Goal: Task Accomplishment & Management: Manage account settings

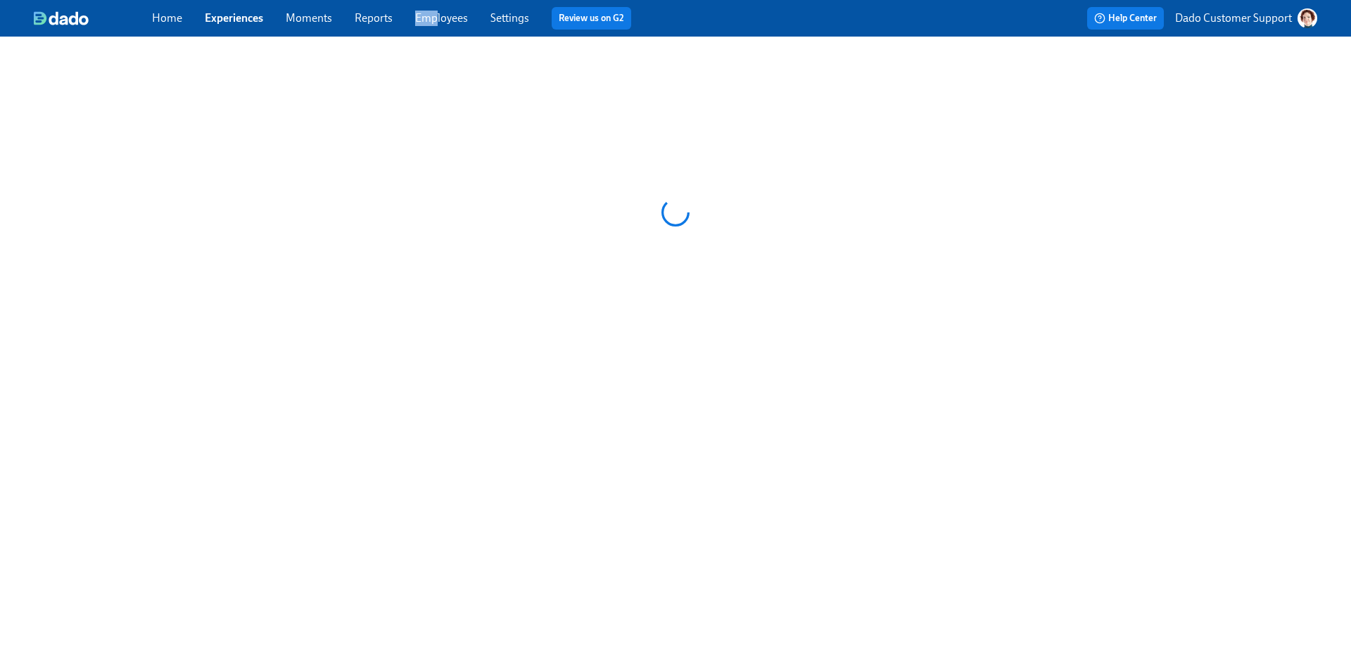
click at [435, 11] on span "Employees" at bounding box center [441, 18] width 53 height 15
click at [432, 13] on link "Employees" at bounding box center [441, 17] width 53 height 13
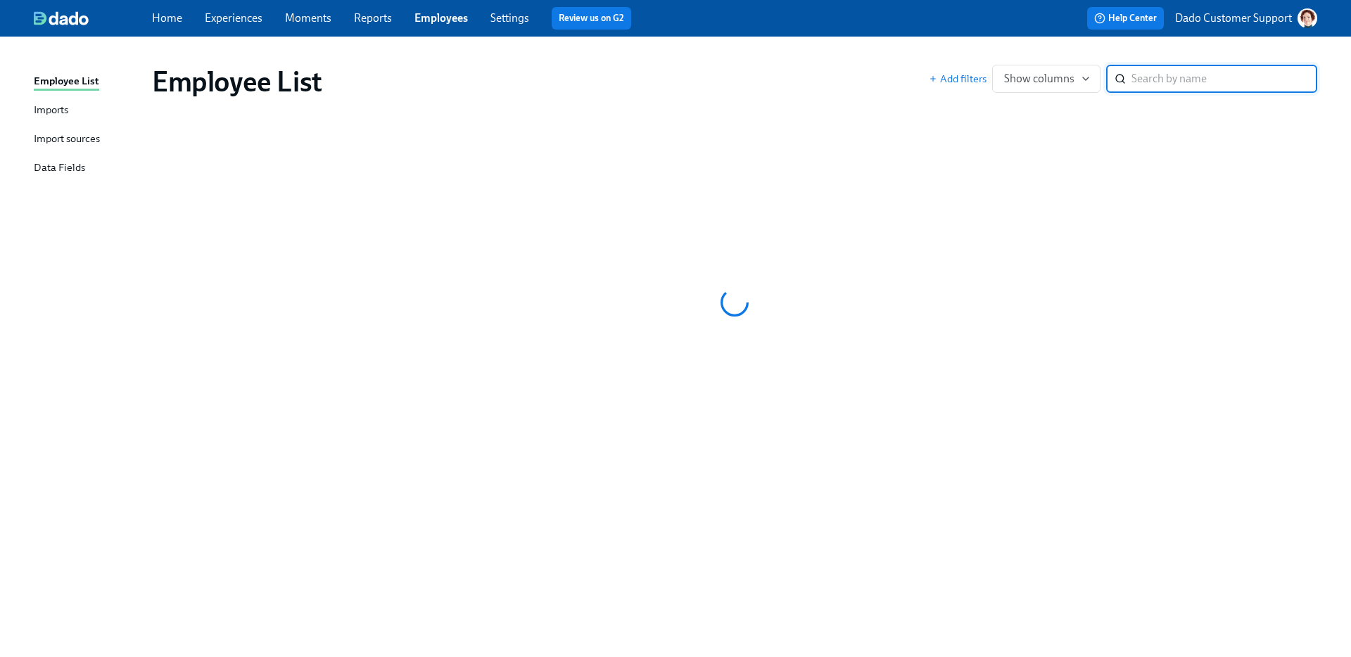
click at [371, 23] on link "Reports" at bounding box center [373, 17] width 38 height 13
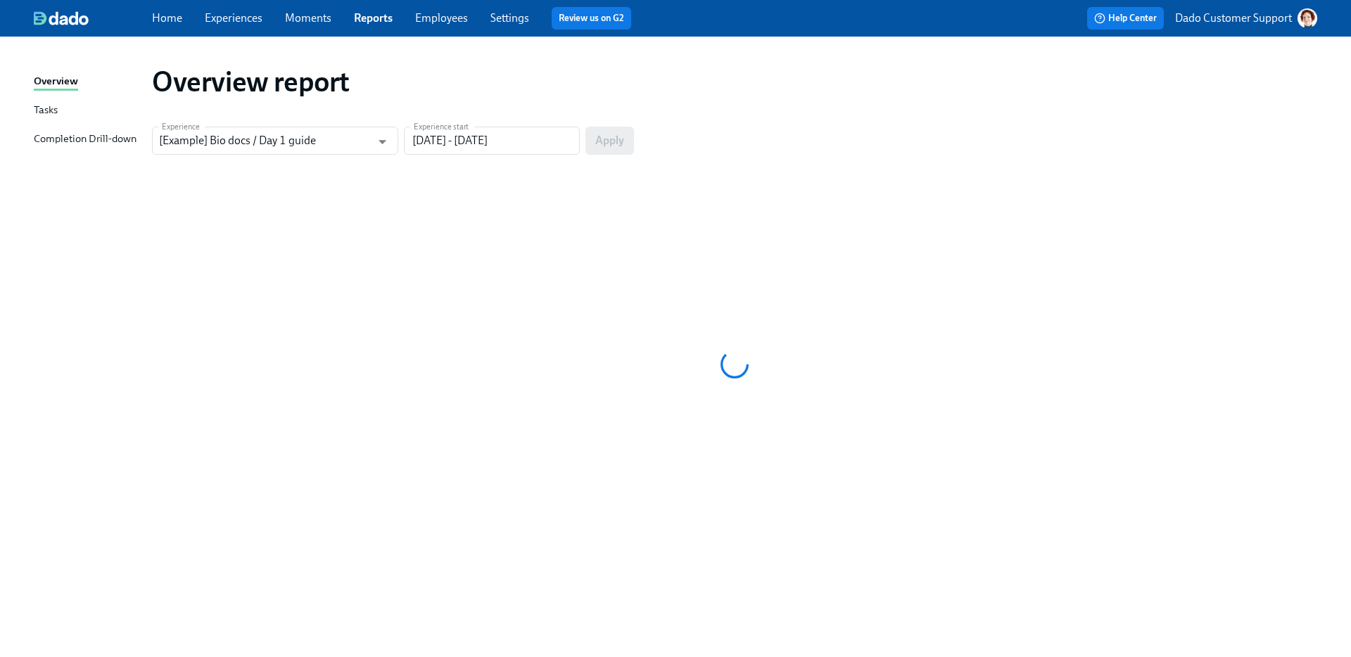
click at [61, 143] on div "Completion Drill-down" at bounding box center [85, 140] width 103 height 18
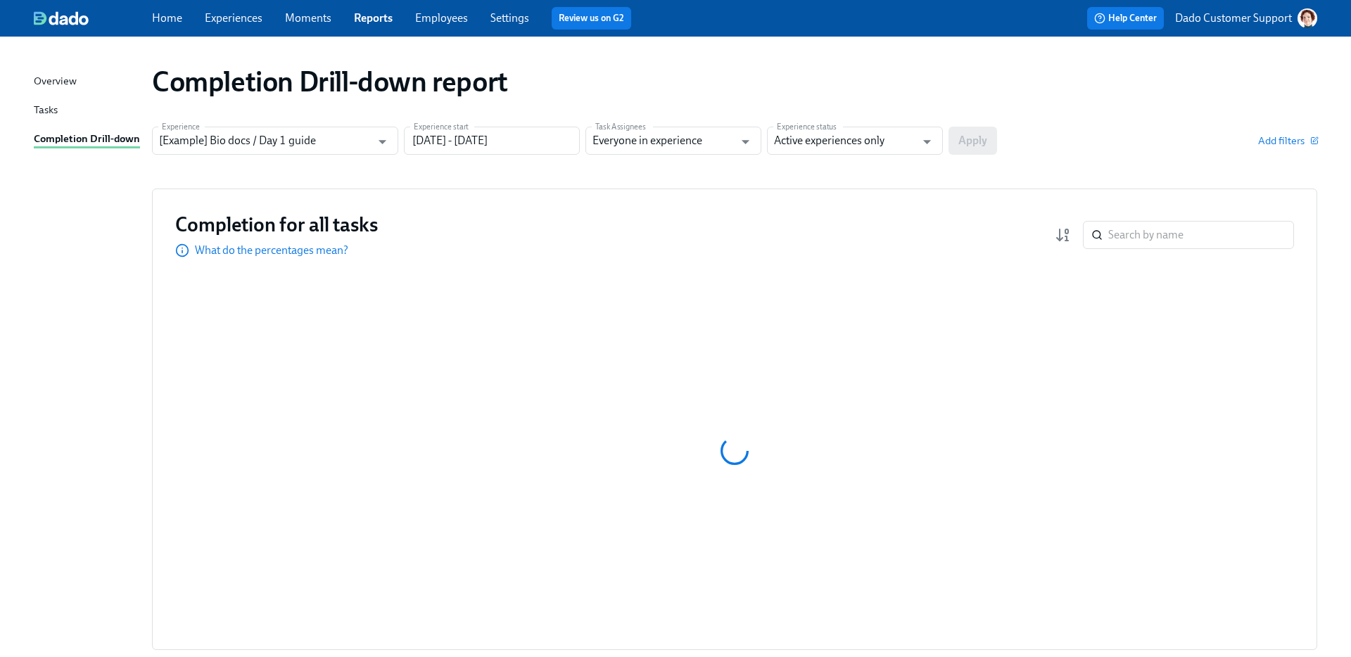
click at [273, 156] on section "Experience [Example] Bio docs / Day 1 guide Experience Experience start 06/25/2…" at bounding box center [734, 146] width 1165 height 39
click at [266, 139] on input "[Example] Bio docs / Day 1 guide" at bounding box center [265, 141] width 212 height 28
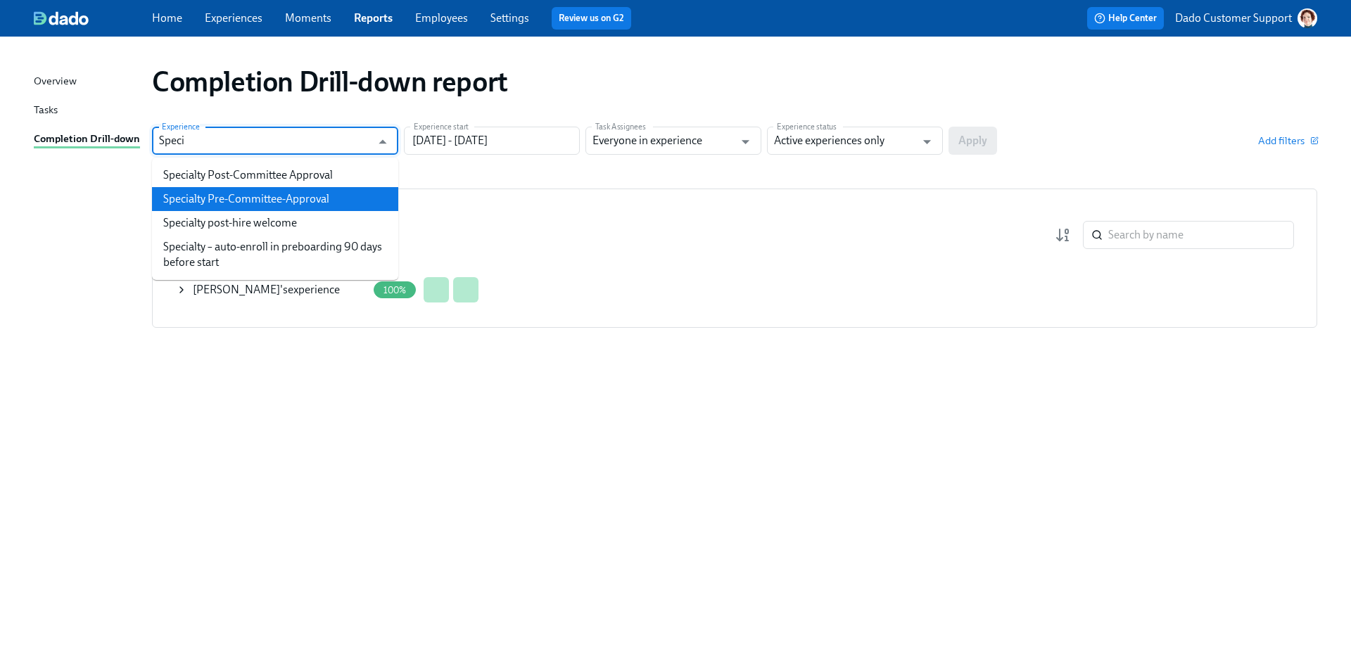
click at [269, 194] on li "Specialty Pre-Committee-Approval" at bounding box center [275, 199] width 246 height 24
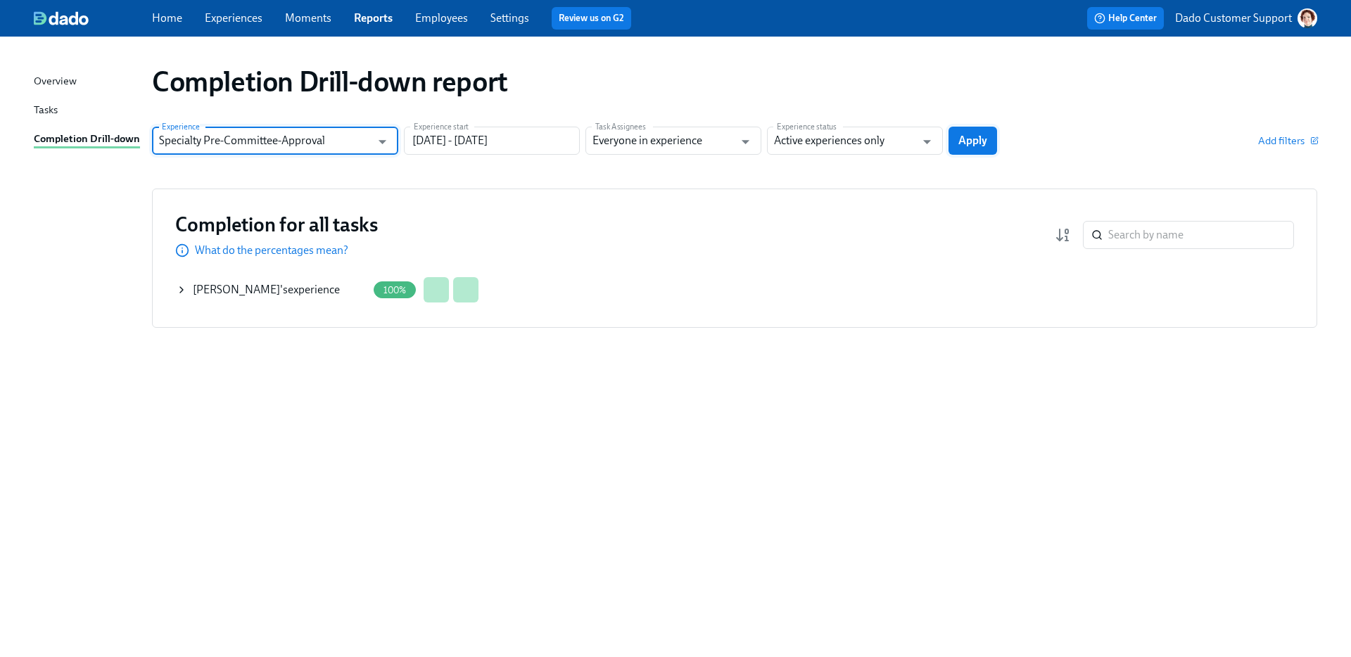
type input "Specialty Pre-Committee-Approval"
click at [978, 139] on span "Apply" at bounding box center [973, 141] width 29 height 14
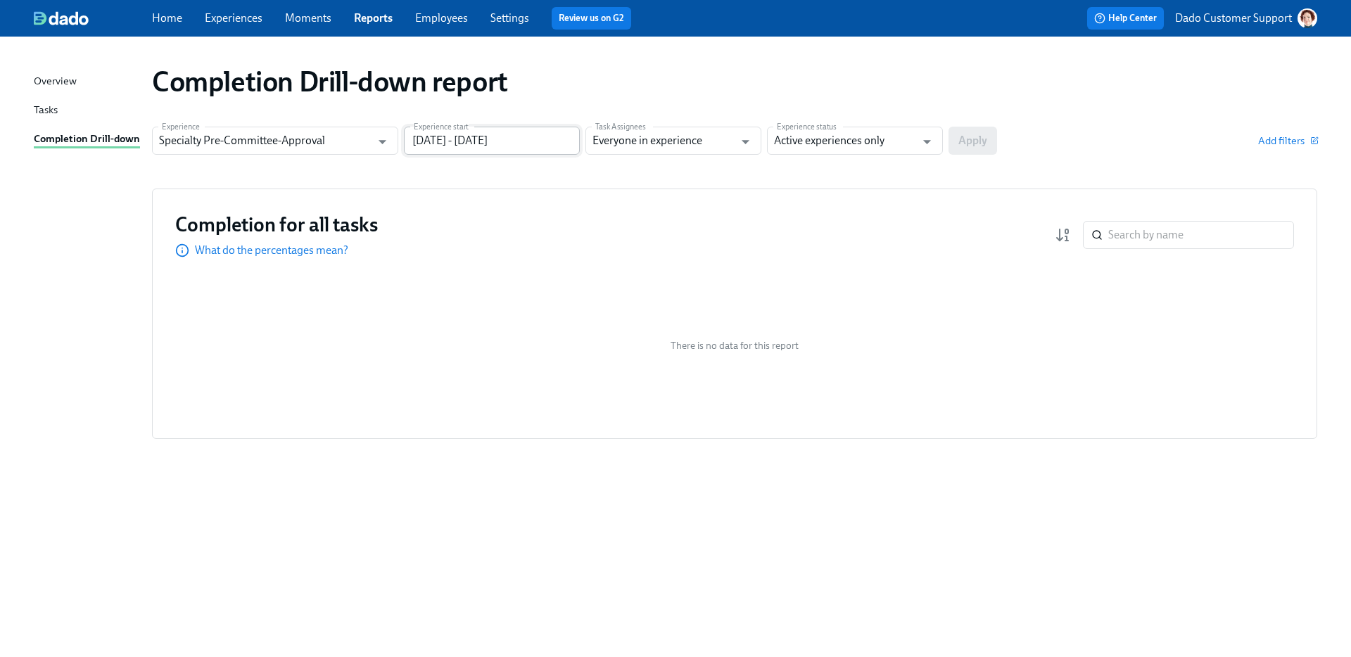
click at [520, 143] on input "06/25/2025 - 09/23/2025" at bounding box center [492, 141] width 176 height 28
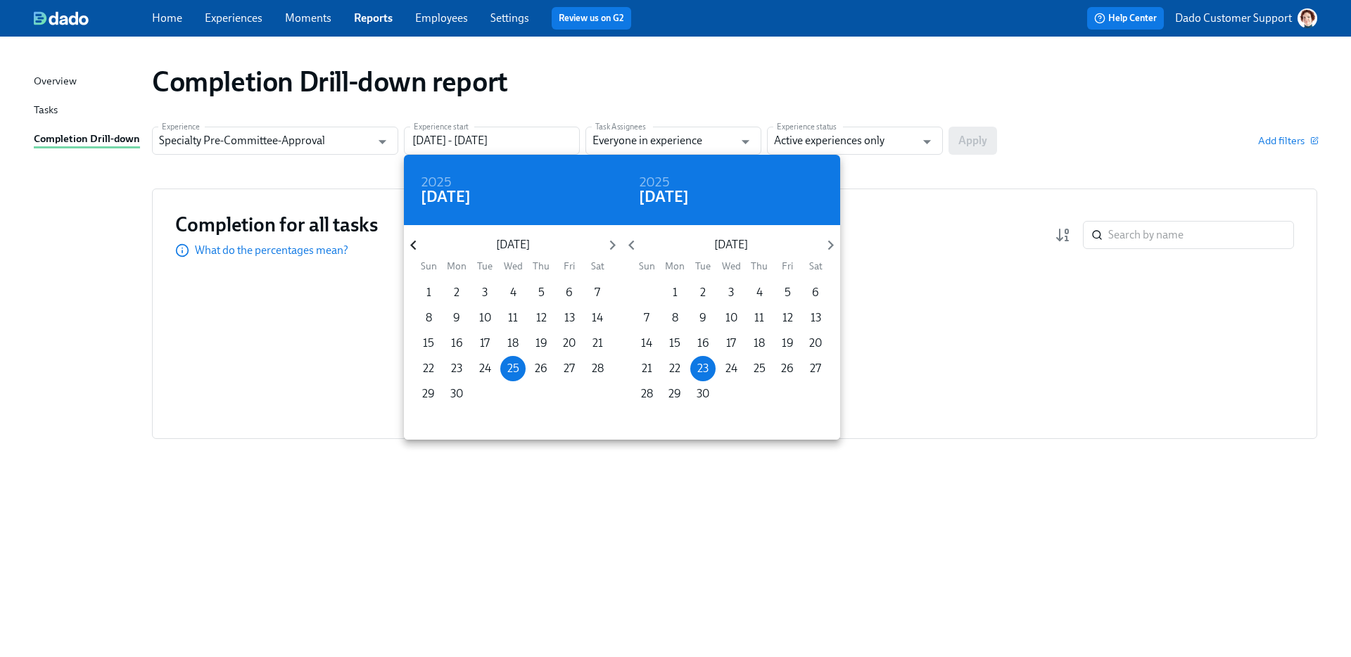
click at [409, 237] on icon "button" at bounding box center [413, 245] width 19 height 19
click at [592, 291] on span "1" at bounding box center [597, 292] width 25 height 15
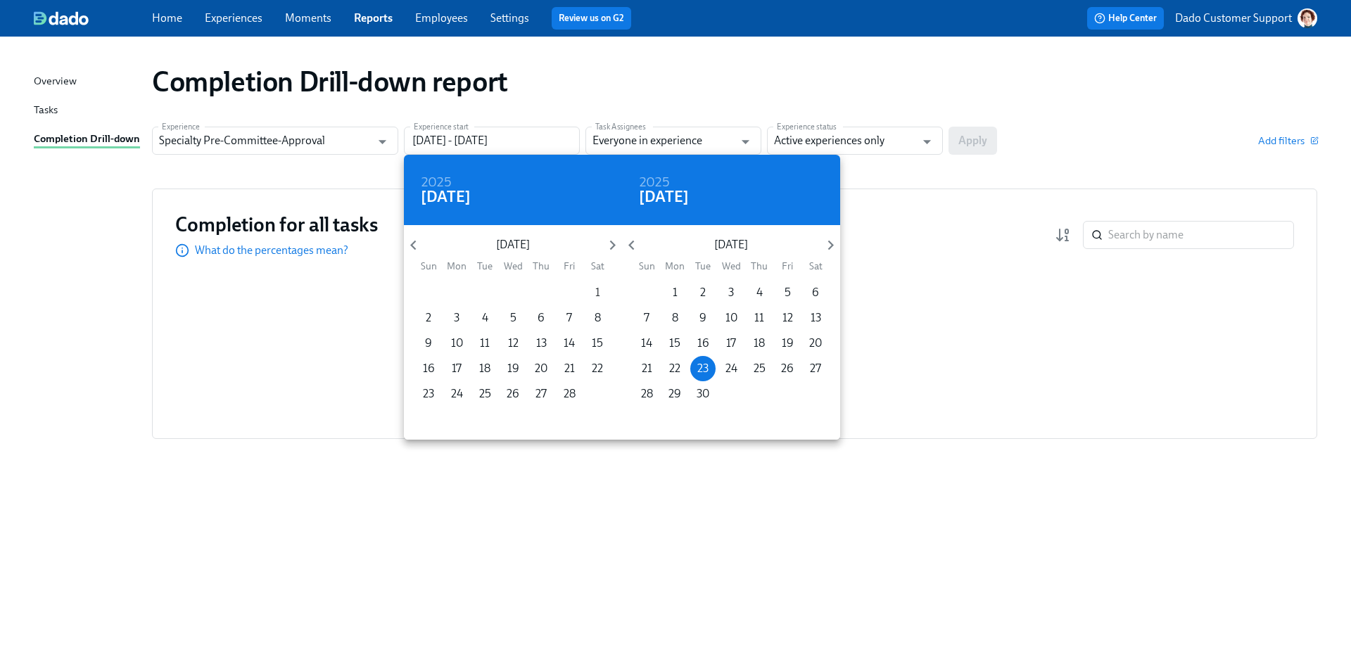
type input "02/01/2025 - 09/23/2025"
click at [654, 76] on div at bounding box center [675, 328] width 1351 height 657
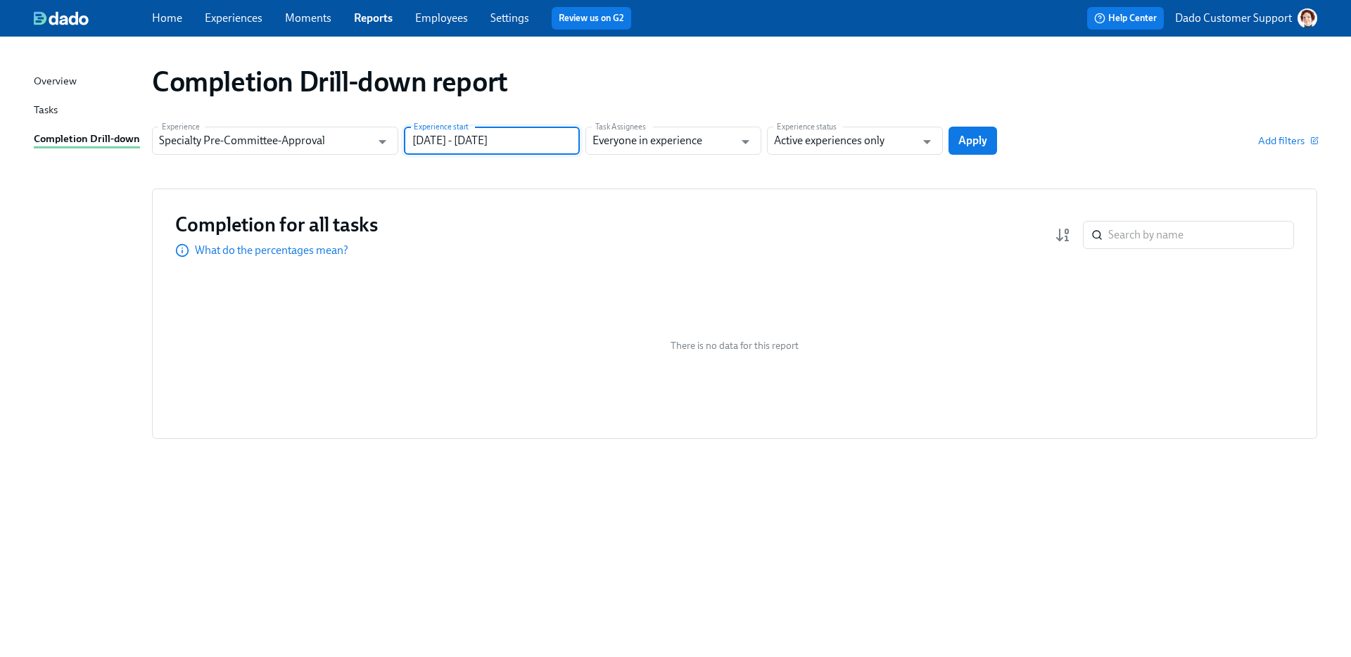
click at [1013, 140] on div "Add filters" at bounding box center [1160, 141] width 315 height 14
click at [960, 141] on span "Apply" at bounding box center [973, 141] width 29 height 14
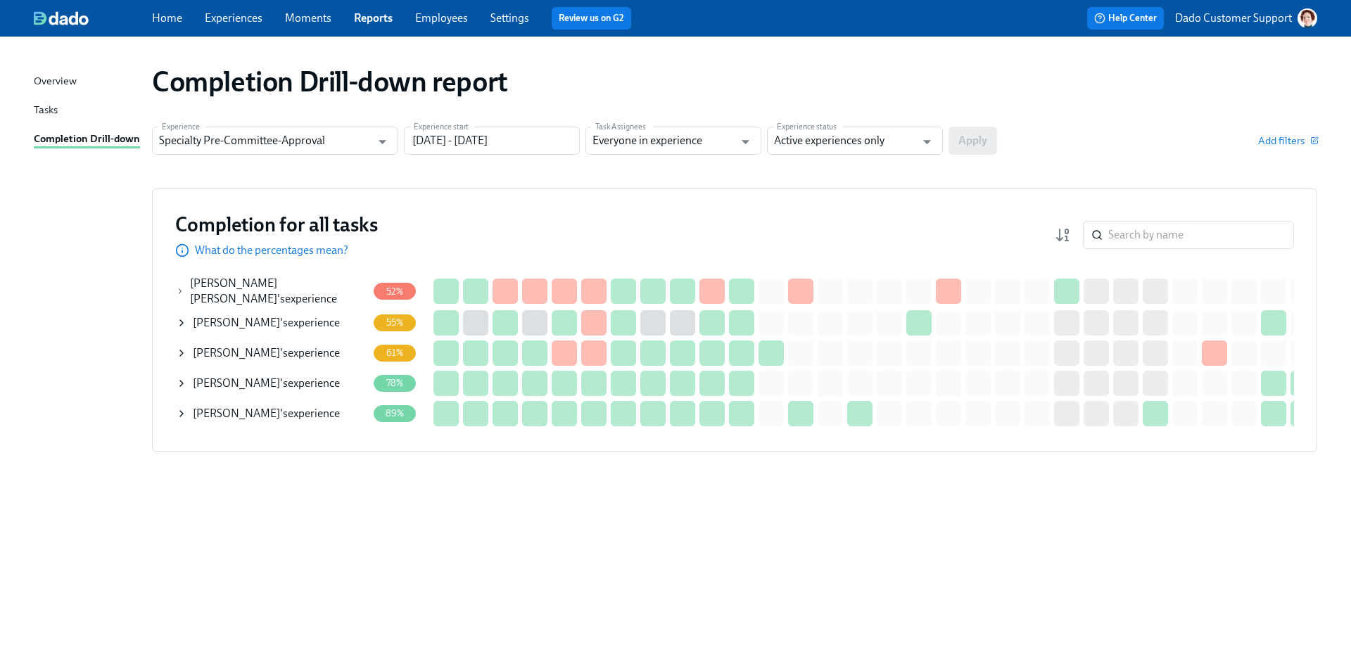
click at [233, 16] on link "Experiences" at bounding box center [234, 17] width 58 height 13
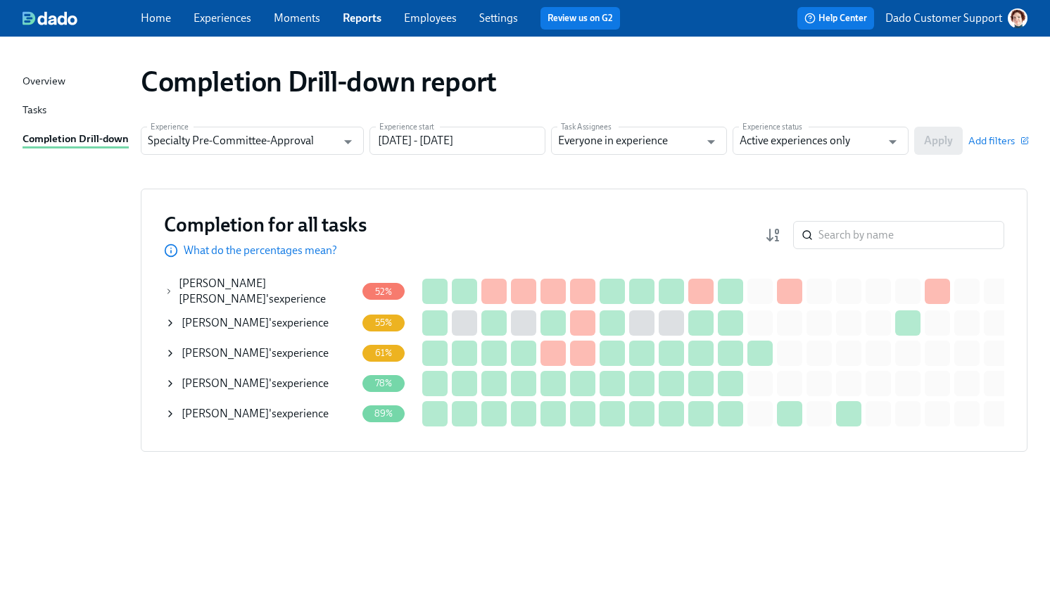
click at [113, 334] on div "Completion Drill-down report Experience Specialty Pre-Committee-Approval Experi…" at bounding box center [525, 304] width 1005 height 502
click at [75, 281] on div "Completion Drill-down report Experience Specialty Pre-Committee-Approval Experi…" at bounding box center [525, 304] width 1005 height 502
click at [168, 320] on icon at bounding box center [170, 322] width 11 height 11
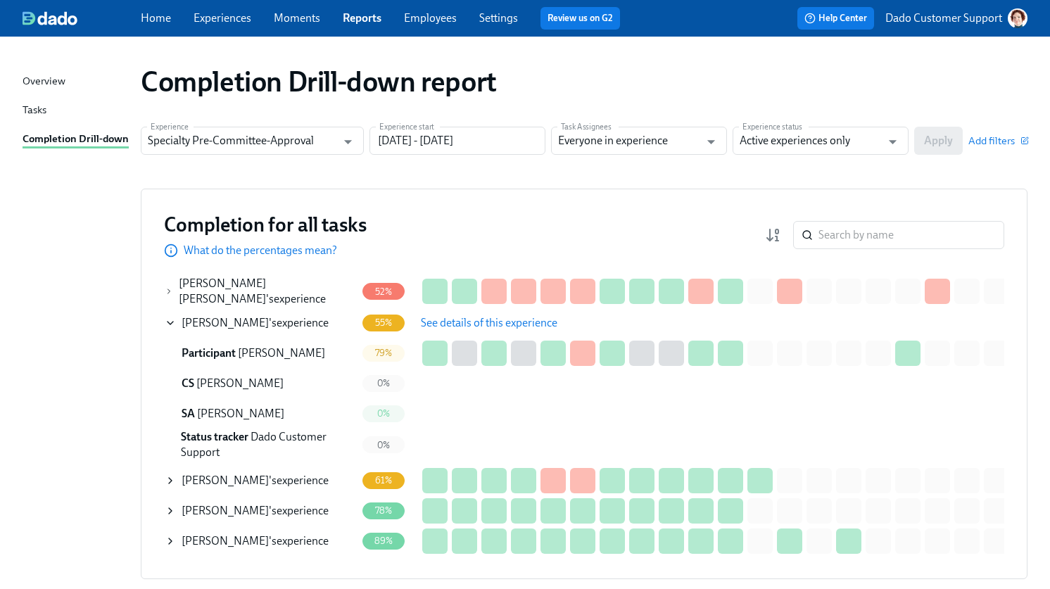
click at [176, 317] on div "Andrew Rizkalla 's experience" at bounding box center [260, 323] width 191 height 28
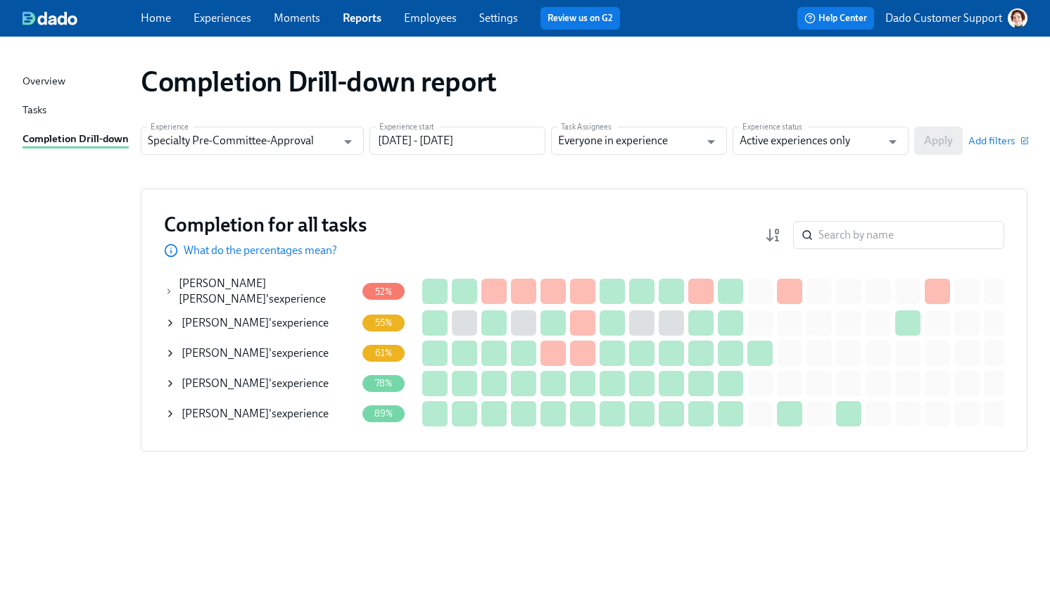
click at [206, 354] on span "Behrad Torkian" at bounding box center [225, 352] width 87 height 13
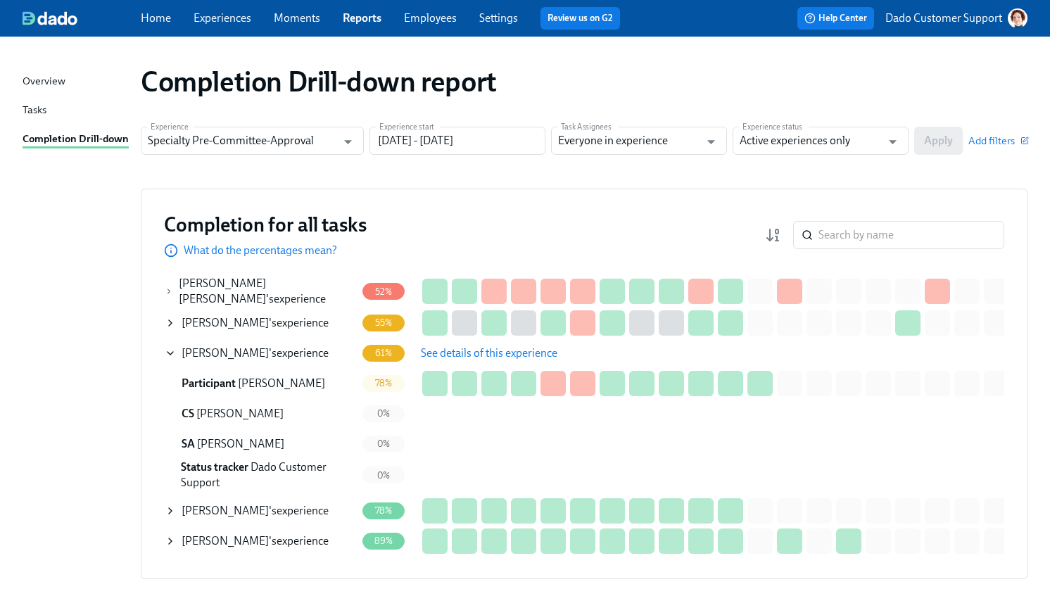
click at [468, 346] on span "See details of this experience" at bounding box center [489, 353] width 137 height 14
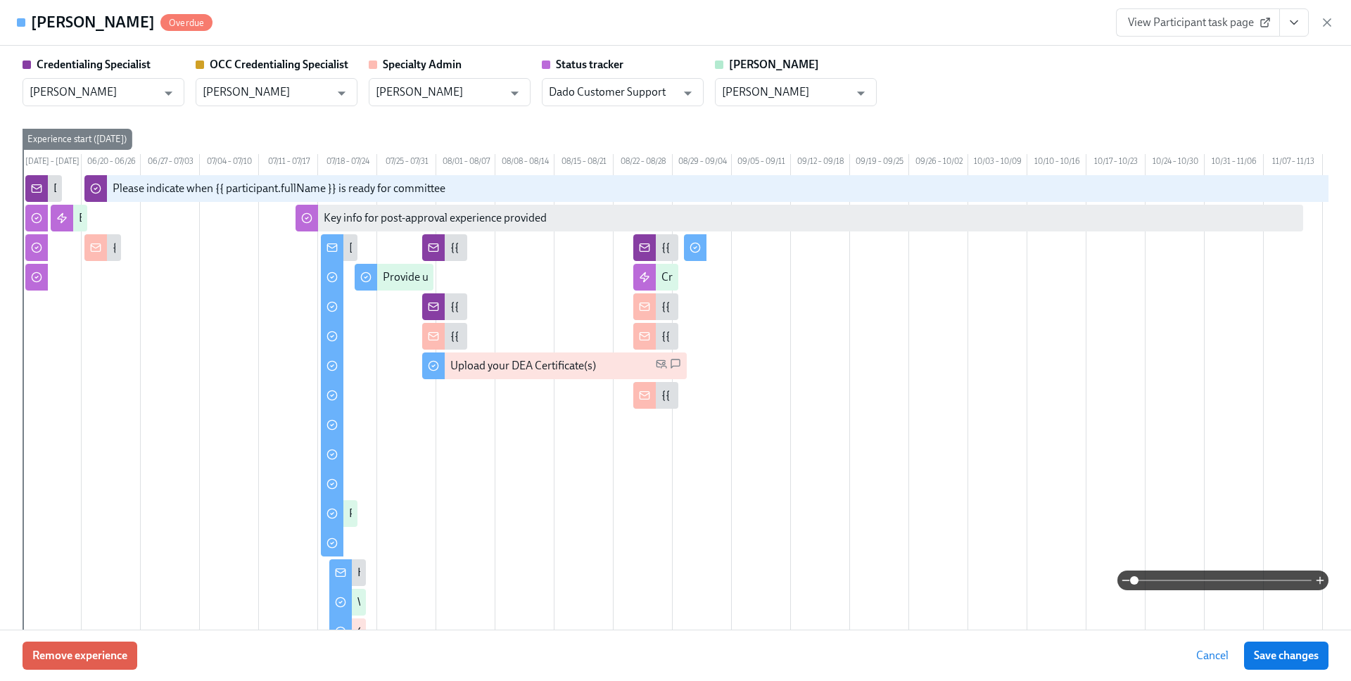
click at [965, 119] on div "Credentialing Specialist Joyce Calkins ​ OCC Credentialing Specialist Sarah Par…" at bounding box center [676, 423] width 1306 height 732
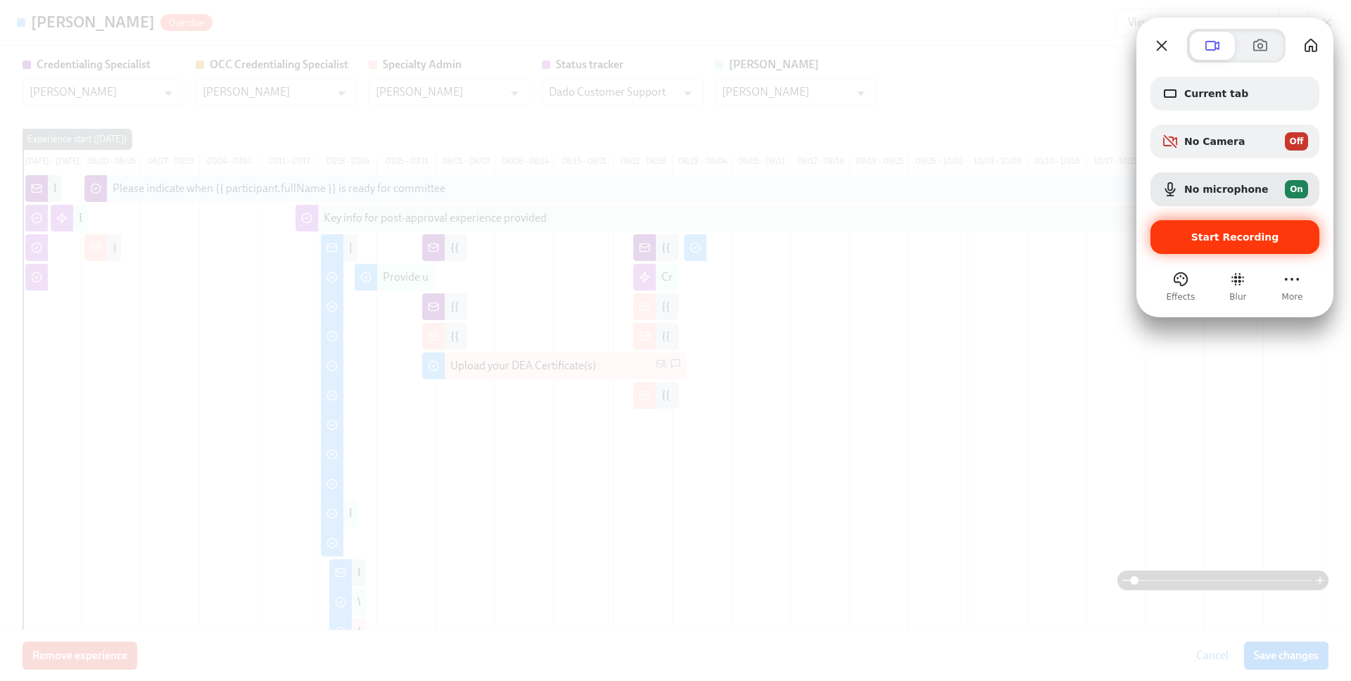
click at [1227, 230] on div "Start Recording" at bounding box center [1235, 237] width 169 height 34
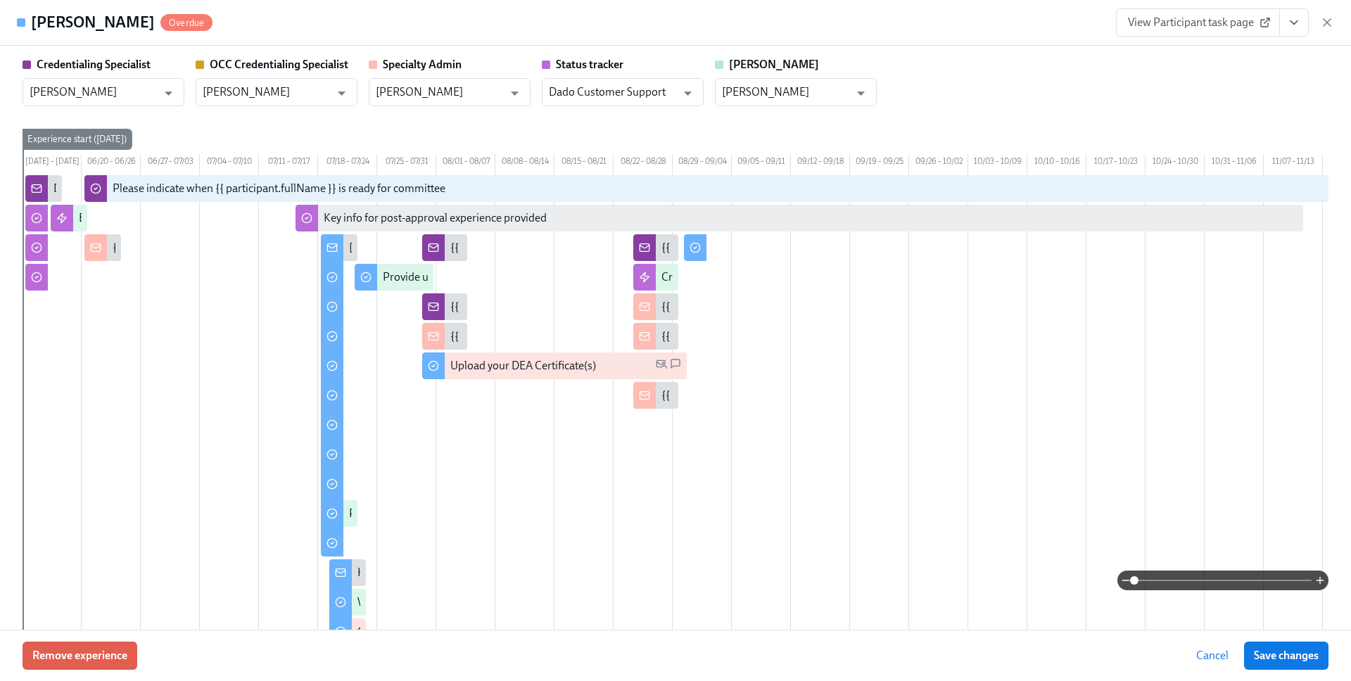
click at [58, 26] on h4 "Behrad Torkian" at bounding box center [93, 22] width 124 height 21
click at [107, 22] on h4 "Behrad Torkian" at bounding box center [93, 22] width 124 height 21
click at [1329, 20] on icon "button" at bounding box center [1327, 22] width 14 height 14
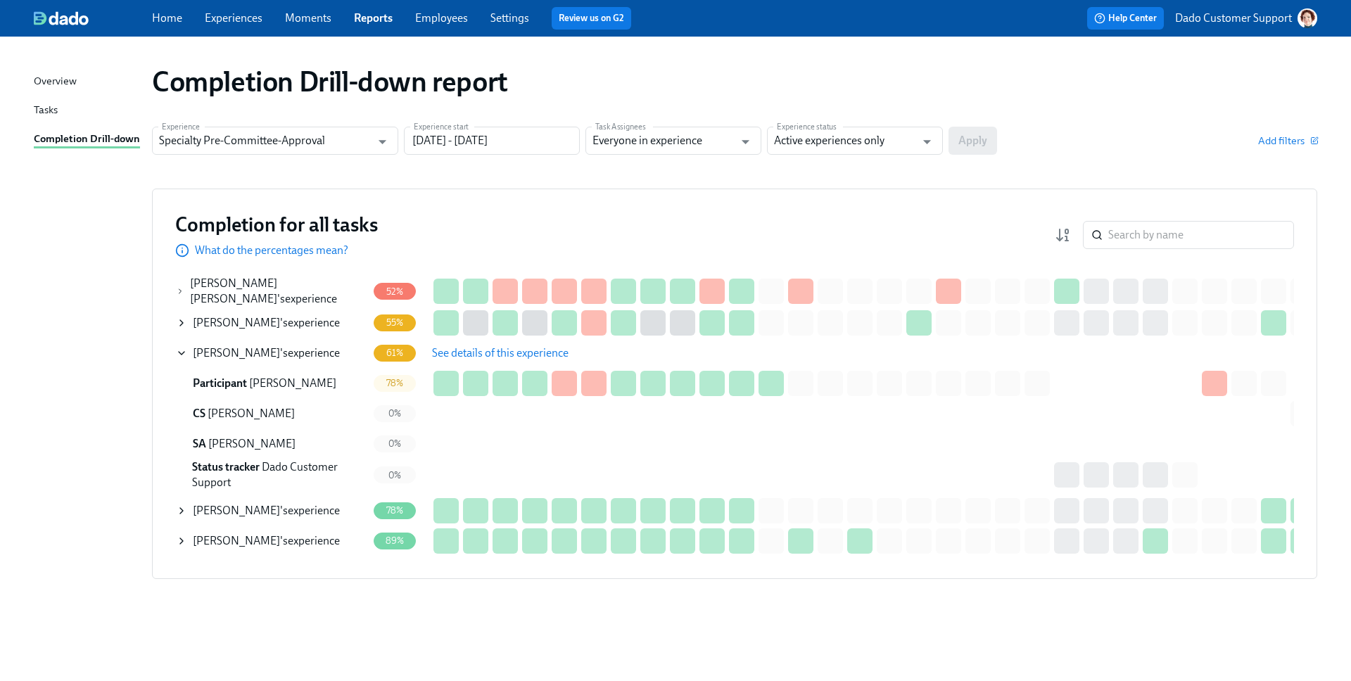
click at [300, 73] on h1 "Completion Drill-down report" at bounding box center [330, 82] width 356 height 34
click at [61, 312] on div "Completion Drill-down report Experience Specialty Pre-Committee-Approval Experi…" at bounding box center [676, 350] width 1284 height 594
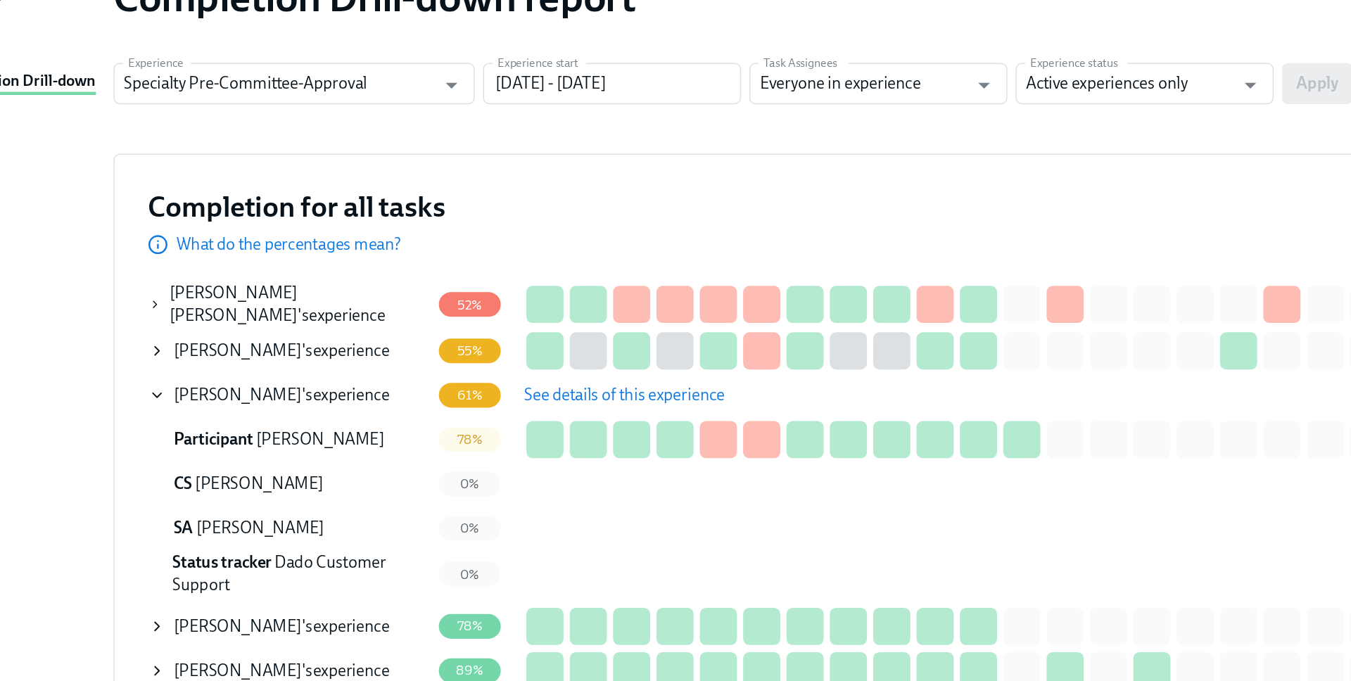
click at [181, 353] on icon at bounding box center [181, 353] width 11 height 11
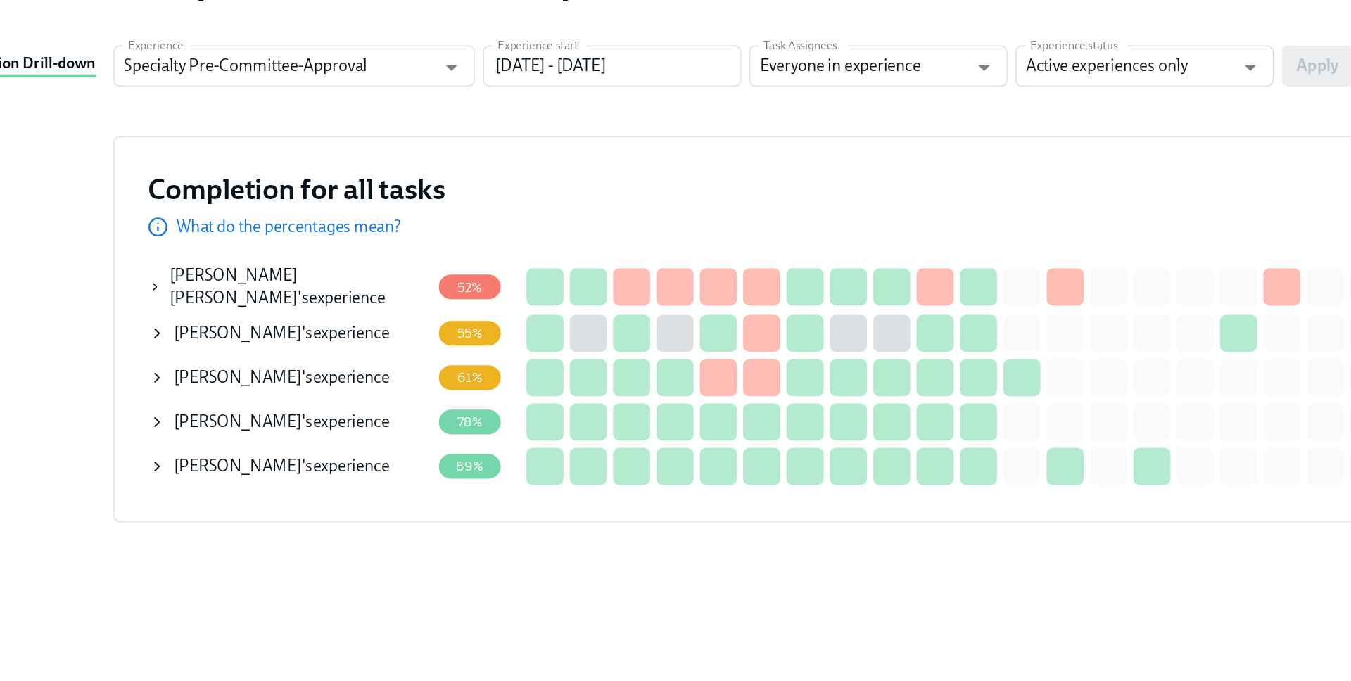
click at [181, 352] on icon at bounding box center [181, 353] width 3 height 6
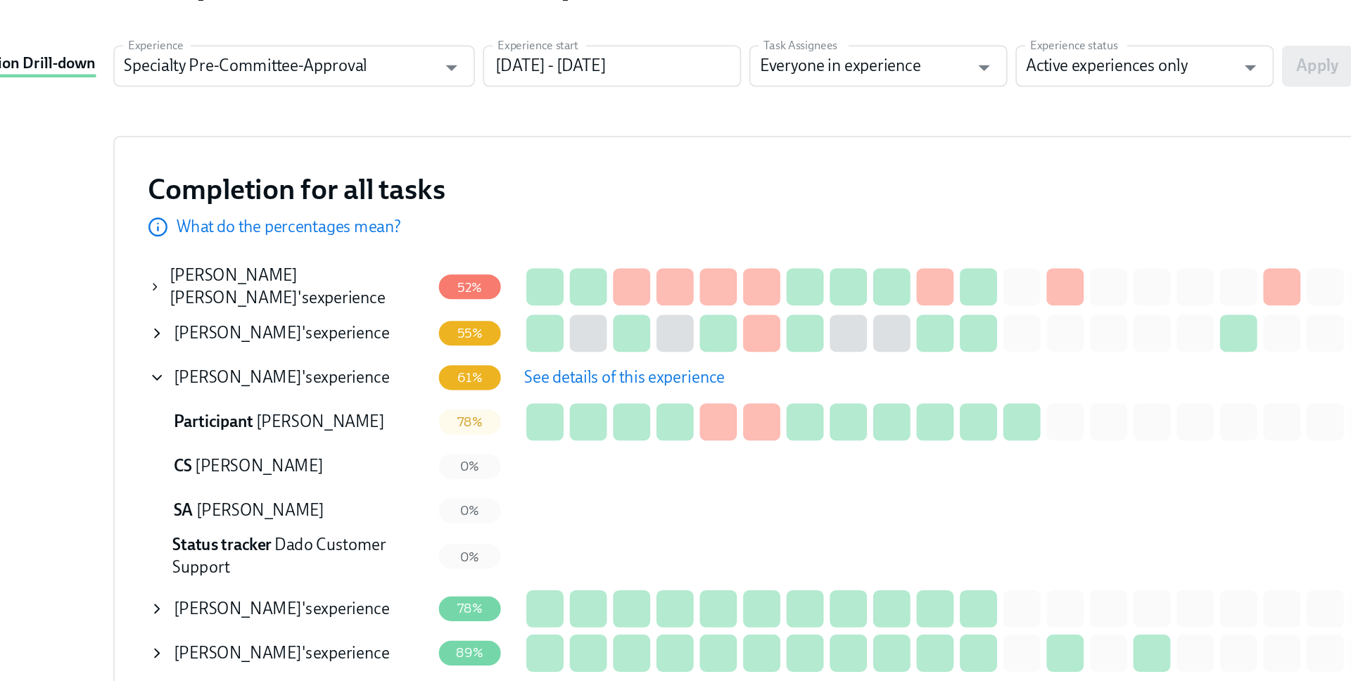
click at [485, 349] on span "See details of this experience" at bounding box center [500, 353] width 137 height 14
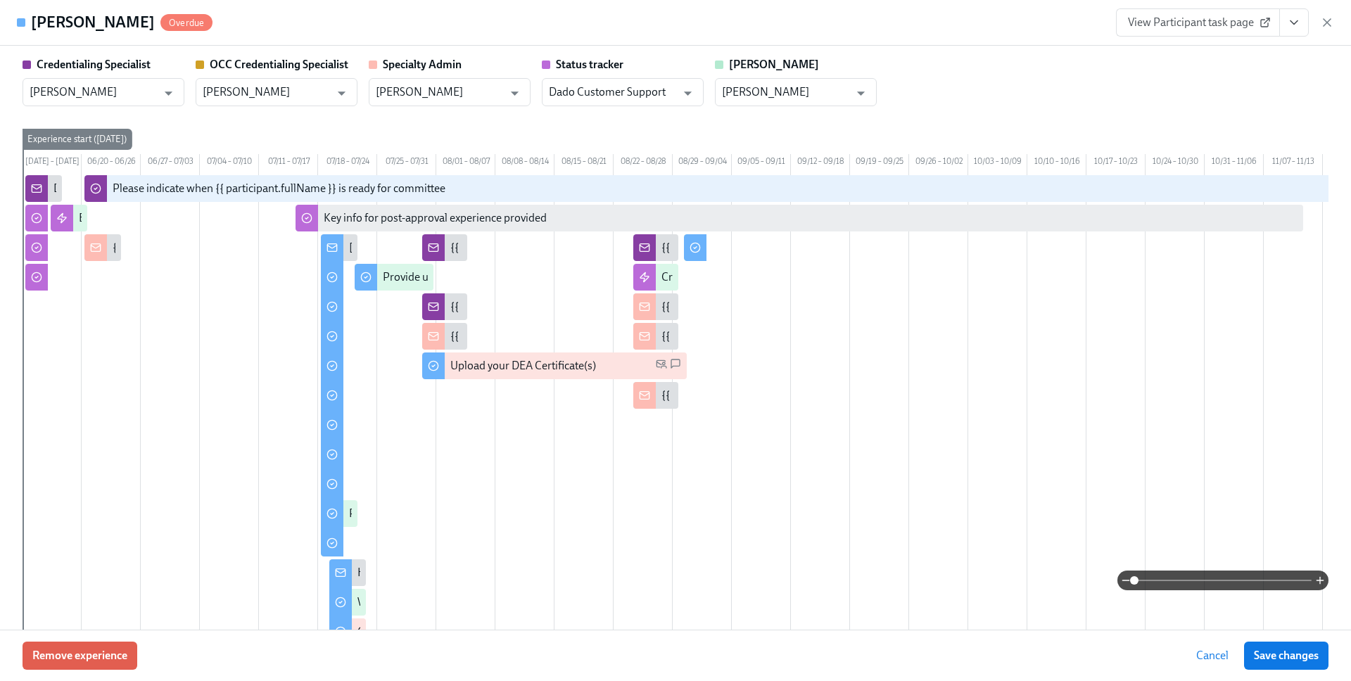
click at [354, 7] on div "Behrad Torkian Overdue View Participant task page" at bounding box center [675, 23] width 1351 height 46
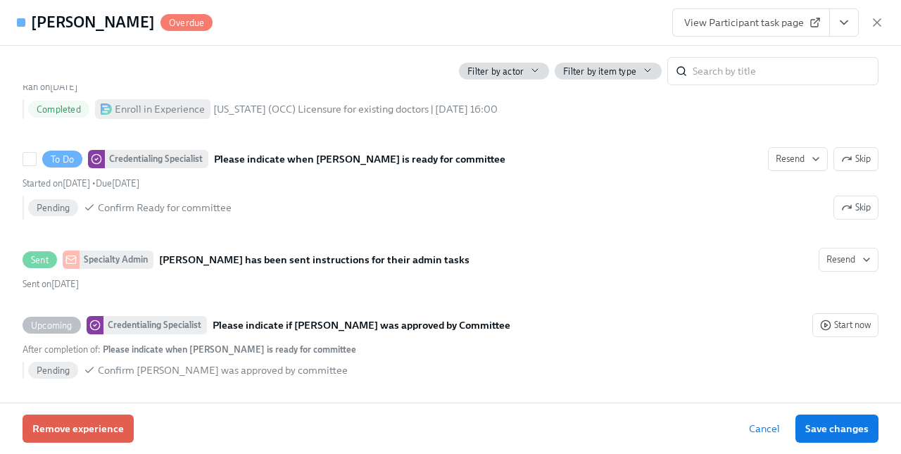
scroll to position [1387, 0]
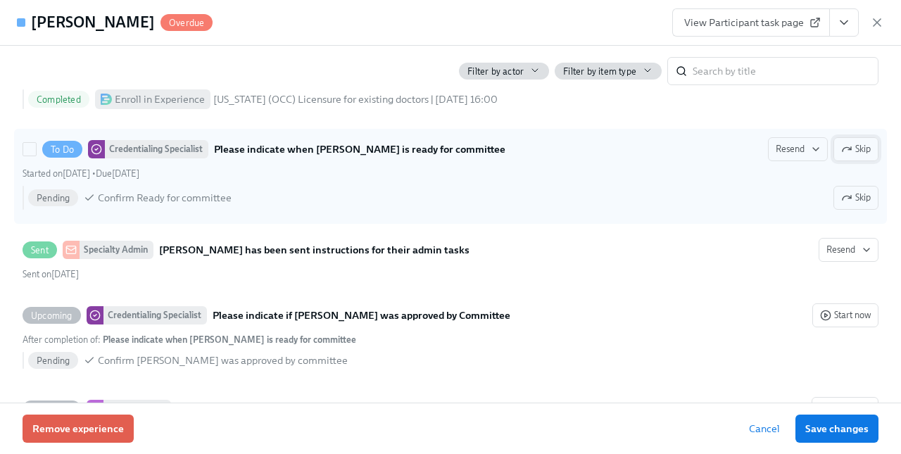
click at [857, 156] on span "Skip" at bounding box center [856, 149] width 30 height 14
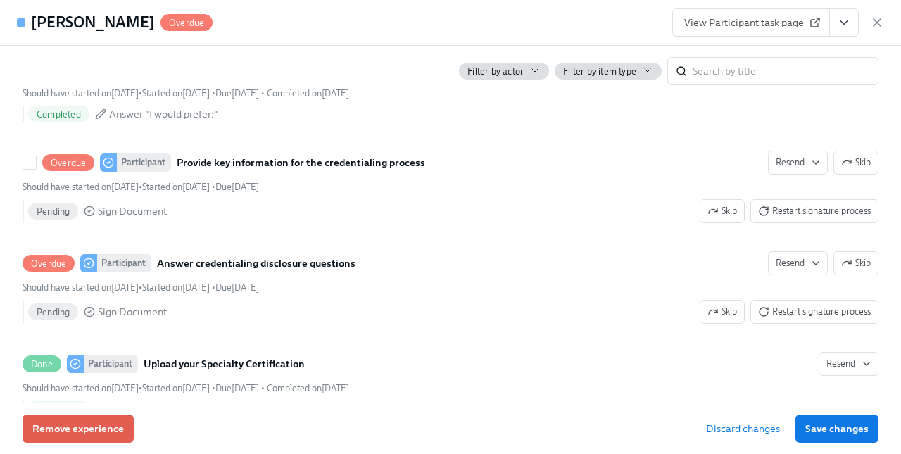
scroll to position [2281, 0]
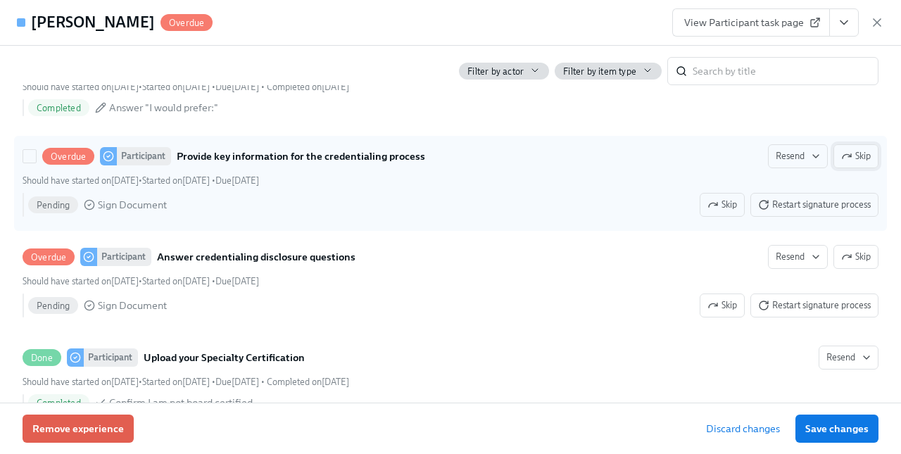
click at [843, 162] on icon "button" at bounding box center [846, 156] width 11 height 11
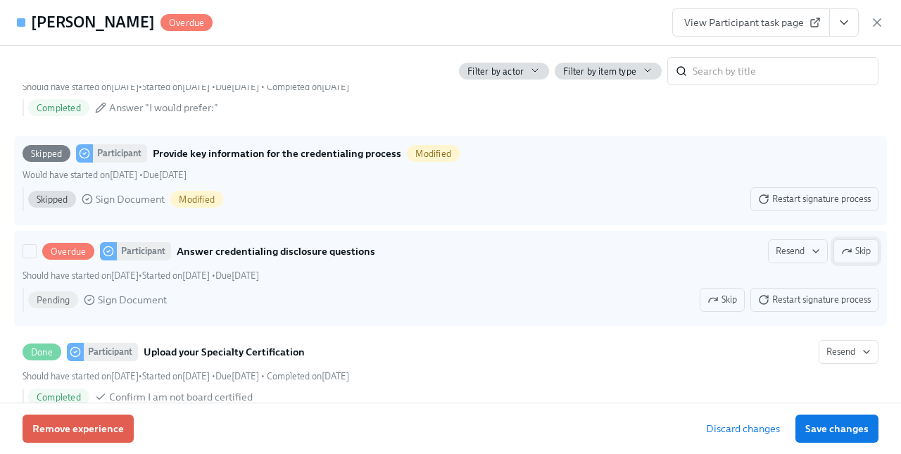
click at [848, 255] on icon "button" at bounding box center [846, 251] width 11 height 11
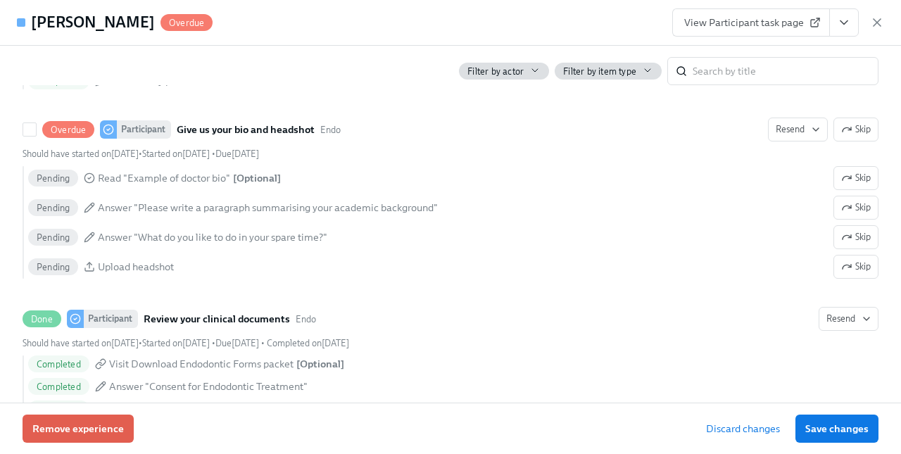
scroll to position [3717, 0]
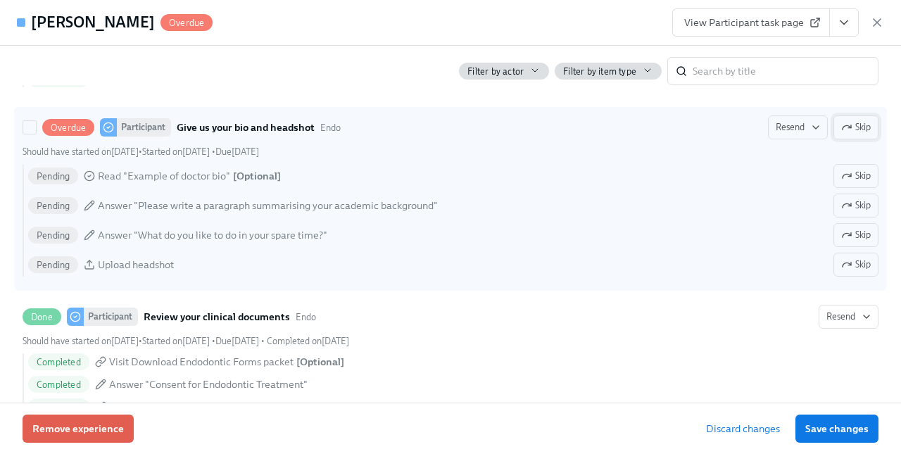
click at [868, 120] on span "Skip" at bounding box center [856, 127] width 30 height 14
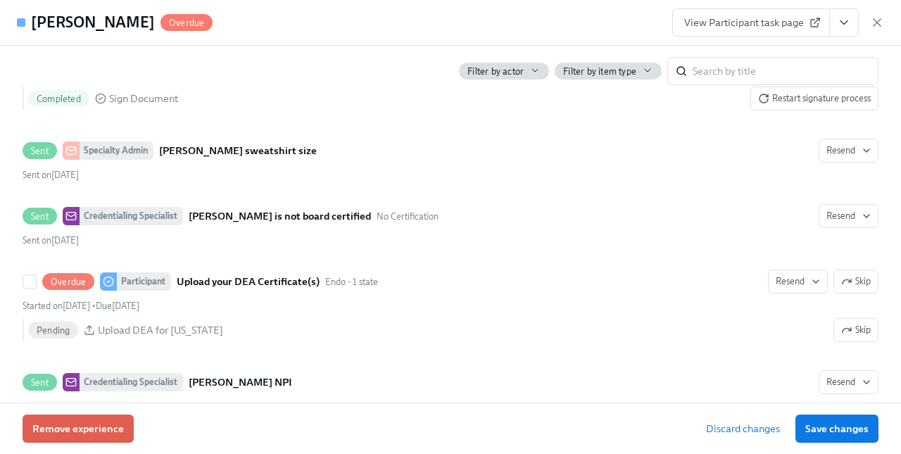
scroll to position [5730, 0]
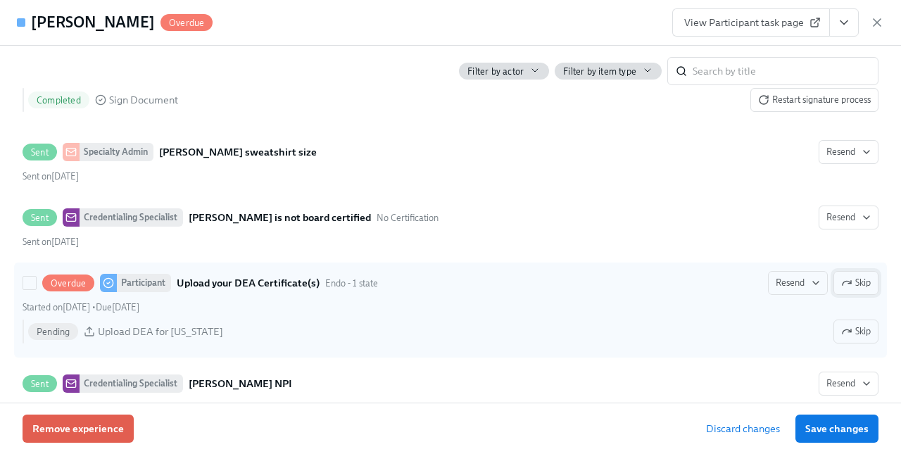
click at [852, 276] on span "Skip" at bounding box center [856, 283] width 30 height 14
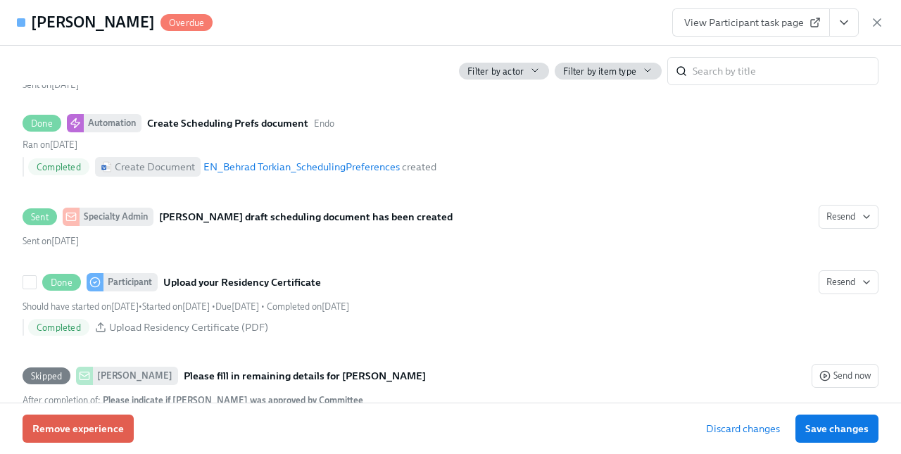
scroll to position [6248, 0]
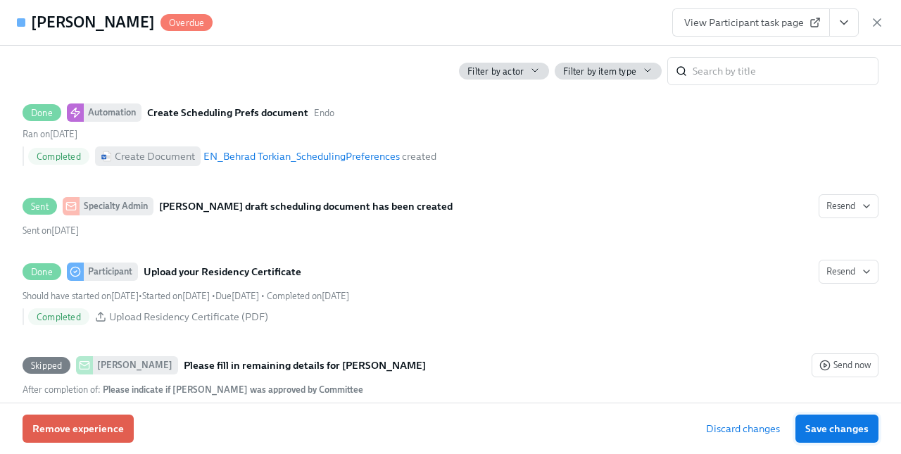
click at [835, 433] on span "Save changes" at bounding box center [836, 429] width 63 height 14
click at [73, 427] on span "Remove experience" at bounding box center [77, 429] width 91 height 14
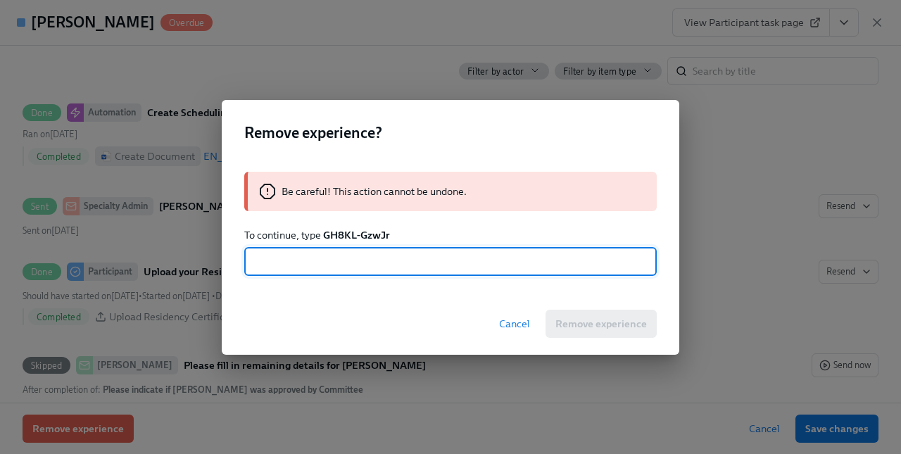
click at [515, 327] on span "Cancel" at bounding box center [514, 324] width 31 height 14
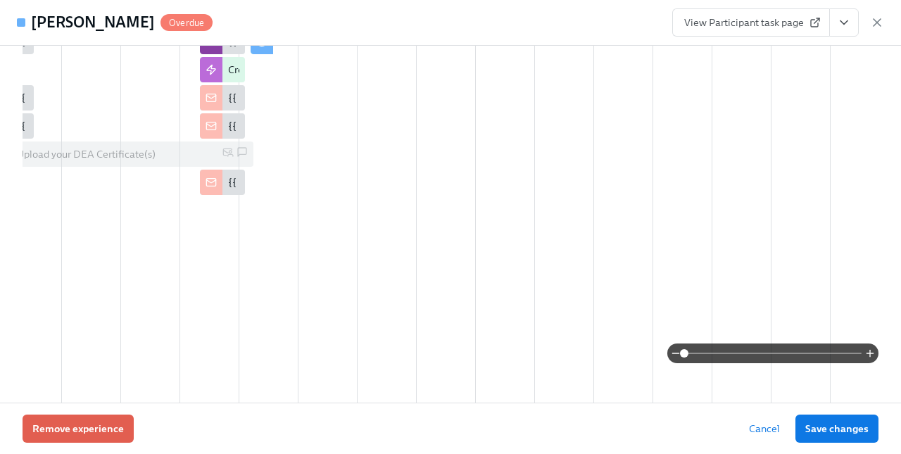
scroll to position [0, 0]
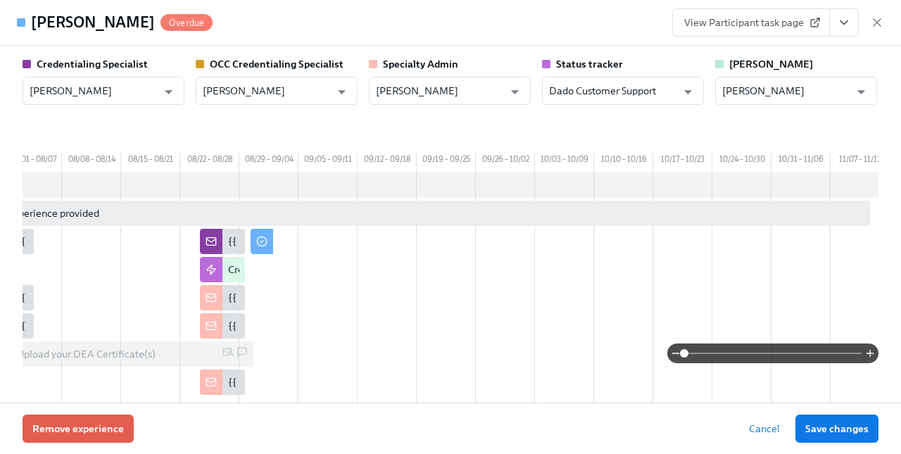
click at [569, 13] on div "Behrad Torkian Overdue View Participant task page" at bounding box center [450, 23] width 901 height 46
click at [880, 22] on icon "button" at bounding box center [877, 22] width 14 height 14
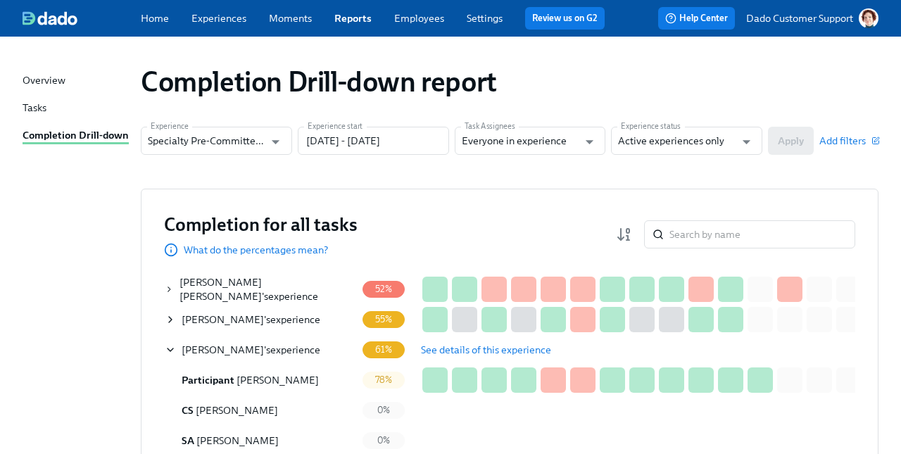
click at [470, 348] on span "See details of this experience" at bounding box center [486, 350] width 130 height 14
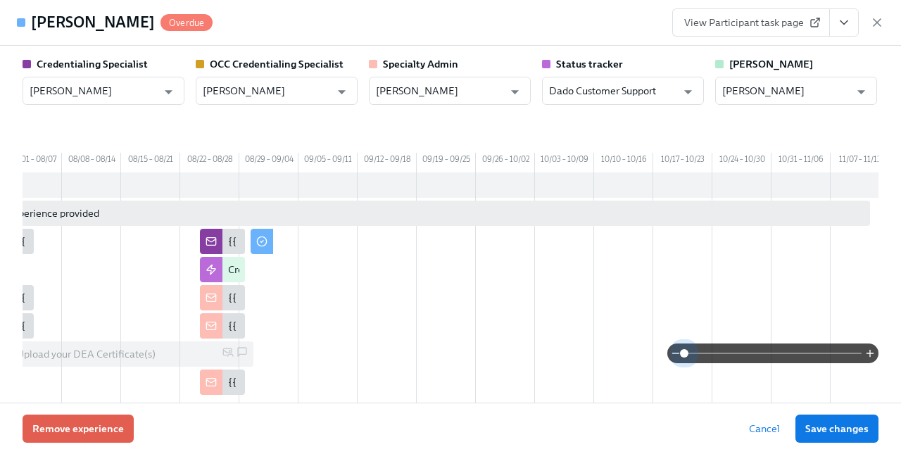
drag, startPoint x: 685, startPoint y: 357, endPoint x: 567, endPoint y: 362, distance: 118.4
click at [570, 362] on div at bounding box center [451, 353] width 856 height 20
drag, startPoint x: 685, startPoint y: 350, endPoint x: 506, endPoint y: 353, distance: 178.8
click at [506, 353] on div at bounding box center [451, 353] width 856 height 20
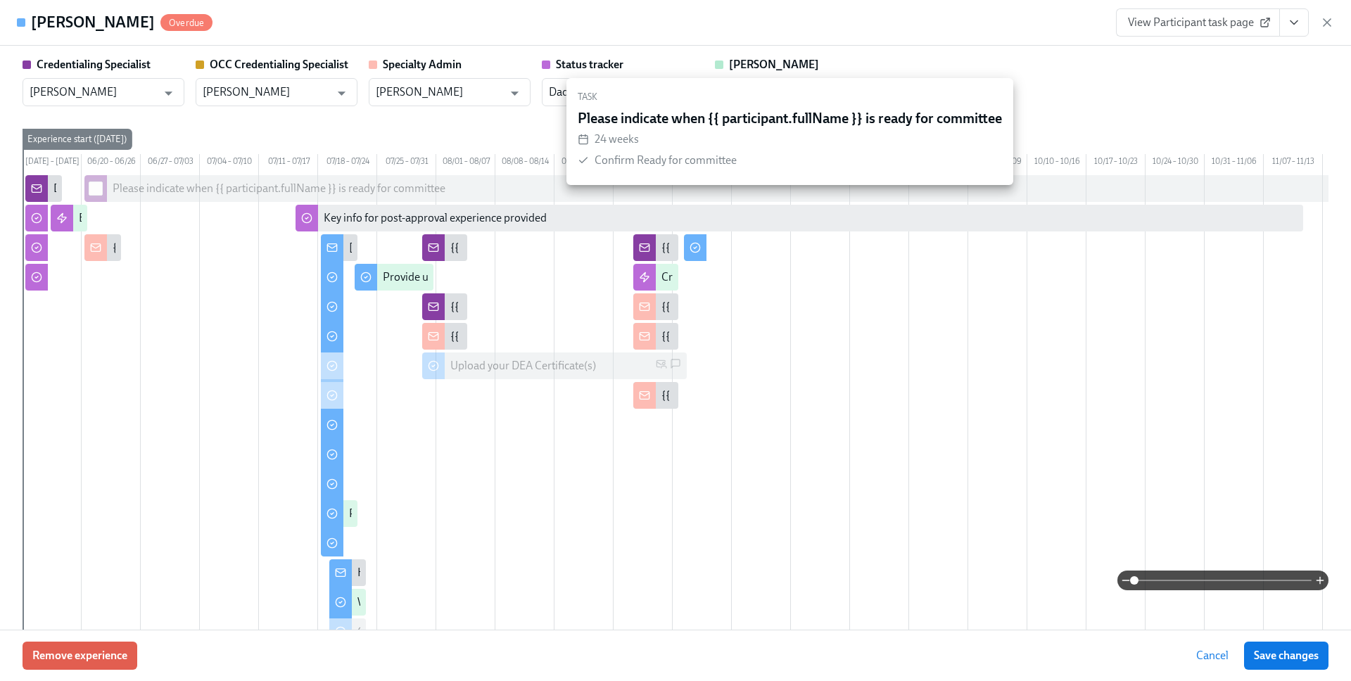
click at [98, 195] on input "checkbox" at bounding box center [95, 188] width 13 height 13
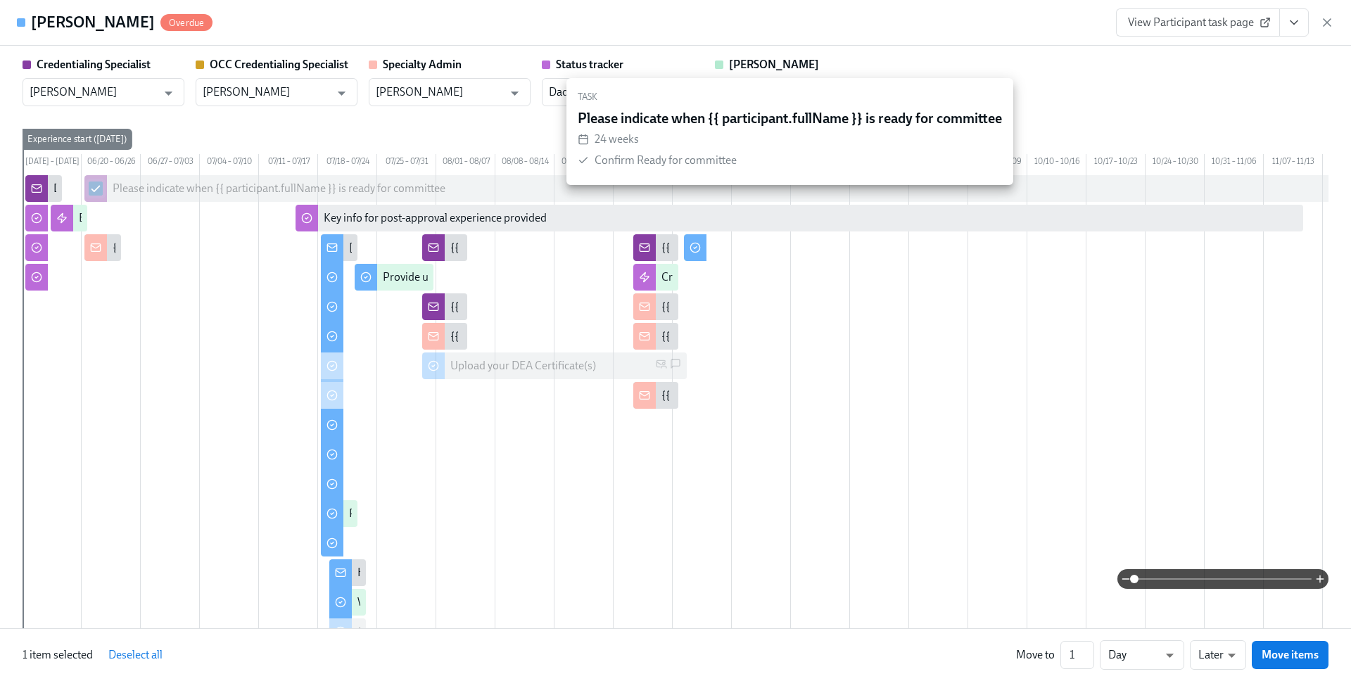
click at [98, 195] on input "checkbox" at bounding box center [95, 188] width 13 height 13
checkbox input "false"
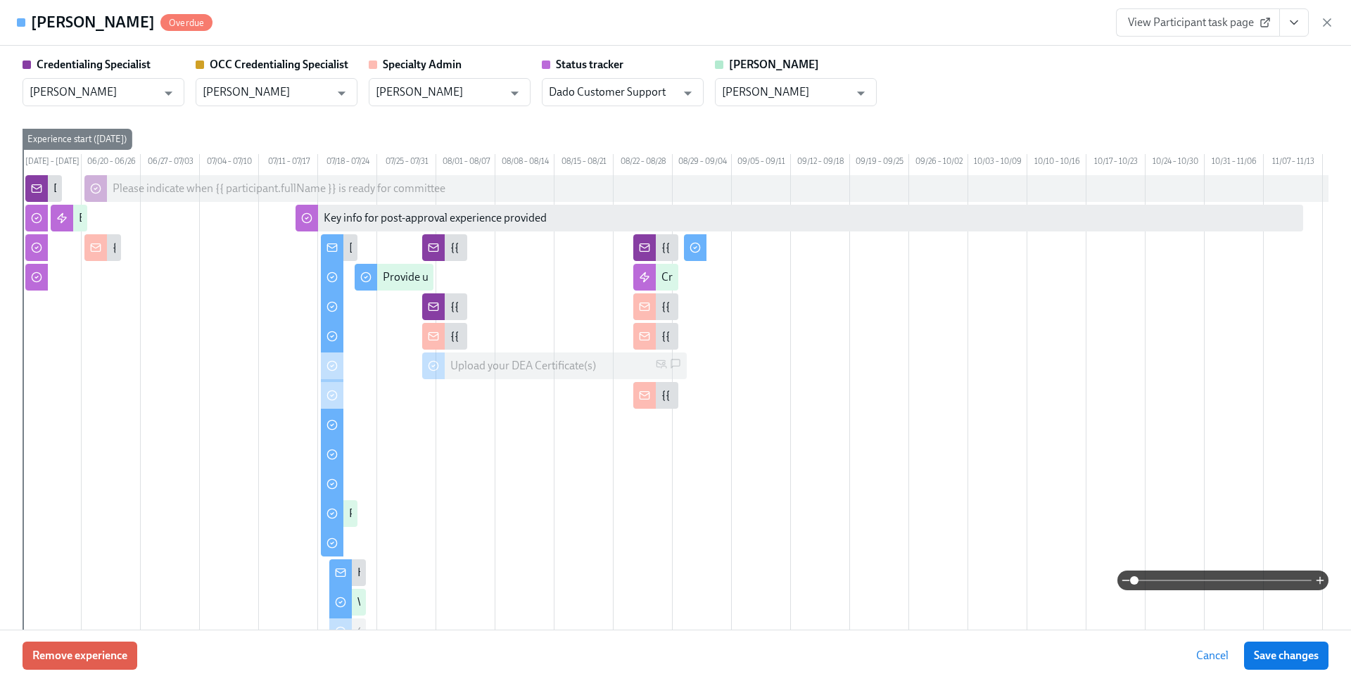
click at [230, 122] on div "Credentialing Specialist Joyce Calkins ​ OCC Credentialing Specialist Sarah Par…" at bounding box center [676, 423] width 1306 height 732
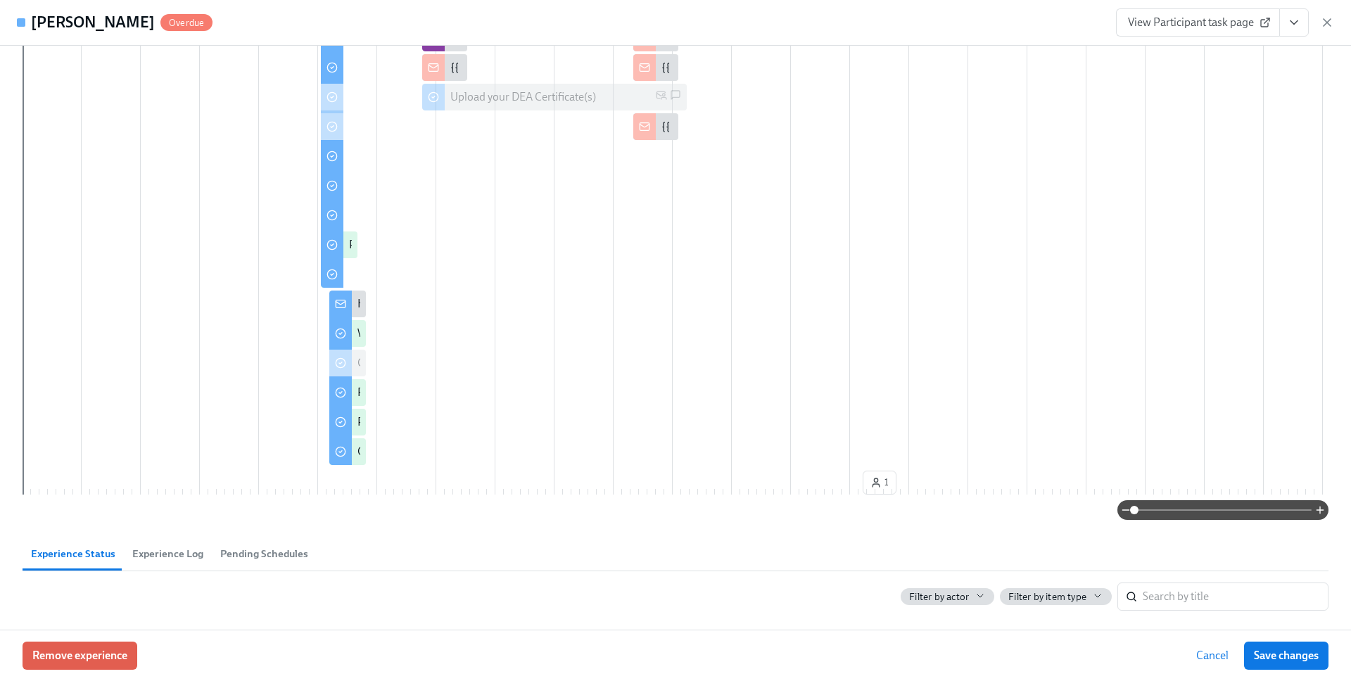
scroll to position [272, 0]
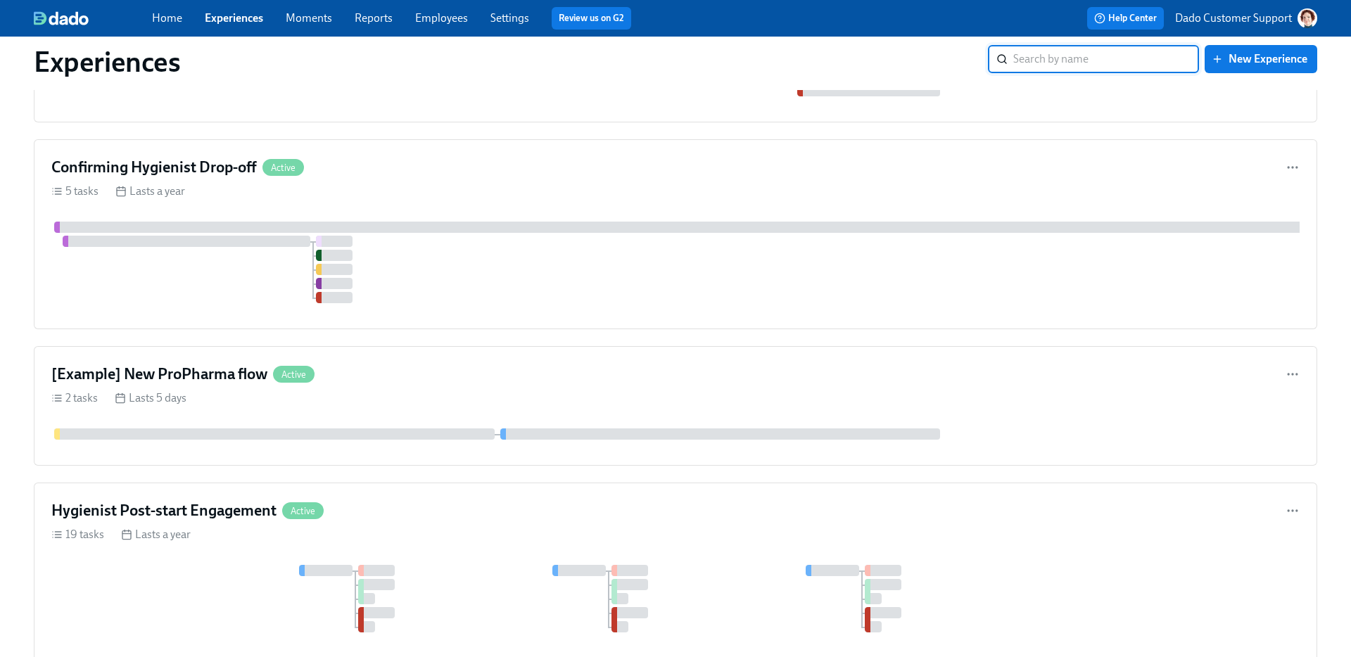
scroll to position [980, 0]
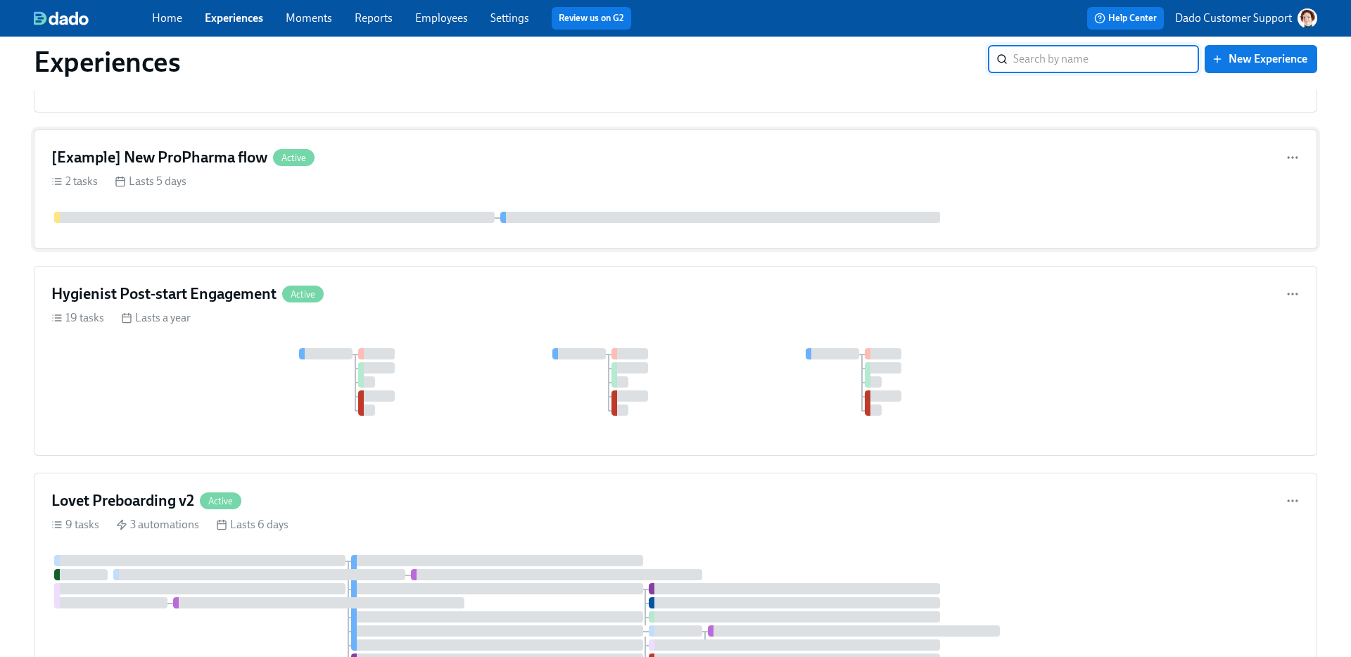
click at [391, 189] on div "2 tasks Lasts 5 days" at bounding box center [675, 181] width 1249 height 15
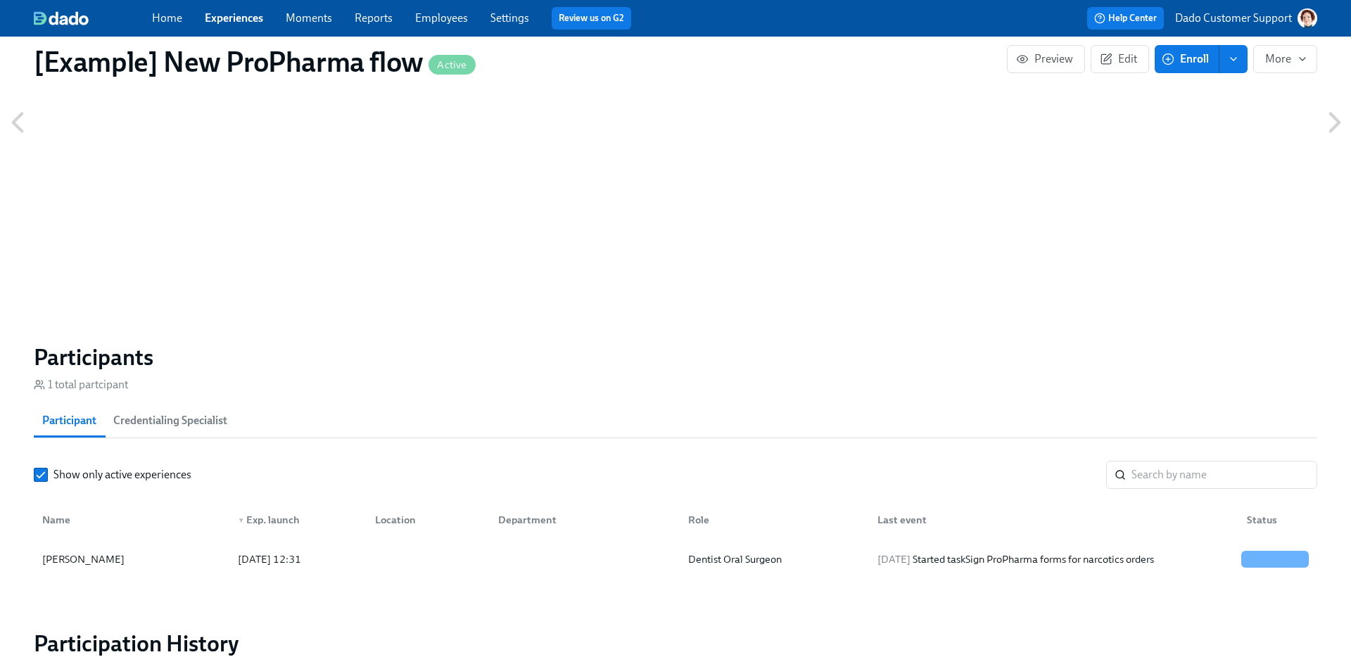
scroll to position [813, 0]
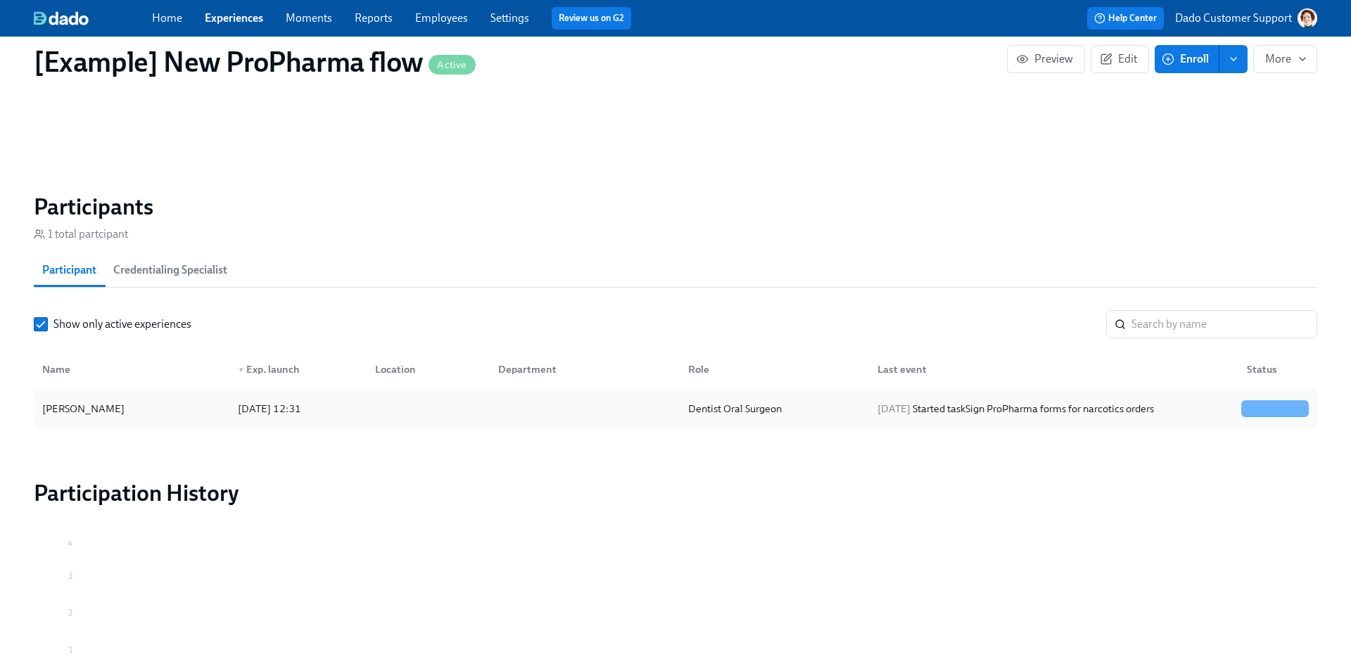
click at [117, 400] on div "[PERSON_NAME]" at bounding box center [132, 409] width 190 height 28
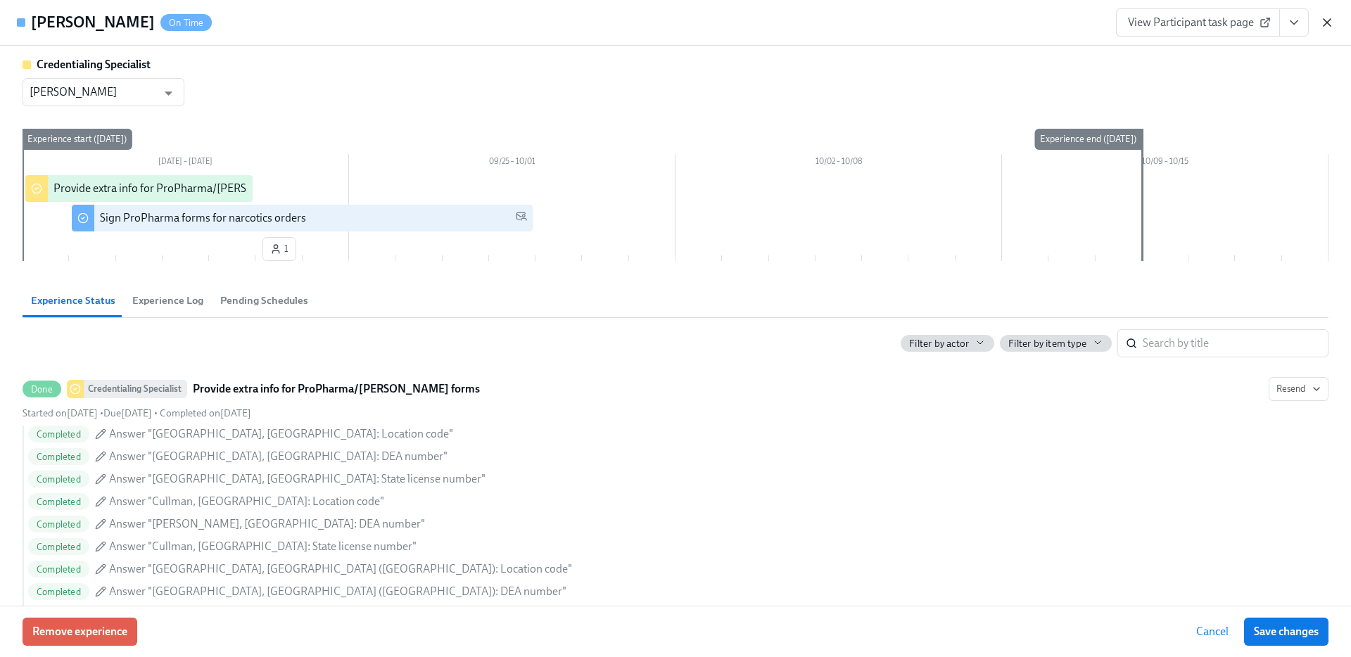
click at [1328, 18] on icon "button" at bounding box center [1327, 22] width 14 height 14
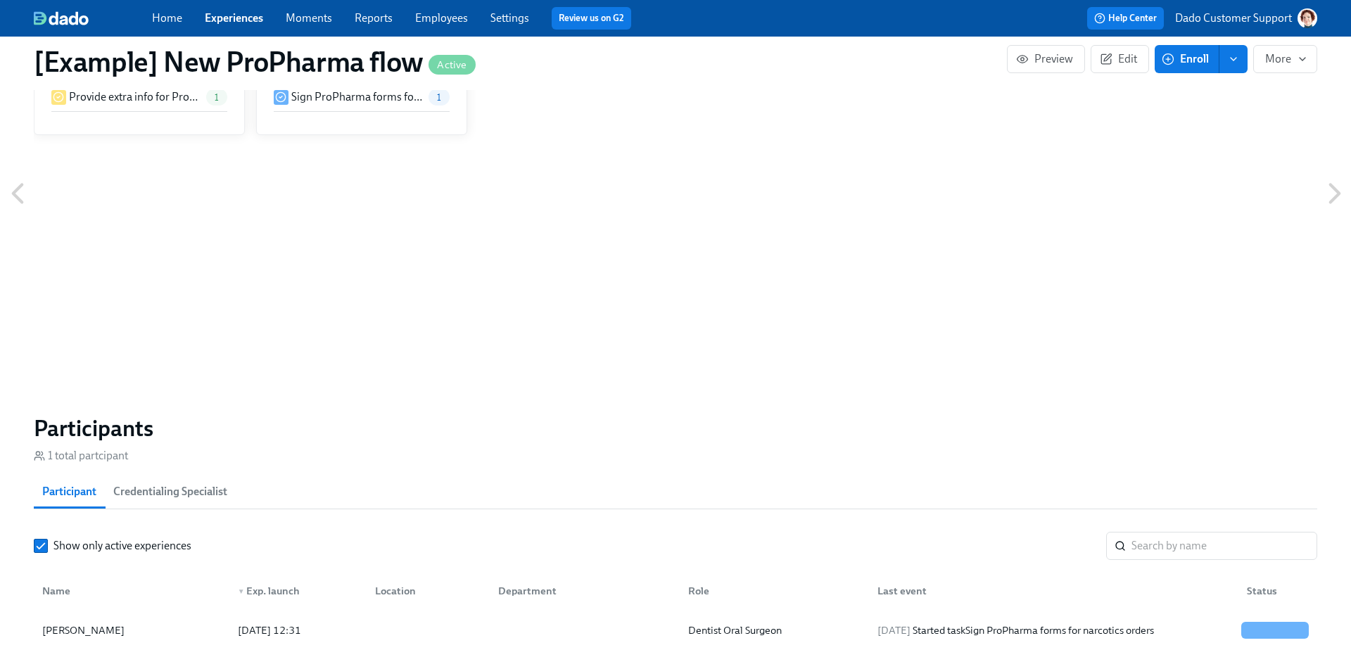
scroll to position [856, 0]
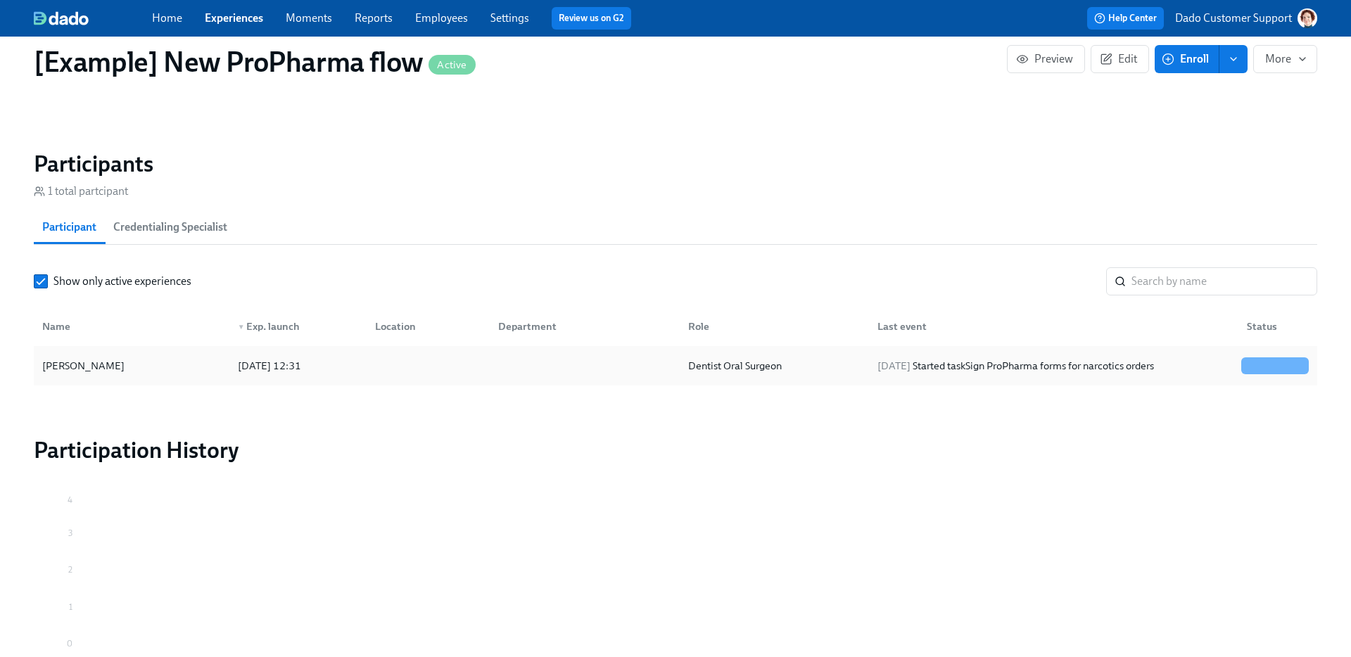
click at [698, 365] on div "Dentist Oral Surgeon" at bounding box center [735, 366] width 105 height 17
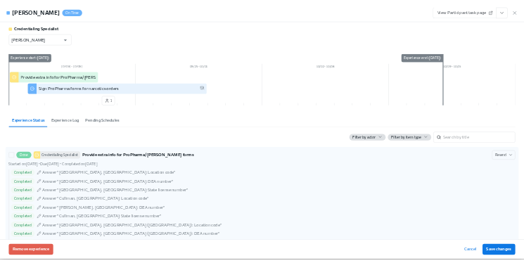
scroll to position [178, 0]
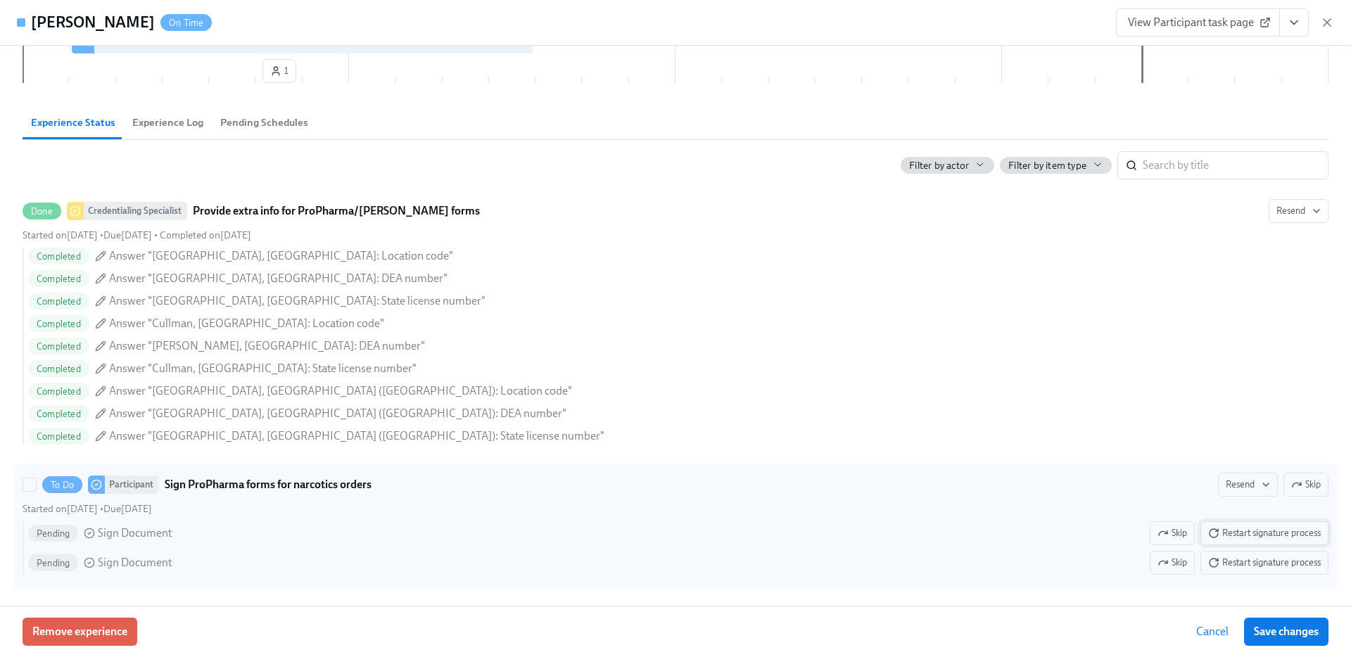
click at [1261, 537] on span "Restart signature process" at bounding box center [1264, 533] width 113 height 14
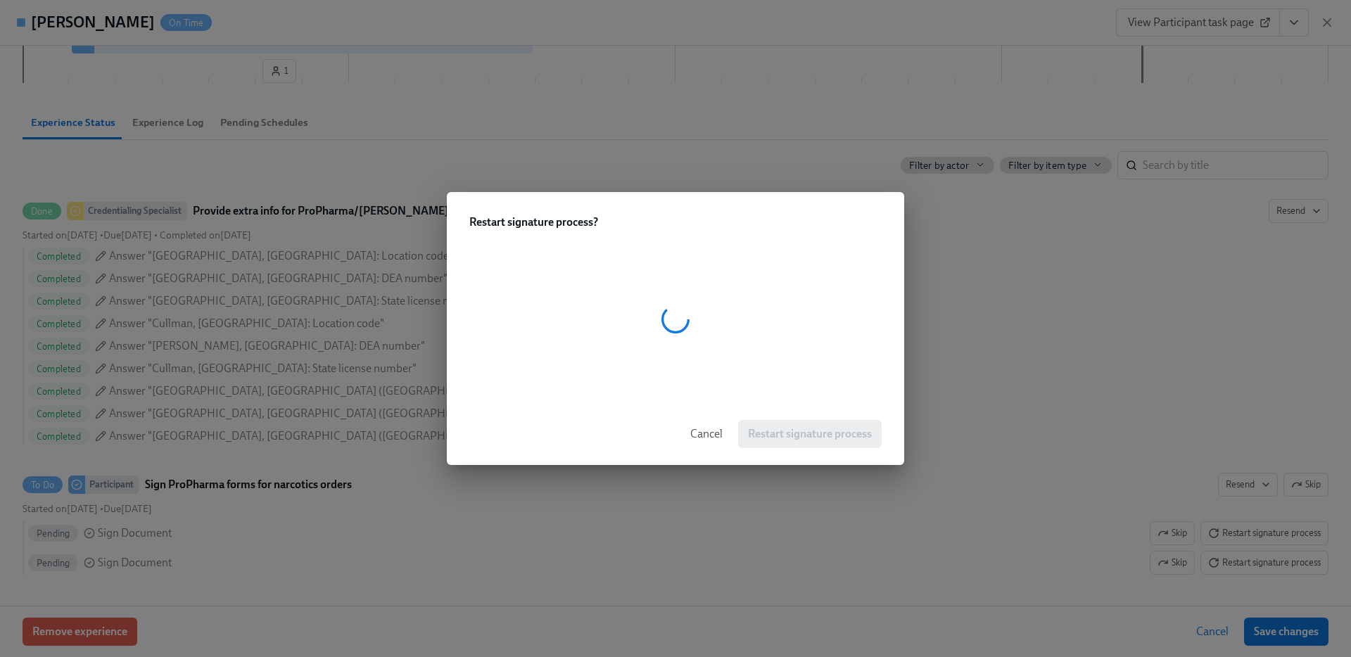
click at [522, 221] on h2 "Restart signature process ?" at bounding box center [675, 222] width 412 height 15
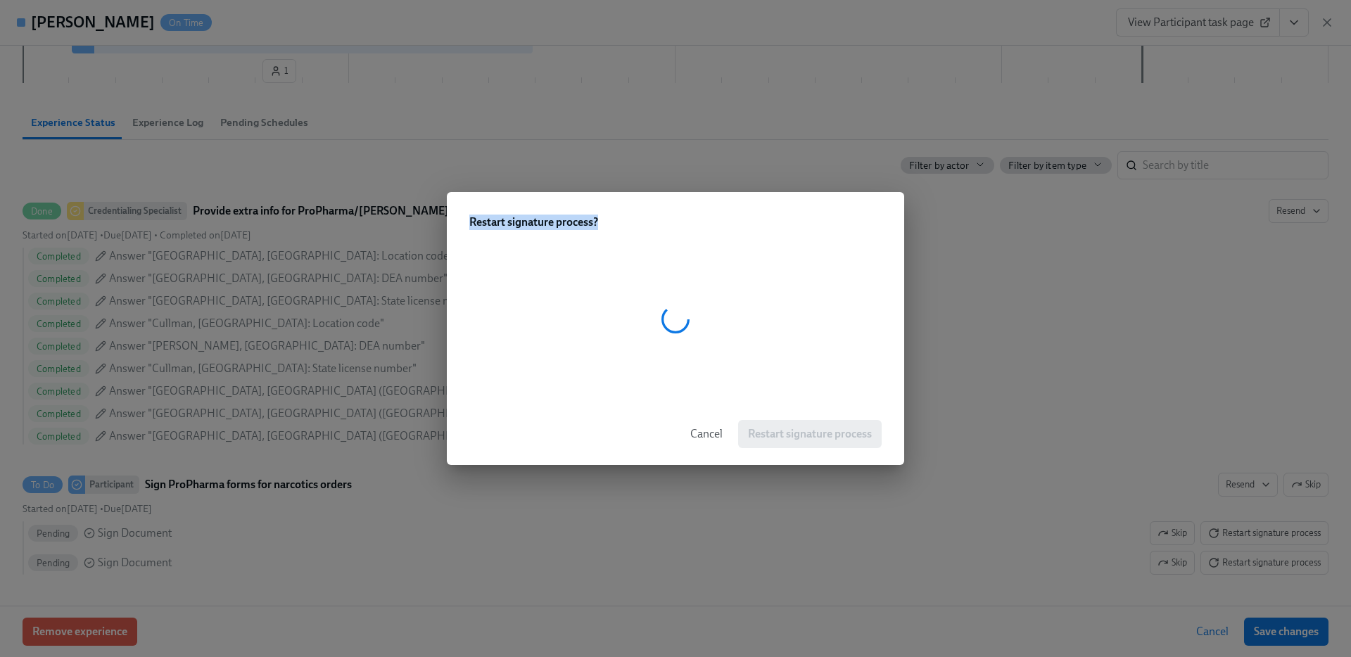
click at [522, 221] on h2 "Restart signature process ?" at bounding box center [675, 222] width 412 height 15
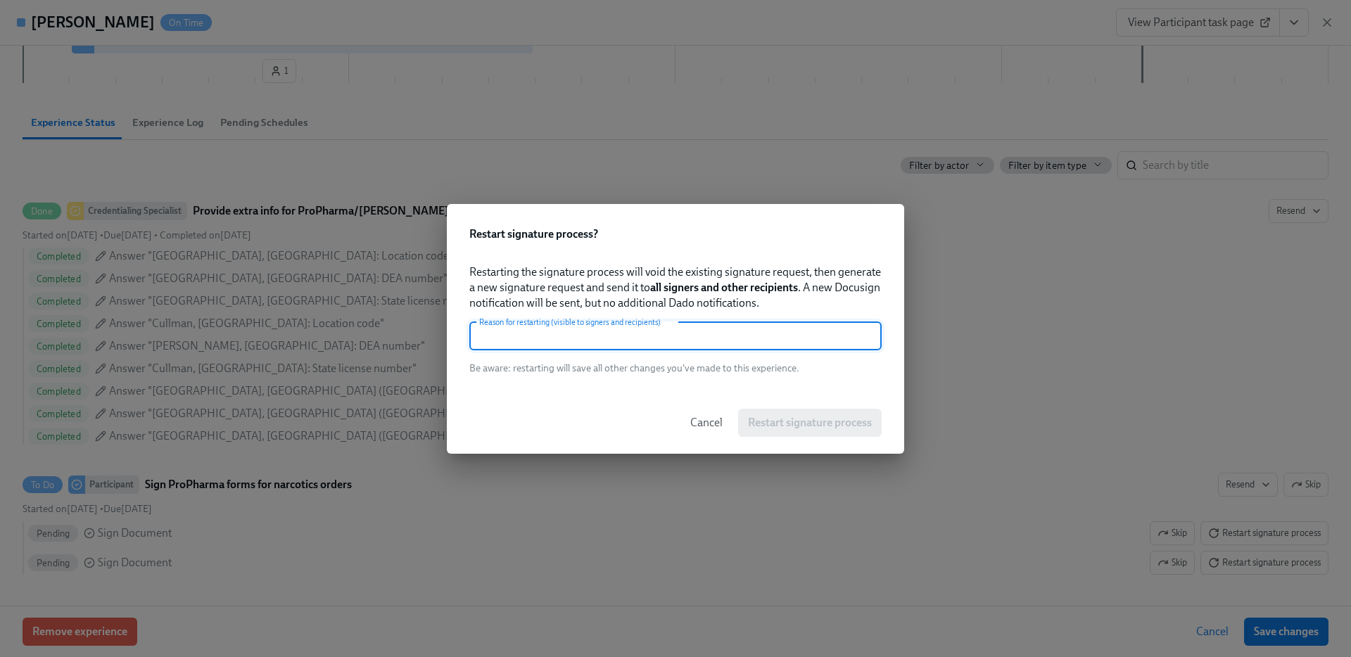
click at [579, 331] on input "text" at bounding box center [675, 336] width 412 height 28
type input "."
click at [797, 414] on button "Restart signature process" at bounding box center [810, 423] width 144 height 28
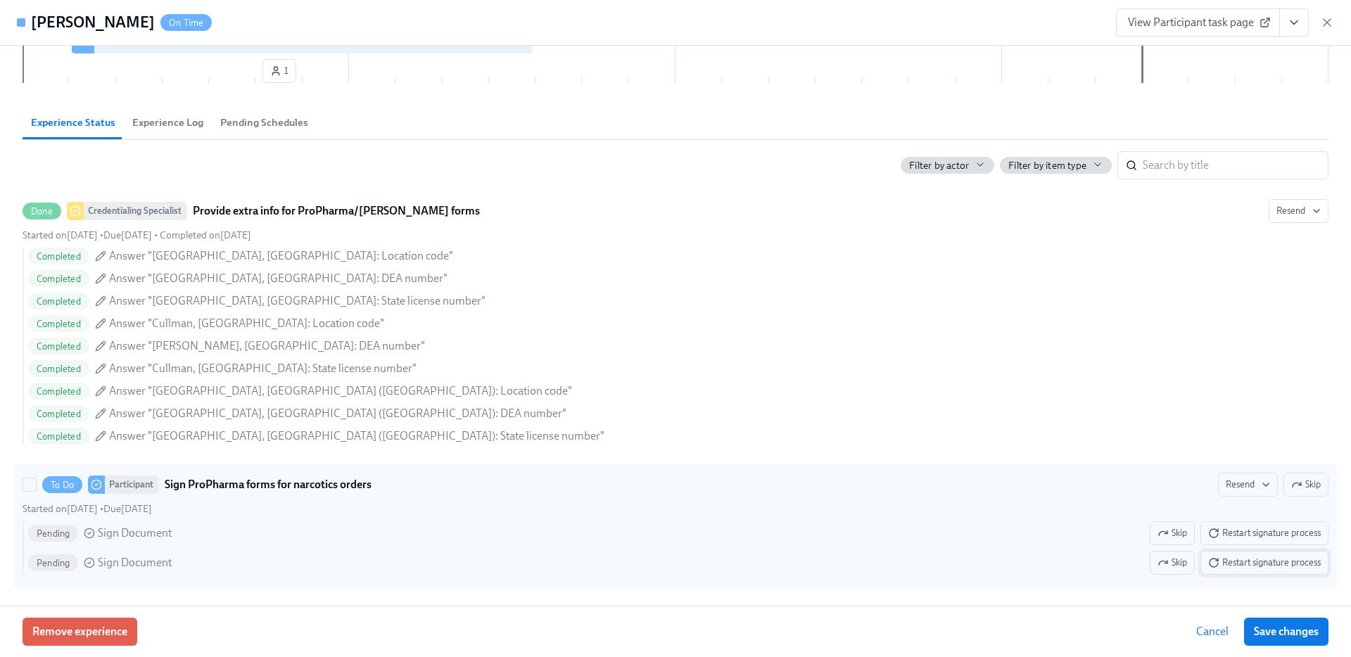
click at [1264, 562] on span "Restart signature process" at bounding box center [1264, 563] width 113 height 14
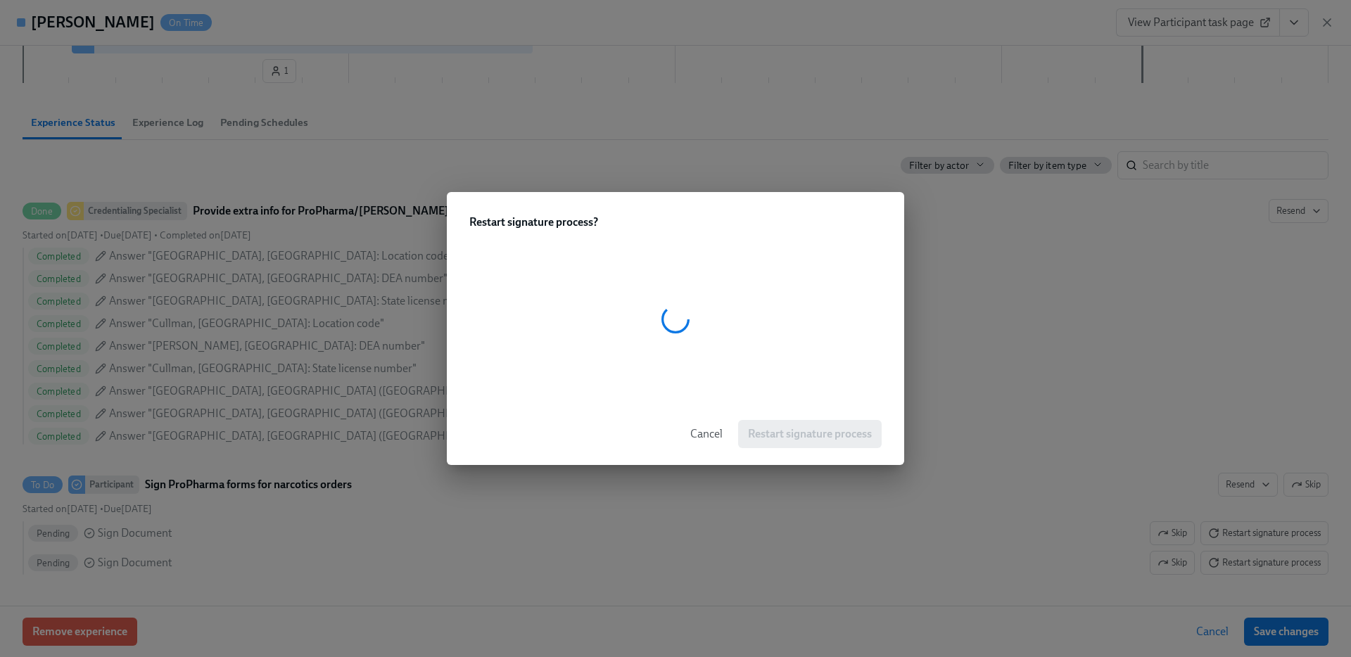
click at [552, 298] on div at bounding box center [675, 320] width 412 height 134
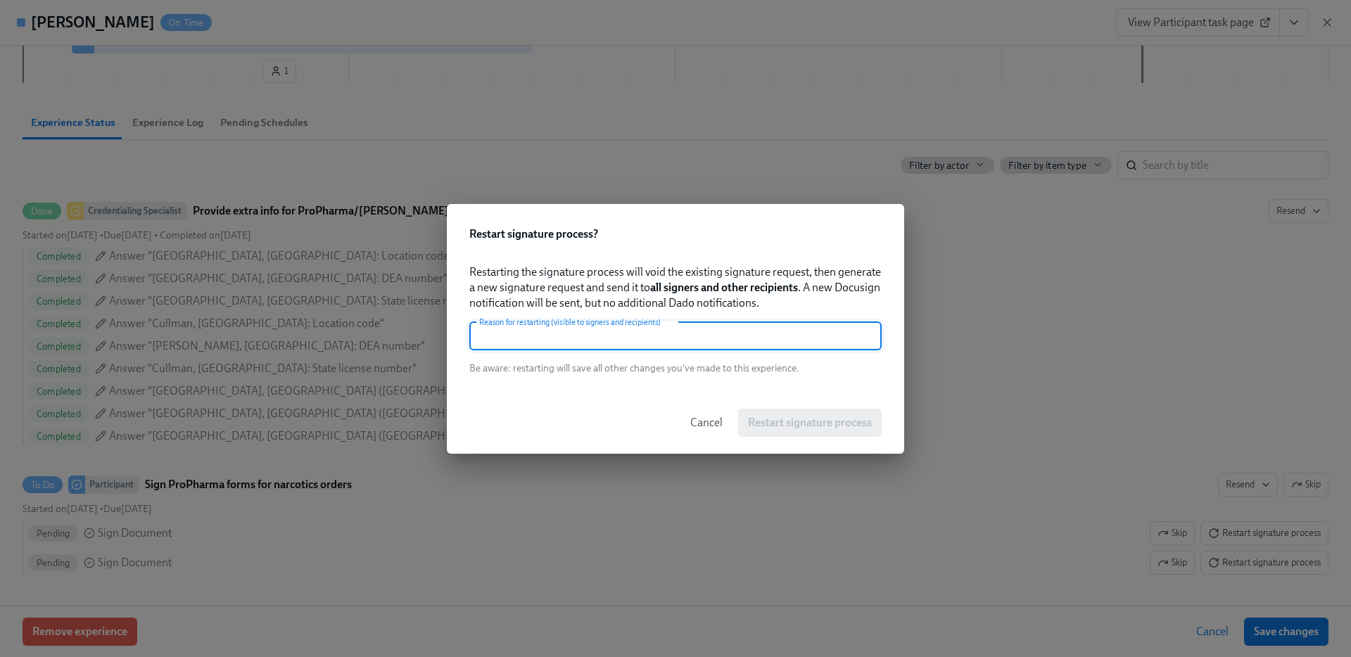
click at [728, 334] on input "text" at bounding box center [675, 336] width 412 height 28
type input "."
click at [830, 416] on span "Restart signature process" at bounding box center [810, 423] width 124 height 14
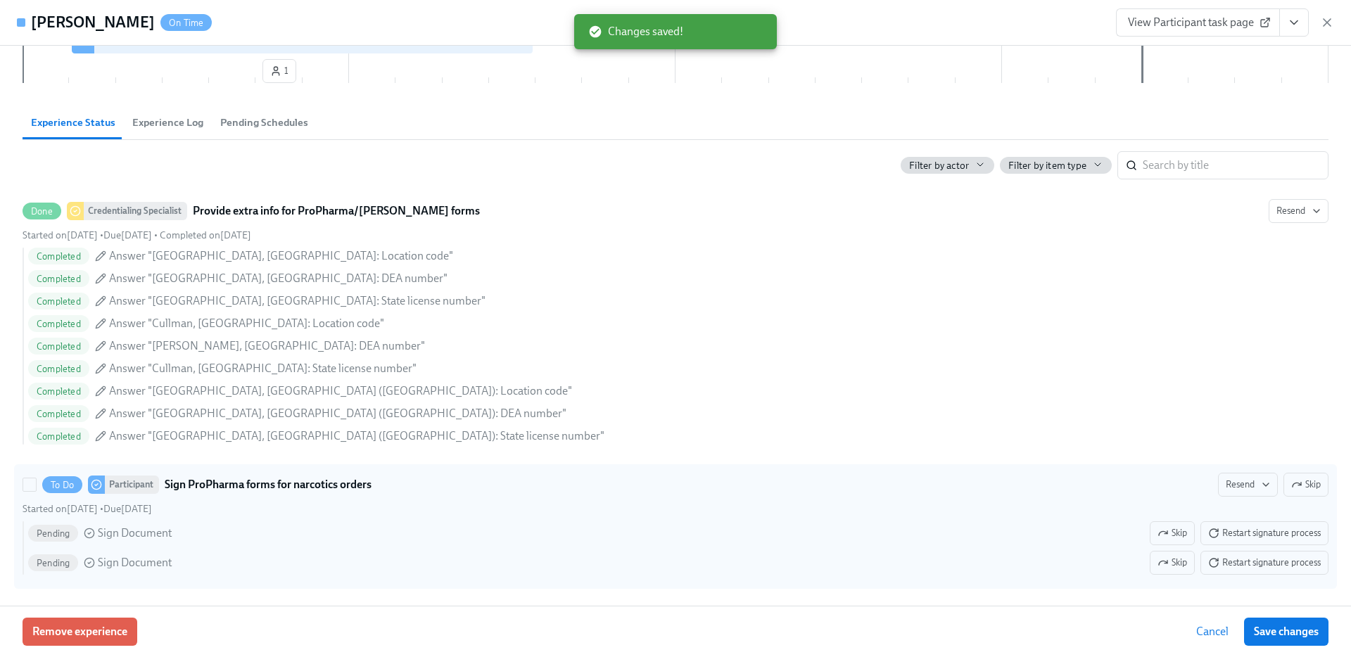
click at [1211, 479] on div "To Do Participant Sign ProPharma forms for narcotics orders Resend Skip" at bounding box center [676, 485] width 1306 height 24
click at [36, 479] on input "To Do Participant Sign ProPharma forms for narcotics orders Resend Skip Started…" at bounding box center [29, 485] width 13 height 13
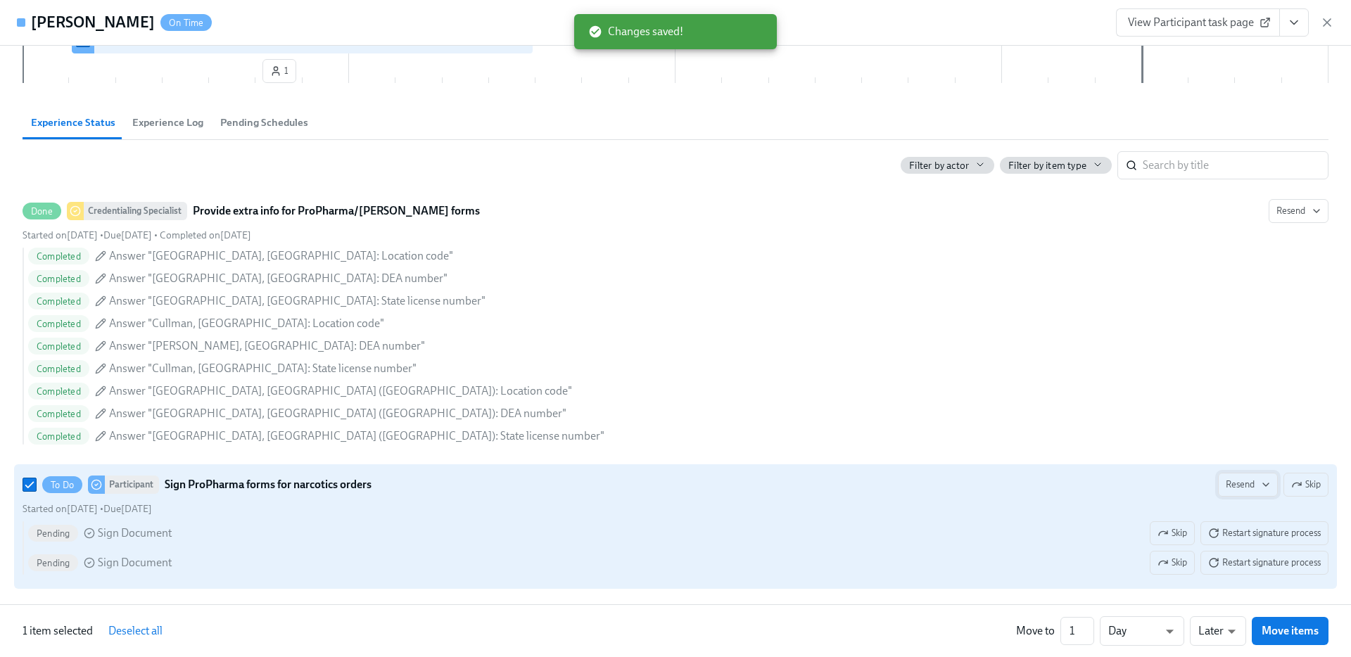
click at [1239, 482] on span "Resend" at bounding box center [1248, 485] width 44 height 14
click at [1241, 508] on div "Personal Email" at bounding box center [1274, 515] width 91 height 17
click at [29, 485] on input "To Do Participant Sign ProPharma forms for narcotics orders Resend Skip Started…" at bounding box center [29, 485] width 13 height 13
checkbox input "false"
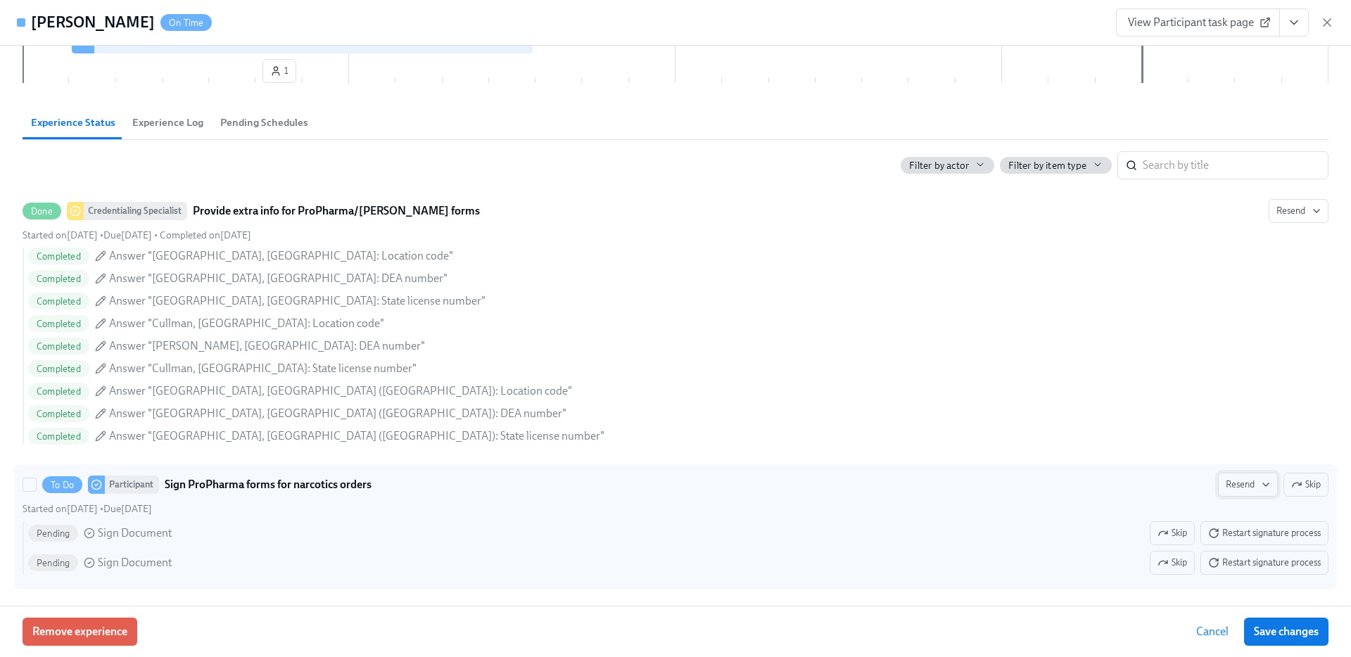
click at [1251, 479] on span "Resend" at bounding box center [1248, 485] width 44 height 14
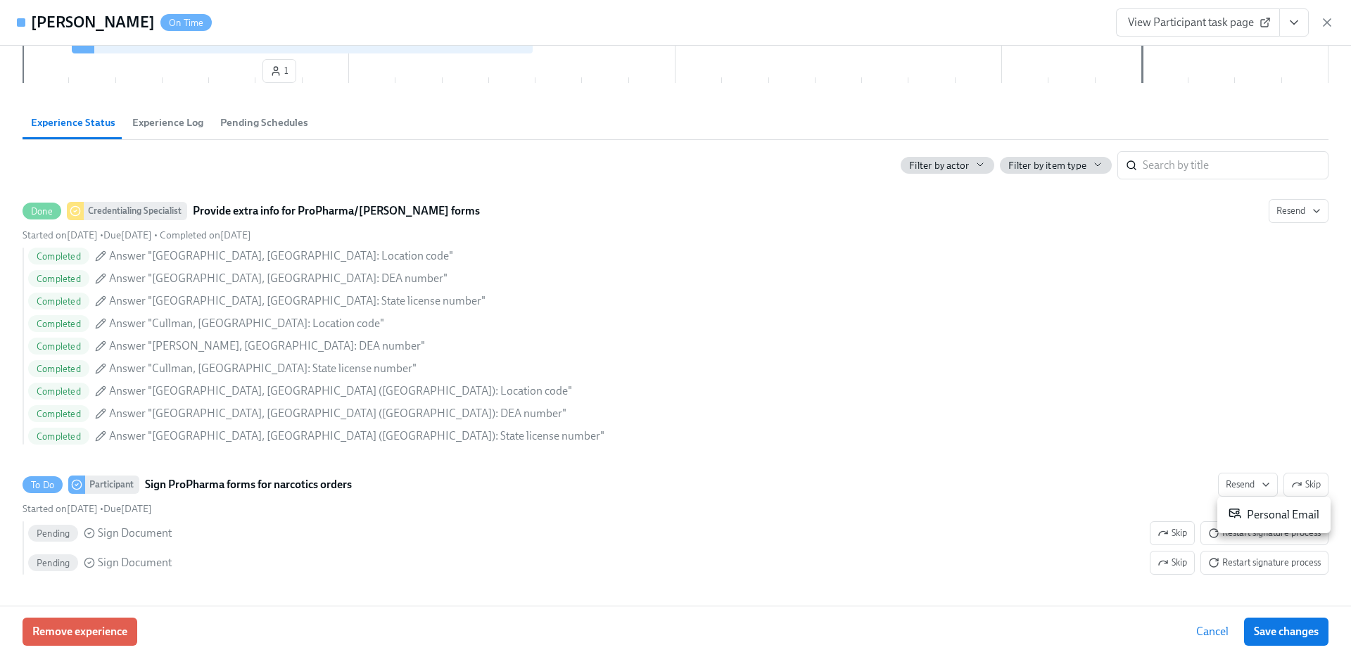
click at [1289, 519] on div "Personal Email" at bounding box center [1274, 515] width 91 height 17
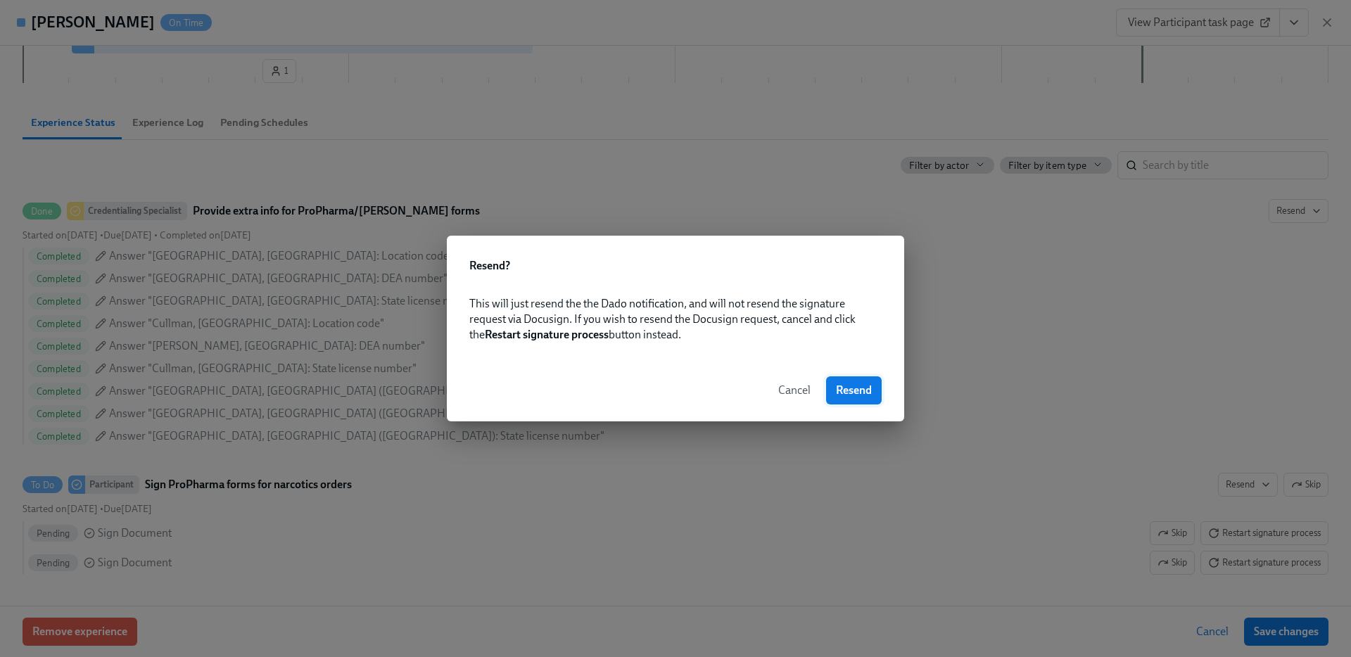
click at [859, 377] on div "Cancel Resend" at bounding box center [675, 391] width 457 height 62
click at [860, 385] on span "Resend" at bounding box center [854, 391] width 36 height 14
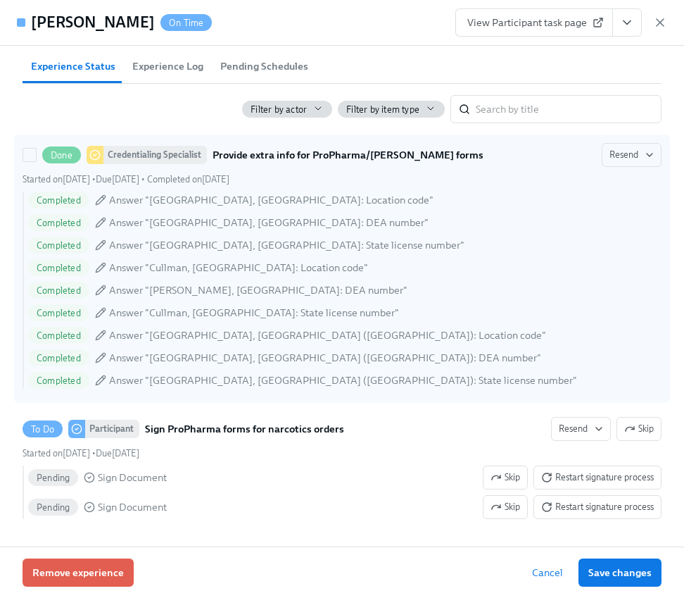
scroll to position [232, 0]
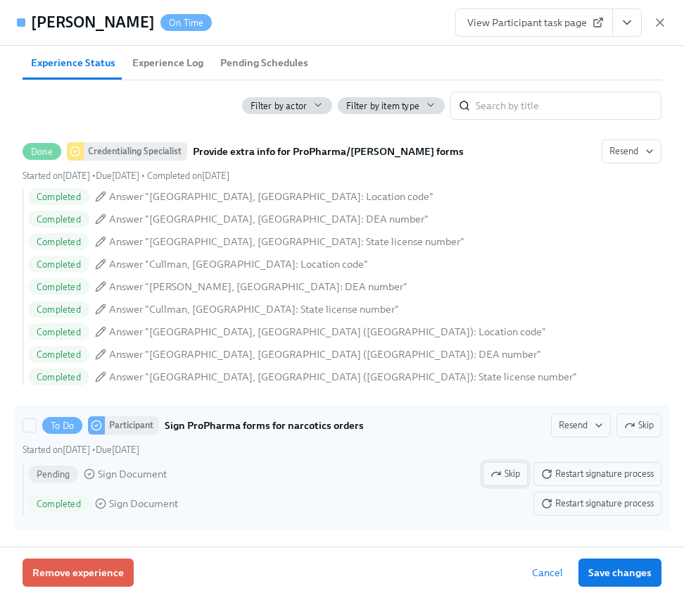
click at [503, 474] on span "Skip" at bounding box center [506, 474] width 30 height 14
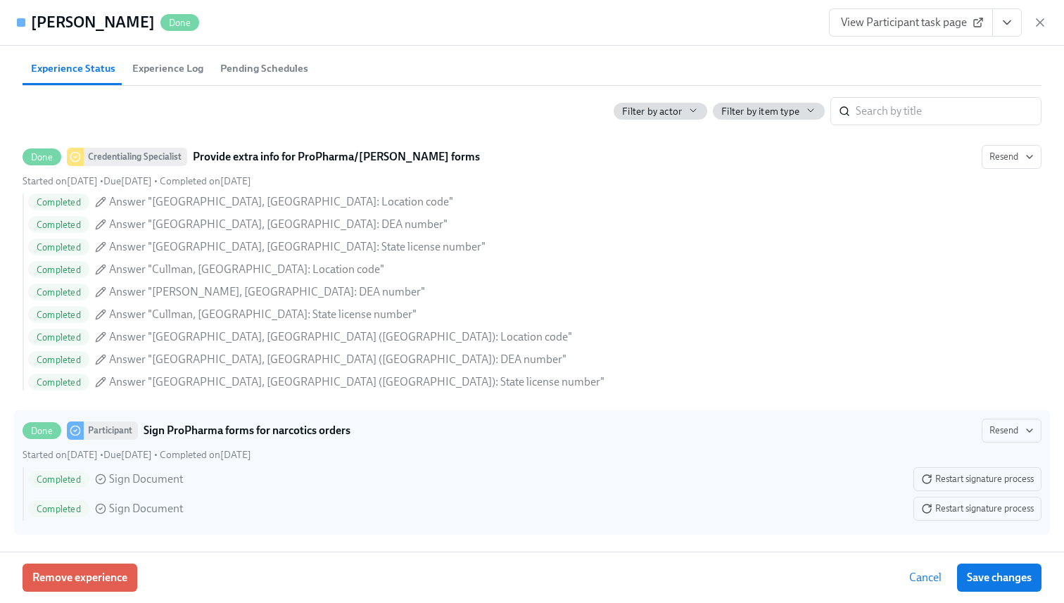
scroll to position [217, 0]
click at [1042, 24] on icon "button" at bounding box center [1040, 22] width 7 height 7
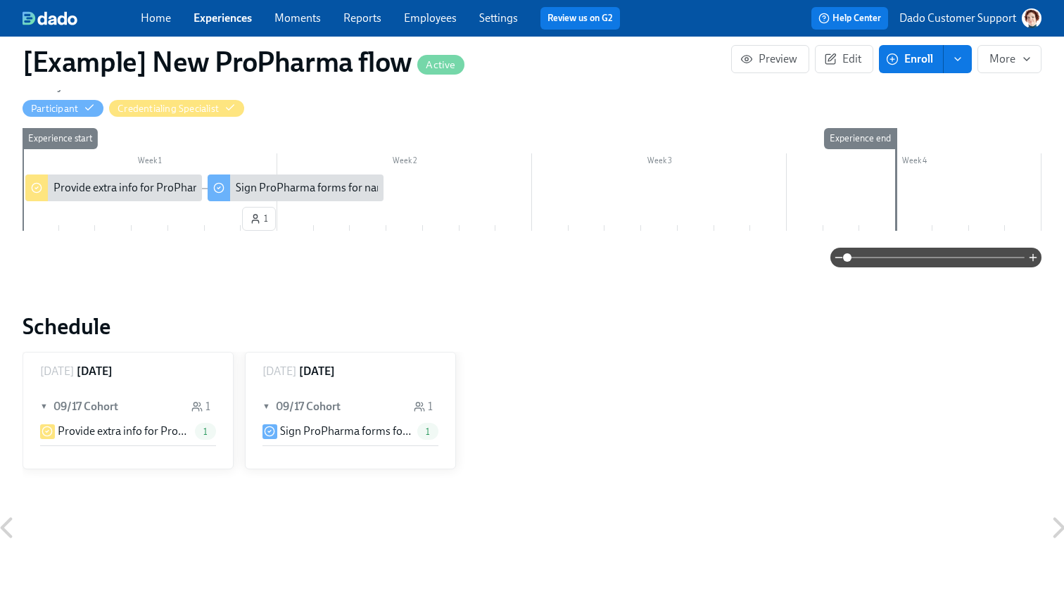
scroll to position [114, 0]
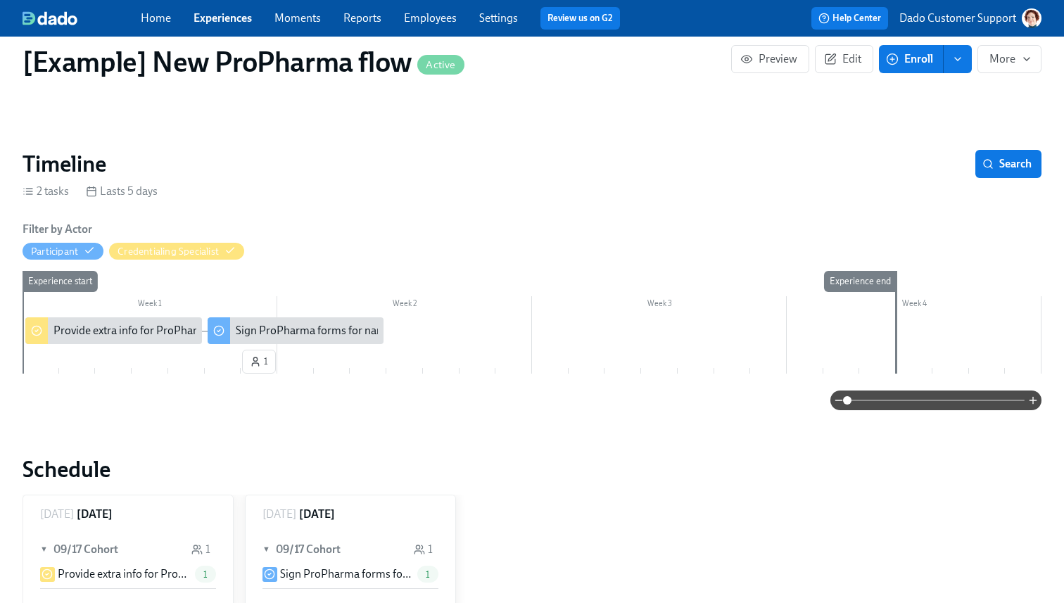
click at [234, 15] on link "Experiences" at bounding box center [223, 17] width 58 height 13
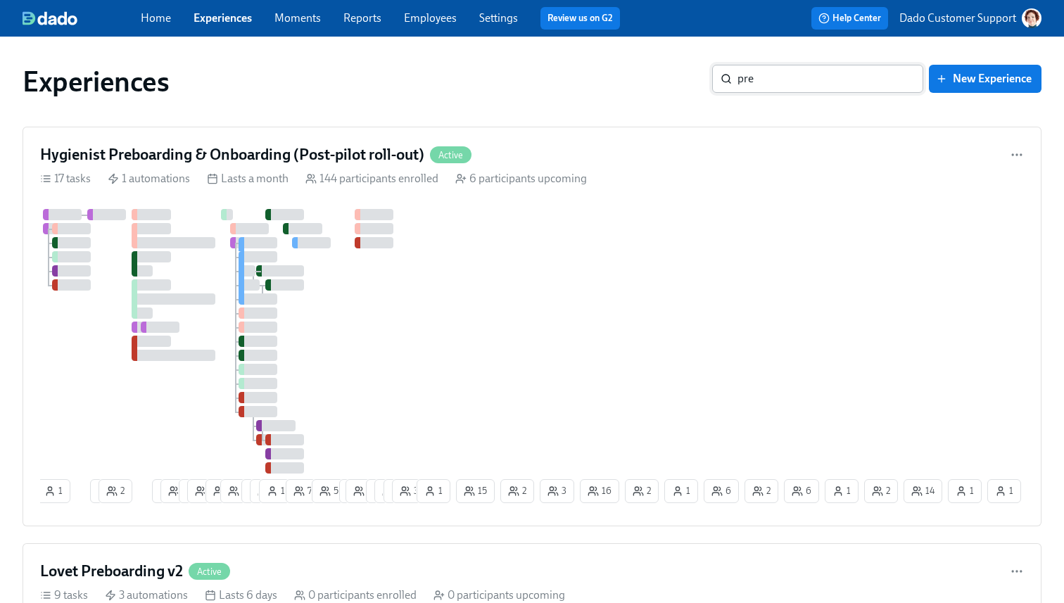
click at [790, 86] on input "pre" at bounding box center [831, 79] width 186 height 28
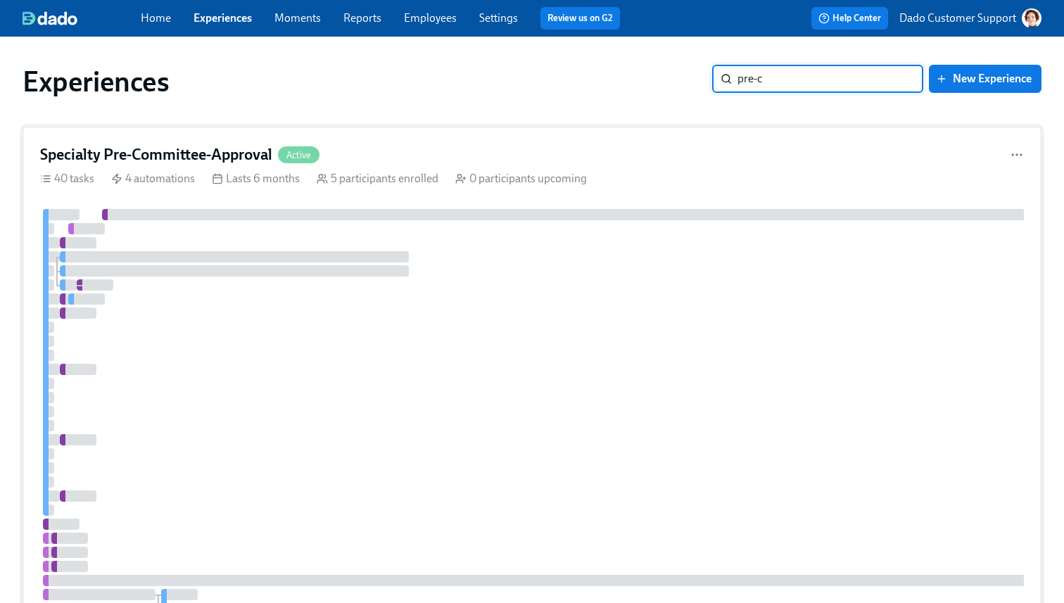
type input "pre-c"
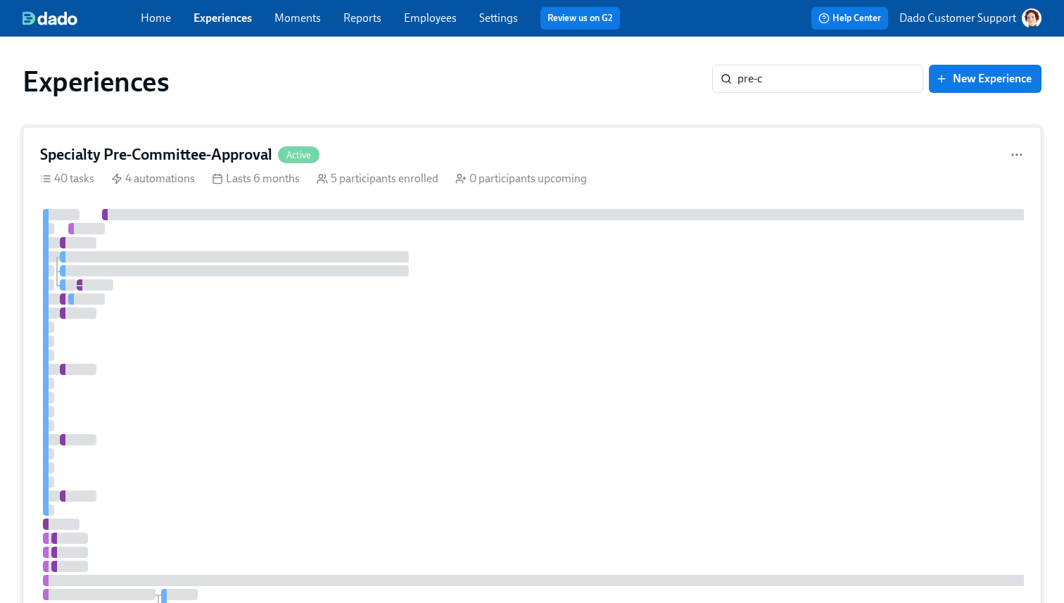
click at [518, 258] on div at bounding box center [867, 461] width 1655 height 504
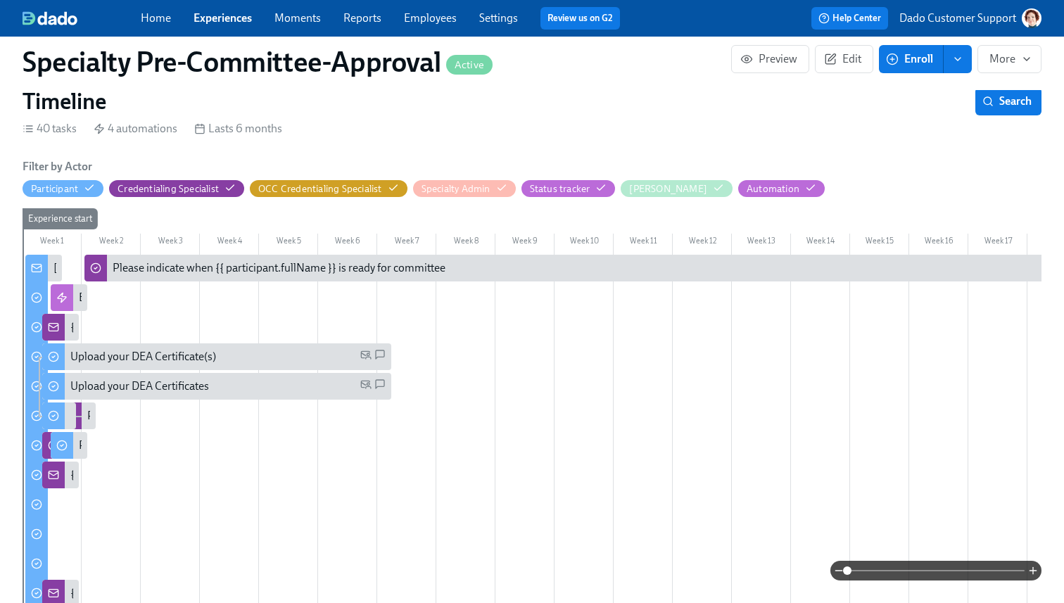
scroll to position [456, 0]
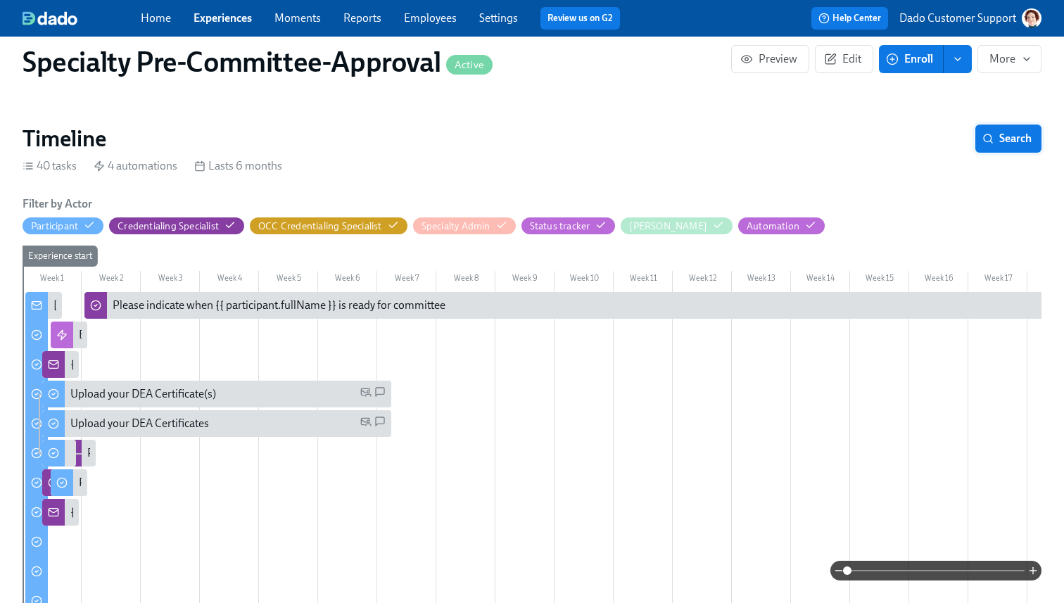
click at [1001, 146] on span "Search" at bounding box center [1008, 139] width 46 height 14
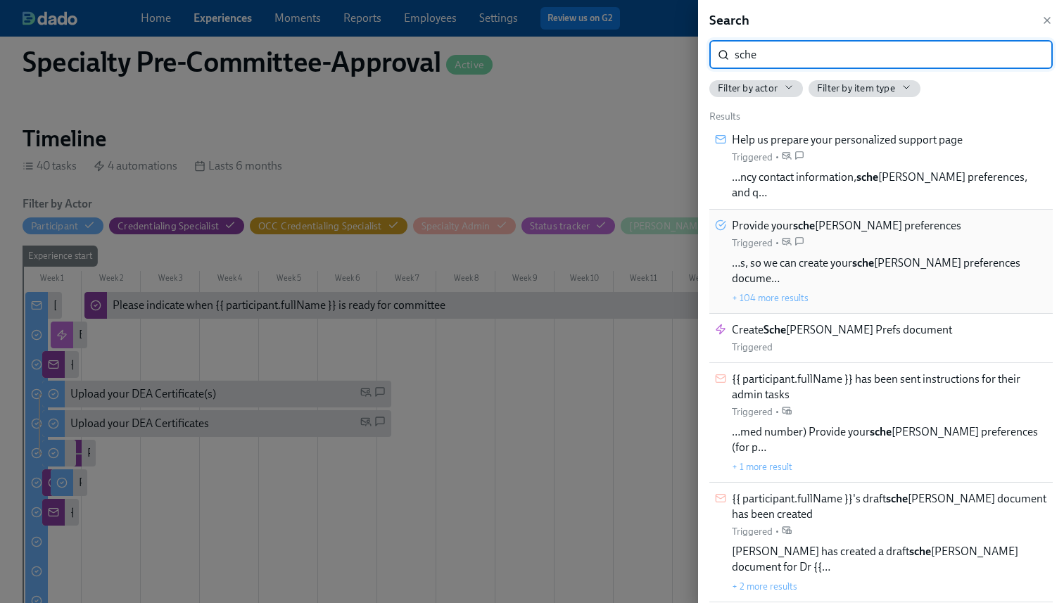
type input "sche"
click at [904, 255] on span "…s, so we can create your sche duling preferences docume…" at bounding box center [889, 270] width 315 height 31
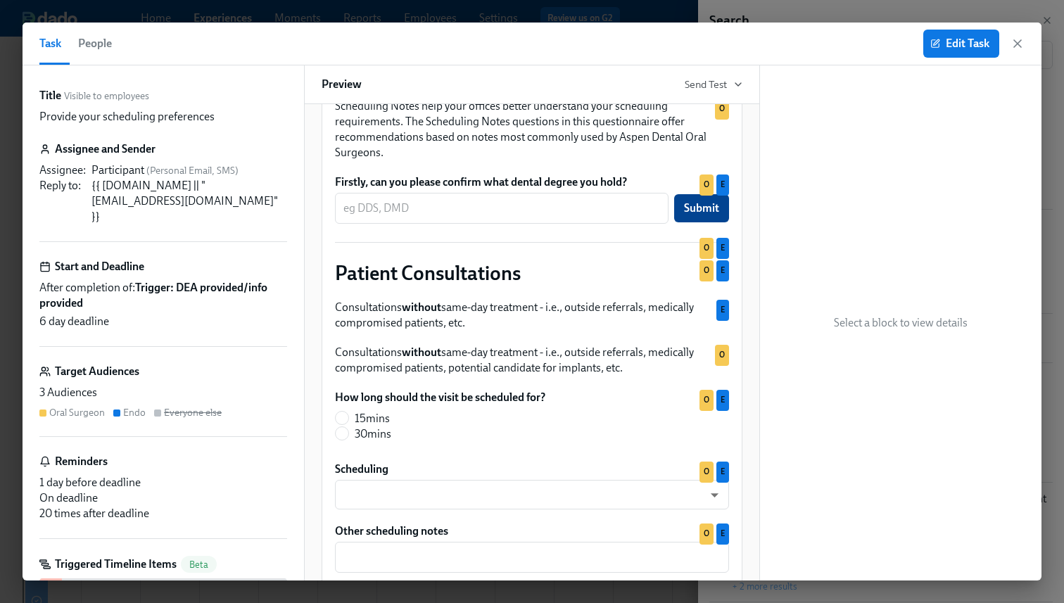
scroll to position [377, 0]
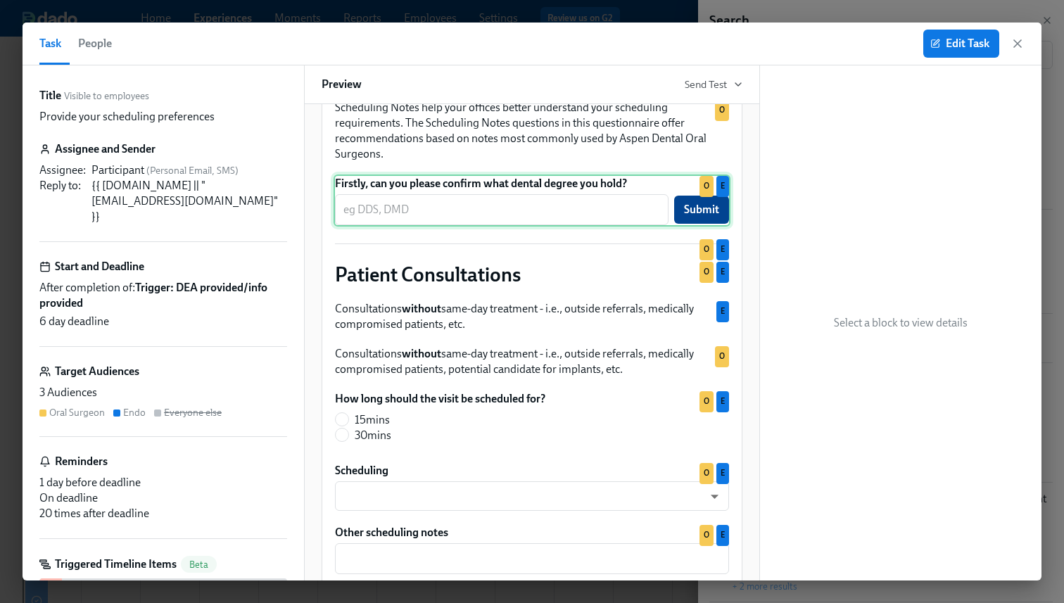
click at [581, 227] on div "Firstly, can you please confirm what dental degree you hold? ​ Submit O E" at bounding box center [532, 201] width 397 height 52
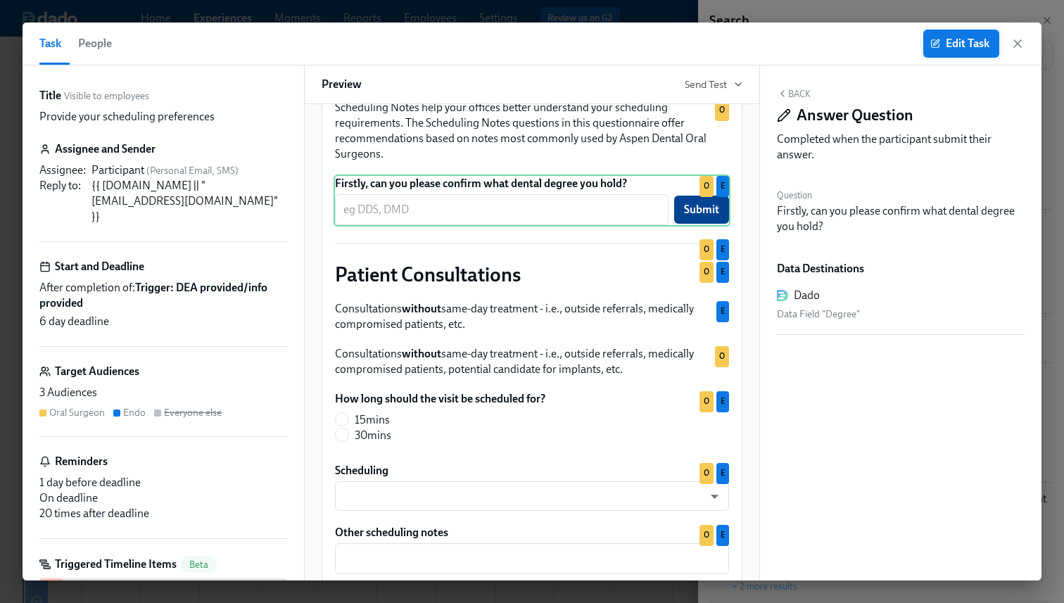
click at [943, 35] on button "Edit Task" at bounding box center [961, 44] width 76 height 28
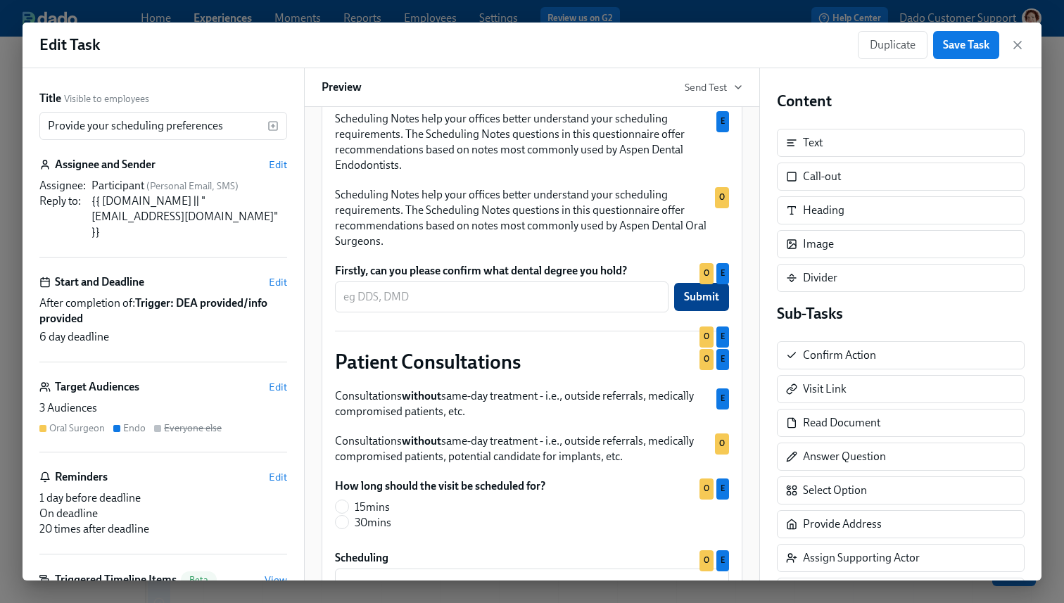
scroll to position [373, 0]
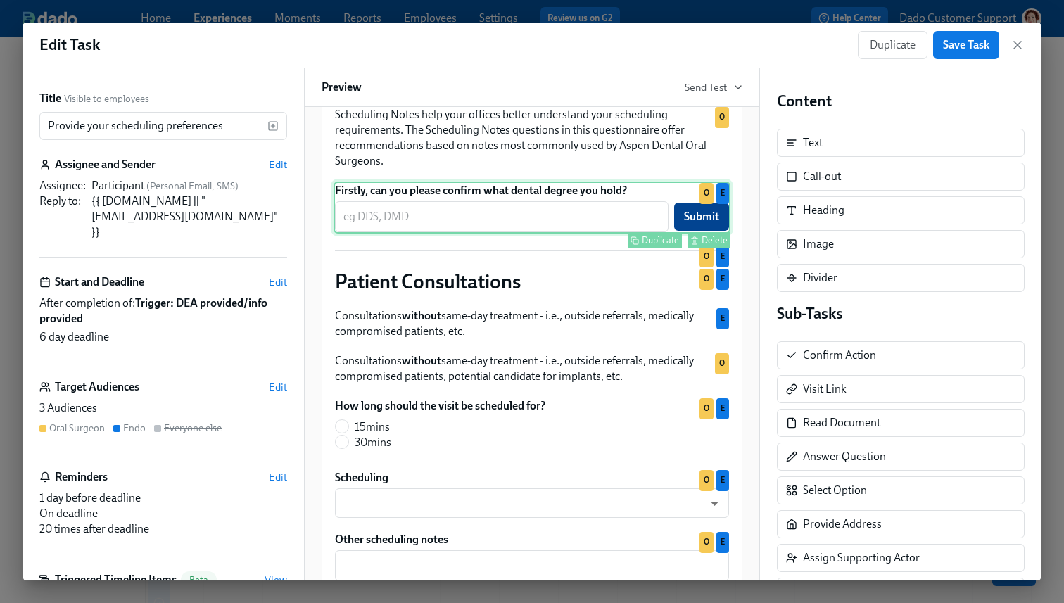
click at [644, 246] on div "Duplicate" at bounding box center [660, 240] width 37 height 11
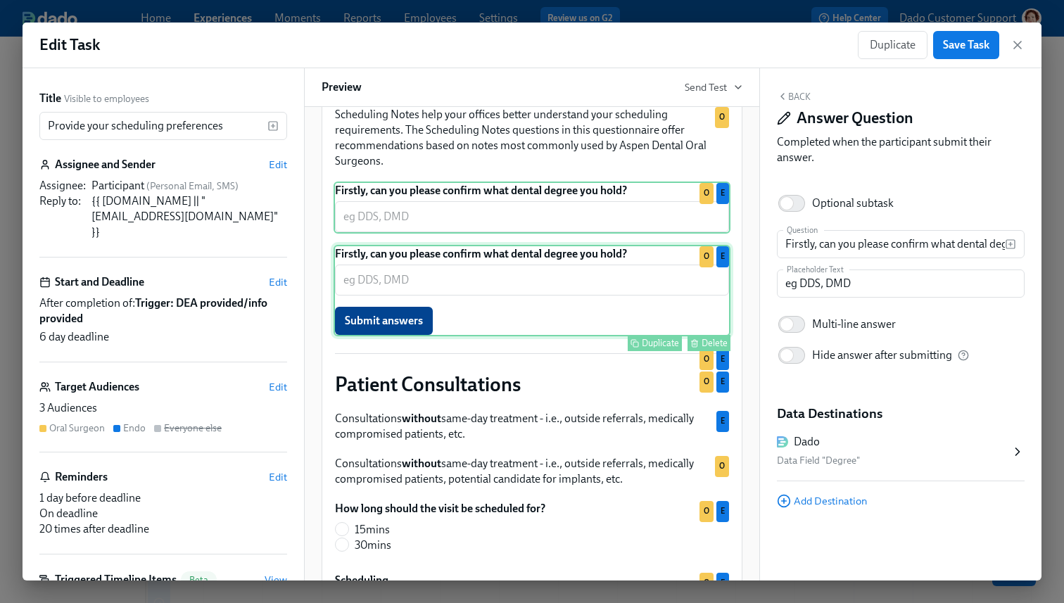
click at [468, 336] on div "Firstly, can you please confirm what dental degree you hold? ​ Submit answers D…" at bounding box center [532, 290] width 397 height 91
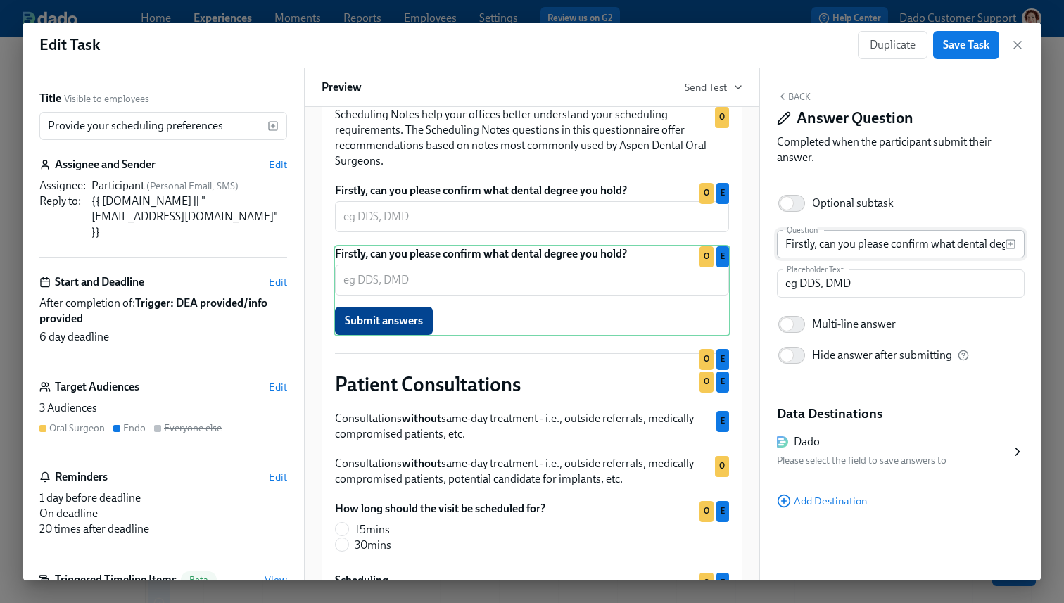
click at [817, 249] on input "Firstly, can you please confirm what dental degree you hold?" at bounding box center [891, 244] width 228 height 28
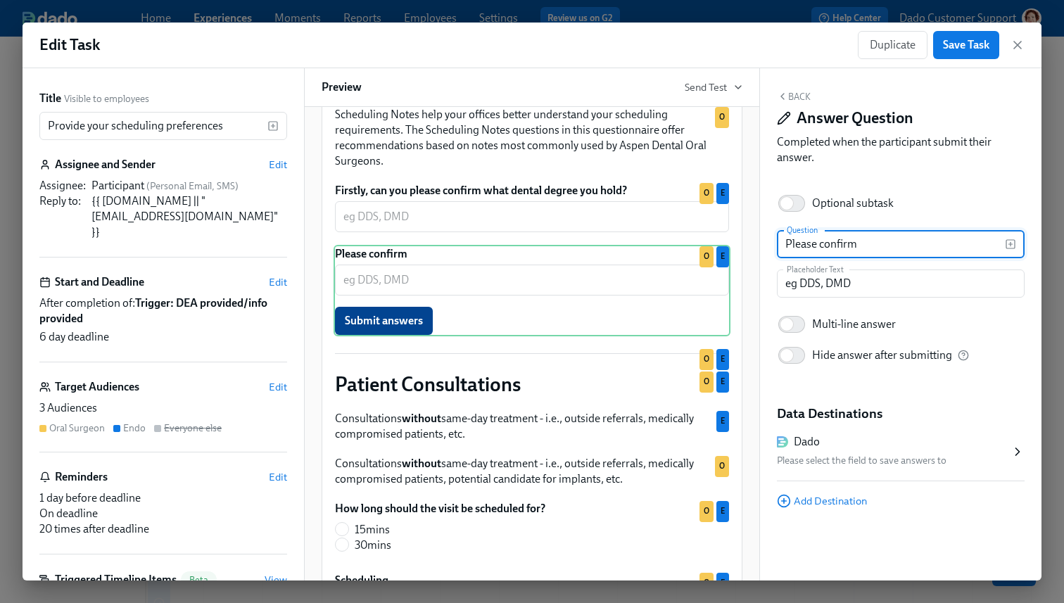
click at [868, 241] on input "Please confirm" at bounding box center [891, 244] width 228 height 28
paste input "Name (Please enter your name exactly as you would like it to appear on all your…"
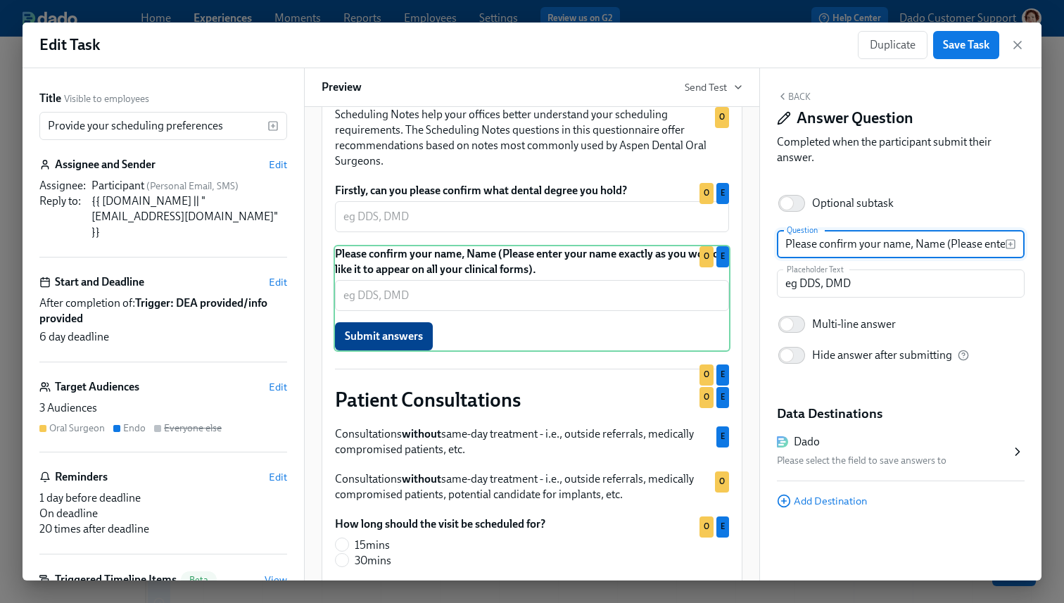
scroll to position [0, 356]
click at [849, 239] on input "Please confirm your name, Name (Please enter your name exactly as you would lik…" at bounding box center [891, 244] width 228 height 28
type input "Please confirm your name, exactly as you would like it to appear on all your cl…"
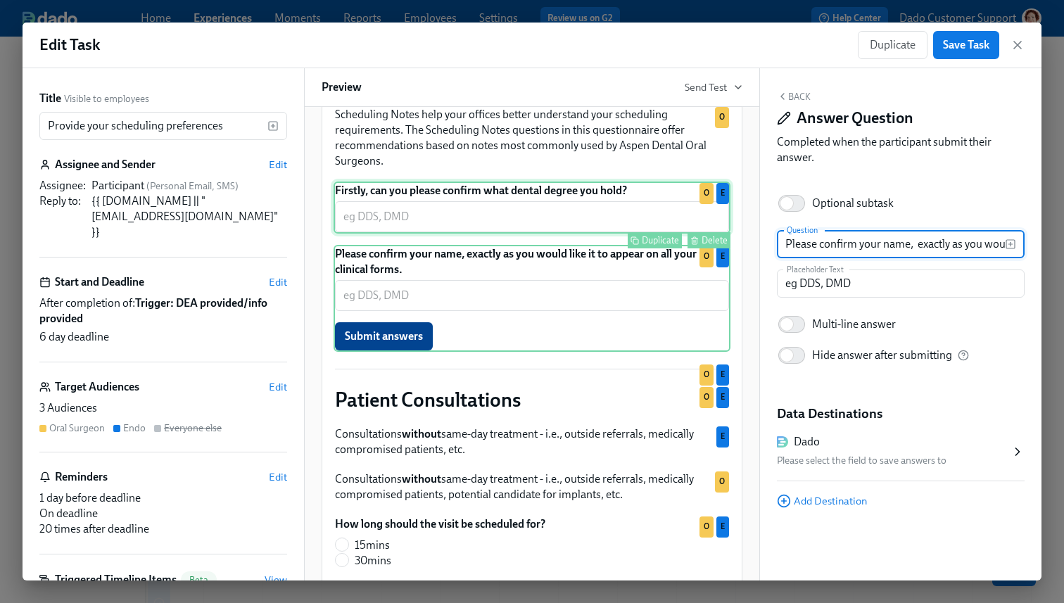
click at [429, 234] on div "Firstly, can you please confirm what dental degree you hold? ​ Duplicate Delete…" at bounding box center [532, 208] width 397 height 52
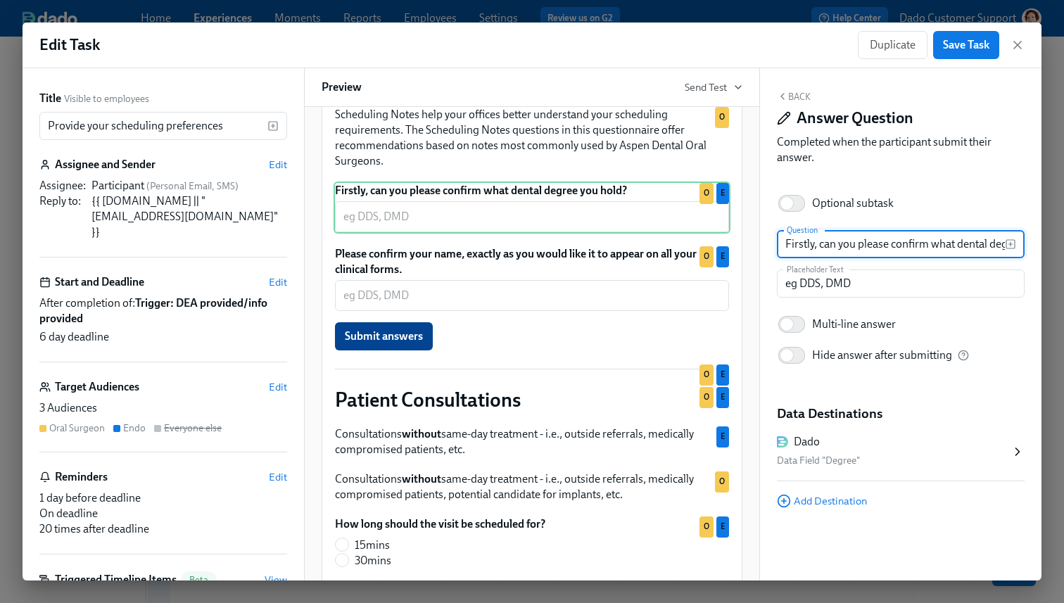
drag, startPoint x: 937, startPoint y: 249, endPoint x: 709, endPoint y: 245, distance: 228.8
click at [710, 245] on div "Title Visible to employees Provide your scheduling preferences ​ Assignee and S…" at bounding box center [532, 324] width 1019 height 512
type input "What dental degree you hold?"
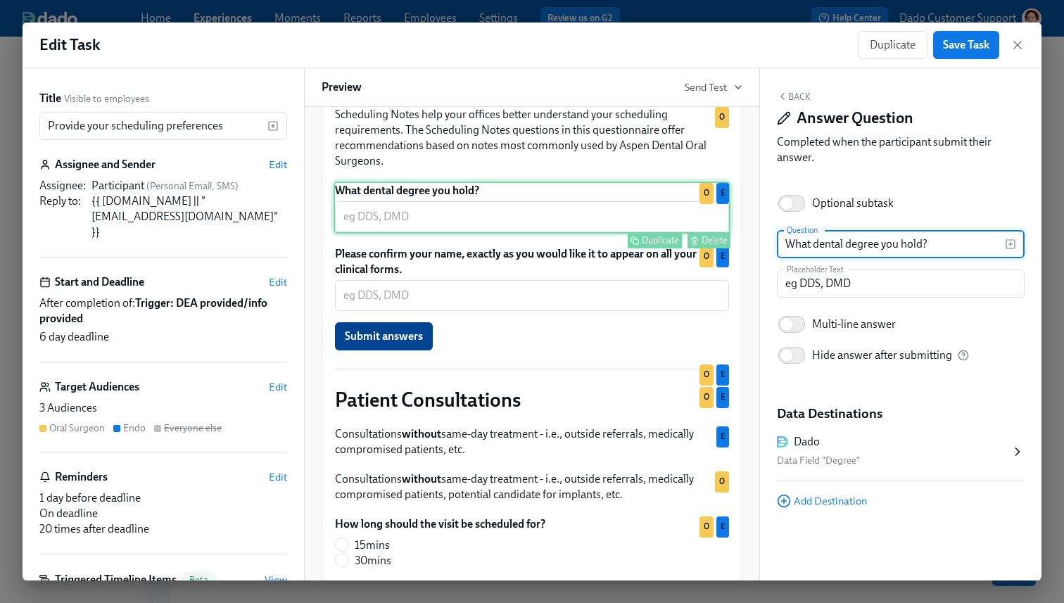
click at [443, 248] on div "Duplicate Delete" at bounding box center [533, 240] width 394 height 16
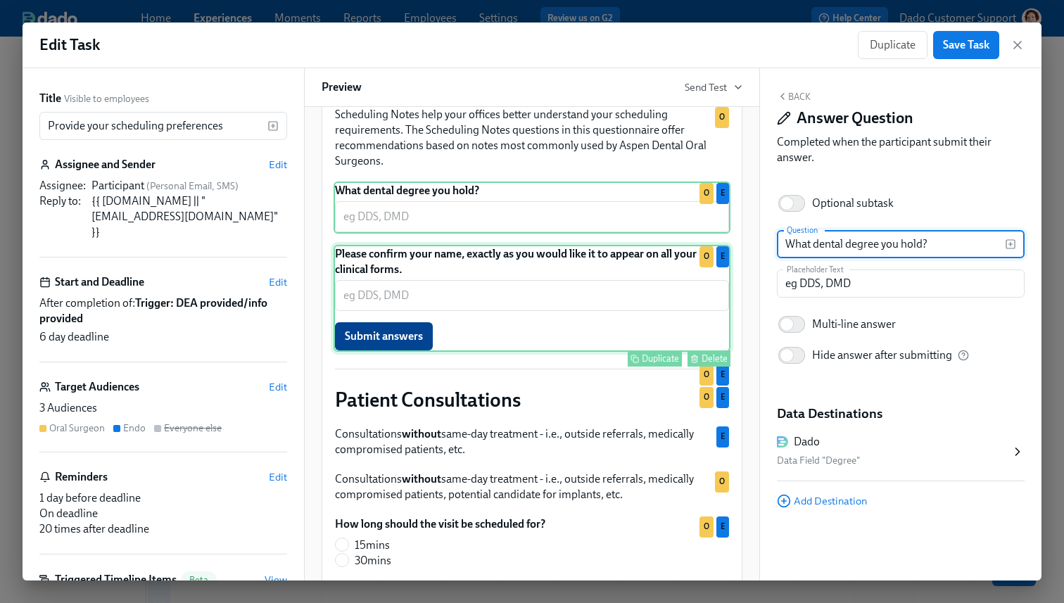
click at [433, 335] on div "Please confirm your name, exactly as you would like it to appear on all your cl…" at bounding box center [532, 298] width 397 height 107
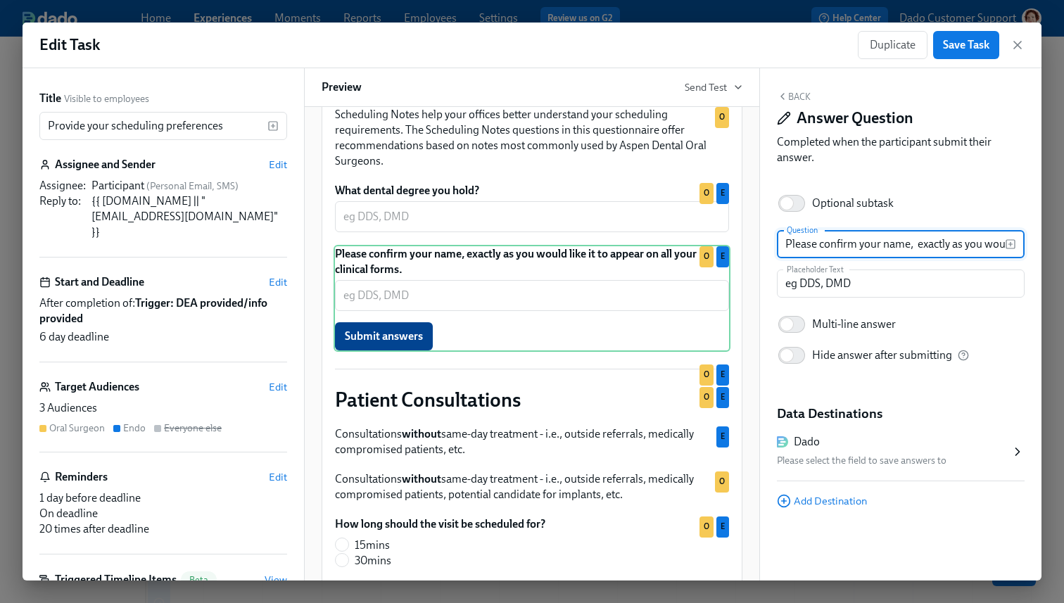
drag, startPoint x: 861, startPoint y: 246, endPoint x: 619, endPoint y: 245, distance: 242.1
click at [681, 245] on div "Title Visible to employees Provide your scheduling preferences ​ Assignee and S…" at bounding box center [532, 324] width 1019 height 512
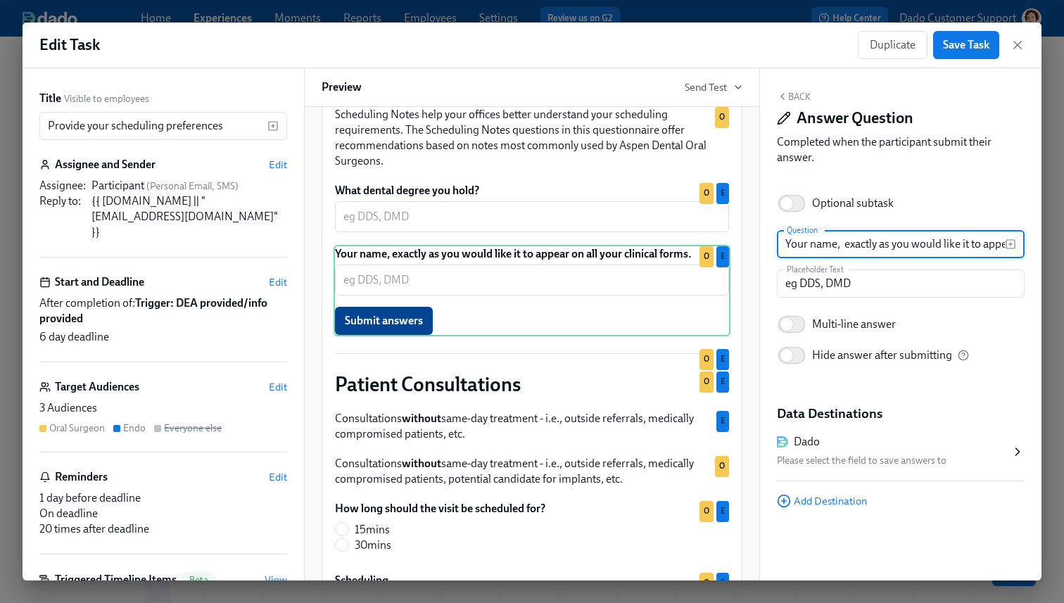
click at [837, 243] on input "Your name, exactly as you would like it to appear on all your clinical forms." at bounding box center [891, 244] width 228 height 28
type input "Your name, exactly as you would like it to appear on all your clinical forms"
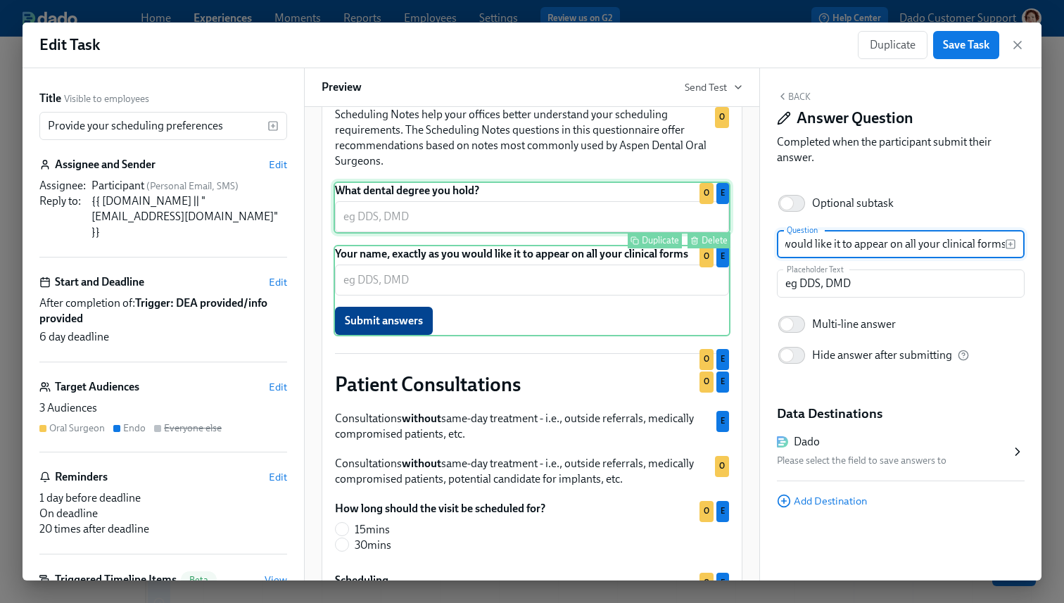
click at [388, 234] on div "What dental degree you hold? ​ Duplicate Delete O E" at bounding box center [532, 208] width 397 height 52
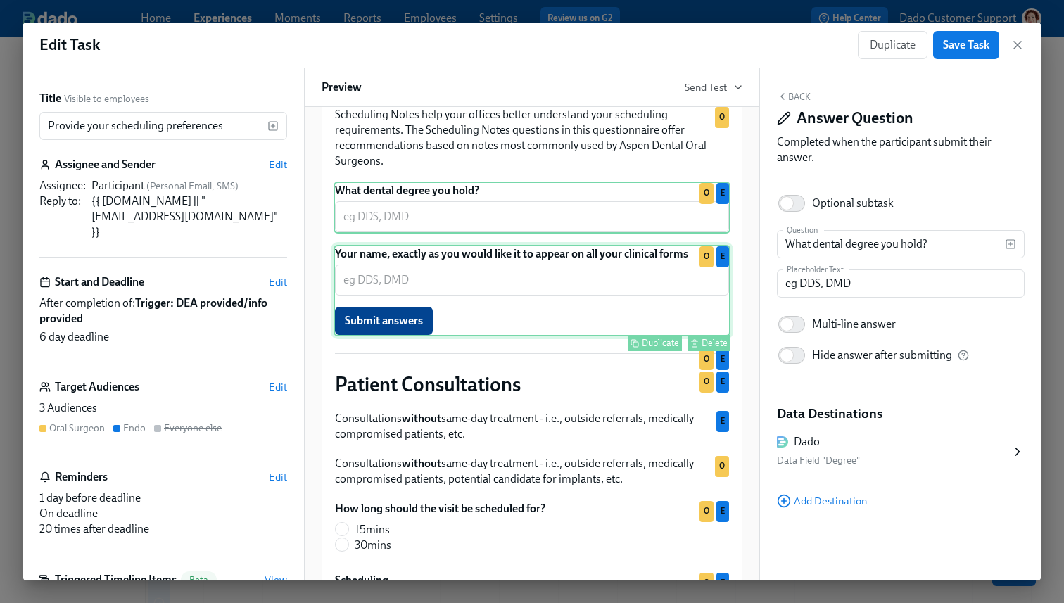
click at [464, 336] on div "Your name, exactly as you would like it to appear on all your clinical forms ​ …" at bounding box center [532, 290] width 397 height 91
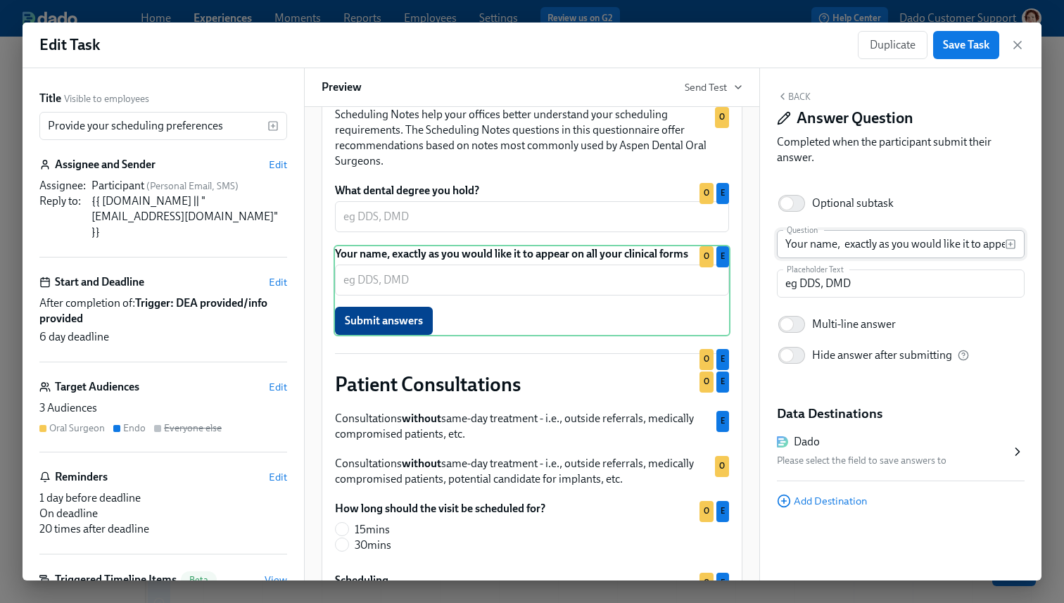
click at [843, 243] on input "Your name, exactly as you would like it to appear on all your clinical forms" at bounding box center [891, 244] width 228 height 28
type input "Your name, exactly as you would like it to appear on all your clinical forms"
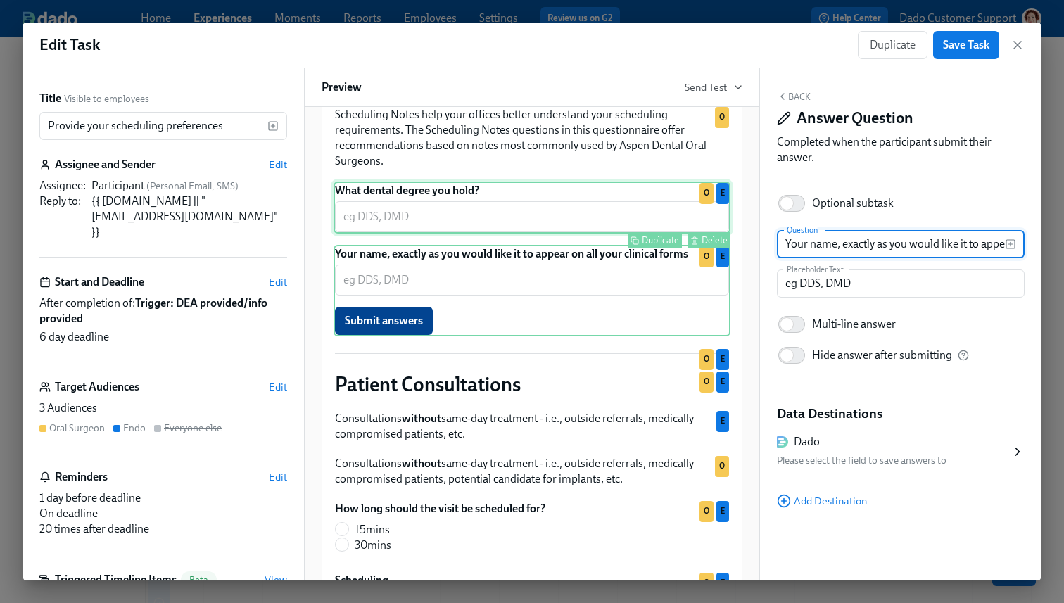
click at [439, 234] on div "What dental degree you hold? ​ Duplicate Delete O E" at bounding box center [532, 208] width 397 height 52
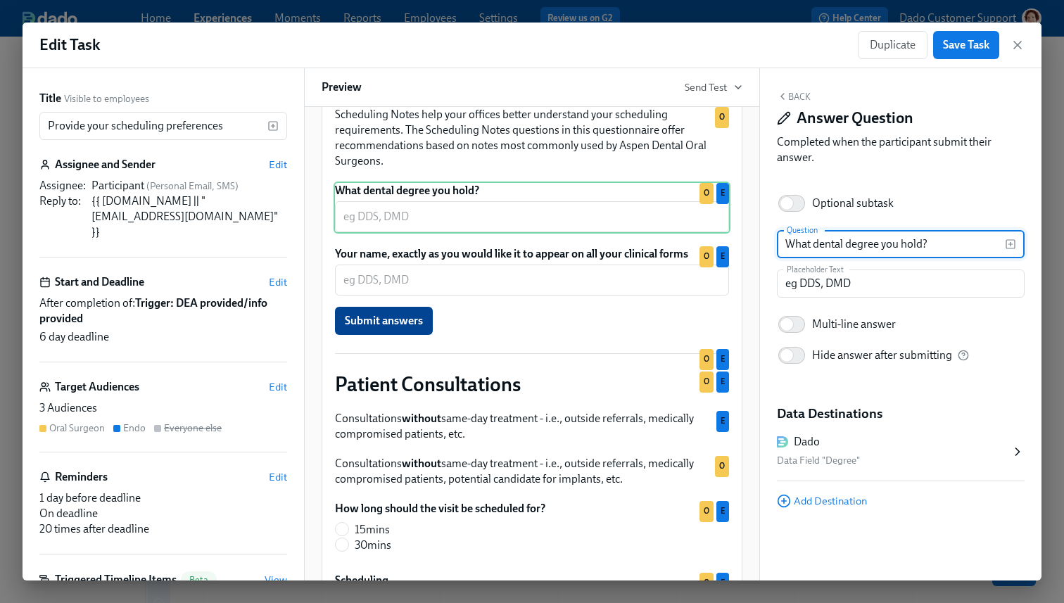
click at [816, 245] on input "What dental degree you hold?" at bounding box center [891, 244] width 228 height 28
click at [806, 246] on input "What dental degree you hold?" at bounding box center [891, 244] width 228 height 28
type input "Which dental degree do you hold?"
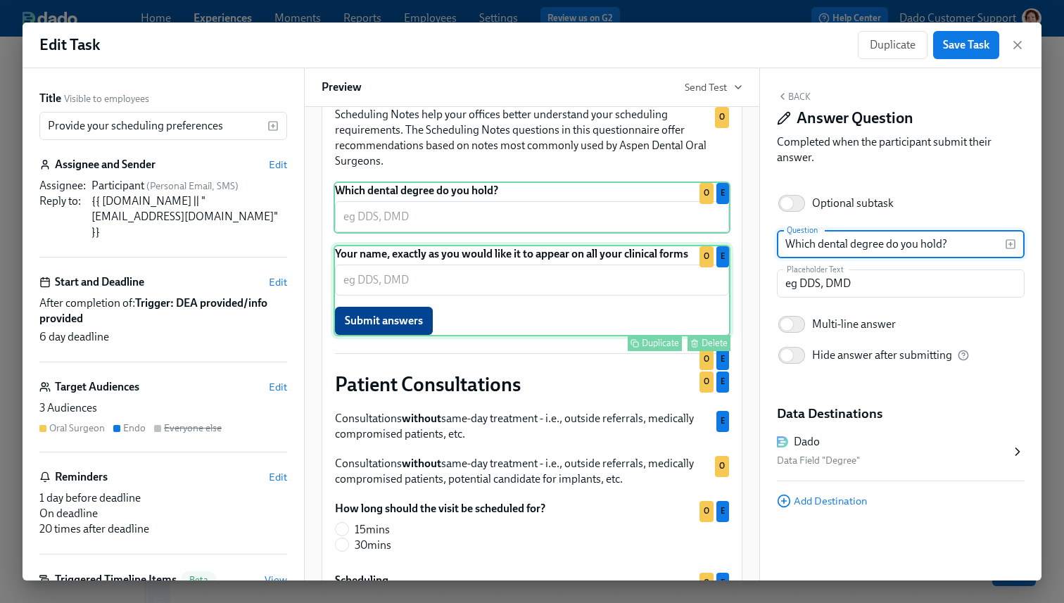
click at [469, 333] on div "Your name, exactly as you would like it to appear on all your clinical forms ​ …" at bounding box center [532, 290] width 397 height 91
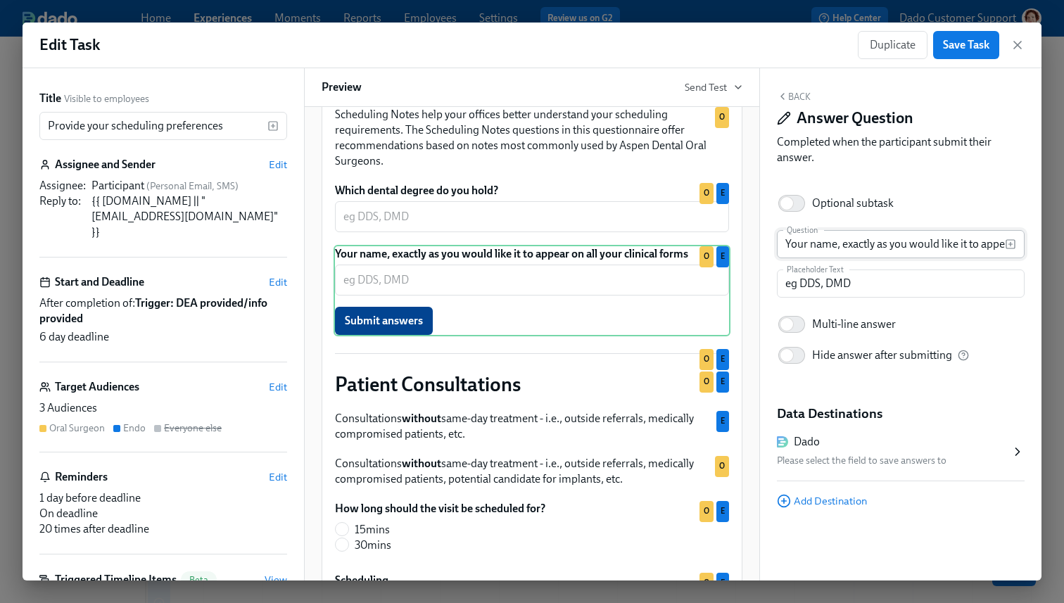
click at [790, 247] on input "Your name, exactly as you would like it to appear on all your clinical forms" at bounding box center [891, 244] width 228 height 28
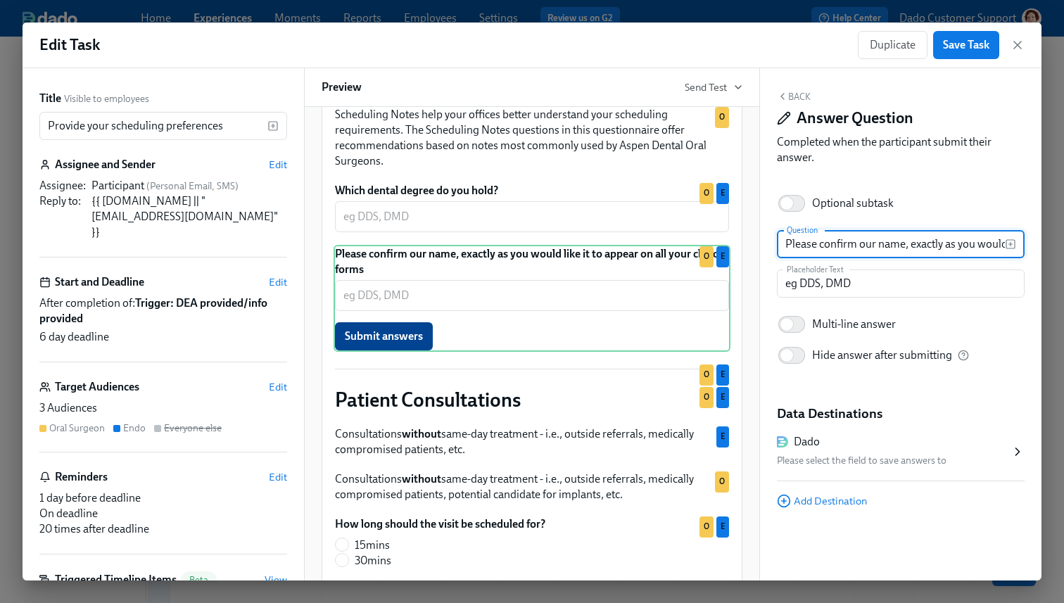
type input "Please confirm your name, exactly as you would like it to appear on all your cl…"
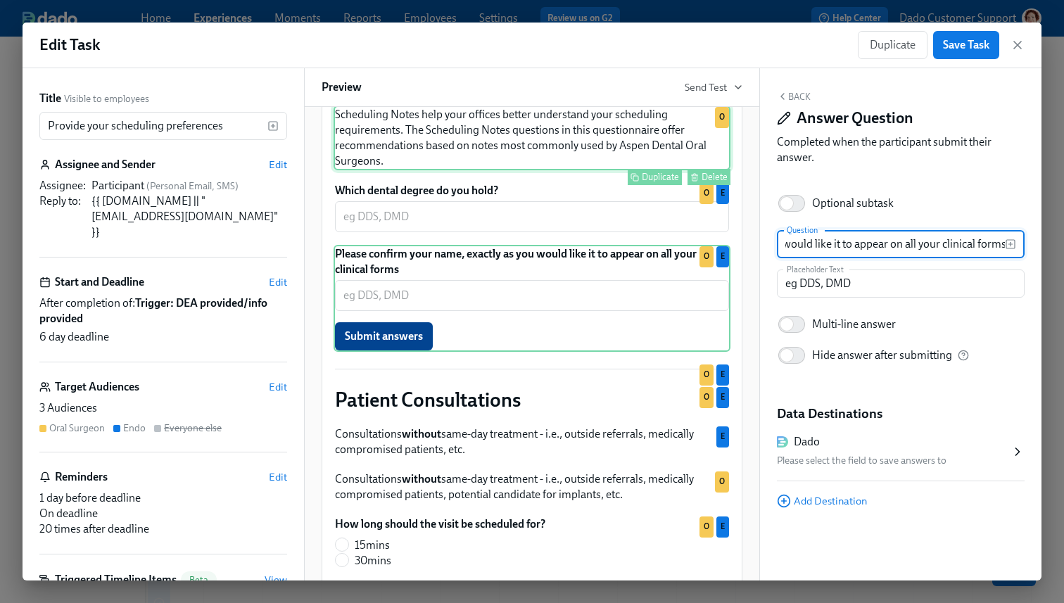
click at [627, 170] on div "Scheduling Notes help your offices better understand your scheduling requiremen…" at bounding box center [532, 138] width 397 height 65
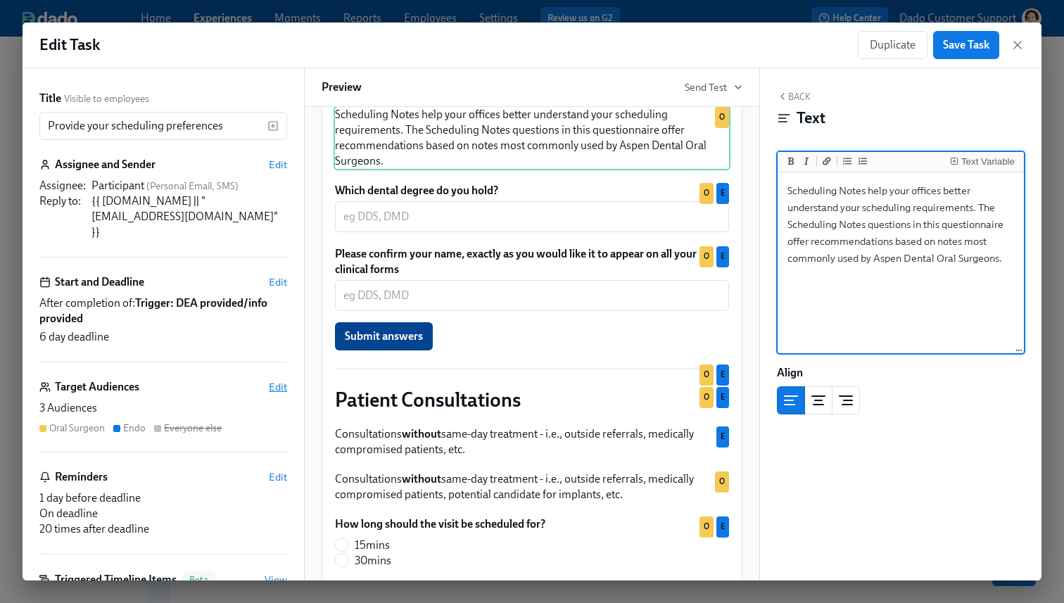
click at [279, 384] on span "Edit" at bounding box center [278, 387] width 18 height 14
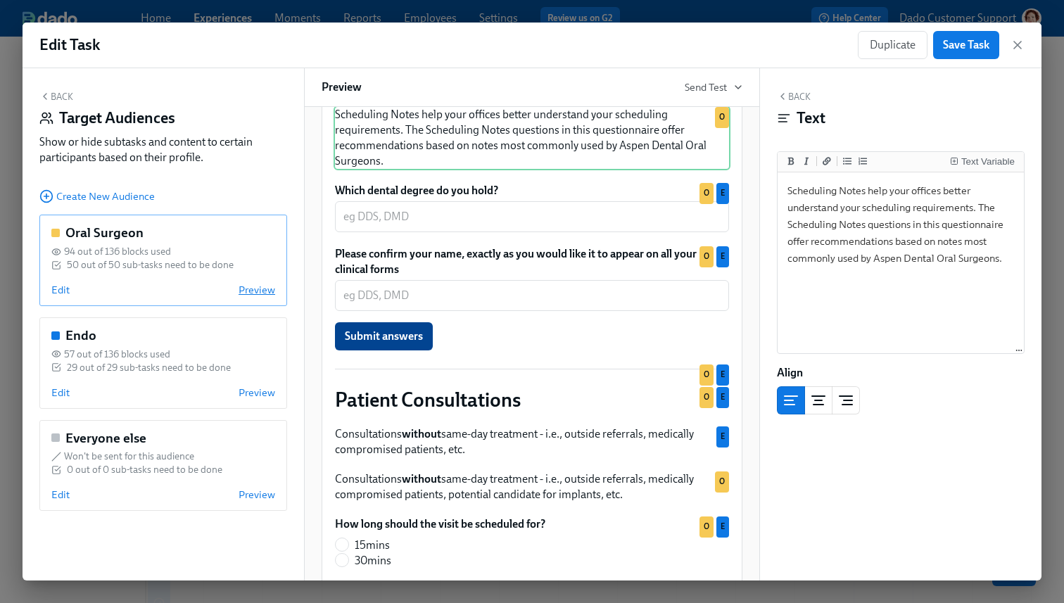
click at [245, 293] on span "Preview" at bounding box center [257, 290] width 37 height 14
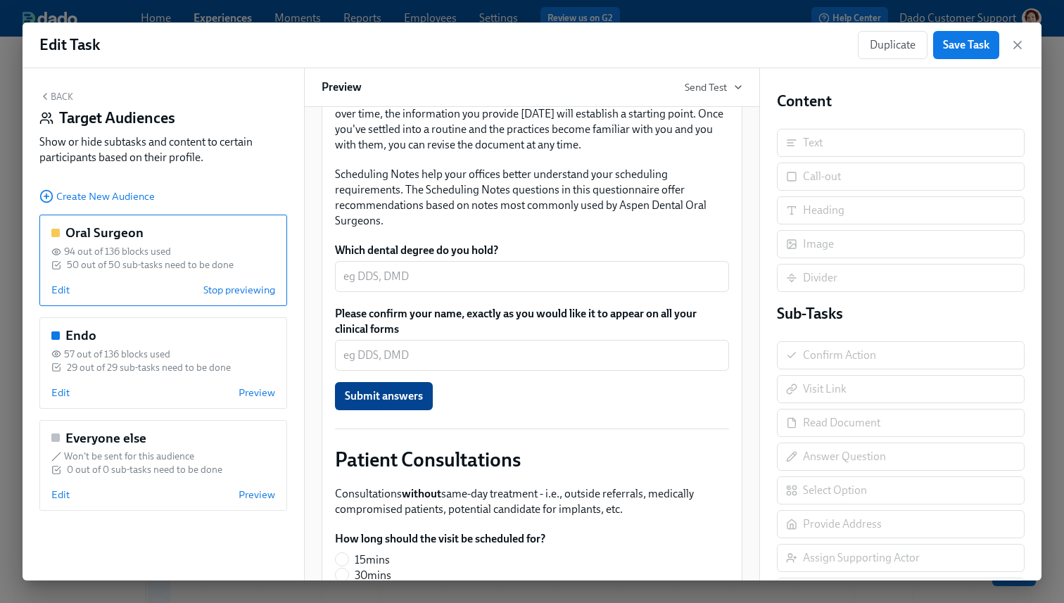
scroll to position [287, 0]
click at [396, 13] on div "Edit Task Duplicate Save Task Back Target Audiences Show or hide subtasks and c…" at bounding box center [532, 301] width 1064 height 603
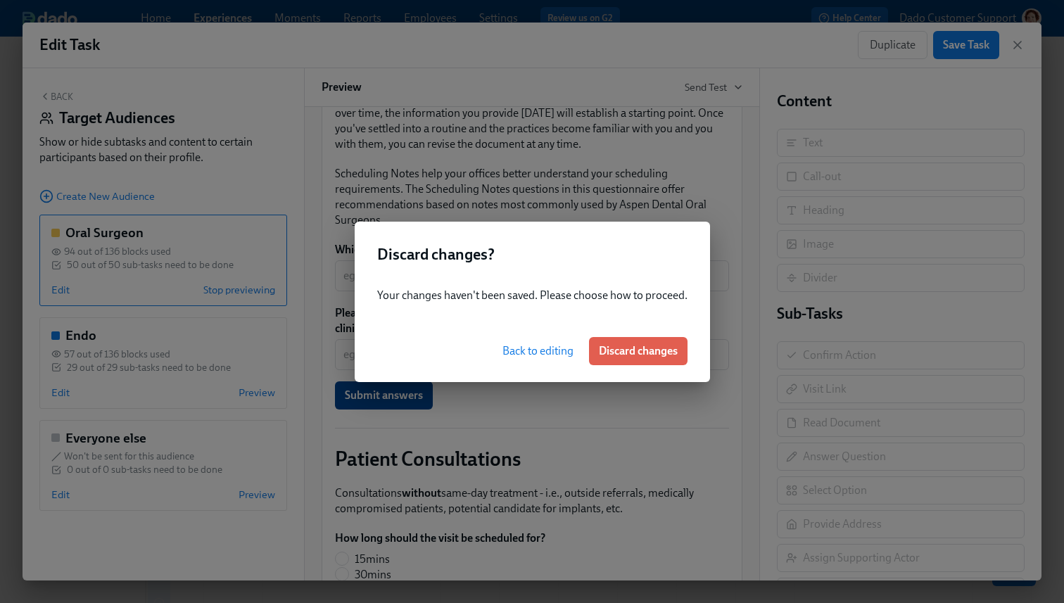
click at [516, 341] on button "Back to editing" at bounding box center [538, 351] width 91 height 28
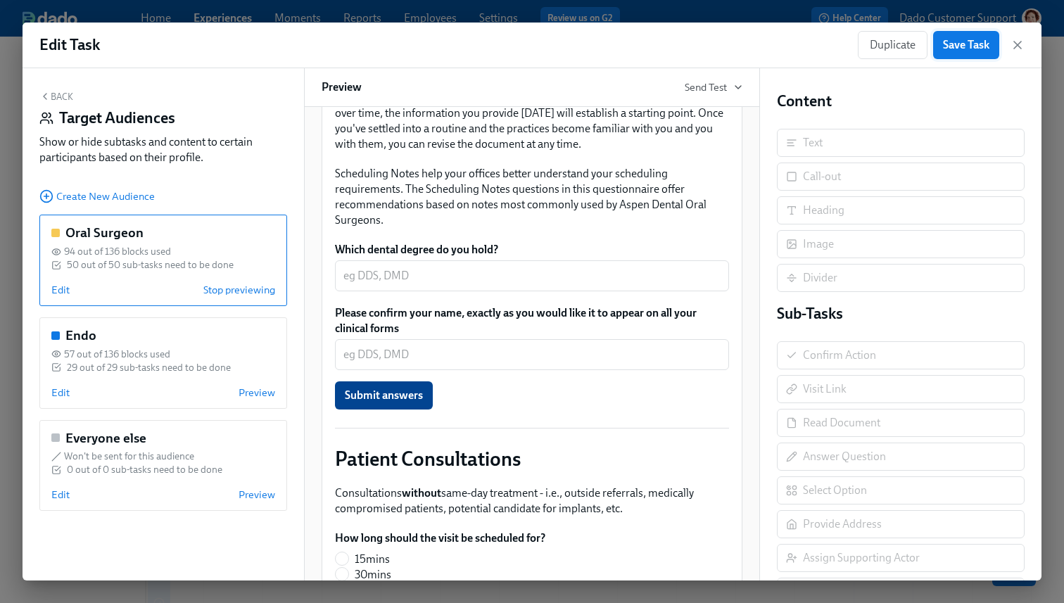
click at [954, 37] on button "Save Task" at bounding box center [966, 45] width 66 height 28
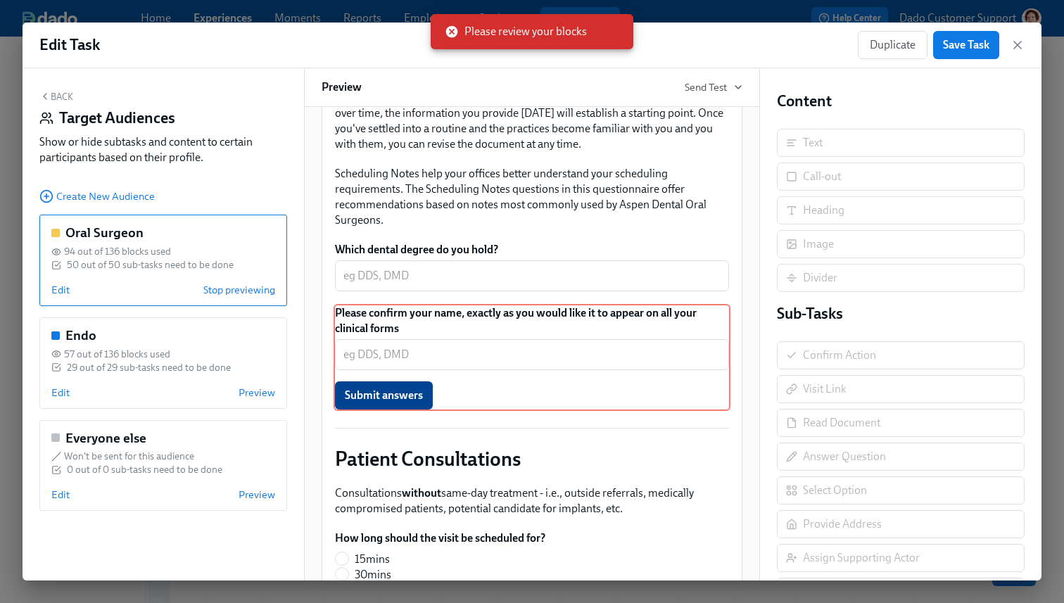
click at [524, 411] on div "Please confirm your name, exactly as you would like it to appear on all your cl…" at bounding box center [532, 357] width 397 height 107
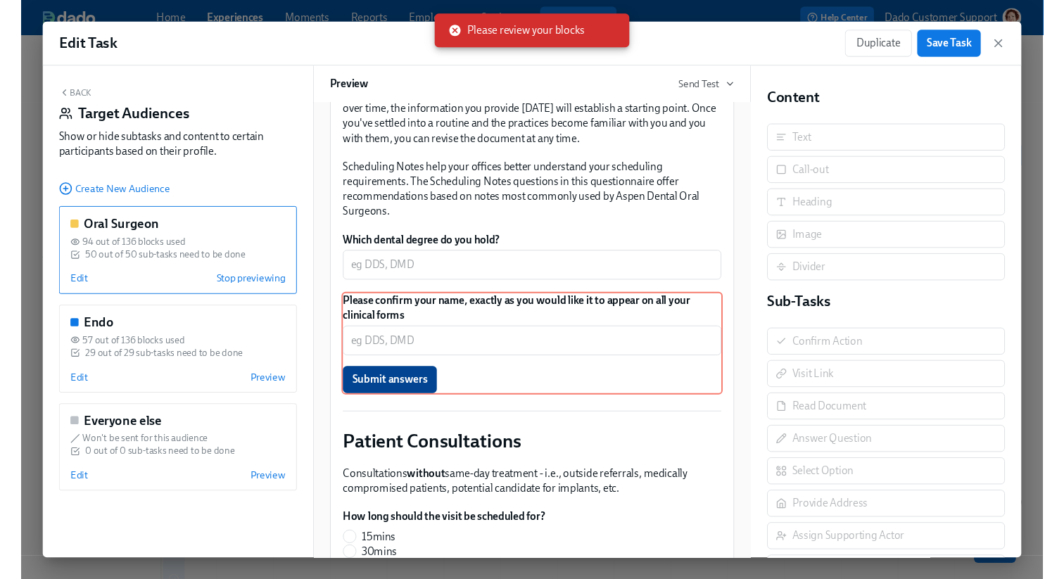
scroll to position [177, 0]
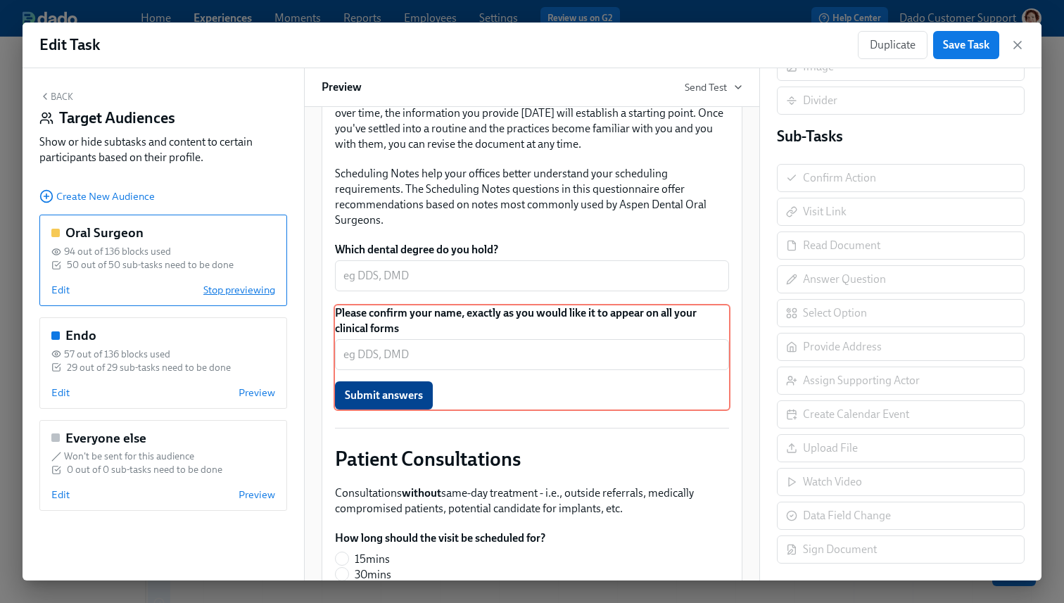
click at [229, 289] on span "Stop previewing" at bounding box center [239, 290] width 72 height 14
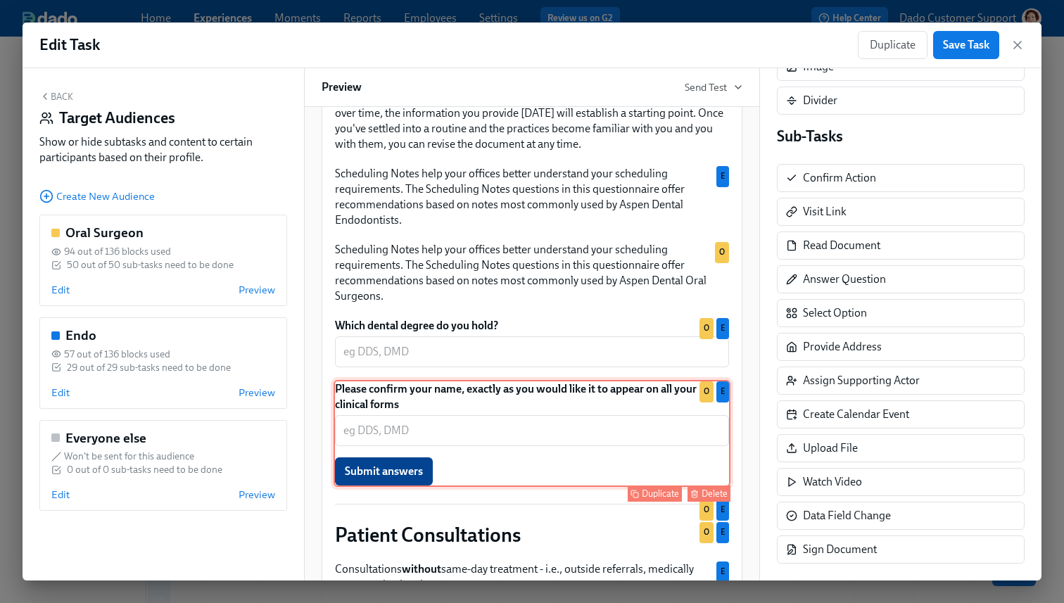
click at [583, 487] on div "Please confirm your name, exactly as you would like it to appear on all your cl…" at bounding box center [532, 433] width 397 height 107
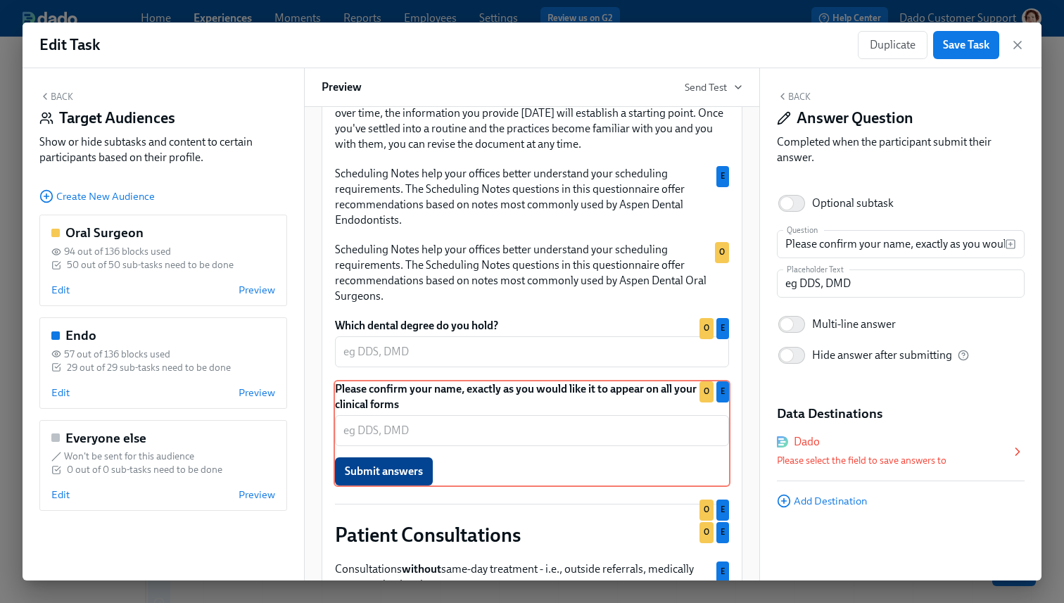
click at [841, 451] on div "Dado Please select the field to save answers to" at bounding box center [894, 451] width 234 height 35
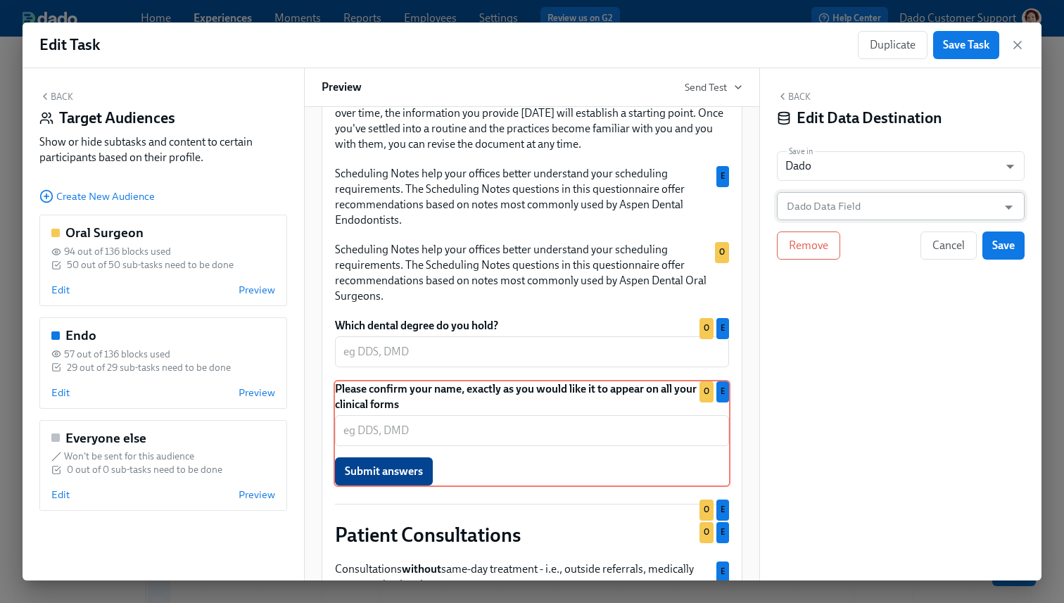
click at [834, 208] on input "Dado Data Field" at bounding box center [890, 206] width 213 height 28
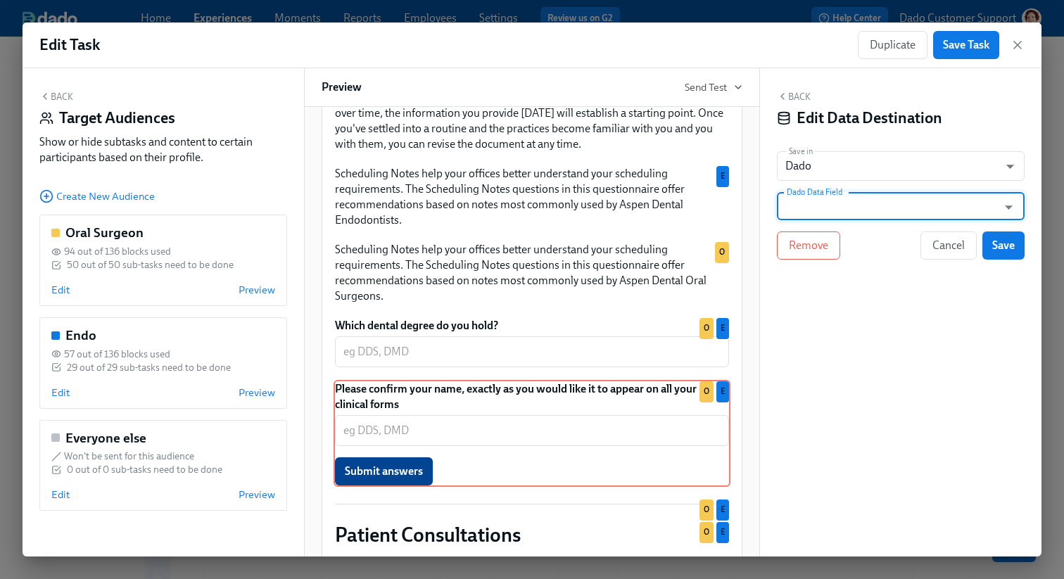
paste input "Doctor name for scheduling documents"
type input "Doctor name for scheduling documents"
click at [861, 110] on h4 "Edit Data Destination" at bounding box center [870, 118] width 146 height 21
click at [950, 249] on span "Cancel" at bounding box center [949, 246] width 32 height 14
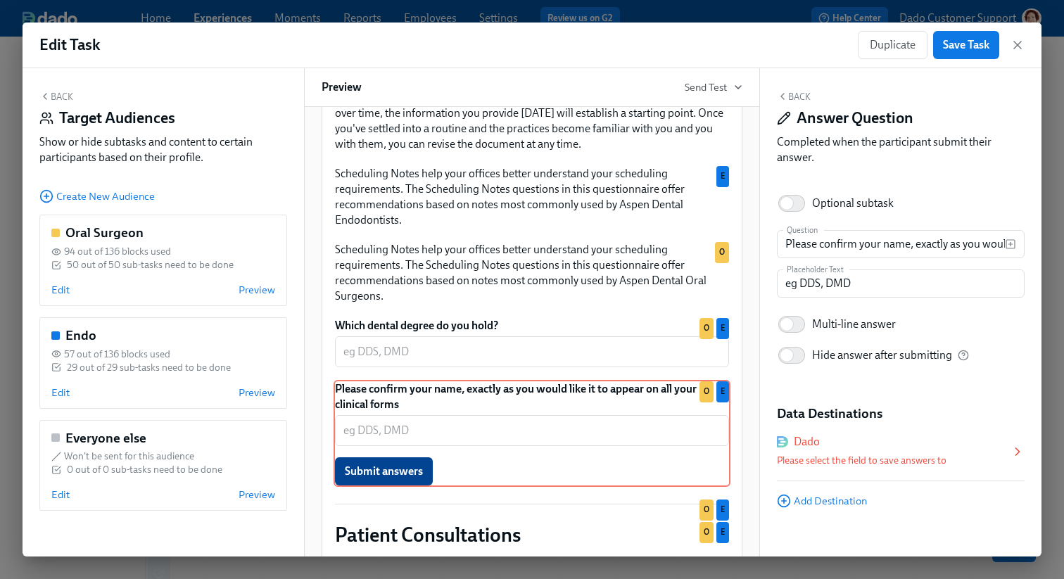
click at [914, 409] on h5 "Data Destinations" at bounding box center [901, 414] width 248 height 18
click at [899, 450] on div "Dado Please select the field to save answers to" at bounding box center [894, 451] width 234 height 35
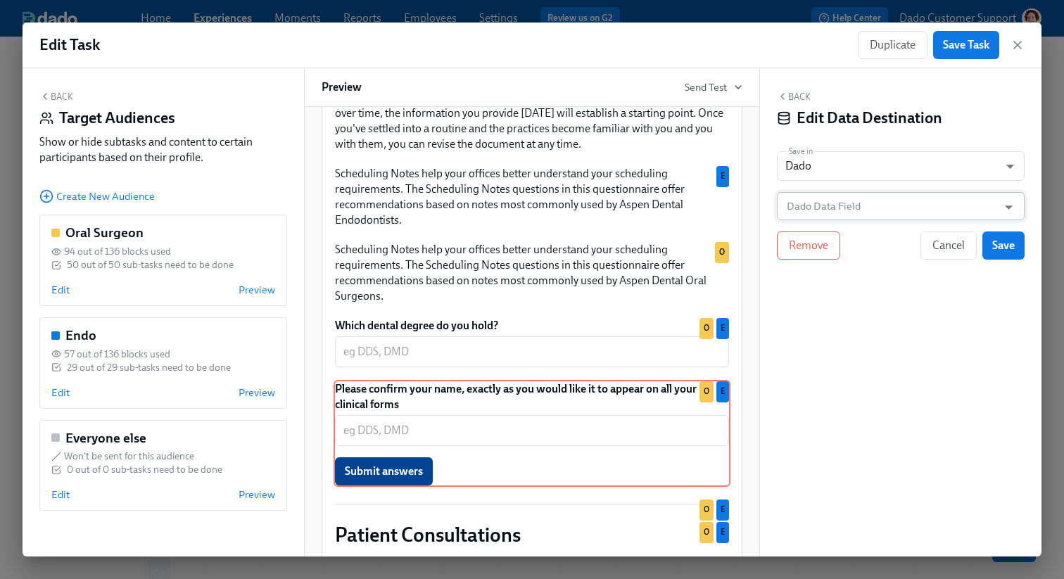
click at [871, 205] on input "Dado Data Field" at bounding box center [890, 206] width 213 height 28
paste input "Doctor name for scheduling documents"
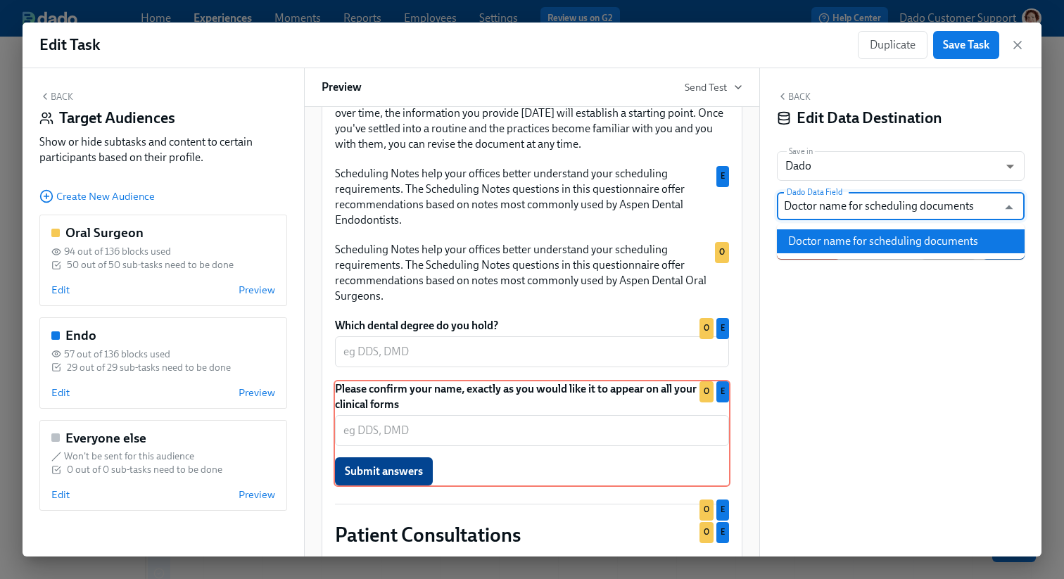
click at [862, 241] on li "Doctor name for scheduling documents" at bounding box center [901, 241] width 248 height 24
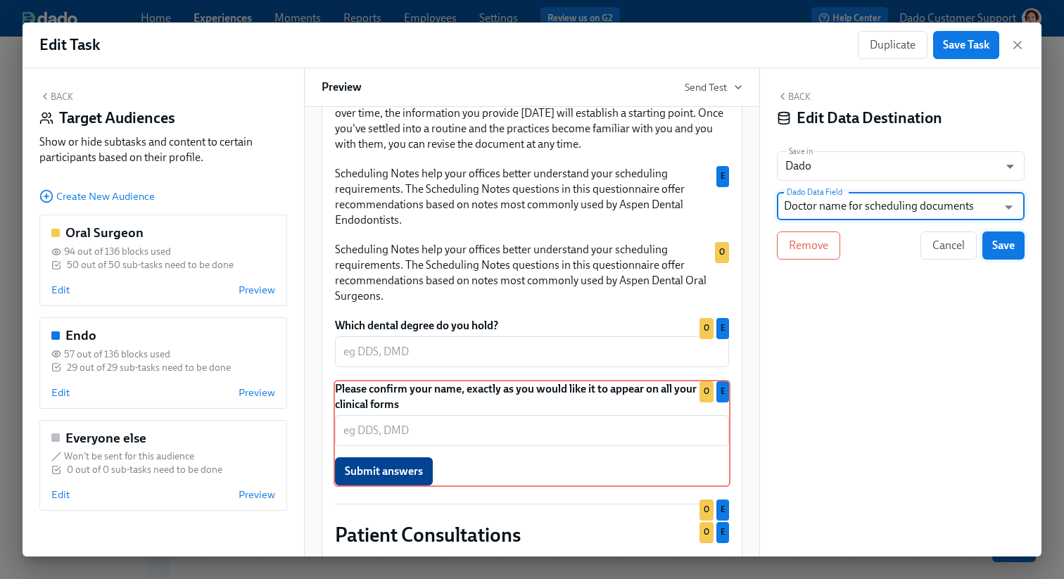
type input "Doctor name for scheduling documents"
click at [1001, 252] on span "Save" at bounding box center [1003, 246] width 23 height 14
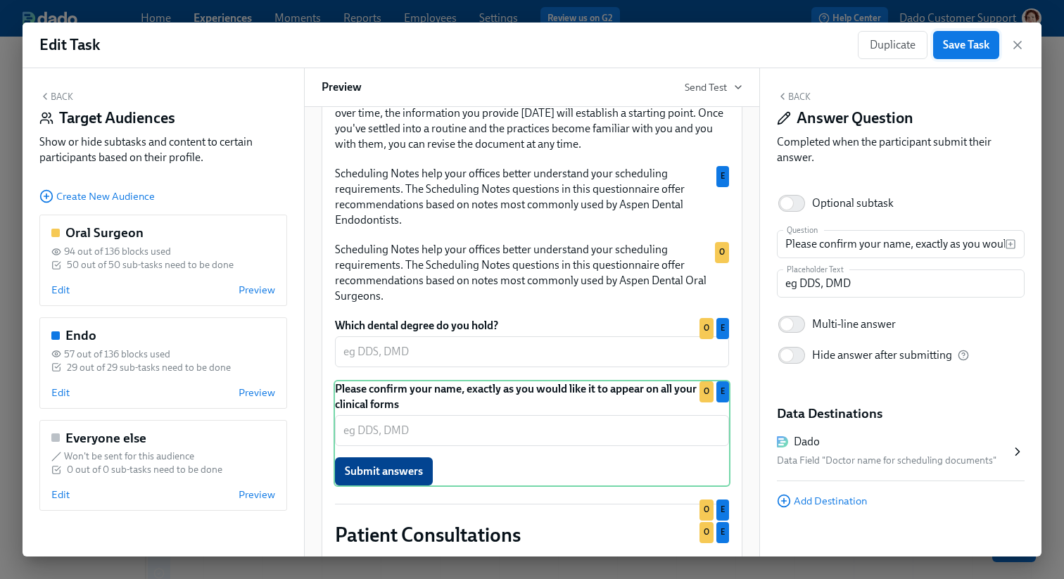
click at [973, 44] on span "Save Task" at bounding box center [966, 45] width 46 height 14
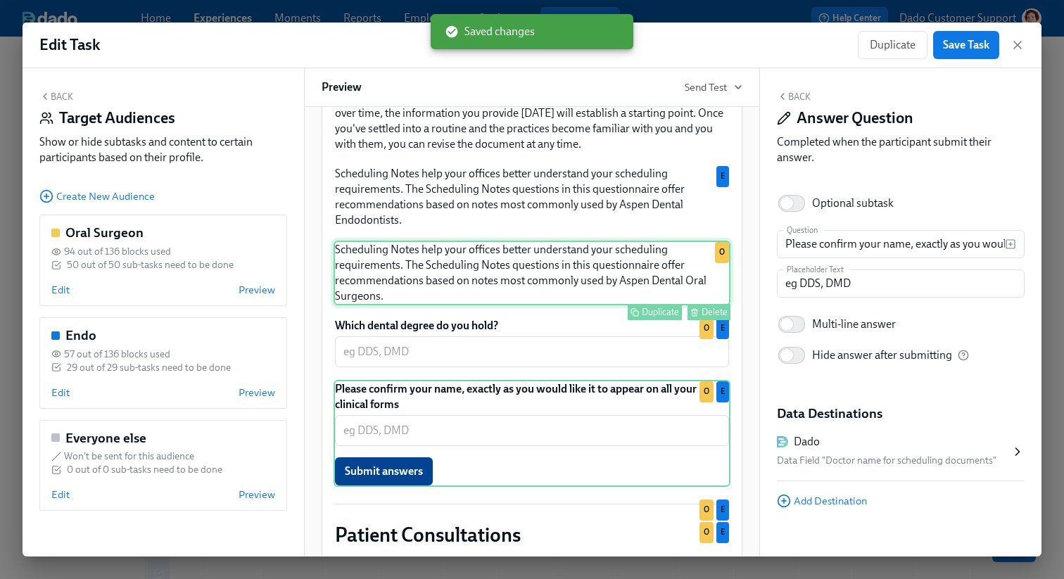
click at [662, 305] on div "Scheduling Notes help your offices better understand your scheduling requiremen…" at bounding box center [532, 273] width 397 height 65
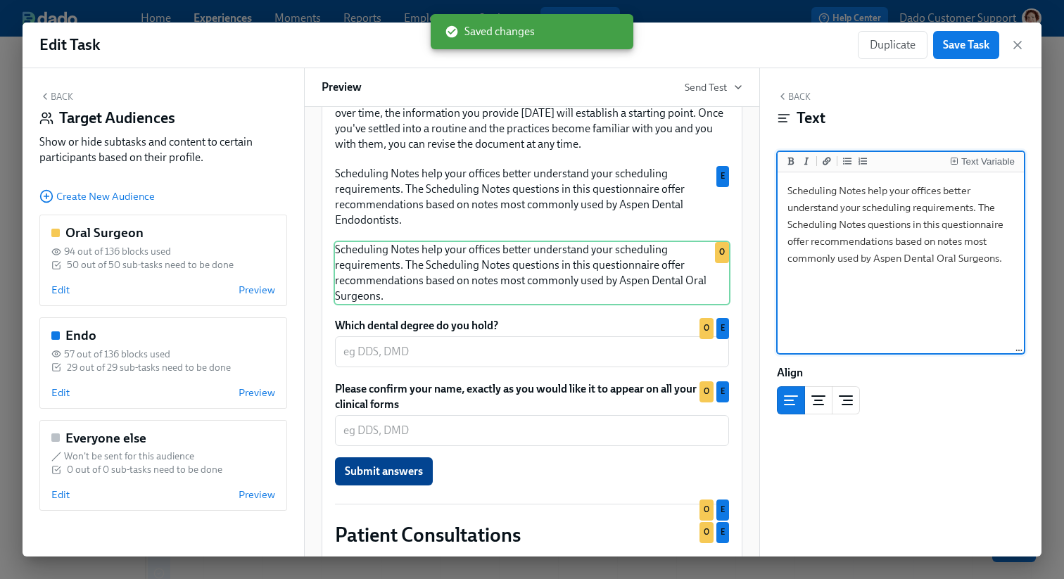
click at [1010, 265] on textarea "Scheduling Notes help your offices better understand your scheduling requiremen…" at bounding box center [901, 263] width 241 height 177
click at [993, 158] on div "Text Variable" at bounding box center [987, 162] width 53 height 10
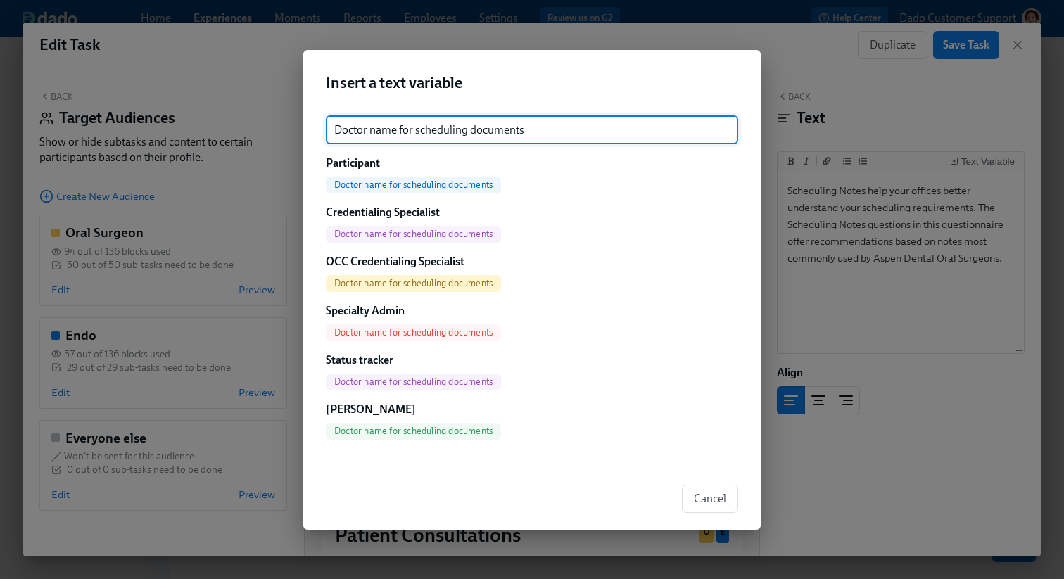
type input "Doctor name for scheduling documents"
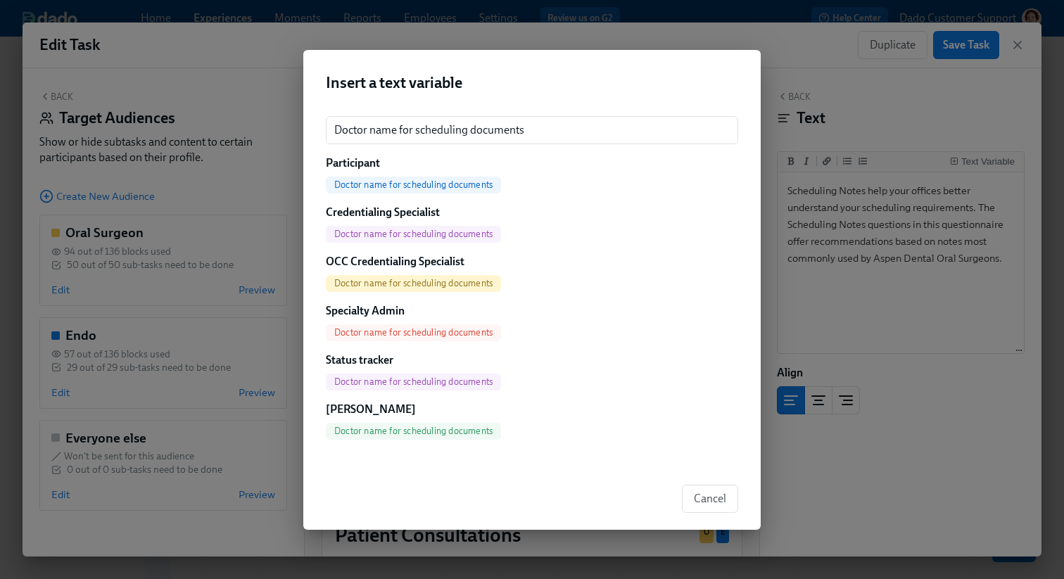
click at [480, 184] on span "Doctor name for scheduling documents" at bounding box center [413, 184] width 175 height 11
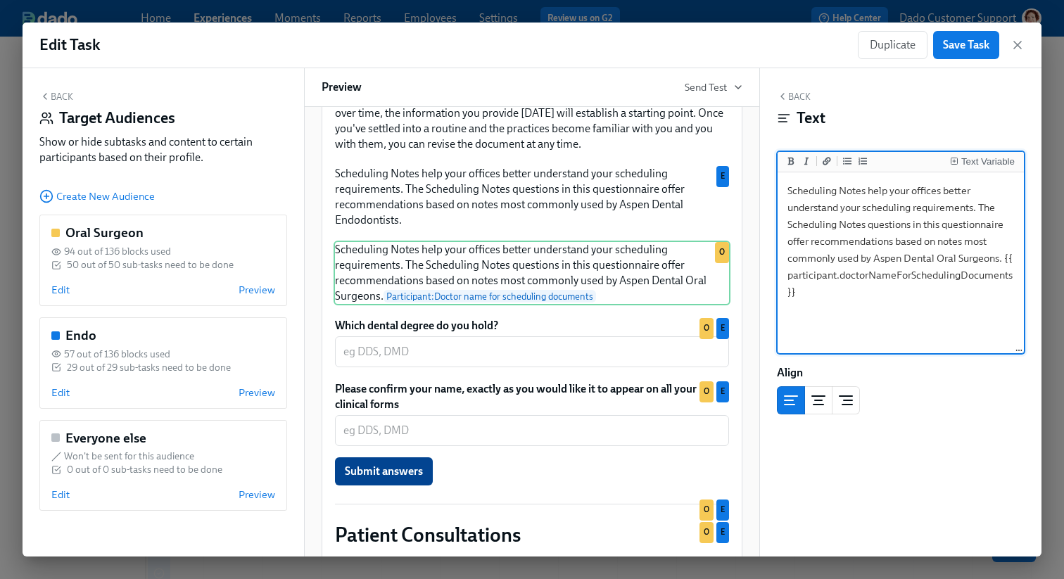
click at [1004, 258] on textarea "Scheduling Notes help your offices better understand your scheduling requiremen…" at bounding box center [901, 263] width 241 height 177
type textarea "Scheduling Notes help your offices better understand your scheduling requiremen…"
click at [980, 38] on span "Save Task" at bounding box center [966, 45] width 46 height 14
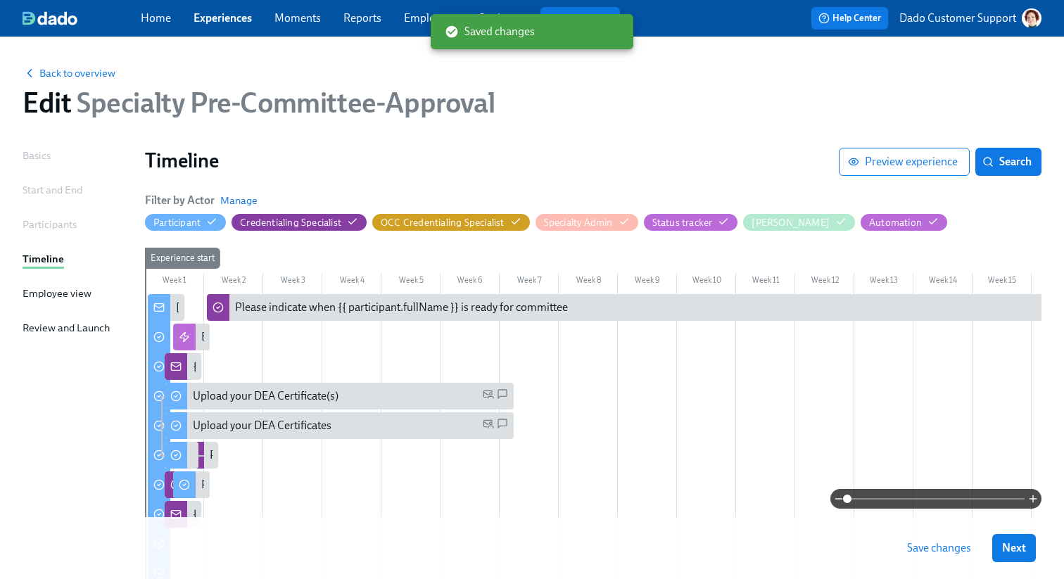
click at [941, 554] on span "Save changes" at bounding box center [939, 548] width 64 height 14
click at [231, 13] on link "Experiences" at bounding box center [223, 17] width 58 height 13
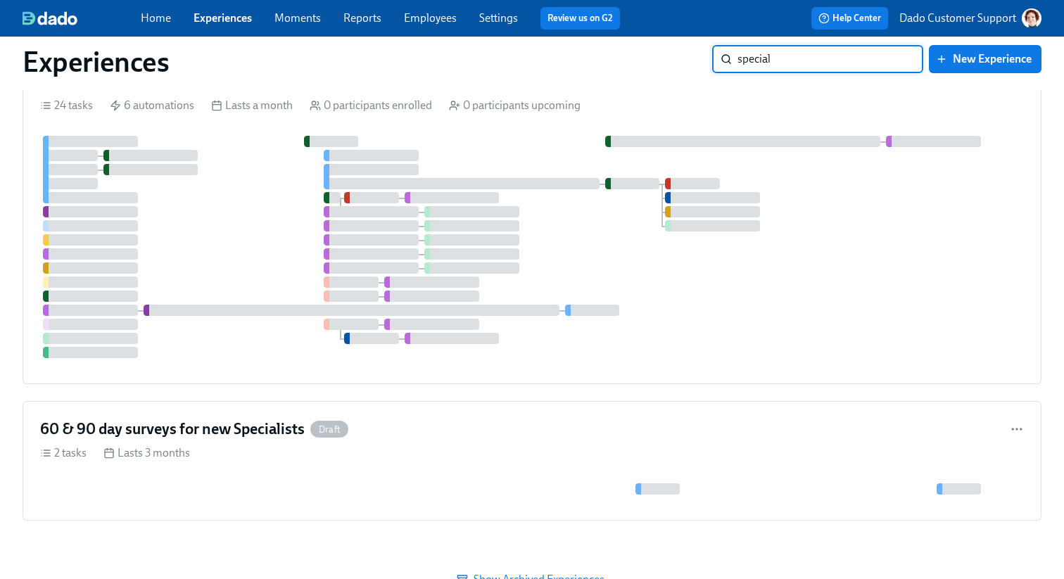
scroll to position [1247, 0]
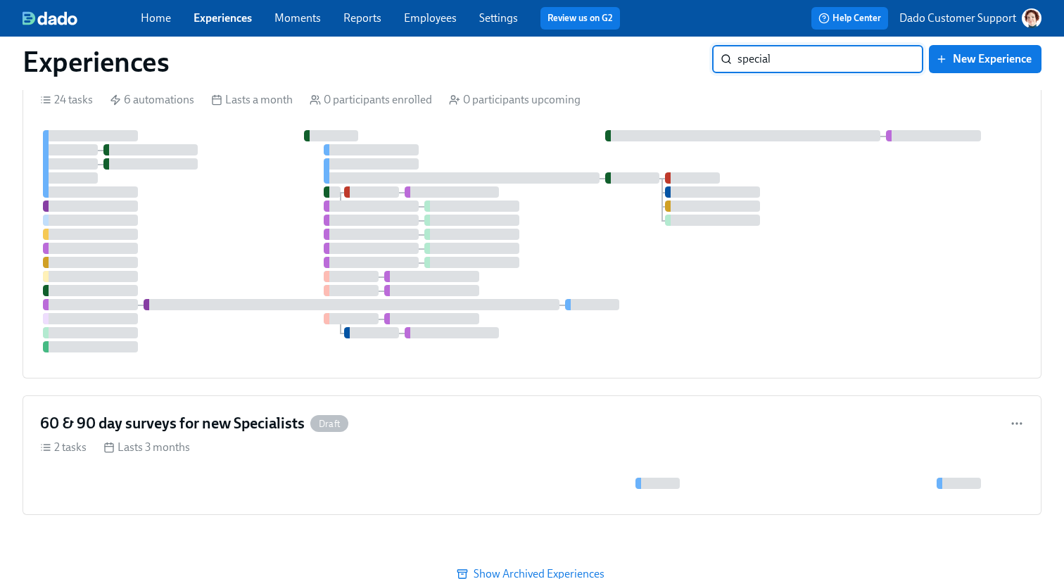
type input "special"
click at [226, 198] on div at bounding box center [532, 241] width 984 height 222
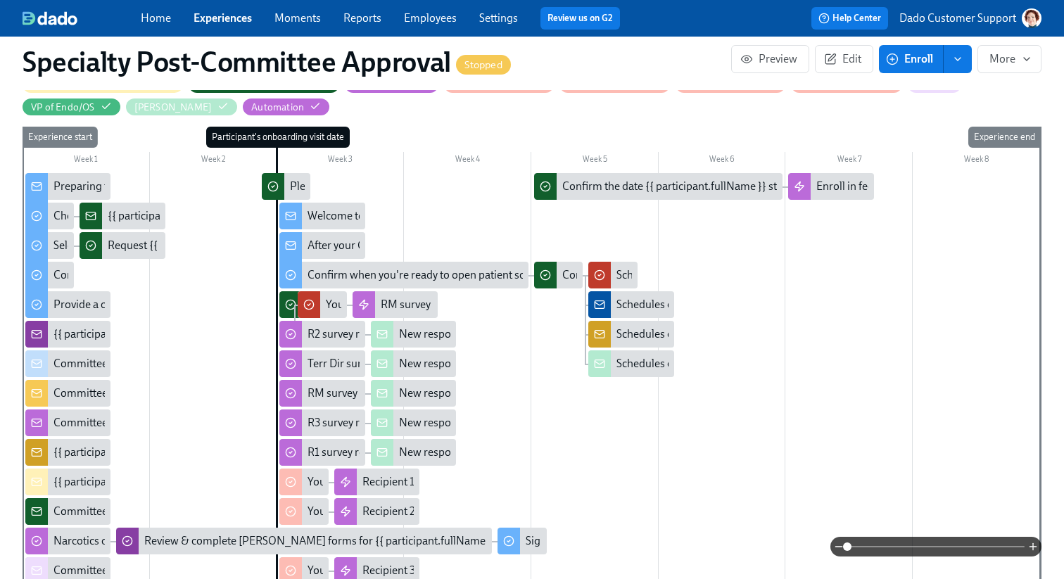
scroll to position [618, 0]
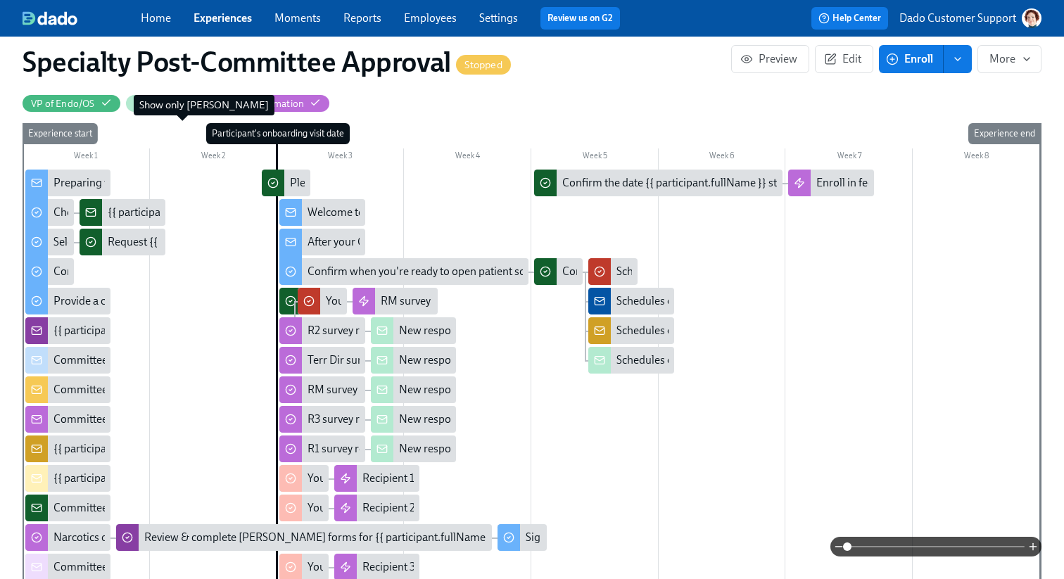
click at [222, 104] on circle "button" at bounding box center [223, 102] width 3 height 3
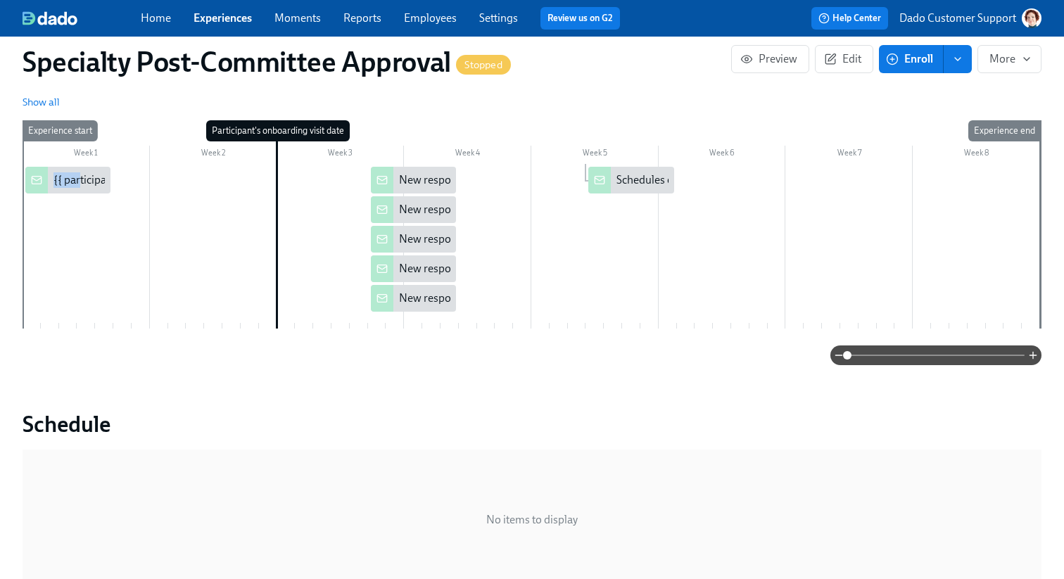
click at [79, 175] on div "{{ participant.fullName }} ({{ participant.role }}) enrolled in Dado post-commi…" at bounding box center [273, 179] width 440 height 15
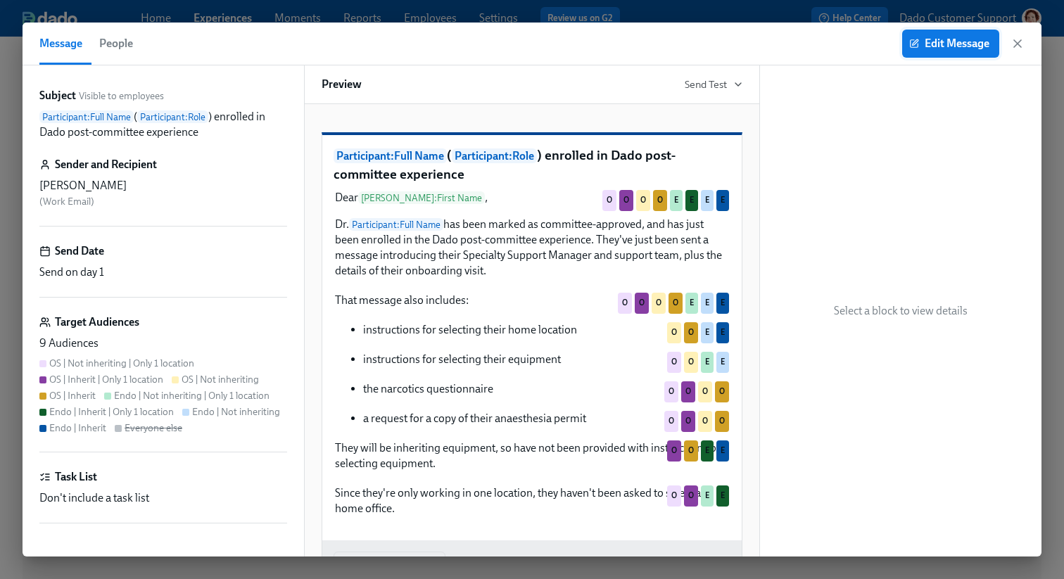
click at [936, 46] on span "Edit Message" at bounding box center [950, 44] width 77 height 14
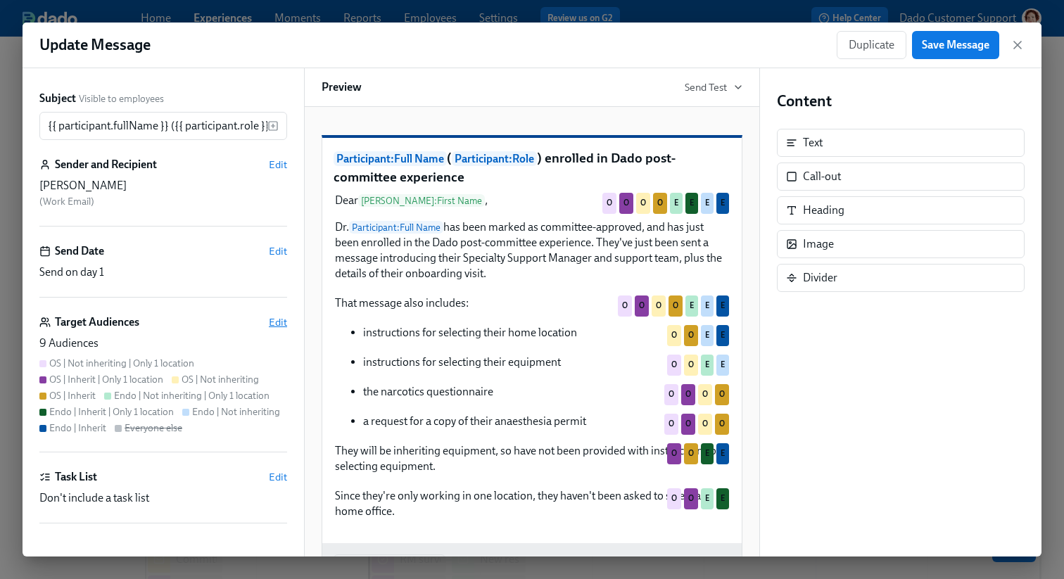
click at [275, 327] on span "Edit" at bounding box center [278, 322] width 18 height 14
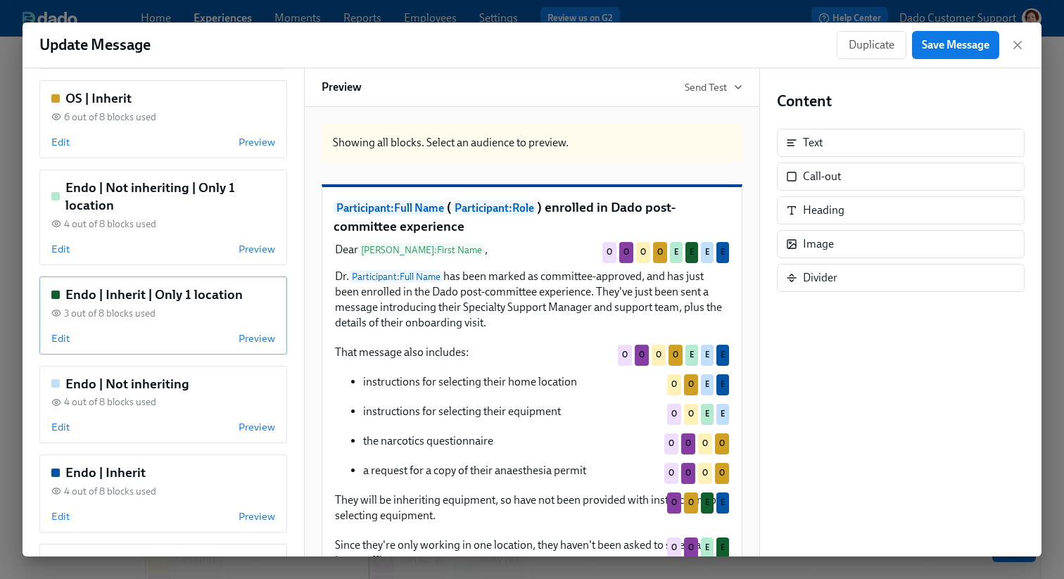
scroll to position [392, 0]
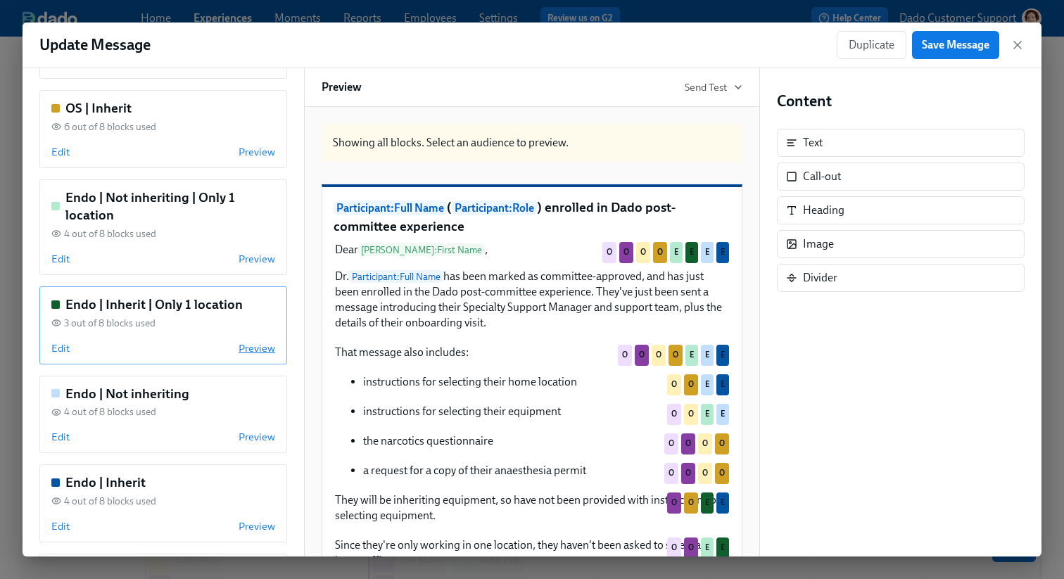
click at [244, 352] on span "Preview" at bounding box center [257, 348] width 37 height 14
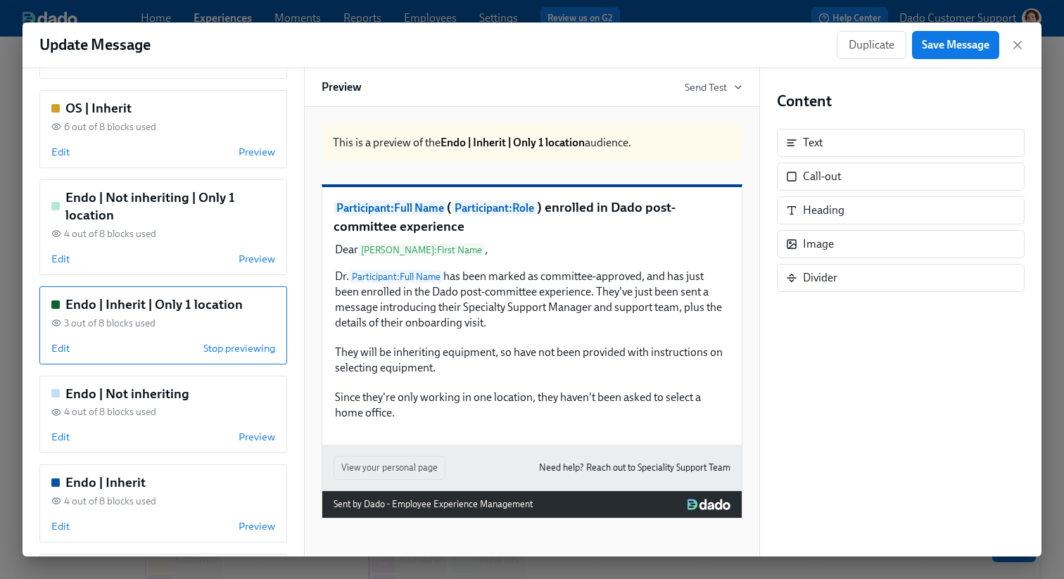
scroll to position [52, 0]
click at [267, 524] on span "Preview" at bounding box center [257, 526] width 37 height 14
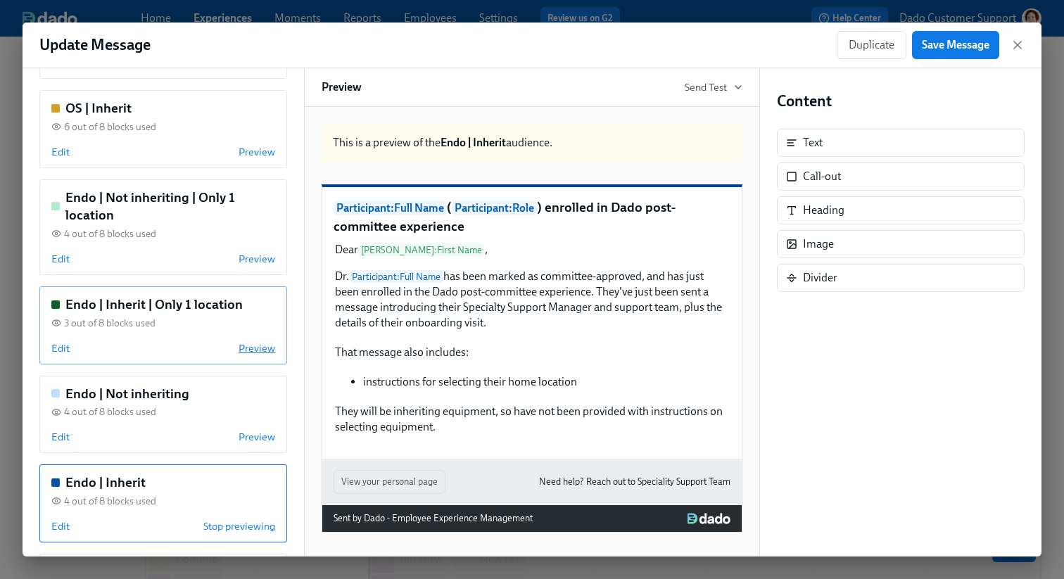
click at [254, 345] on span "Preview" at bounding box center [257, 348] width 37 height 14
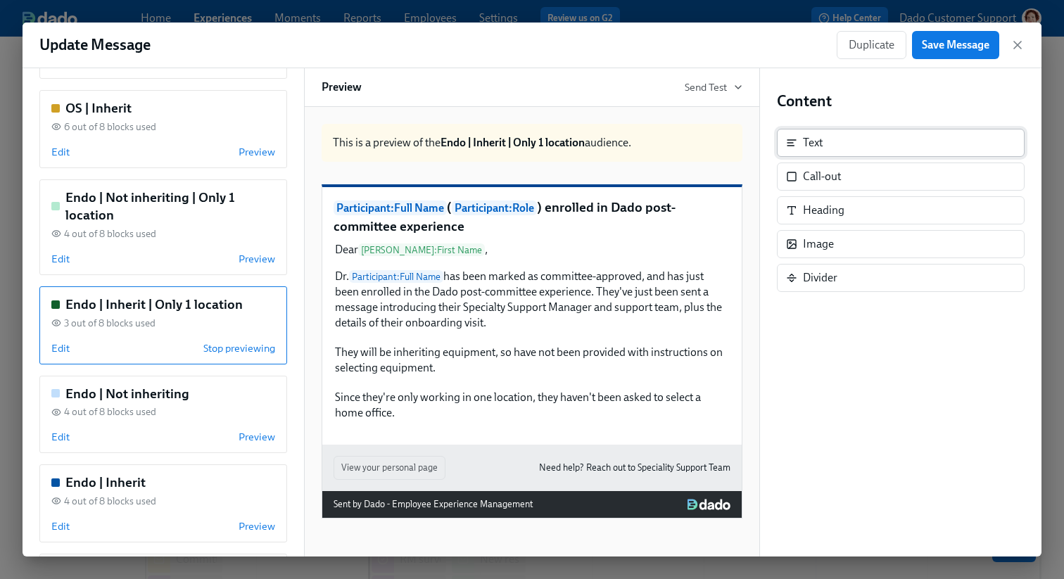
scroll to position [490, 0]
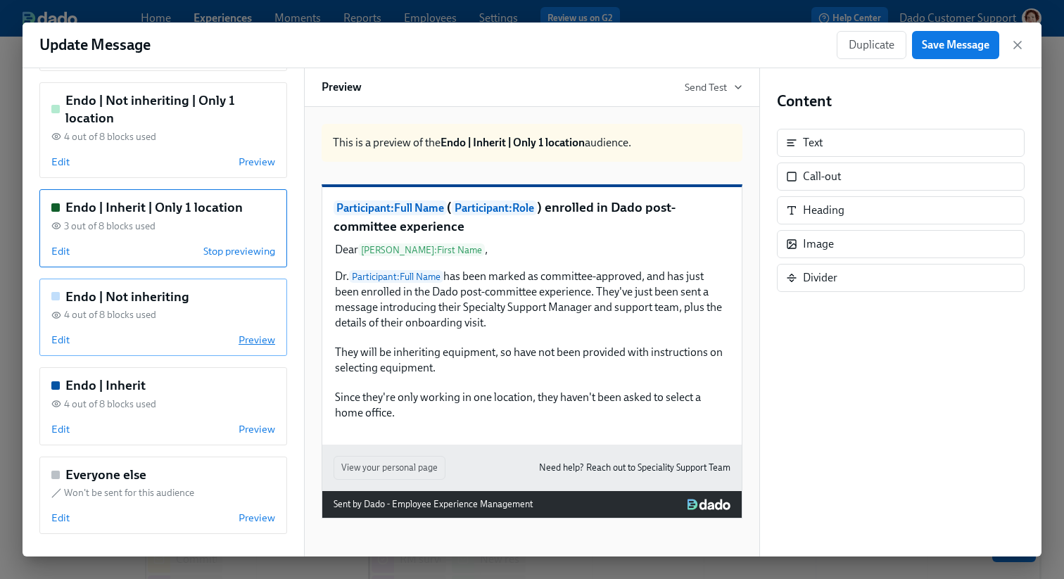
click at [260, 336] on span "Preview" at bounding box center [257, 340] width 37 height 14
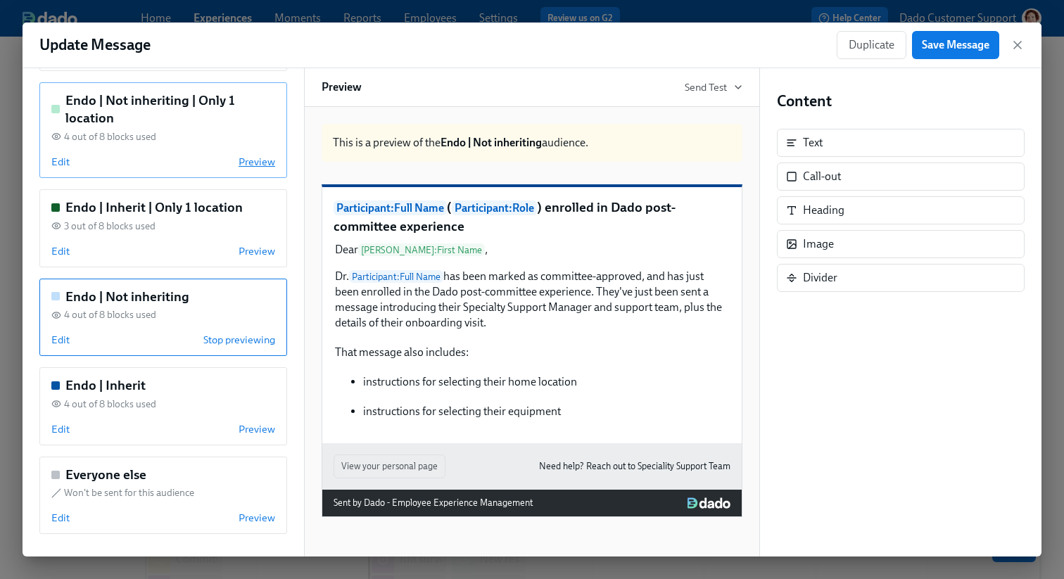
click at [255, 165] on span "Preview" at bounding box center [257, 162] width 37 height 14
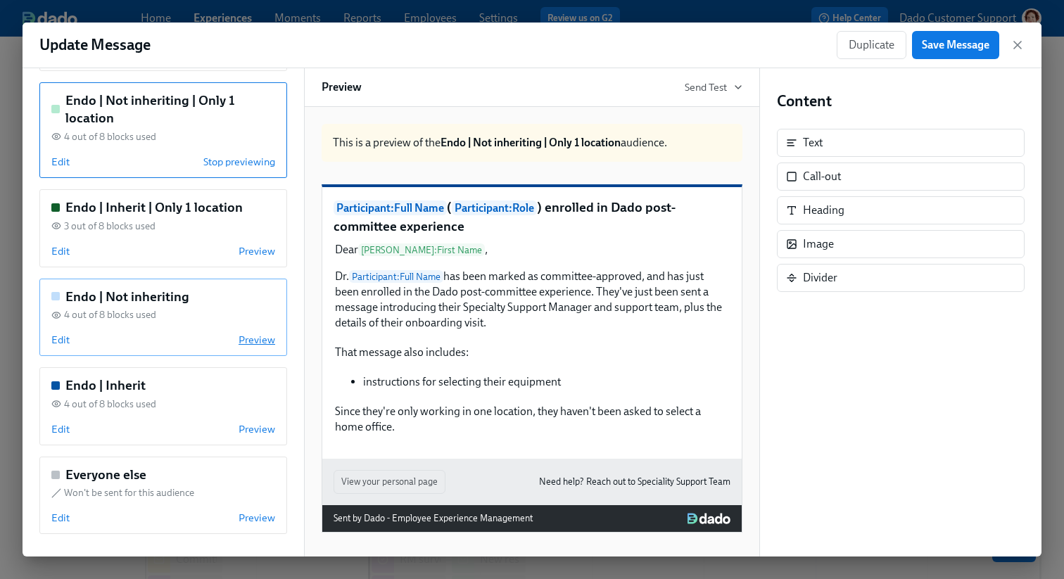
click at [252, 339] on span "Preview" at bounding box center [257, 340] width 37 height 14
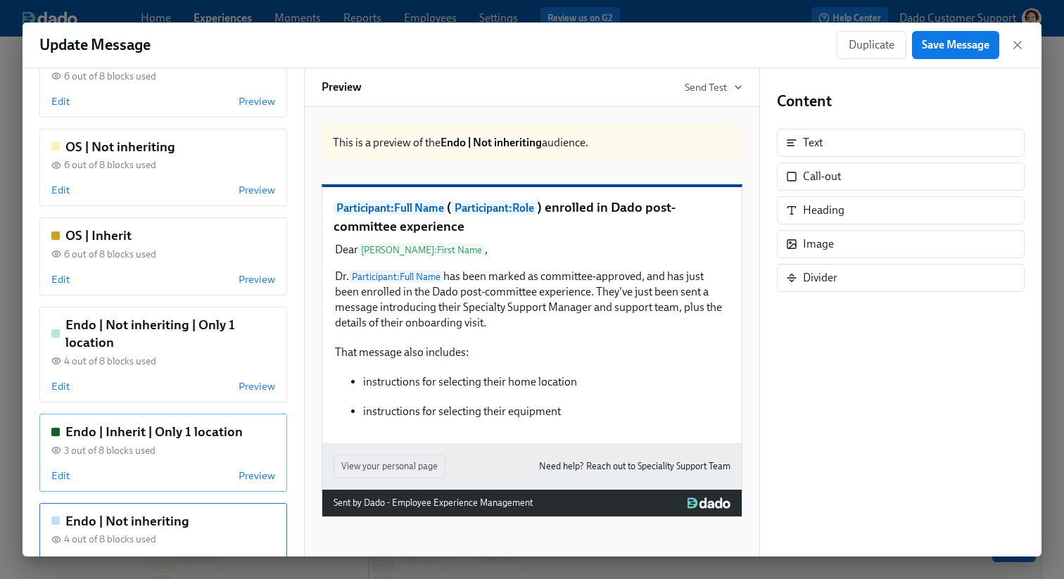
scroll to position [231, 0]
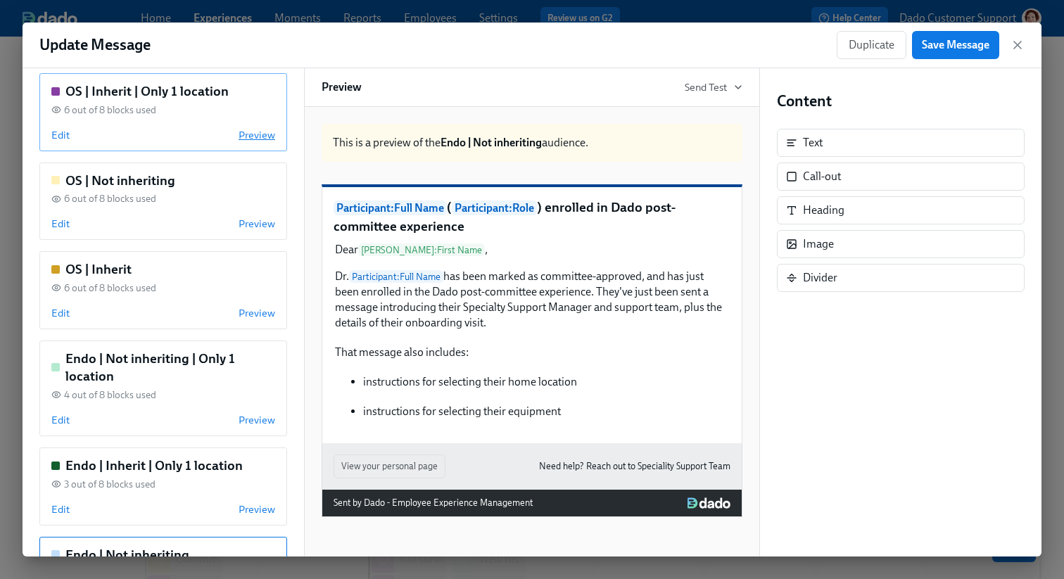
click at [246, 139] on span "Preview" at bounding box center [257, 135] width 37 height 14
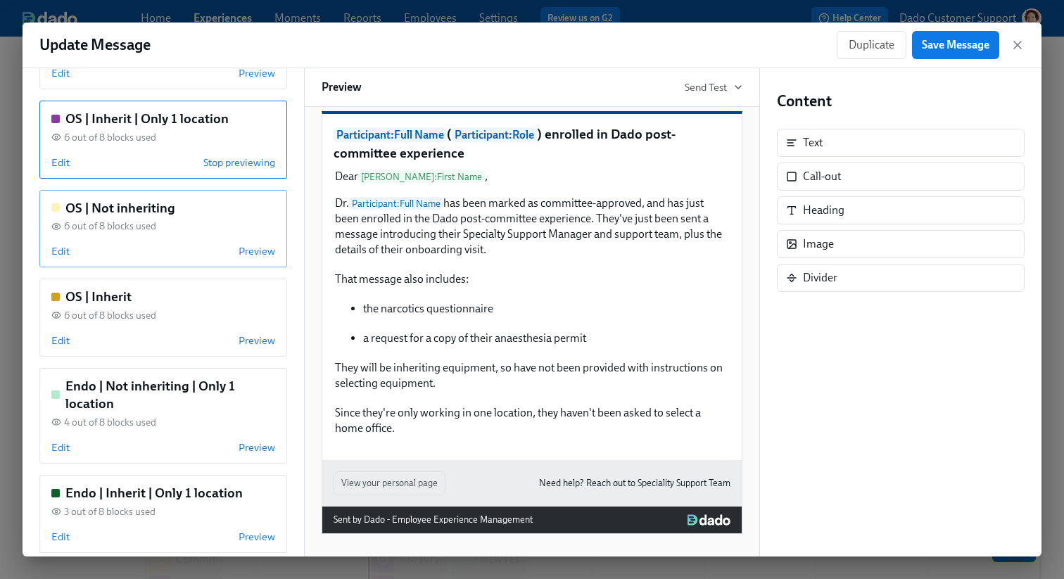
scroll to position [205, 0]
click at [241, 336] on span "Preview" at bounding box center [257, 339] width 37 height 14
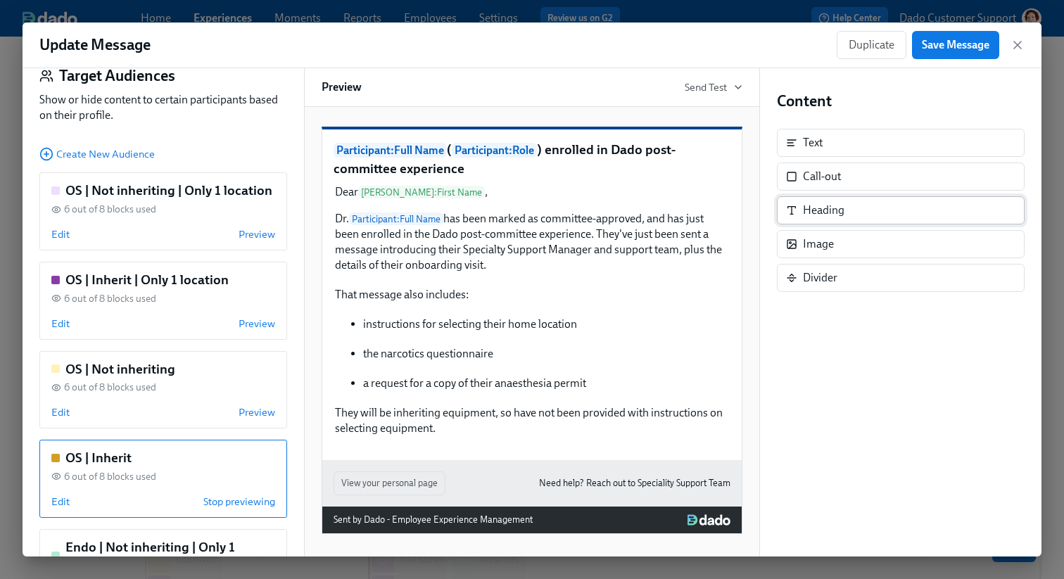
scroll to position [39, 0]
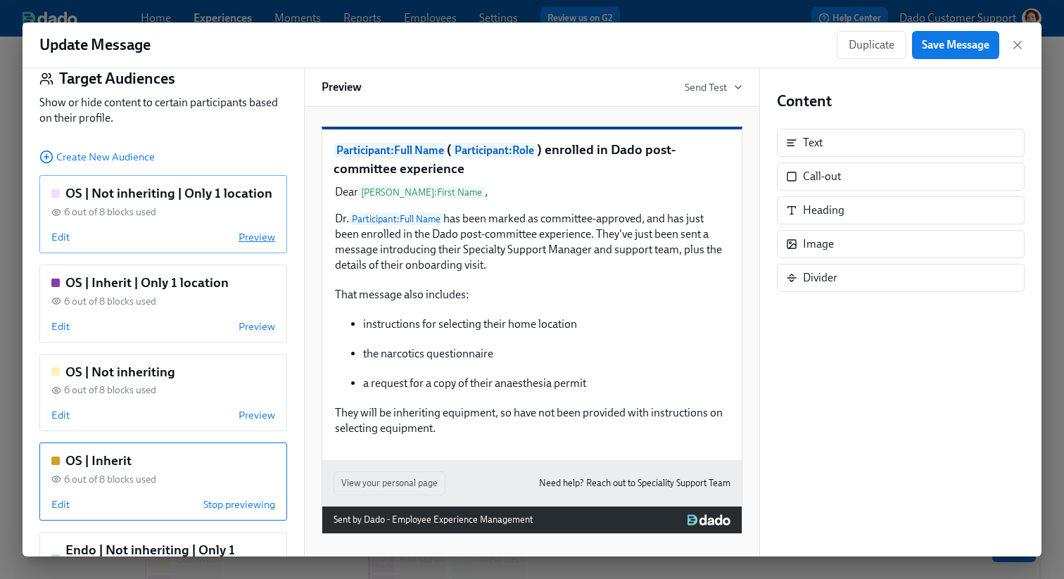
click at [260, 239] on span "Preview" at bounding box center [257, 237] width 37 height 14
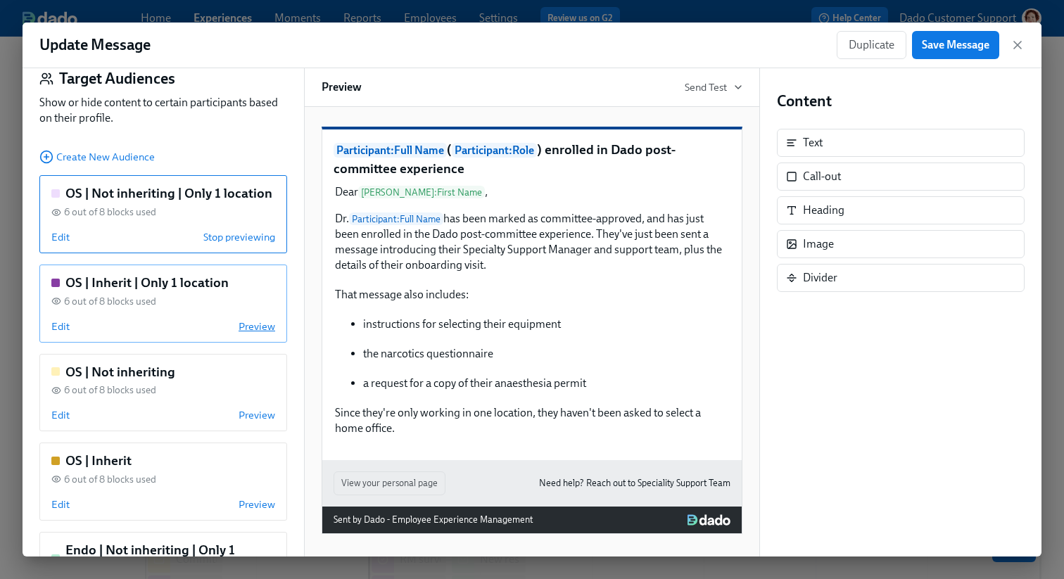
click at [264, 331] on span "Preview" at bounding box center [257, 327] width 37 height 14
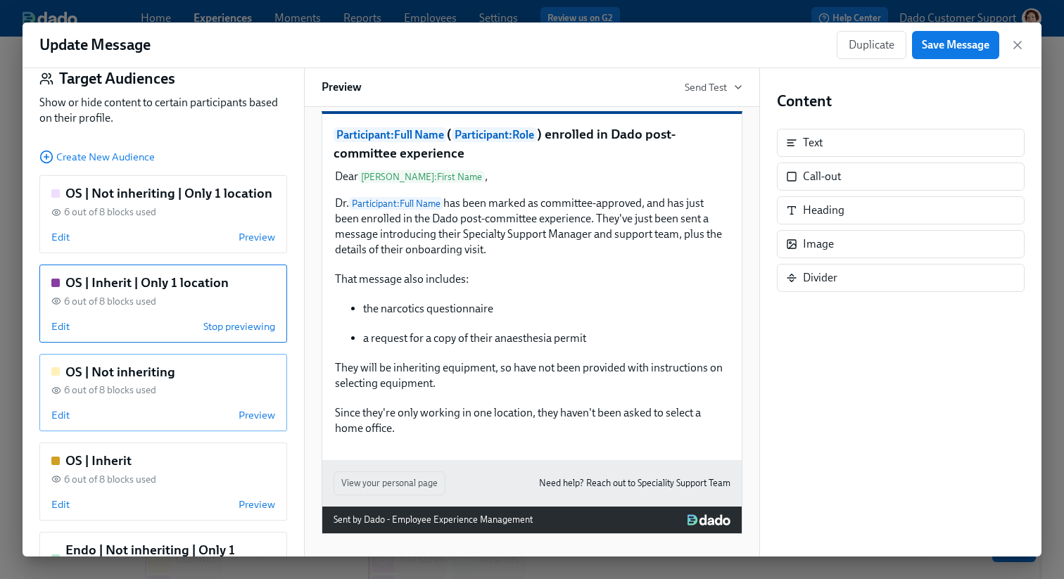
click at [263, 397] on div "6 out of 8 blocks used" at bounding box center [163, 390] width 224 height 13
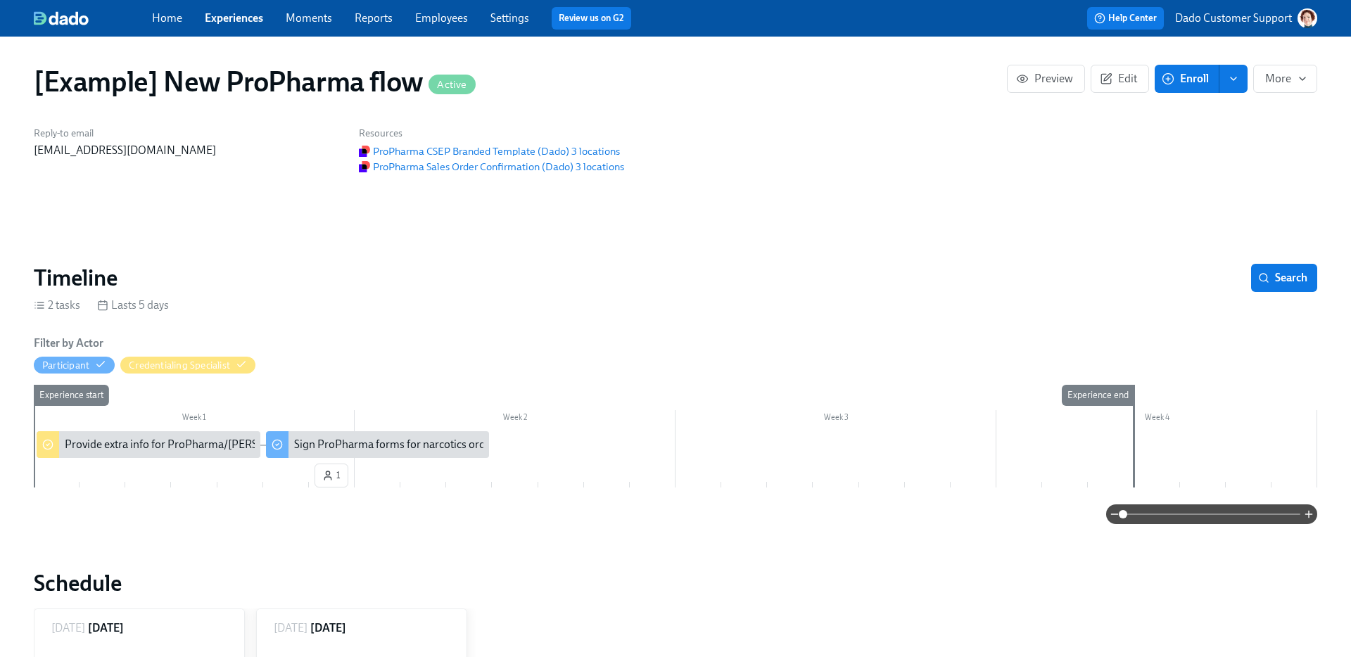
click at [219, 17] on link "Experiences" at bounding box center [234, 17] width 58 height 13
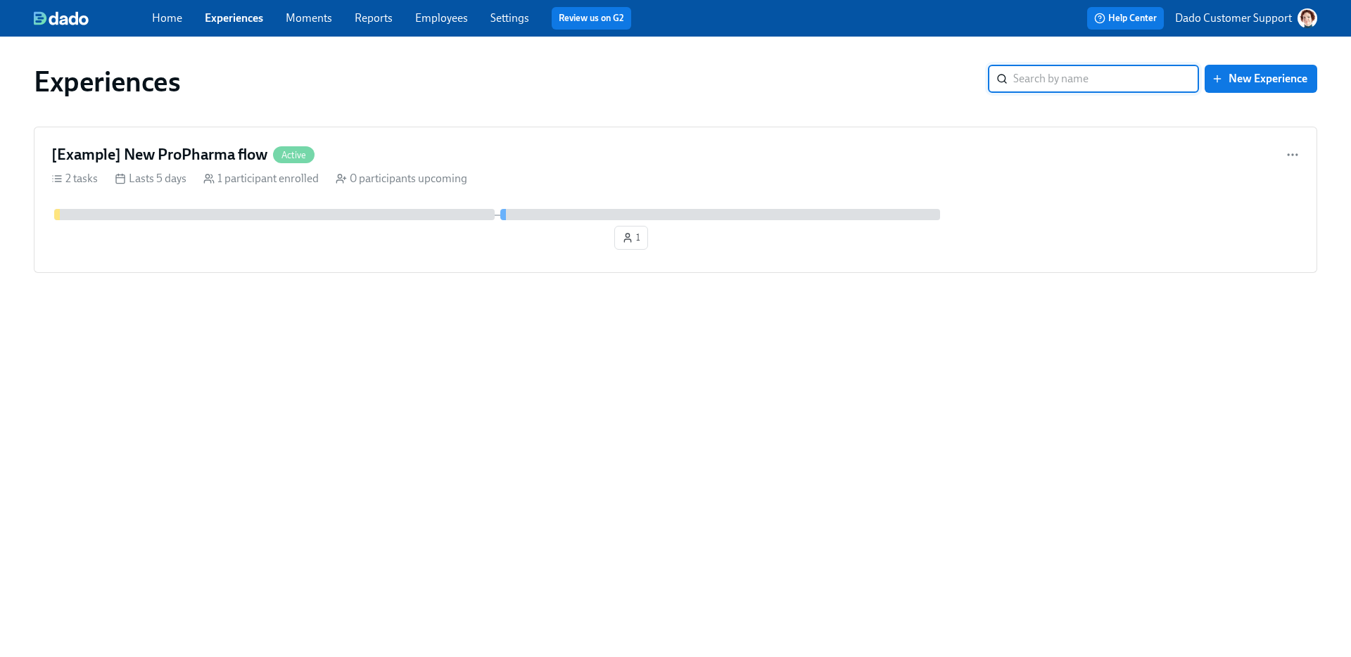
click at [1100, 75] on input "search" at bounding box center [1106, 79] width 186 height 28
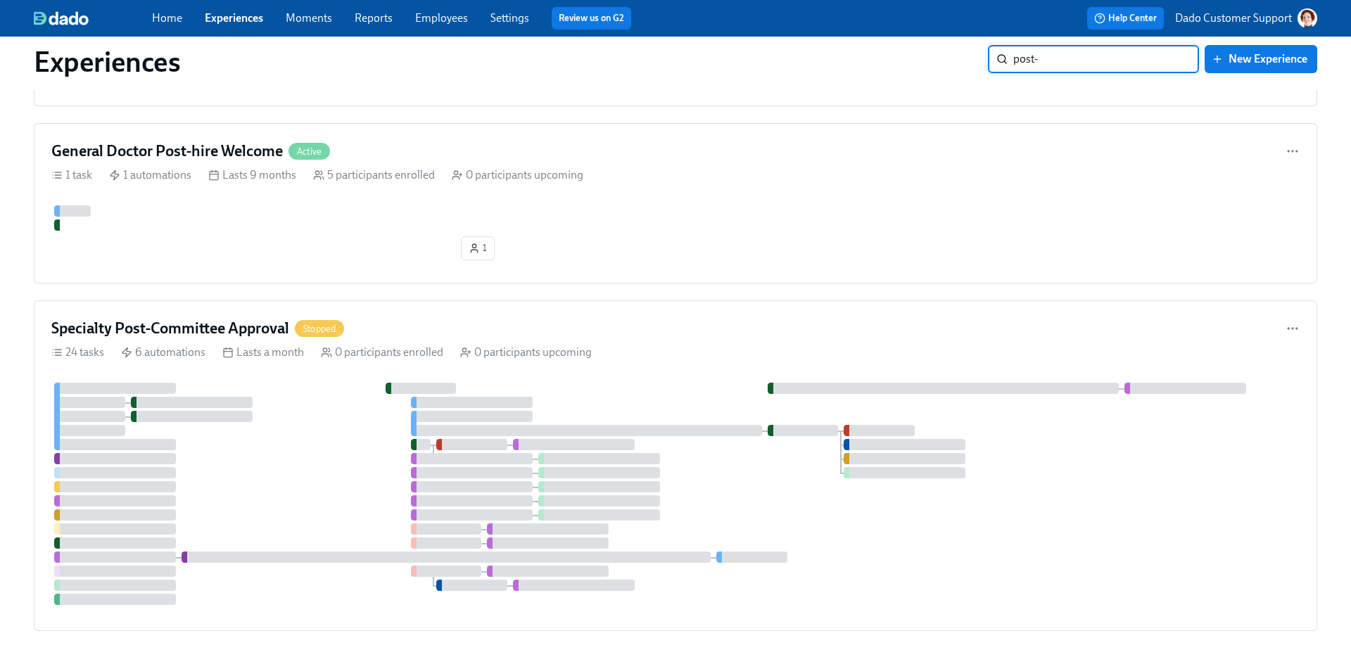
scroll to position [1384, 0]
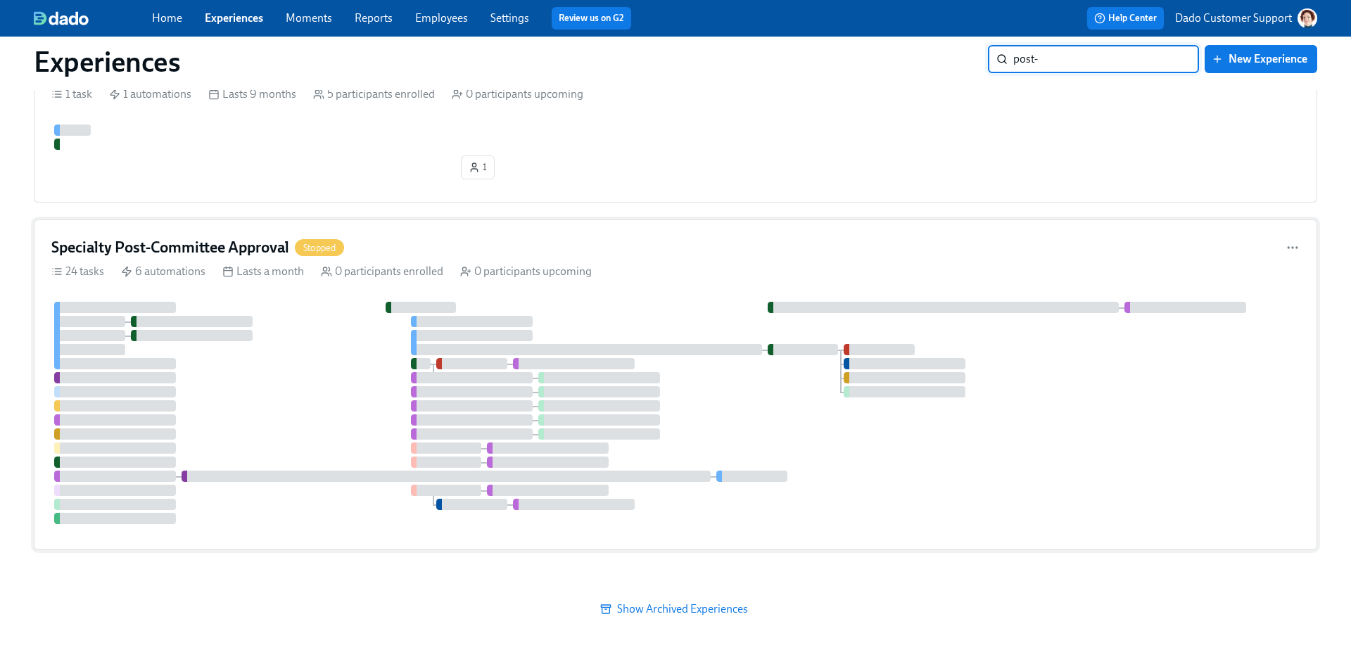
type input "post-"
click at [274, 270] on div "Lasts a month" at bounding box center [263, 271] width 82 height 15
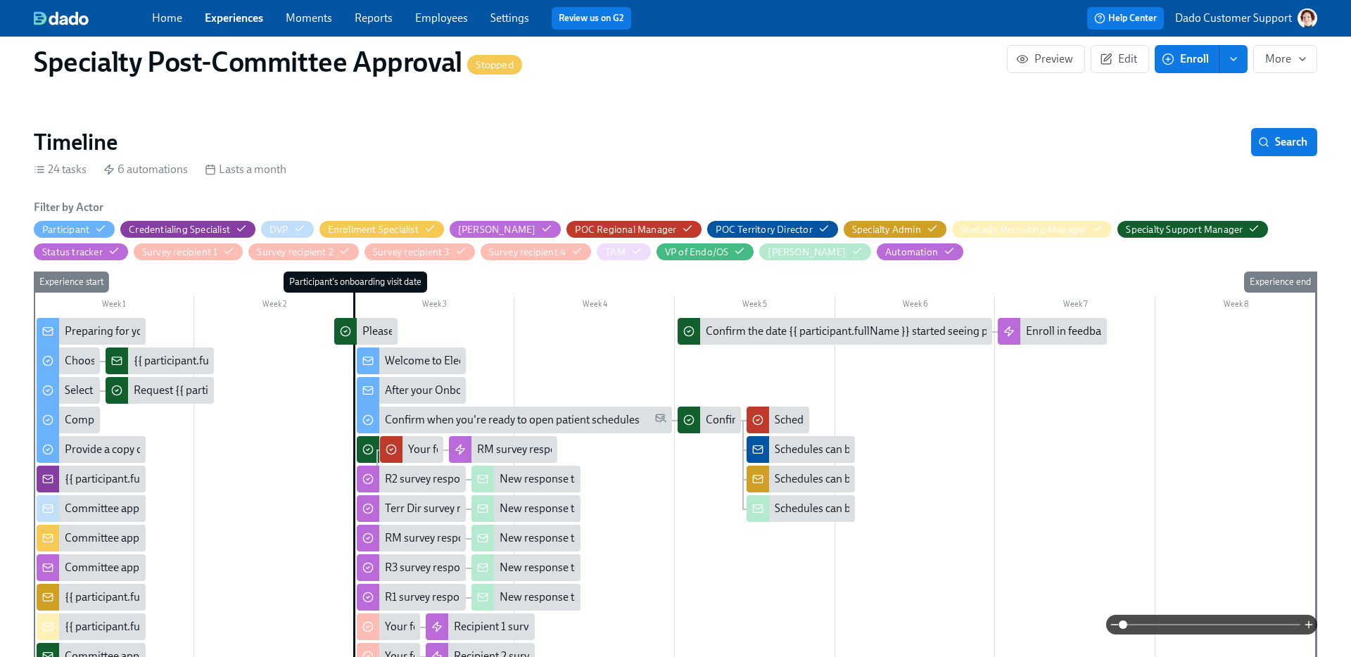
scroll to position [464, 0]
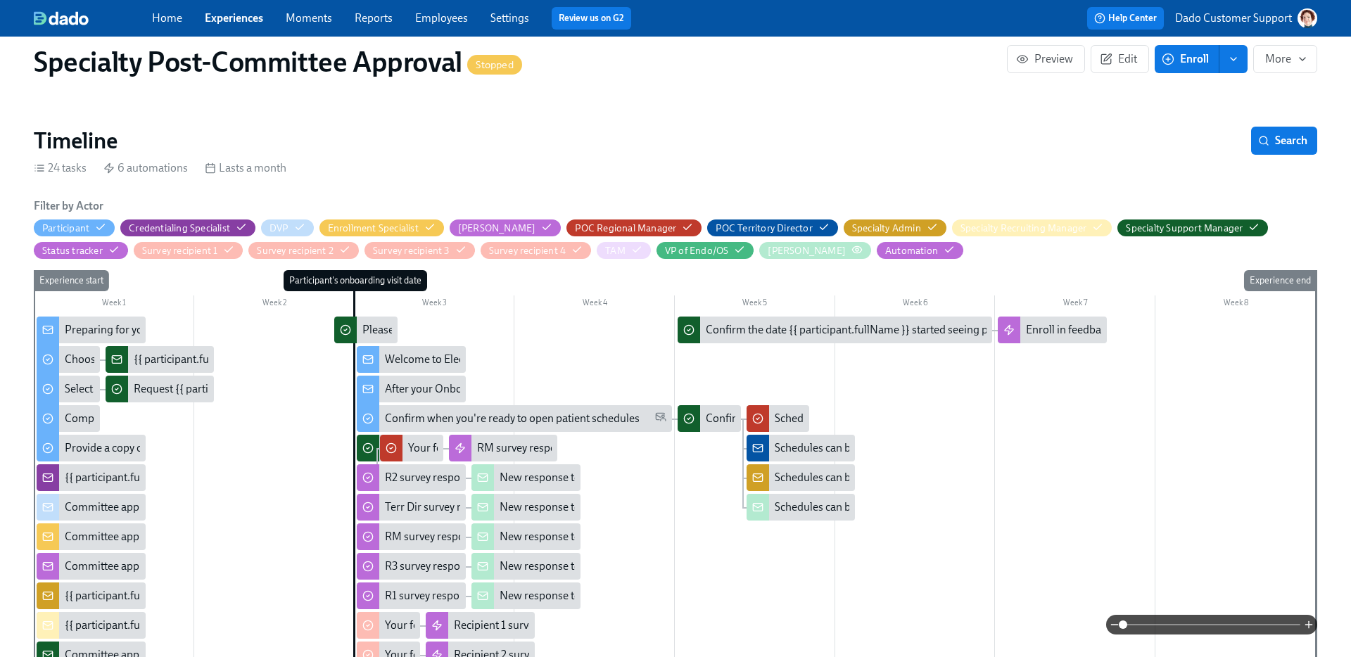
click at [852, 253] on icon "button" at bounding box center [857, 249] width 11 height 11
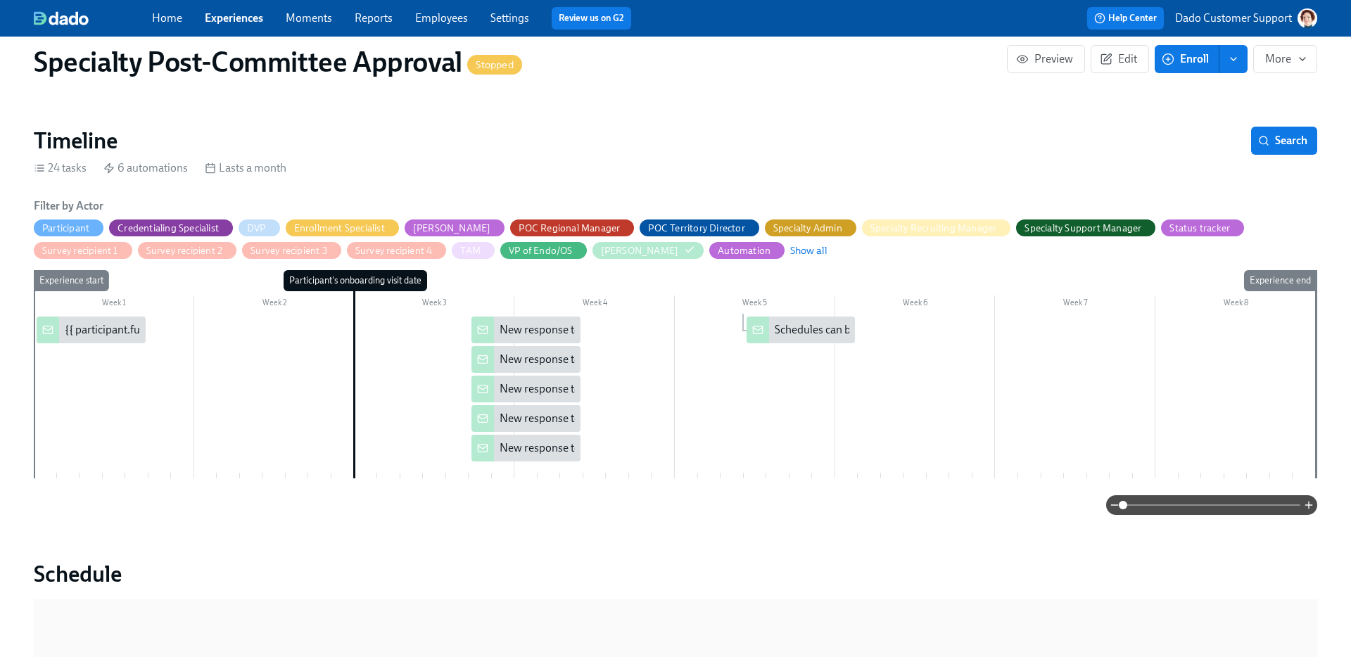
click at [79, 329] on div "{{ participant.fullName }} ({{ participant.role }}) enrolled in Dado post-commi…" at bounding box center [285, 329] width 440 height 15
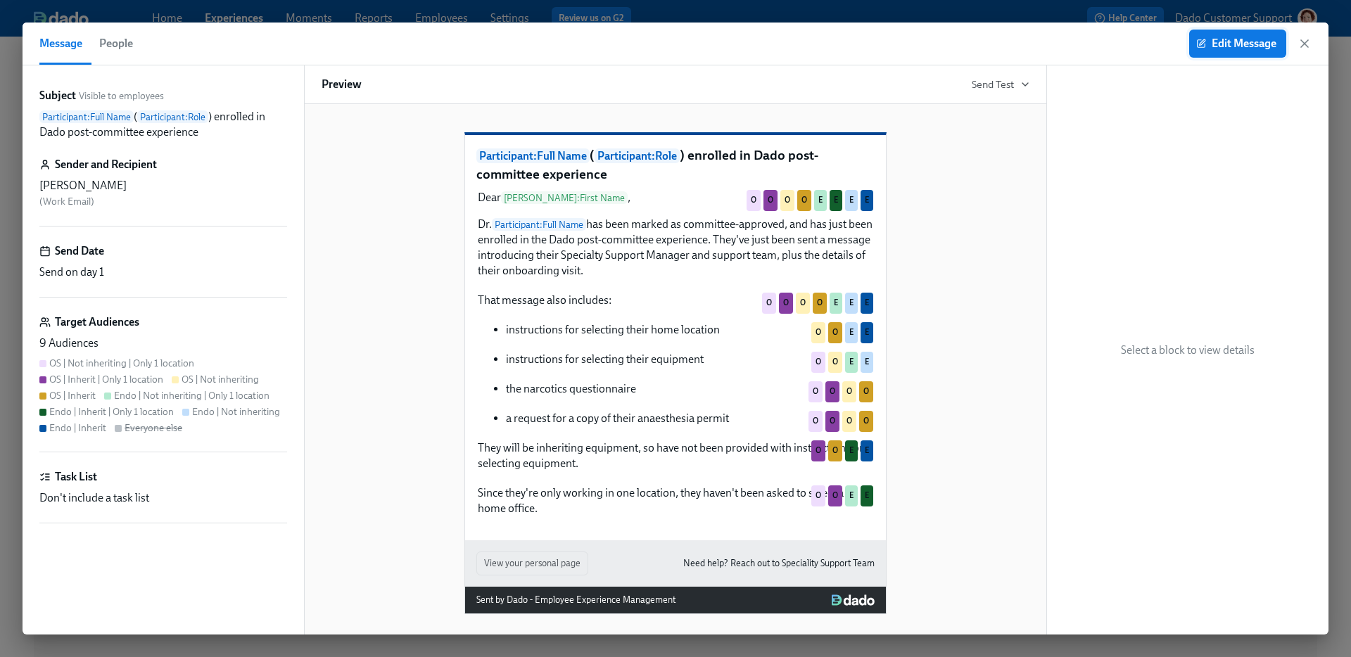
click at [1225, 39] on span "Edit Message" at bounding box center [1237, 44] width 77 height 14
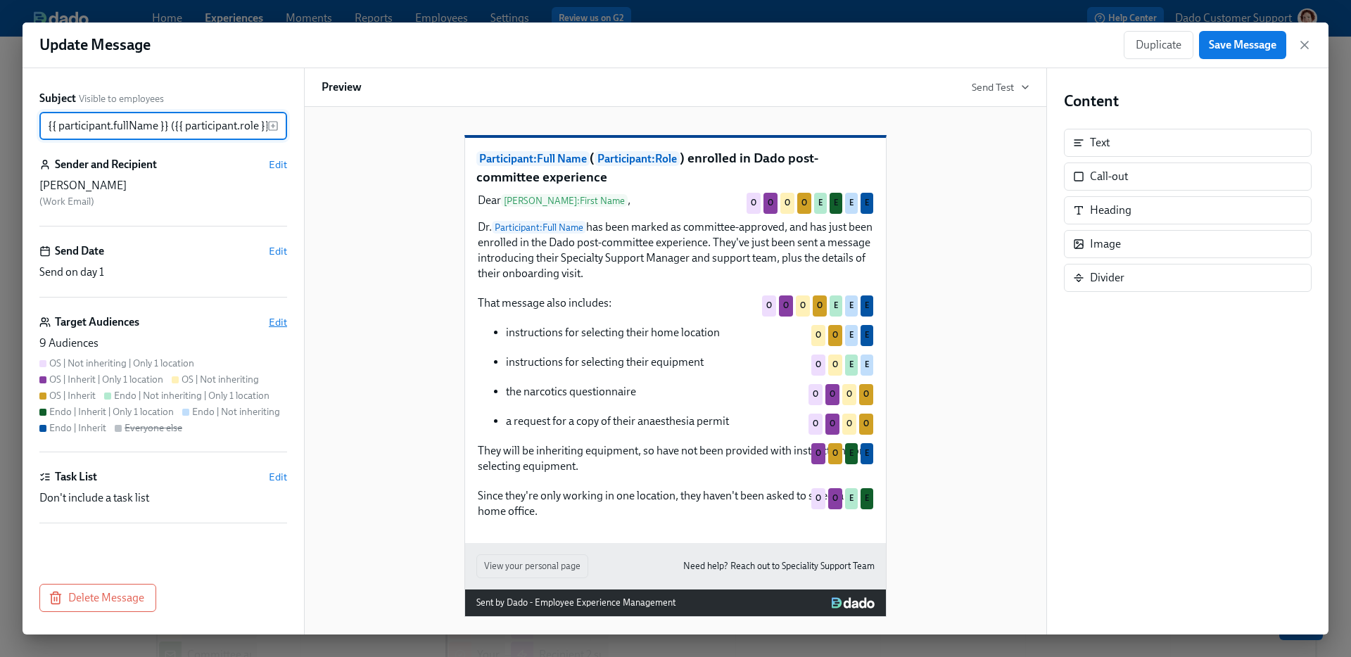
click at [281, 322] on span "Edit" at bounding box center [278, 322] width 18 height 14
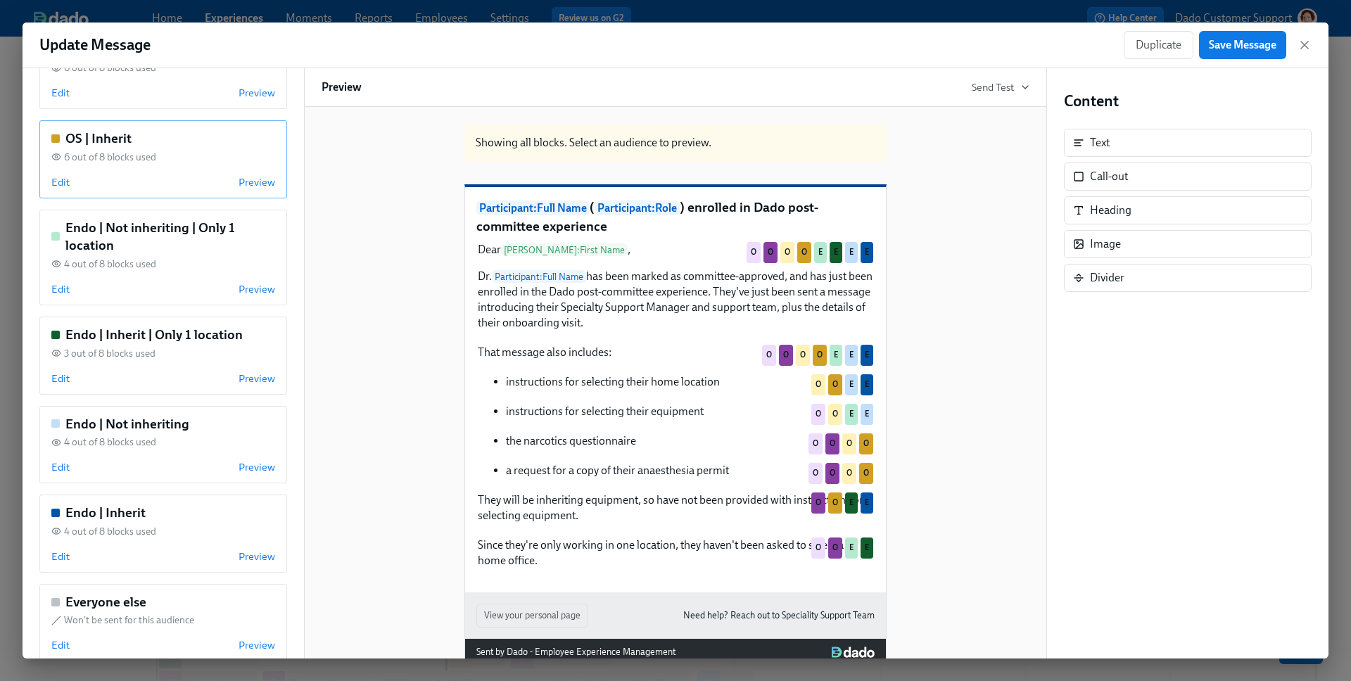
scroll to position [387, 0]
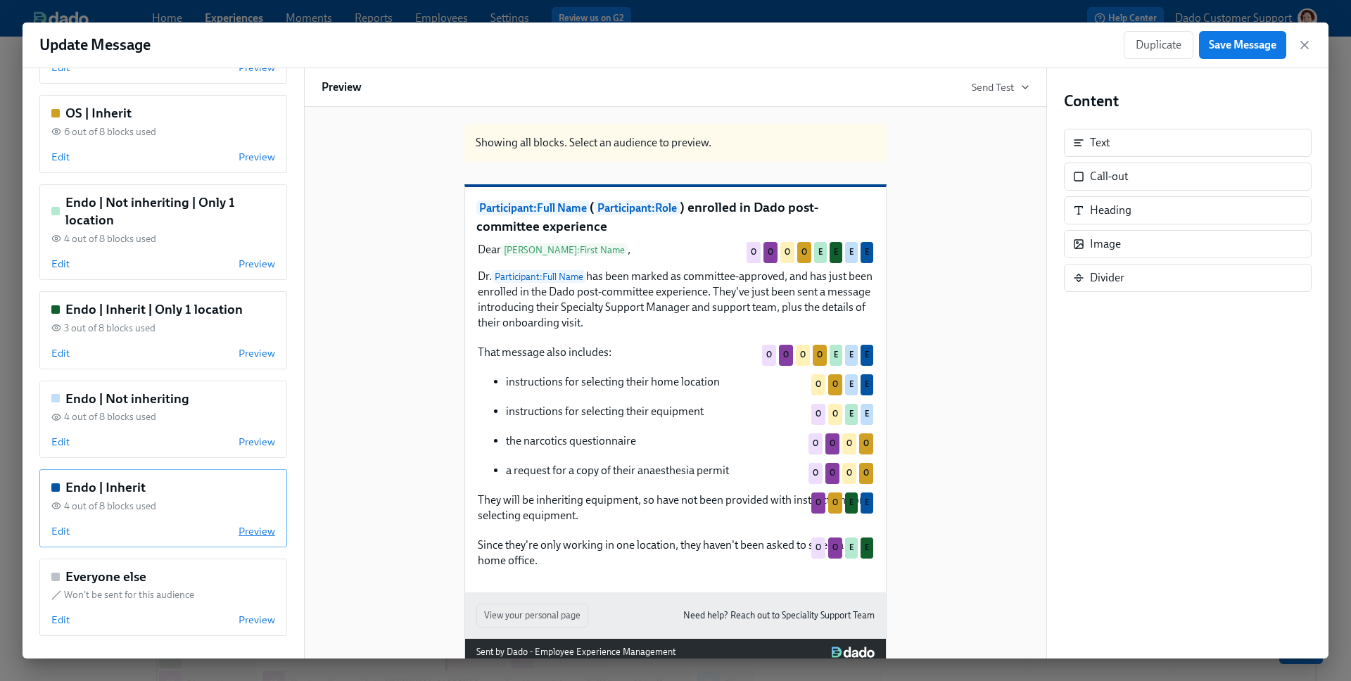
click at [260, 531] on span "Preview" at bounding box center [257, 531] width 37 height 14
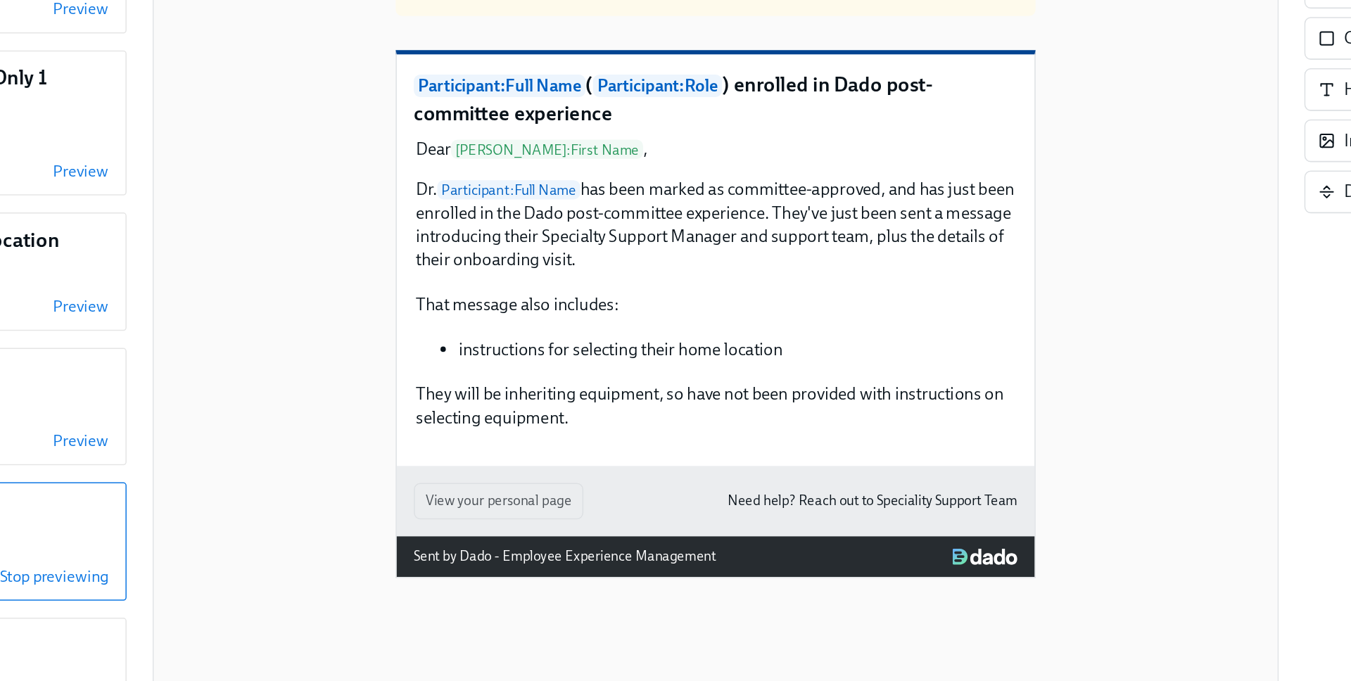
click at [637, 332] on div "Dear Veronica : First Name , Dr. Participant : Full Name has been marked as com…" at bounding box center [675, 286] width 398 height 91
drag, startPoint x: 631, startPoint y: 398, endPoint x: 478, endPoint y: 320, distance: 171.9
click at [478, 320] on div "Dear Veronica : First Name , Dr. Participant : Full Name has been marked as com…" at bounding box center [675, 286] width 398 height 91
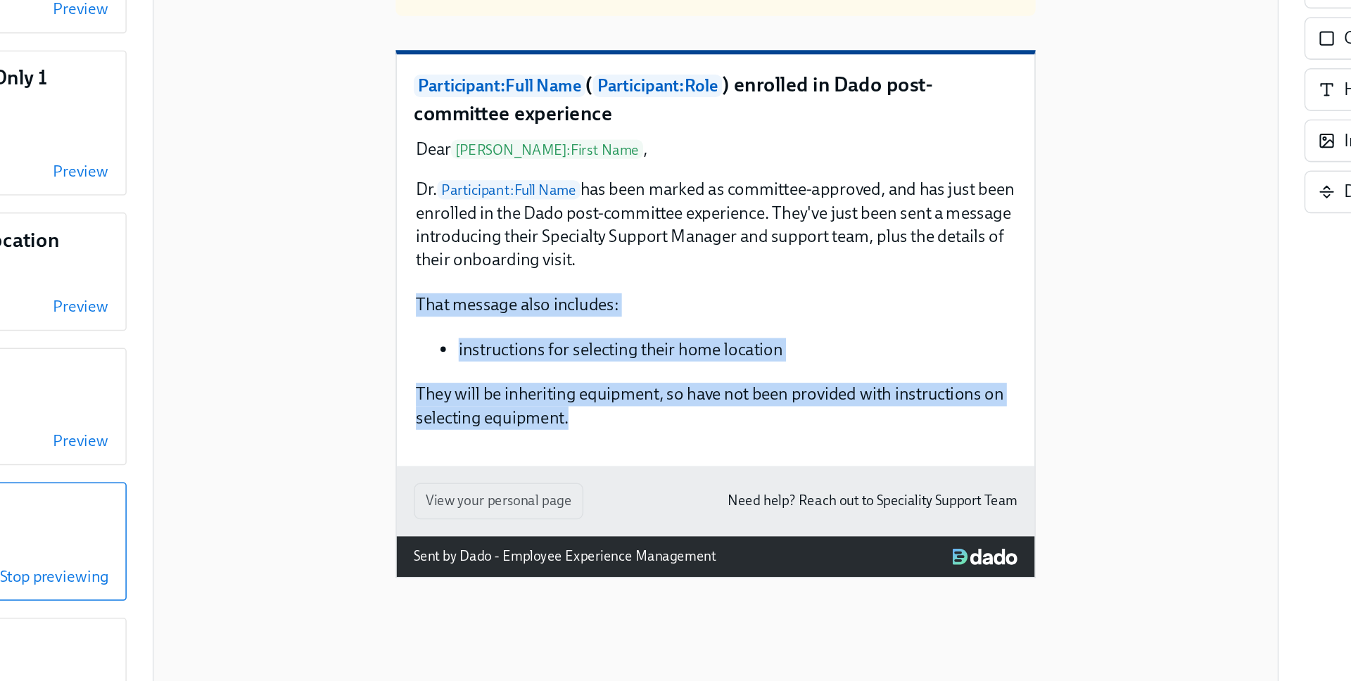
drag, startPoint x: 633, startPoint y: 503, endPoint x: 467, endPoint y: 422, distance: 184.8
click at [467, 422] on div "Participant : Full Name ( Participant : Role ) enrolled in Dado post-committee …" at bounding box center [675, 323] width 421 height 272
click at [376, 497] on div "This is a preview of the Endo | Inherit audience. Participant : Full Name ( Par…" at bounding box center [676, 323] width 708 height 420
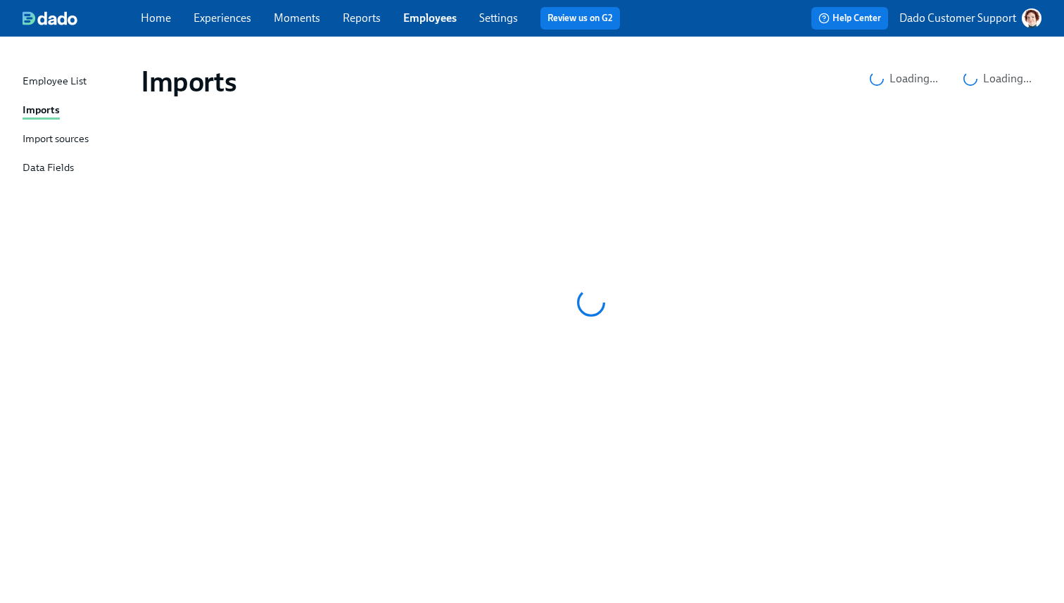
click at [241, 12] on link "Experiences" at bounding box center [223, 17] width 58 height 13
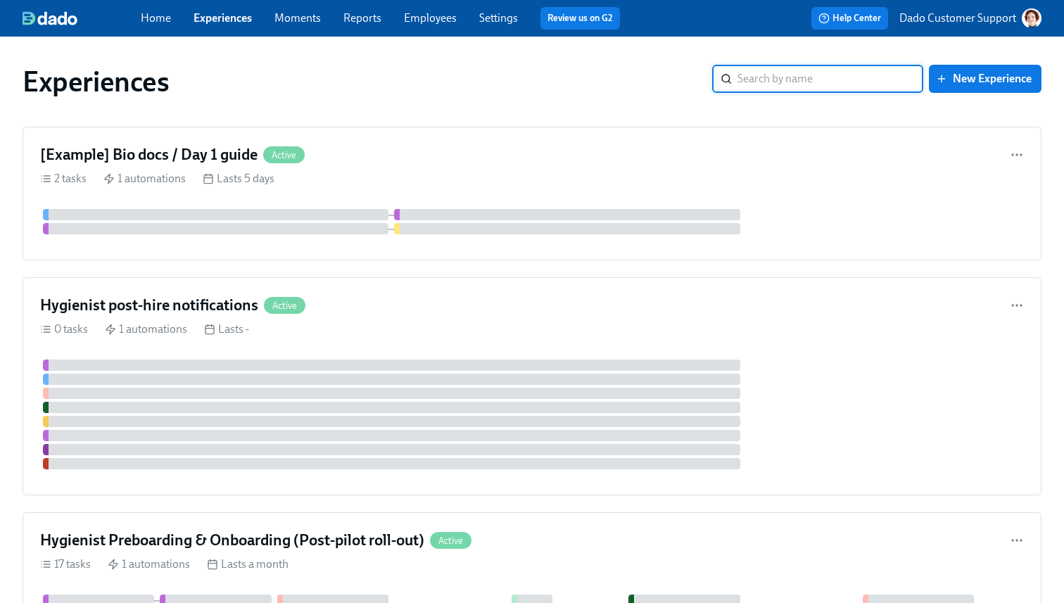
click at [864, 65] on div "Experiences ​ New Experience" at bounding box center [532, 81] width 1042 height 56
click at [859, 81] on input "search" at bounding box center [831, 79] width 186 height 28
type input "Spec"
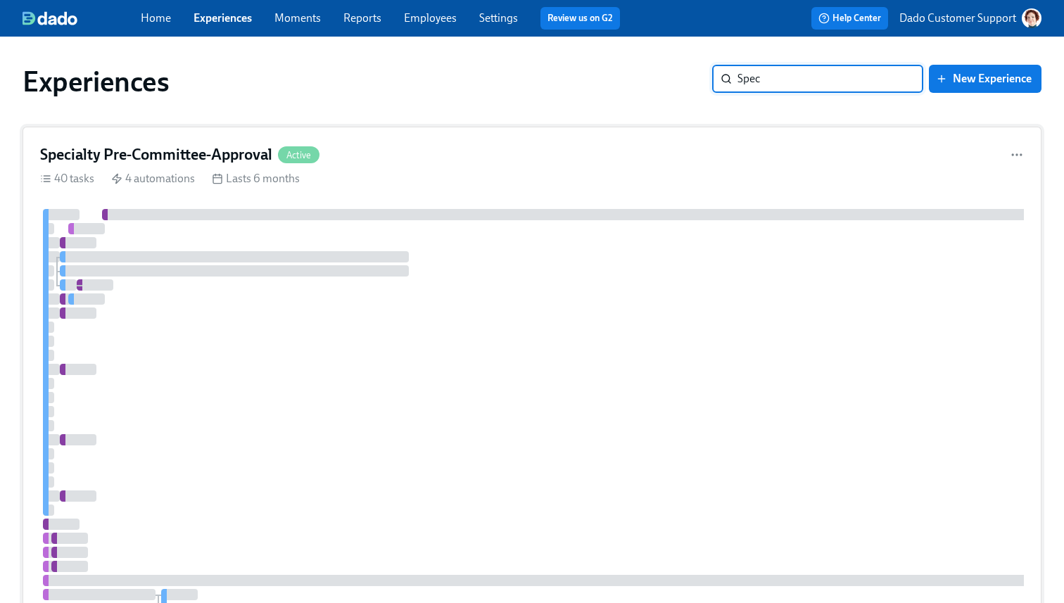
click at [402, 167] on div "Specialty Pre-Committee-Approval Active 40 tasks 4 automations Lasts 6 months" at bounding box center [532, 433] width 1019 height 612
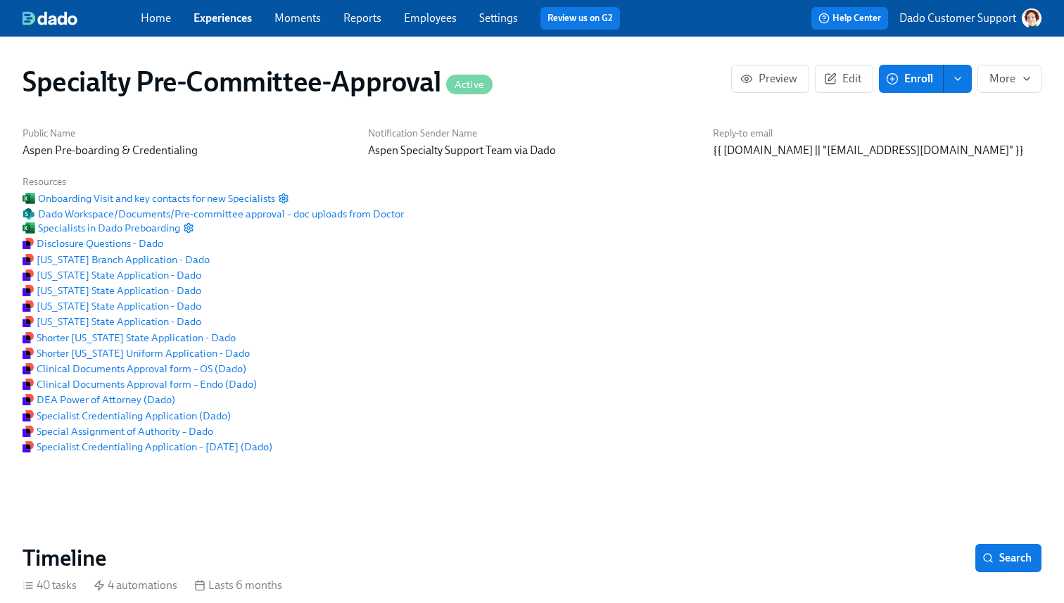
scroll to position [295, 0]
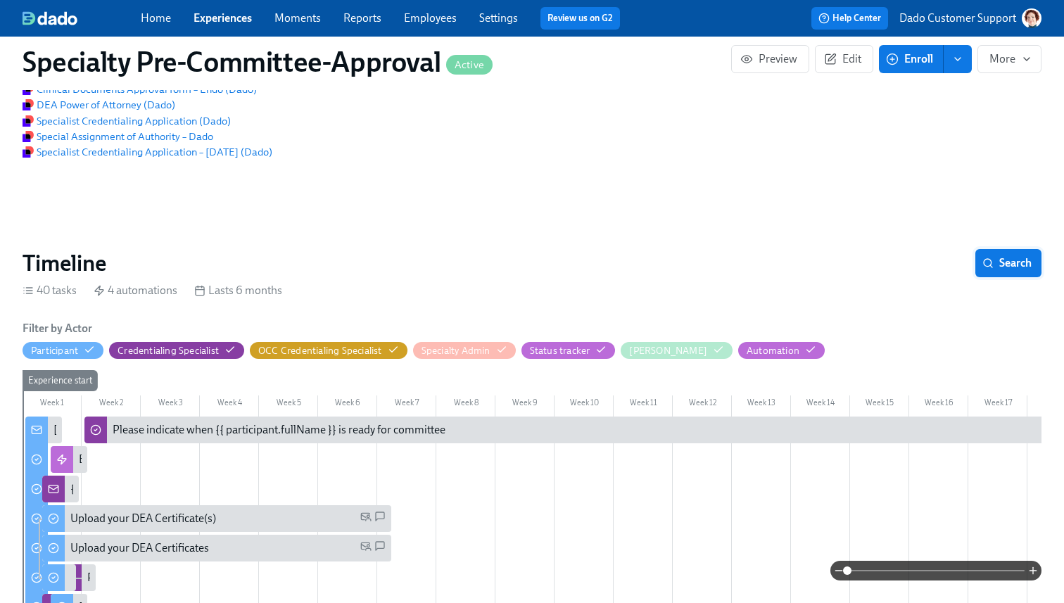
click at [1005, 270] on span "Search" at bounding box center [1008, 263] width 46 height 14
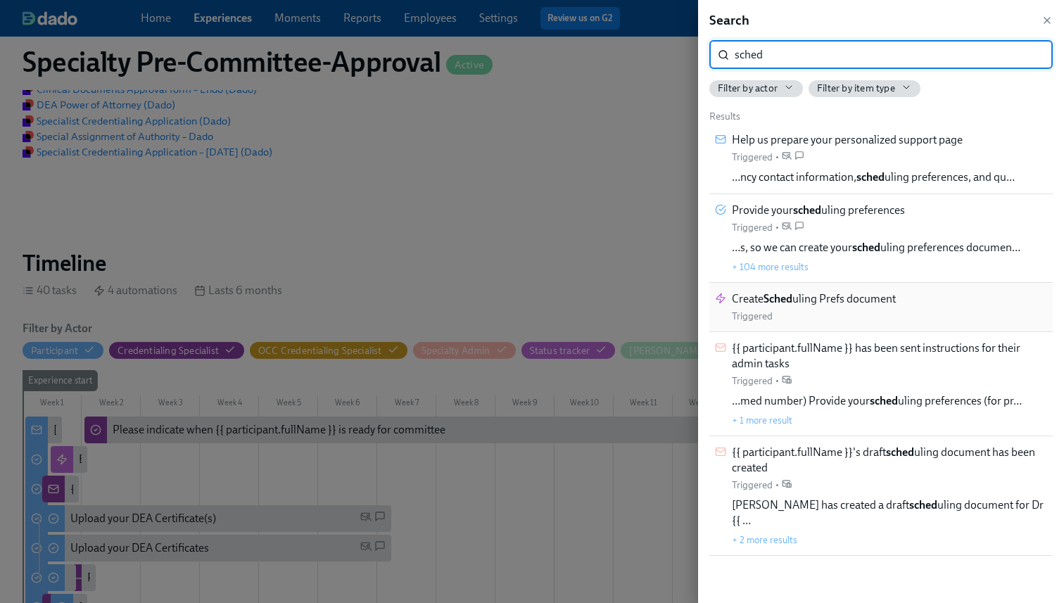
type input "sched"
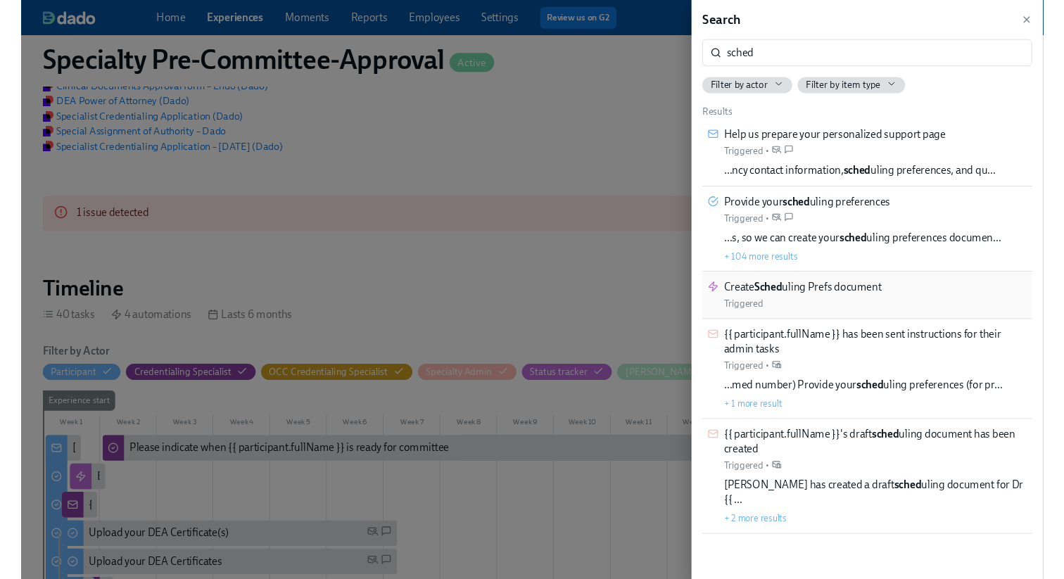
scroll to position [0, 4530]
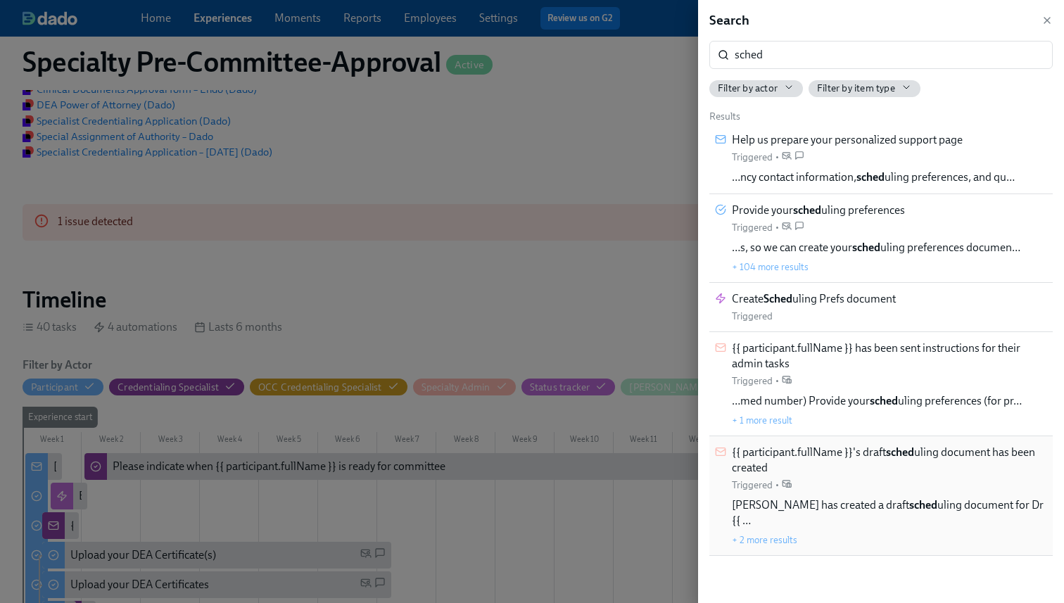
click at [861, 468] on span "{{ participant.fullName }}'s draft sched uling document has been created" at bounding box center [889, 460] width 315 height 31
click at [529, 12] on div at bounding box center [532, 301] width 1064 height 603
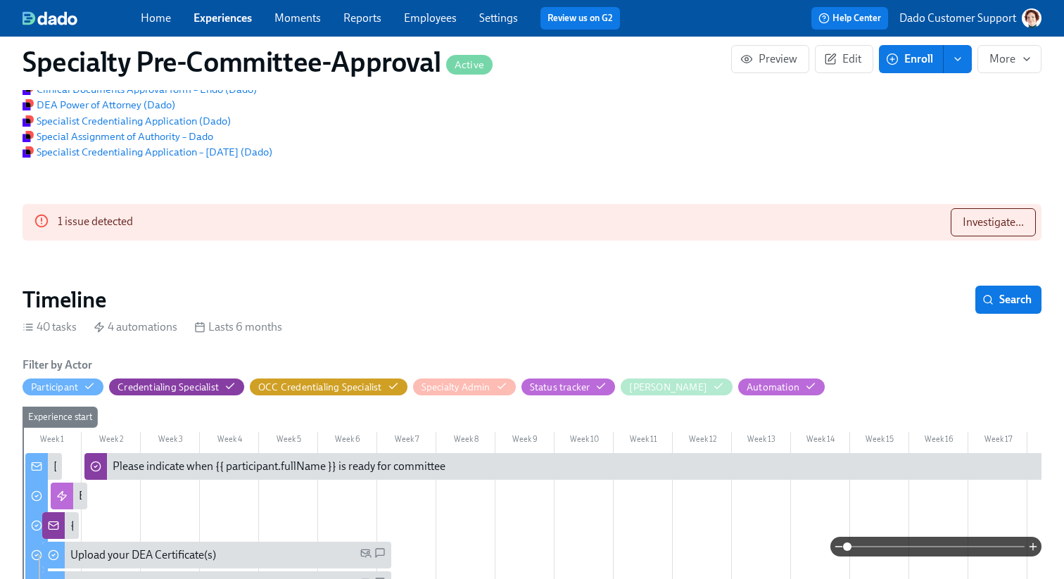
click at [427, 18] on link "Employees" at bounding box center [430, 17] width 53 height 13
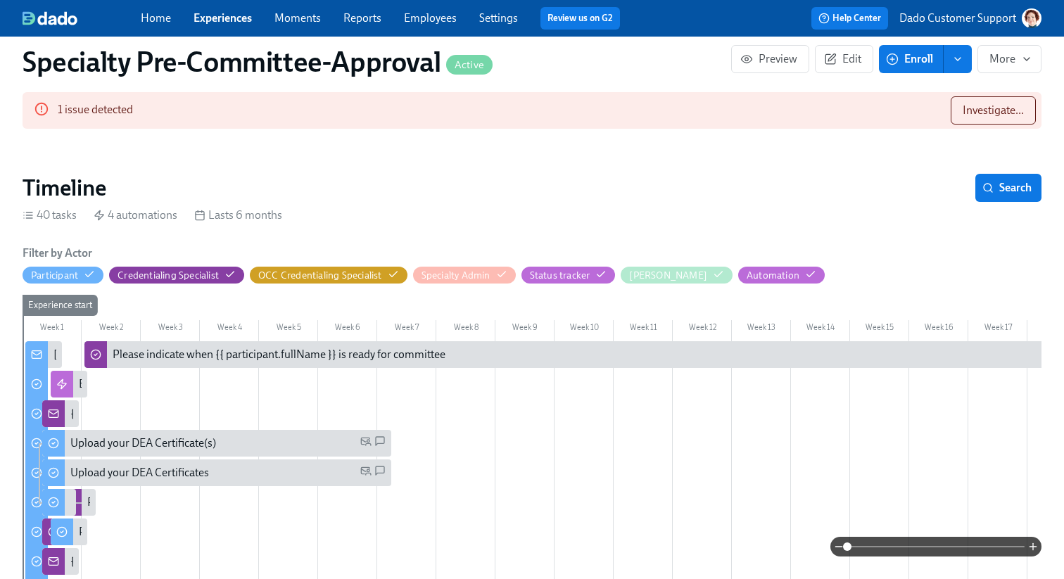
scroll to position [609, 0]
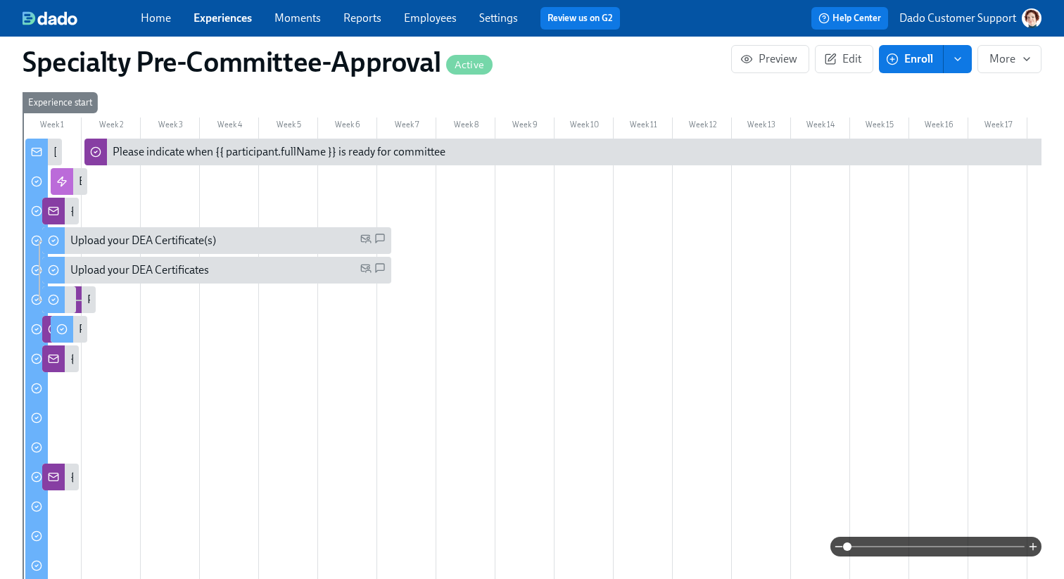
click at [961, 555] on span at bounding box center [935, 547] width 177 height 20
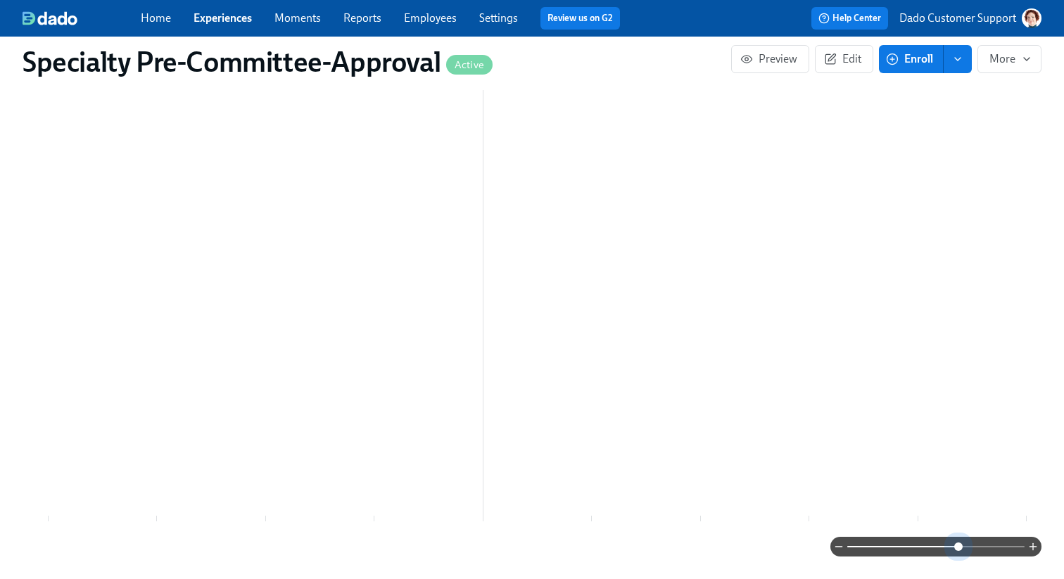
scroll to position [0, 636]
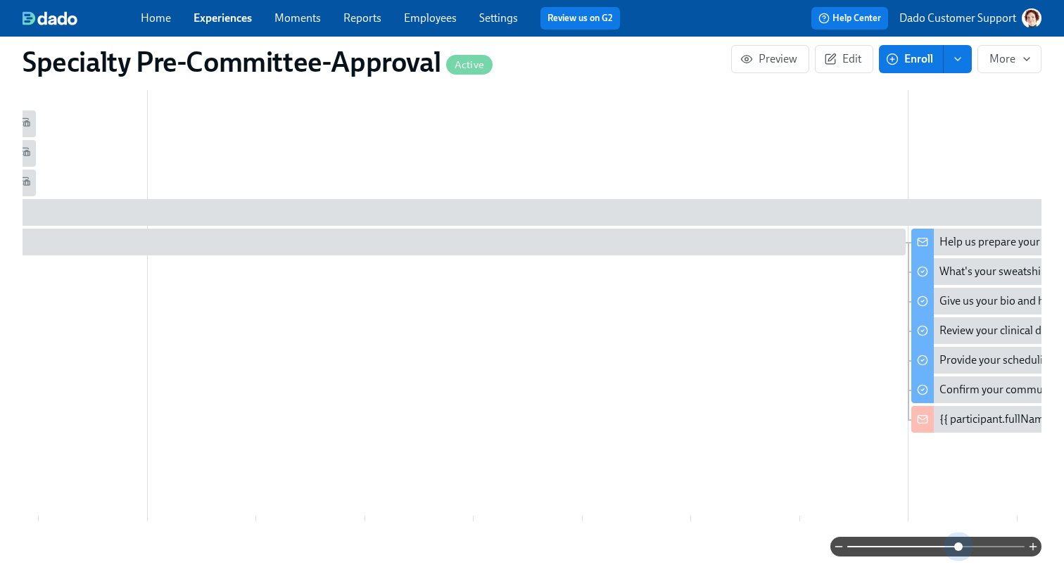
drag, startPoint x: 959, startPoint y: 544, endPoint x: 609, endPoint y: 526, distance: 350.3
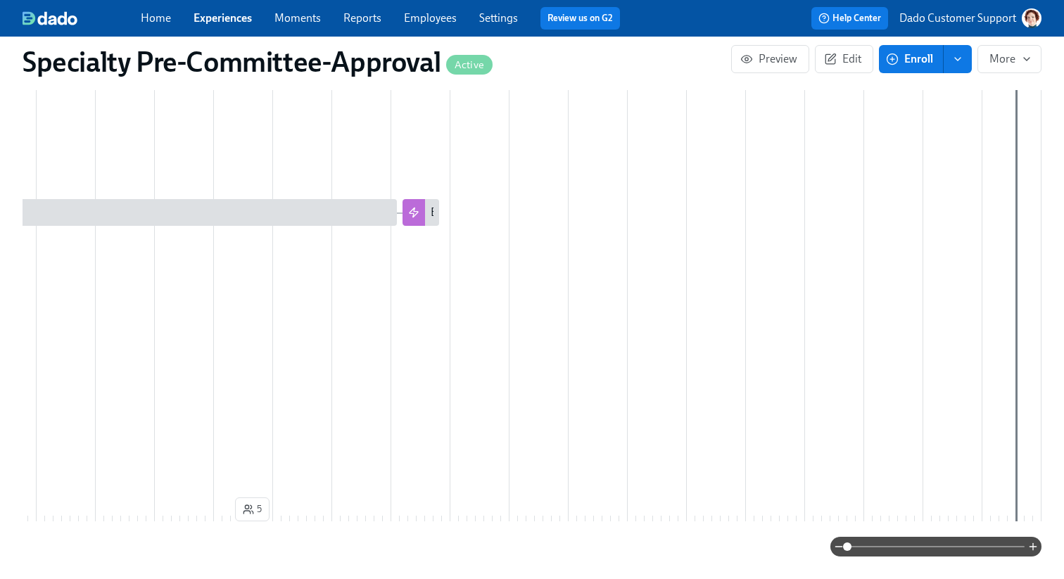
scroll to position [0, 0]
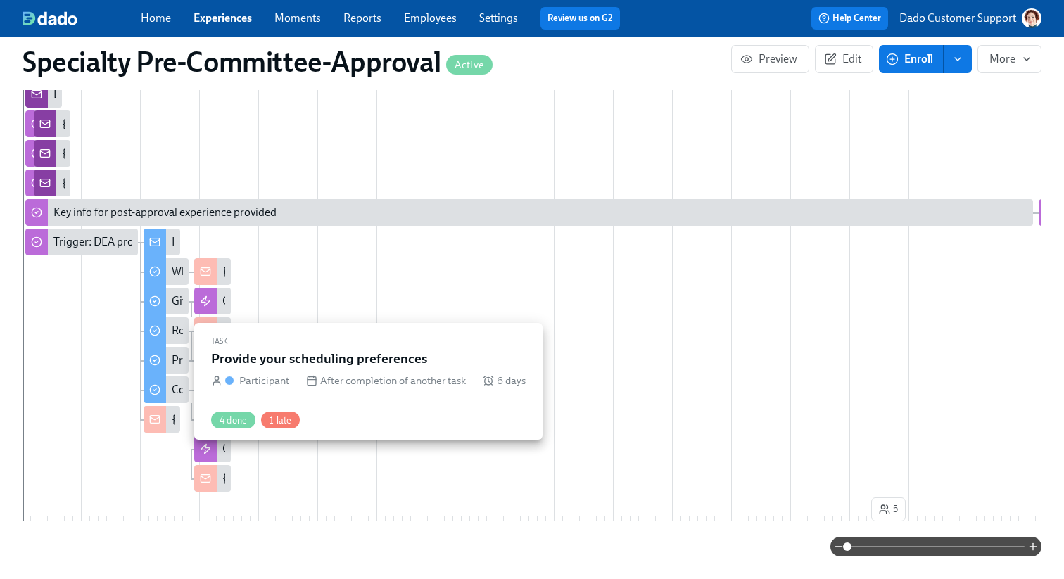
click at [171, 372] on div "Provide your scheduling preferences" at bounding box center [166, 360] width 45 height 27
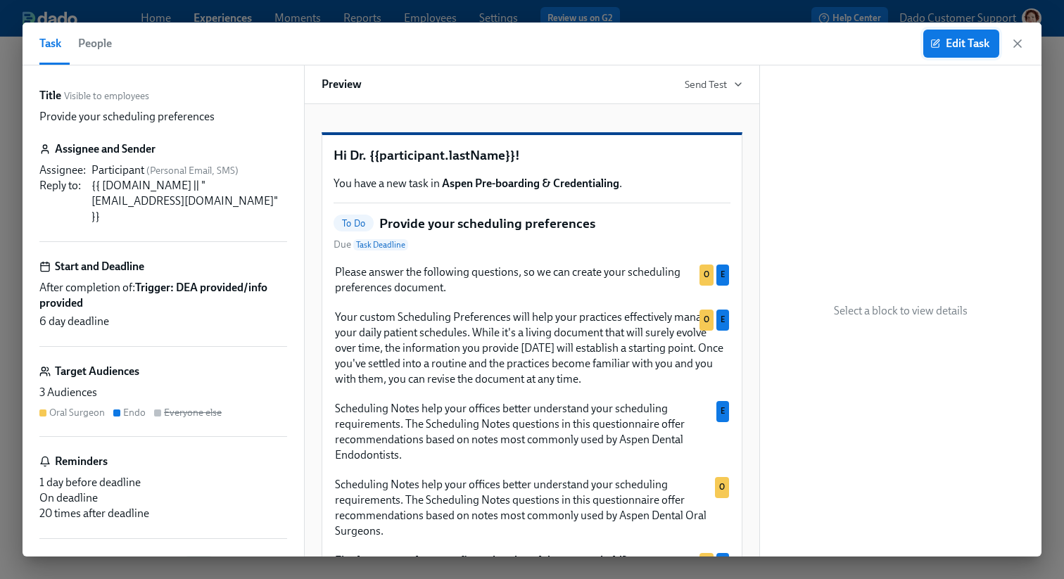
click at [976, 53] on button "Edit Task" at bounding box center [961, 44] width 76 height 28
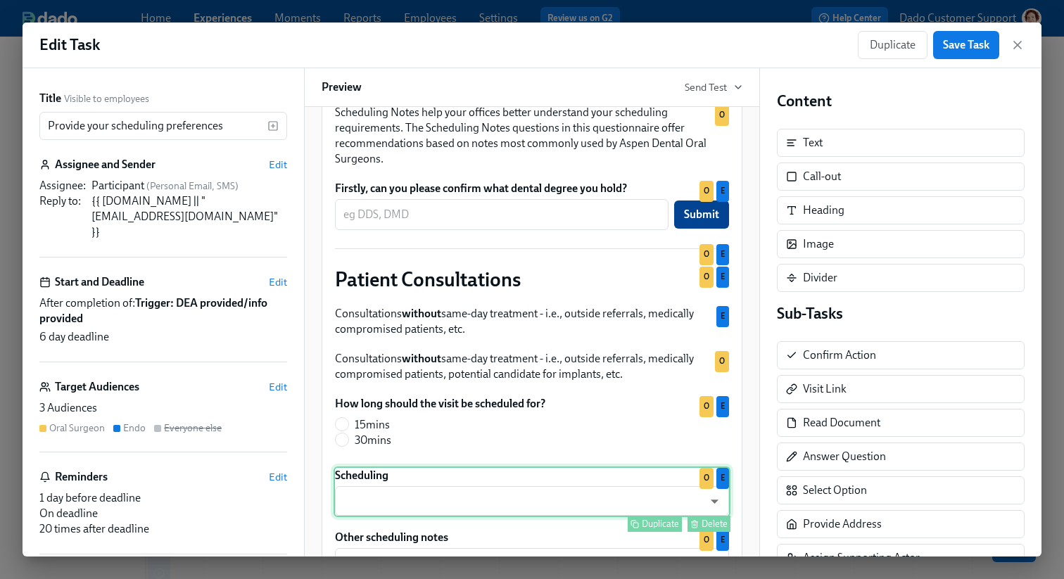
scroll to position [368, 0]
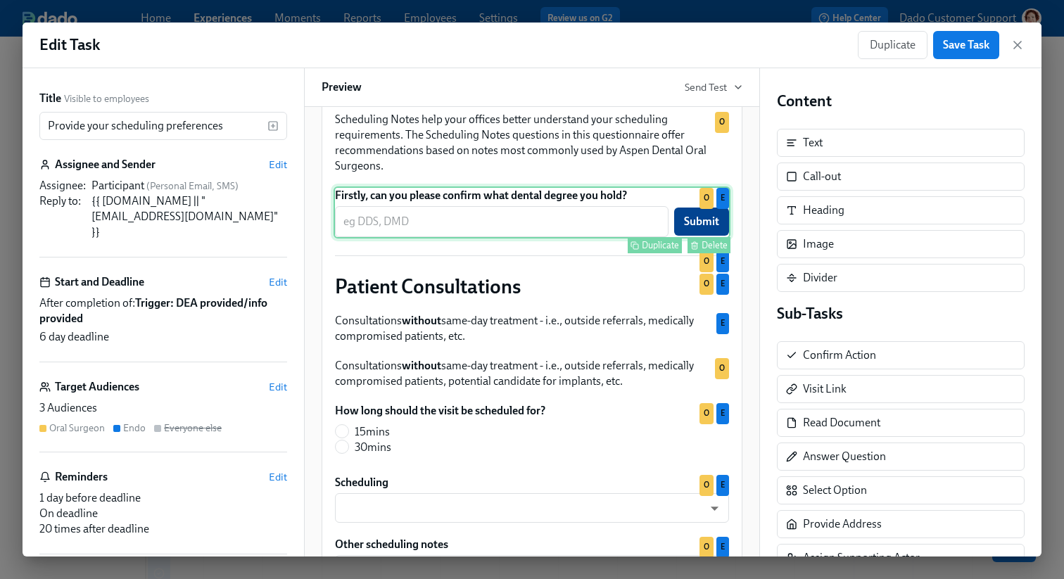
click at [515, 239] on div "Firstly, can you please confirm what dental degree you hold? ​ Submit Duplicate…" at bounding box center [532, 213] width 397 height 52
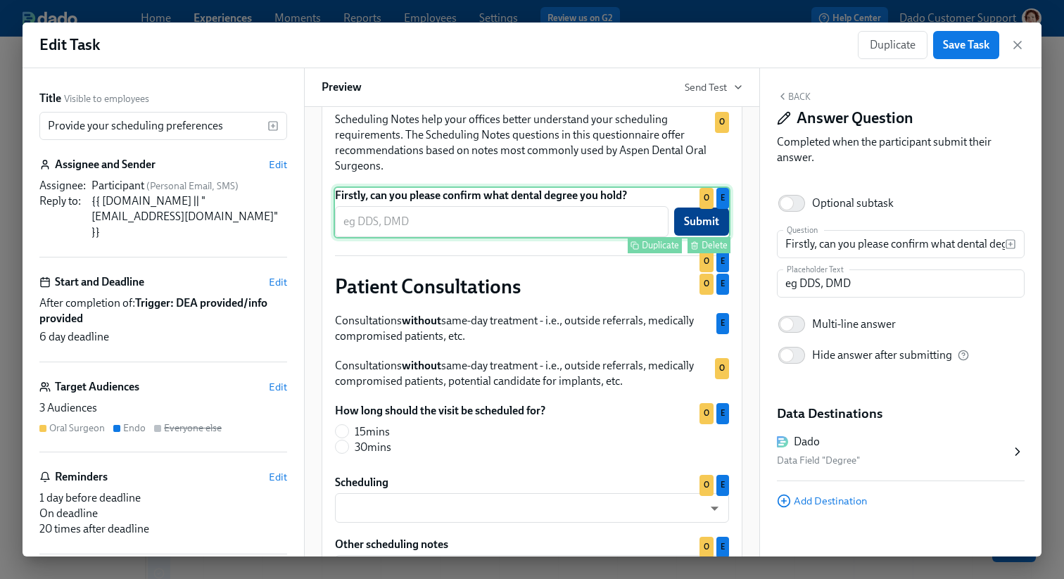
click at [653, 251] on div "Duplicate" at bounding box center [660, 245] width 37 height 11
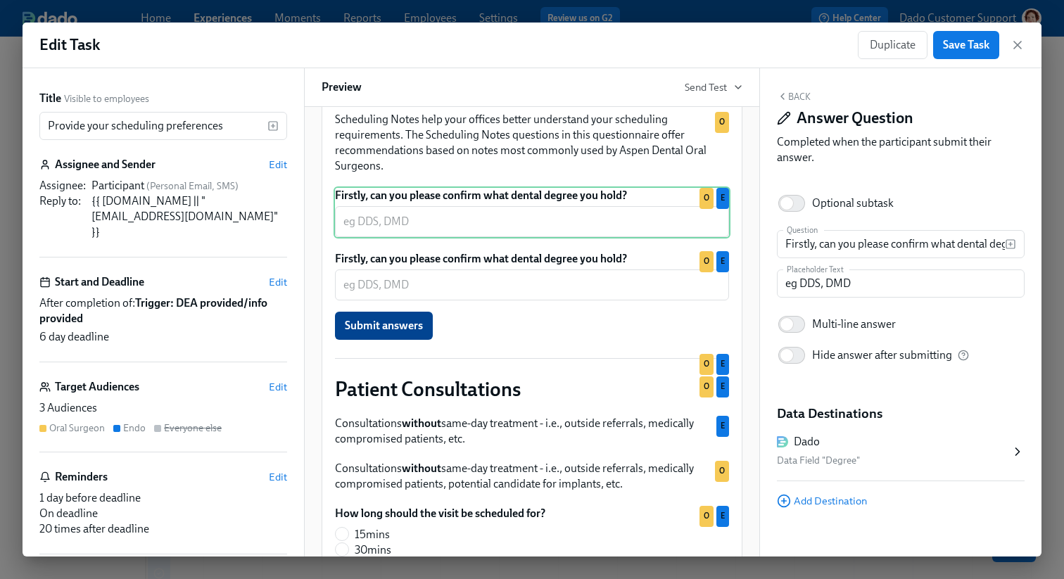
click at [379, 16] on div "Edit Task Duplicate Save Task Title Visible to employees Provide your schedulin…" at bounding box center [532, 289] width 1064 height 579
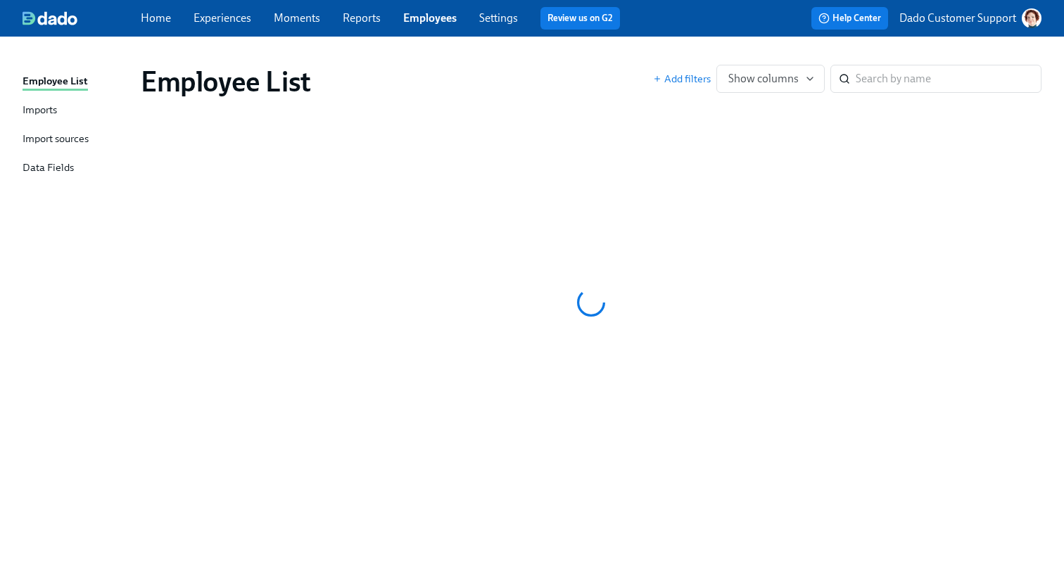
click at [51, 164] on div "Data Fields" at bounding box center [48, 169] width 51 height 18
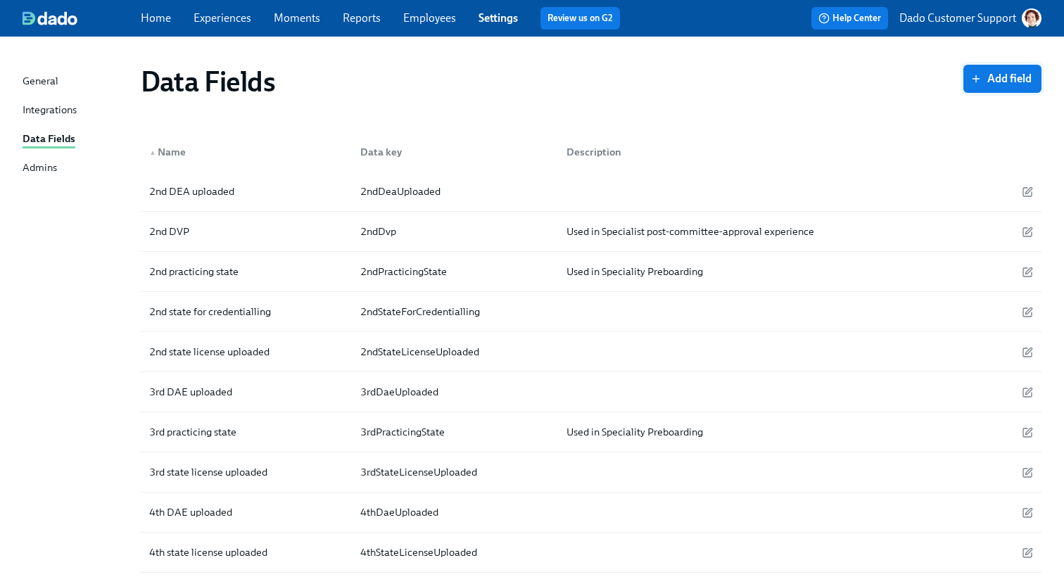
click at [1013, 72] on span "Add field" at bounding box center [1002, 79] width 58 height 14
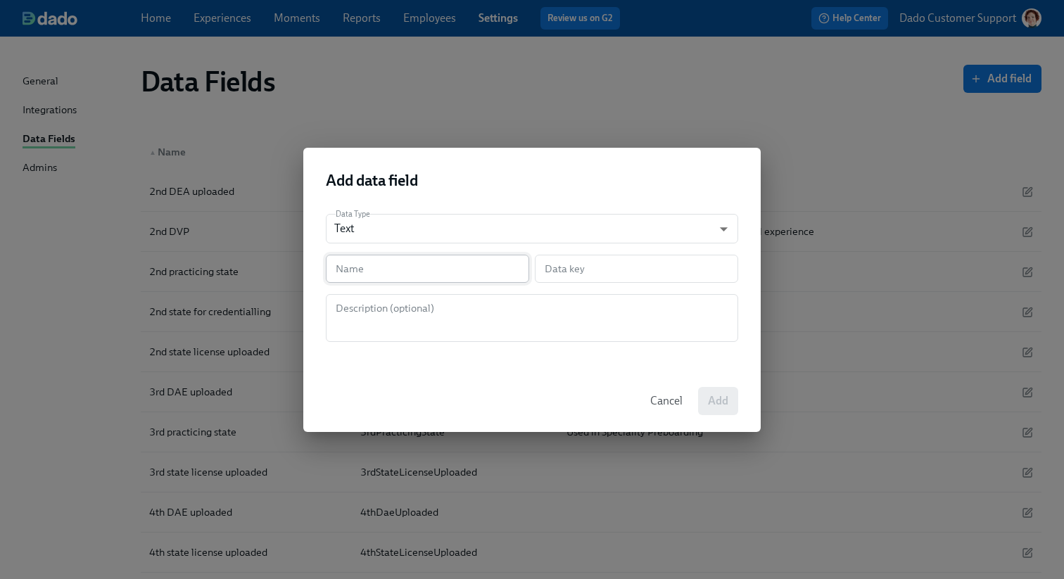
click at [456, 263] on input "text" at bounding box center [427, 269] width 203 height 28
type input "[PERSON_NAME]"
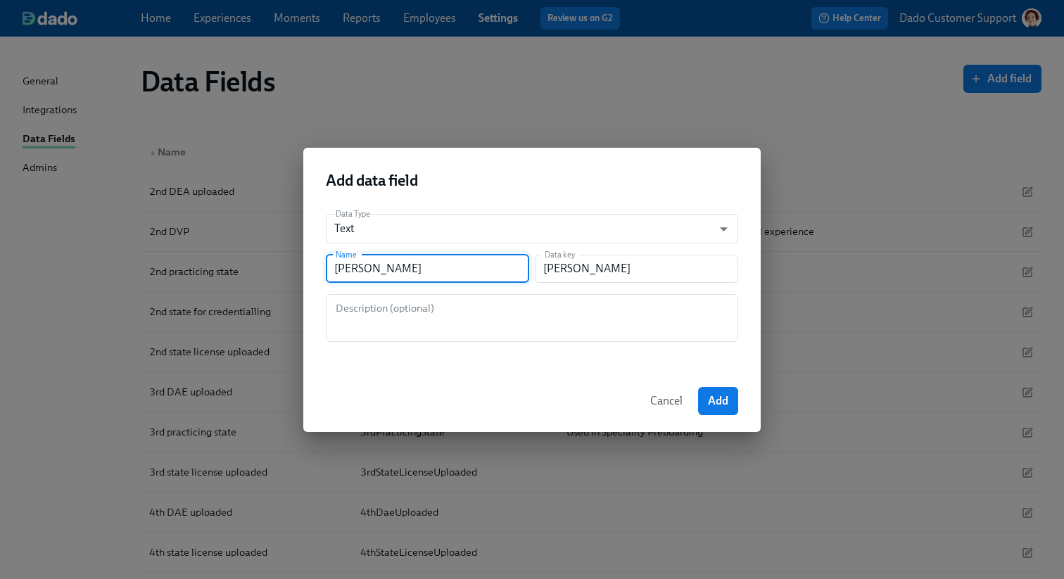
type input "[PERSON_NAME]"
type input "Dotor"
type input "dotor"
type input "Dotor n"
type input "dotorN"
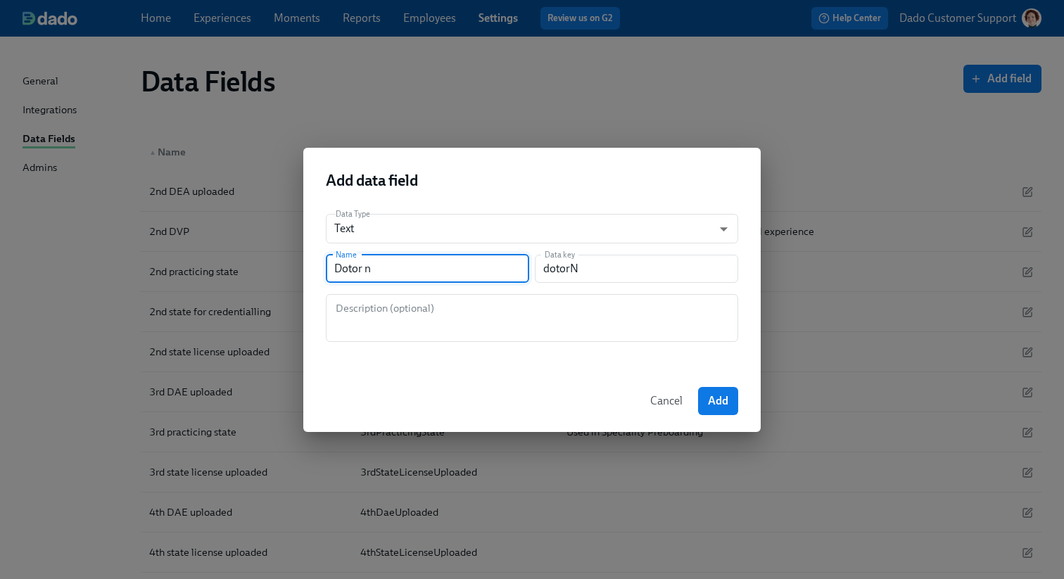
type input "Dotor na"
type input "dotorNa"
type input "Dotor nam"
type input "dotorNam"
type input "Dotor name"
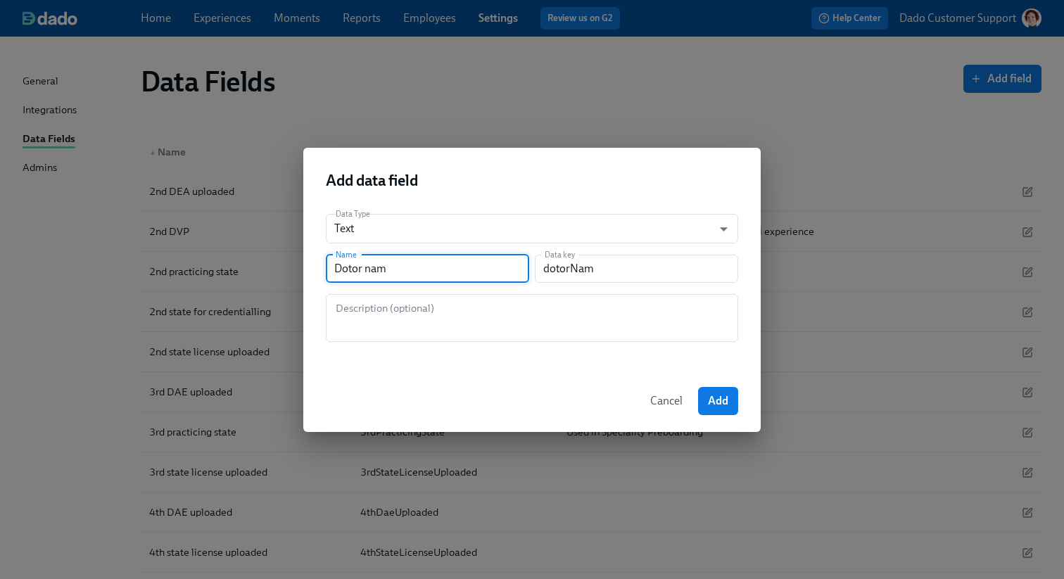
type input "dotorName"
type input "D"
type input "d"
type input "Do"
type input "do"
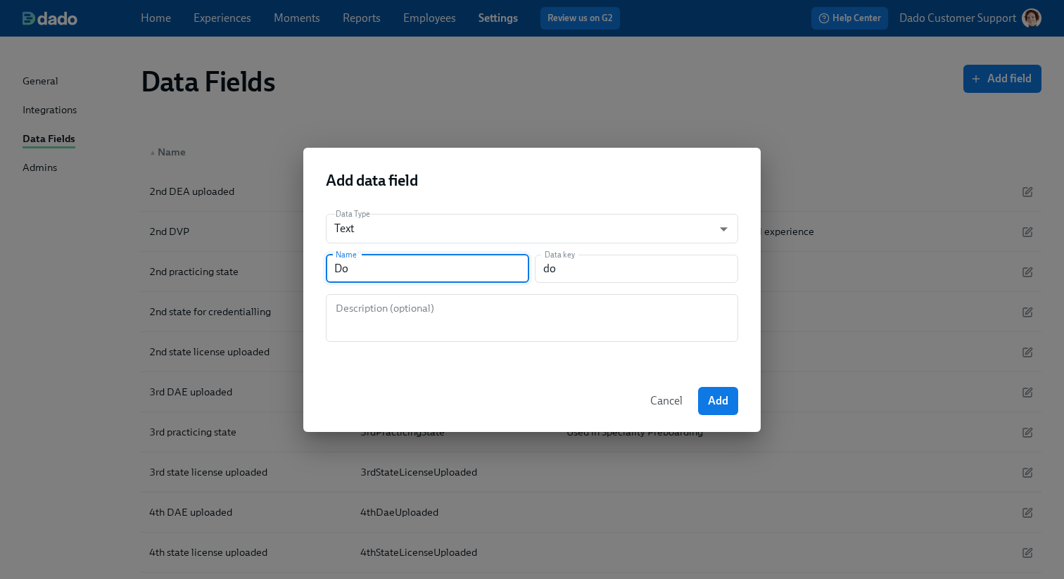
type input "Doc"
type input "doc"
type input "Doct"
type input "doct"
type input "Docto"
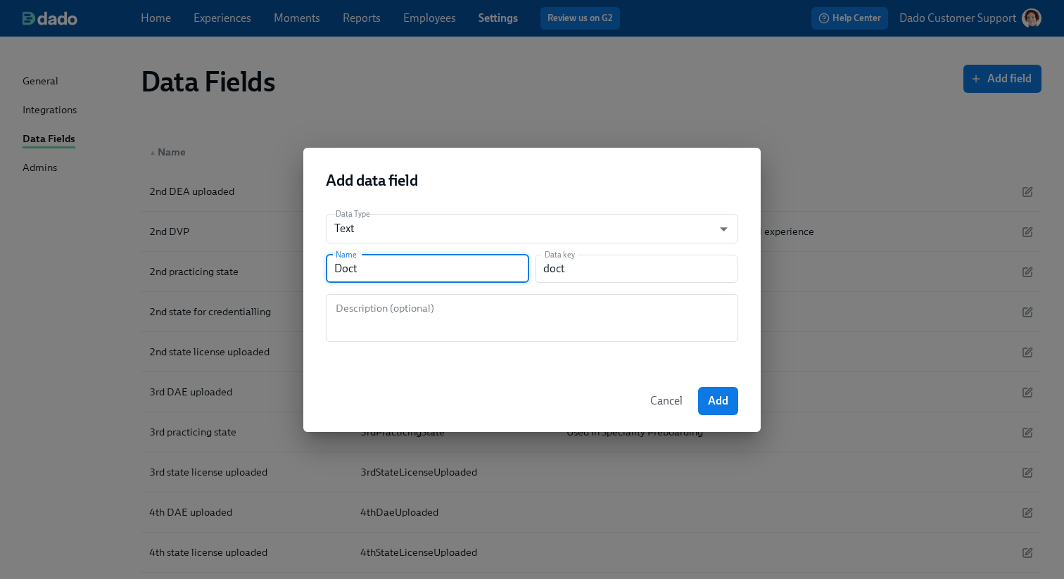
type input "docto"
type input "Doctor"
type input "doctor"
type input "Doctor n"
type input "doctorN"
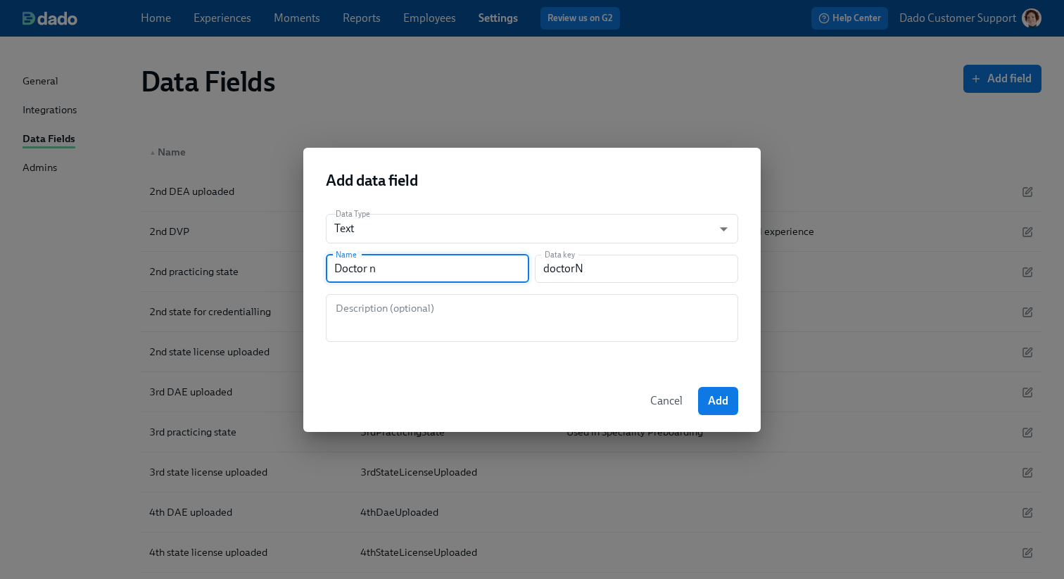
type input "Doctor na"
type input "doctorNa"
type input "Doctor [PERSON_NAME]"
type input "doctorNam"
type input "Doctor name"
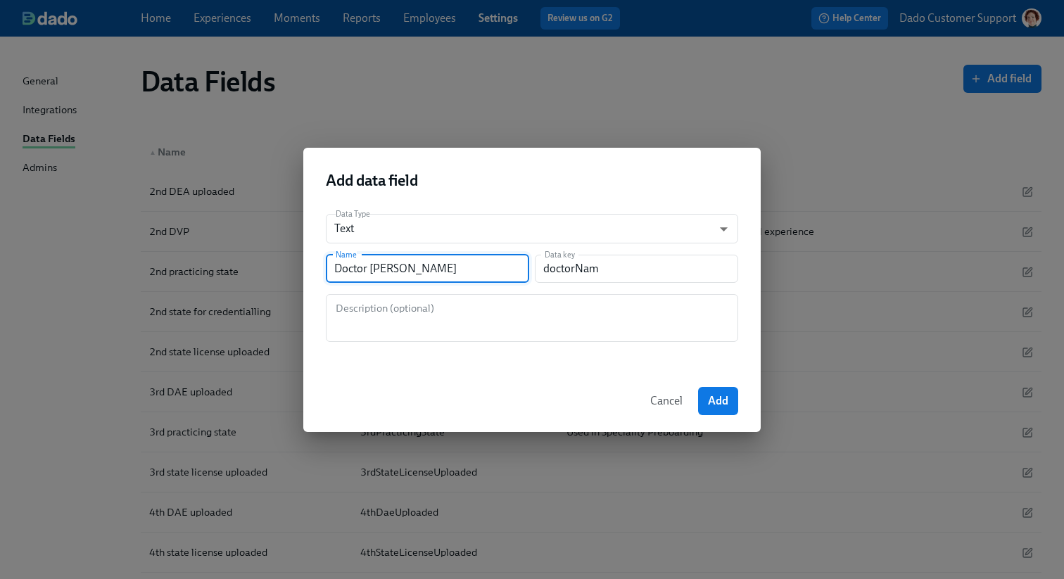
type input "doctorName"
type input "Doctor name f"
type input "doctorNameF"
type input "Doctor name [PERSON_NAME]"
type input "doctorNameFo"
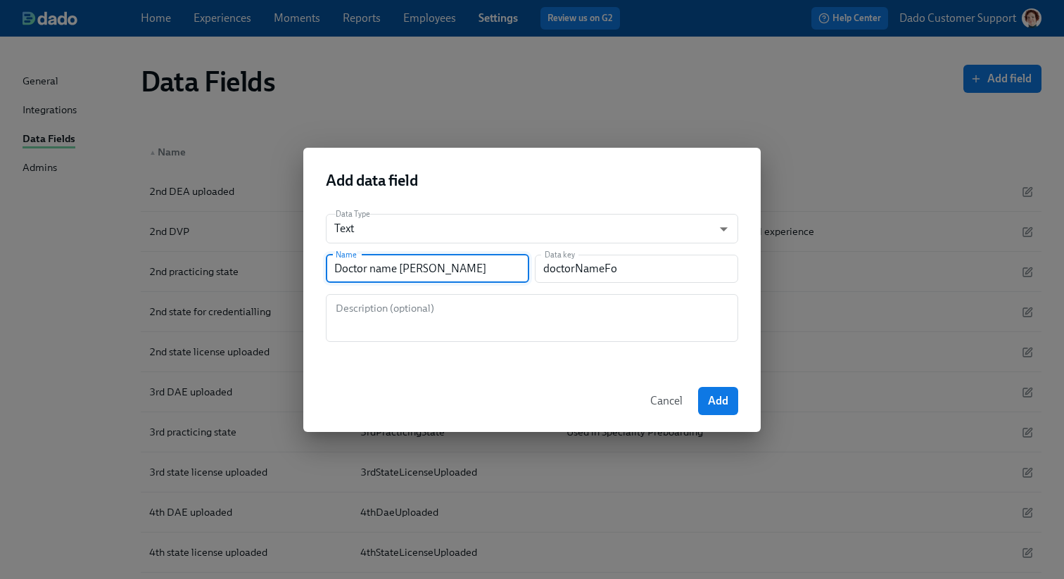
type input "Doctor name for"
type input "doctorNameFor"
type input "Doctor name for s"
type input "doctorNameForS"
type input "Doctor name for sc"
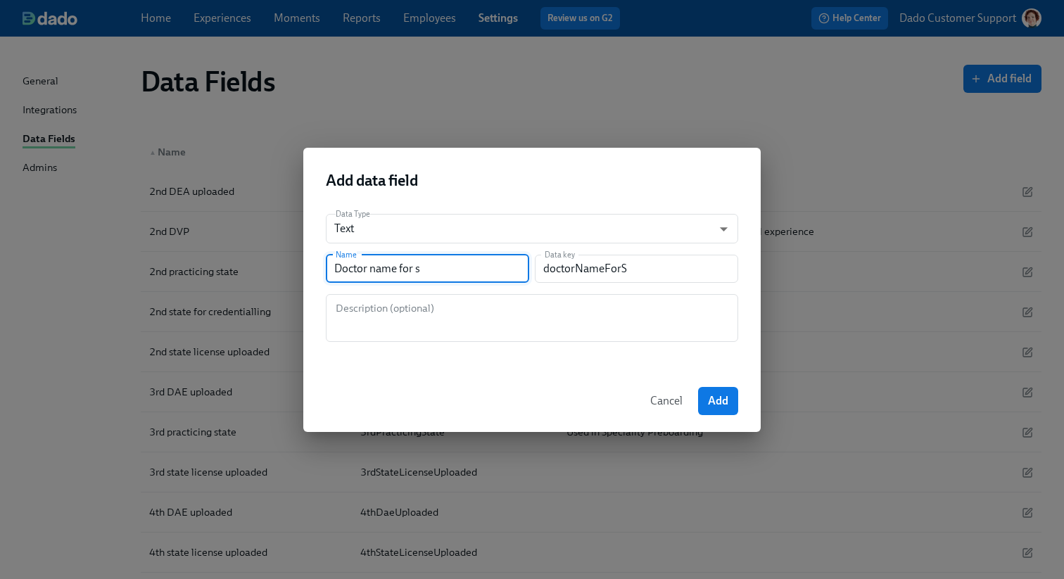
type input "doctorNameForSc"
type input "Doctor name for sch"
type input "doctorNameForSch"
type input "Doctor name for sche"
type input "doctorNameForSche"
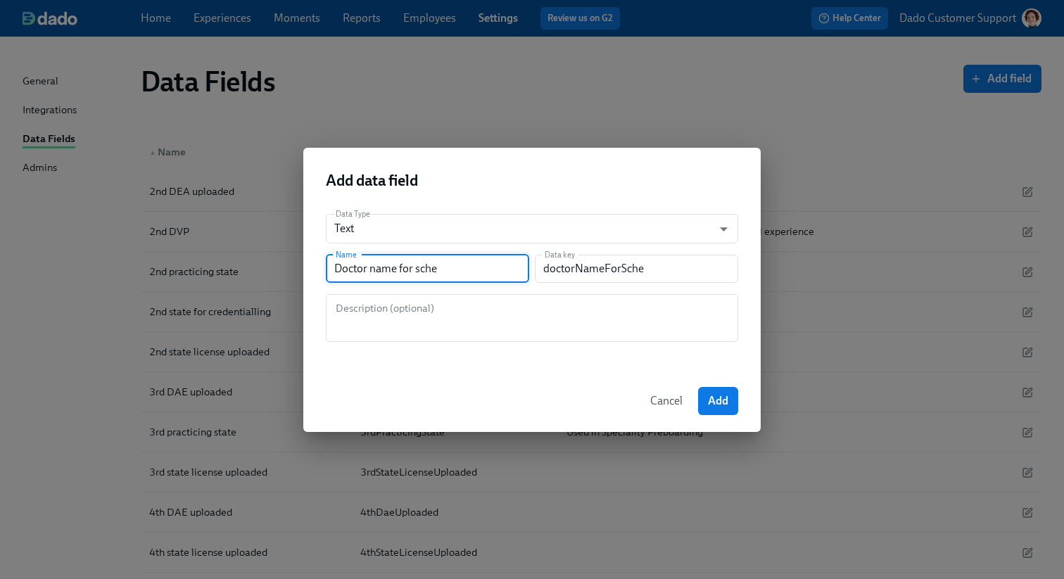
type input "Doctor name for sched"
type input "doctorNameForSched"
type input "Doctor name for schedu"
type input "doctorNameForSchedu"
type input "Doctor name for schedul"
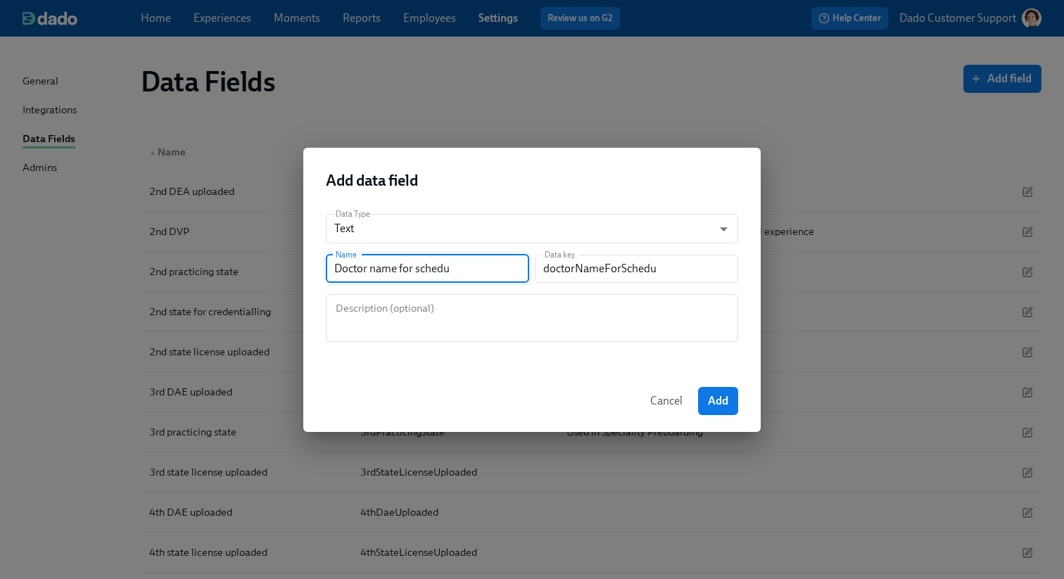
type input "doctorNameForSchedul"
type input "Doctor name for [PERSON_NAME]"
type input "doctorNameForScheduli"
type input "Doctor name for schedulin"
type input "doctorNameForSchedulin"
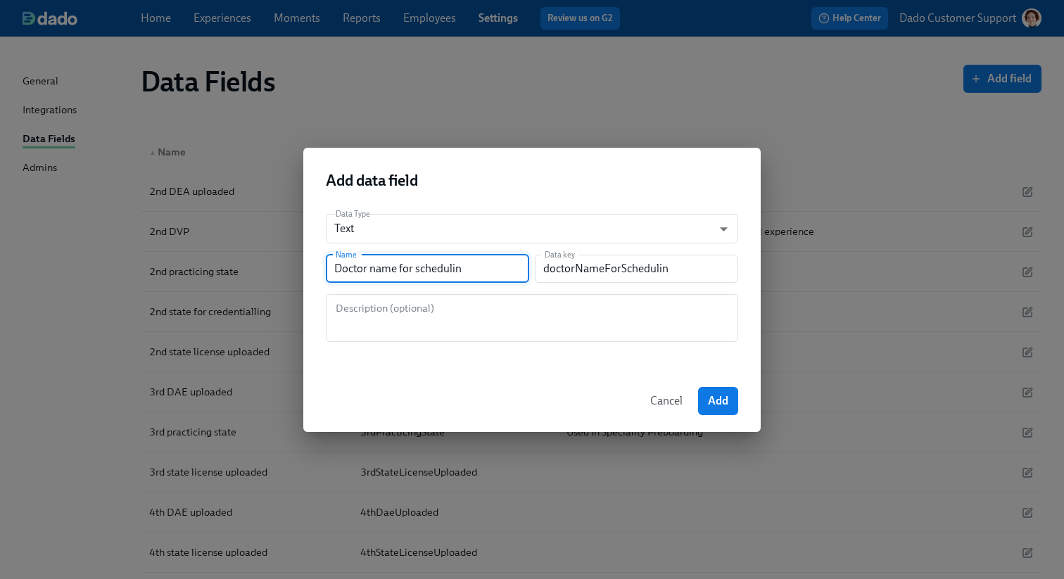
type input "Doctor name for scheduling"
type input "doctorNameForScheduling"
type input "Doctor name for scheduling d"
type input "doctorNameForSchedulingD"
type input "Doctor name for scheduling do"
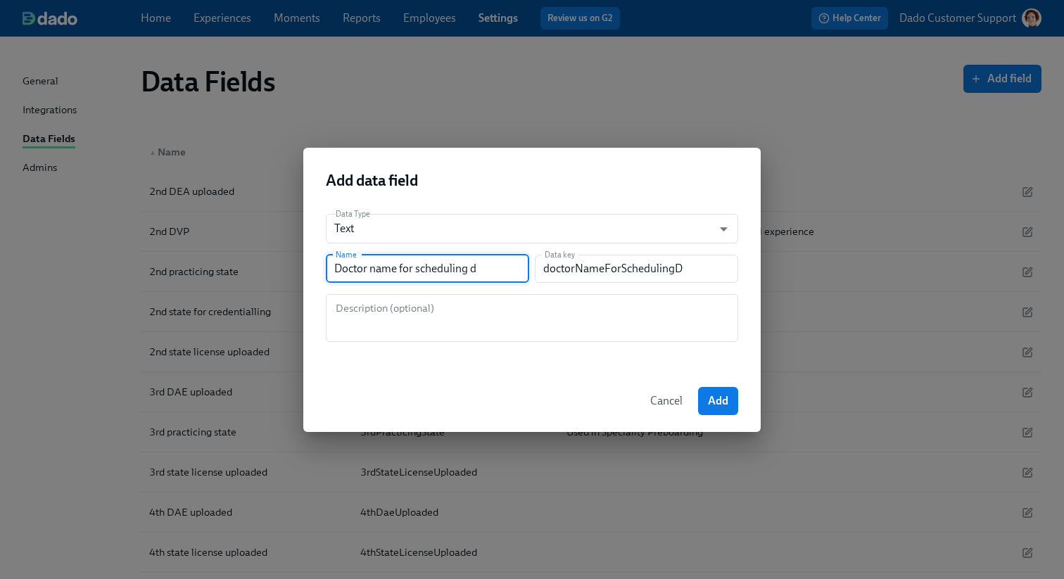
type input "doctorNameForSchedulingDo"
type input "Doctor name for scheduling doc"
type input "doctorNameForSchedulingDoc"
type input "Doctor name for scheduling docu"
type input "doctorNameForSchedulingDocu"
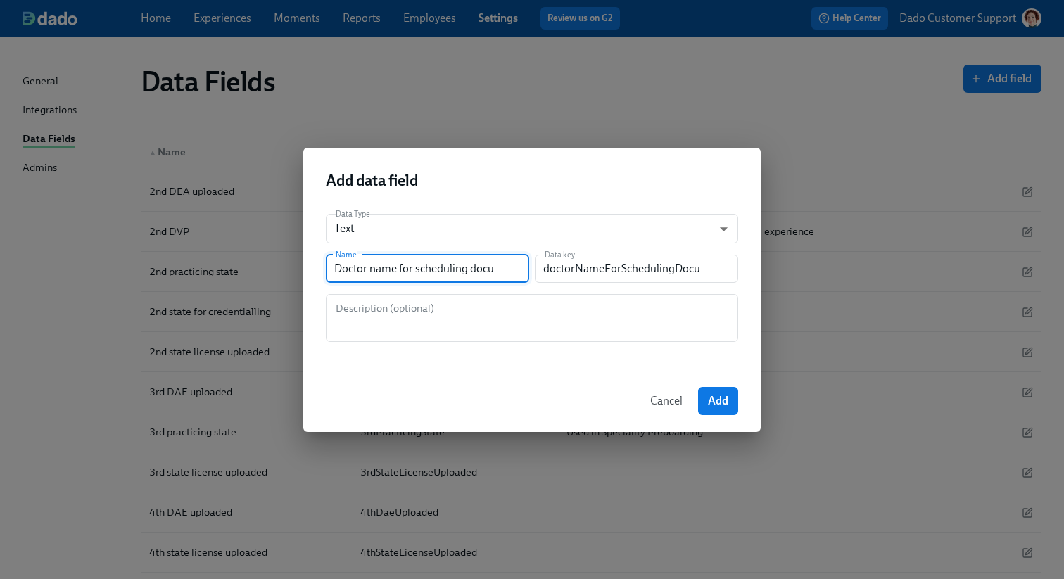
type input "Doctor name for scheduling docum"
type input "doctorNameForSchedulingDocum"
type input "Doctor name for scheduling docume"
type input "doctorNameForSchedulingDocume"
type input "Doctor name for scheduling documen"
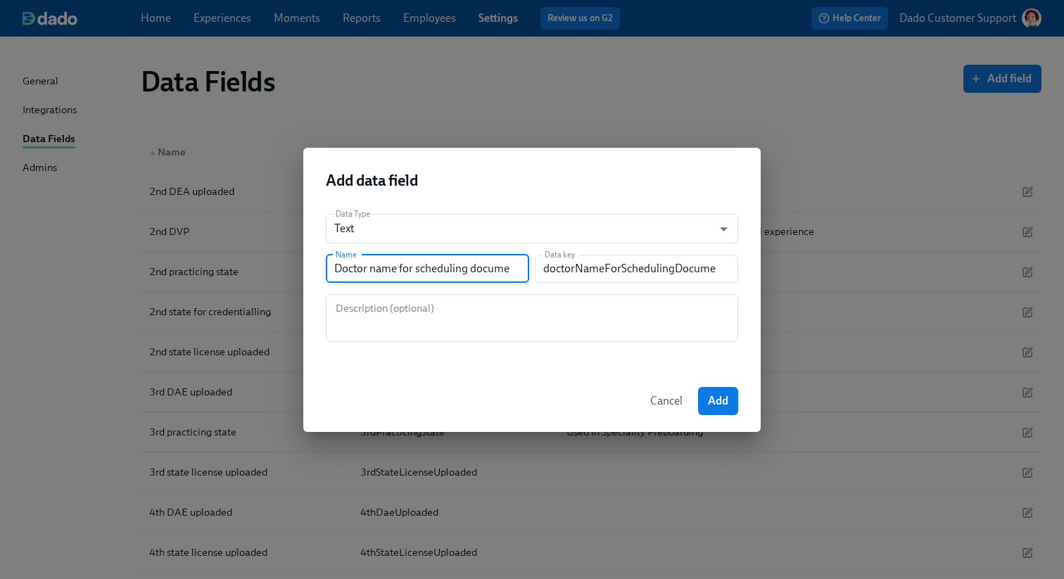
type input "doctorNameForSchedulingDocumen"
type input "Doctor name for scheduling document"
type input "doctorNameForSchedulingDocument"
type input "Doctor name for scheduling documents"
type input "doctorNameForSchedulingDocuments"
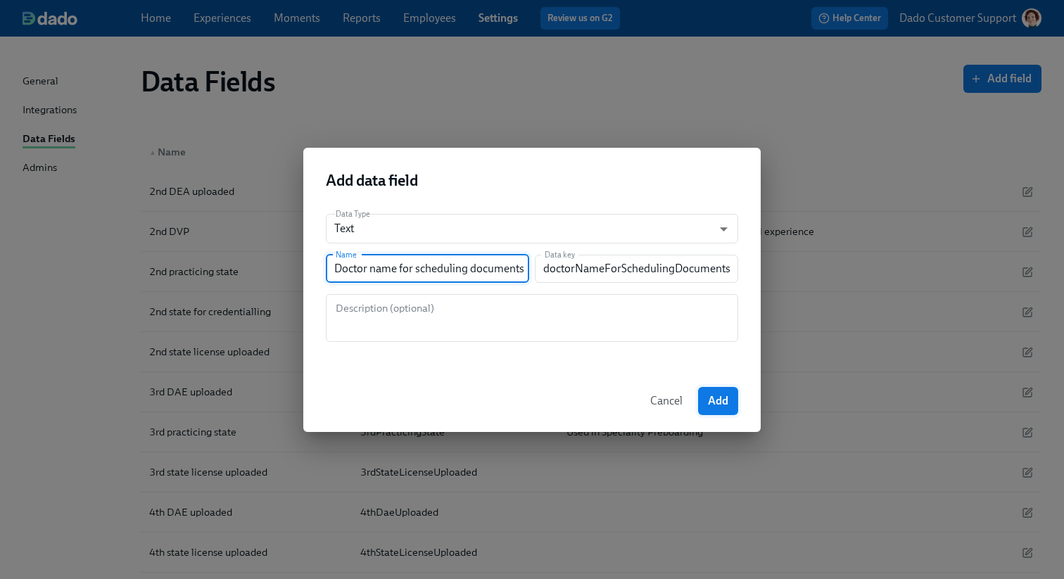
type input "Doctor name for scheduling documents"
click at [731, 391] on button "Add" at bounding box center [718, 401] width 40 height 28
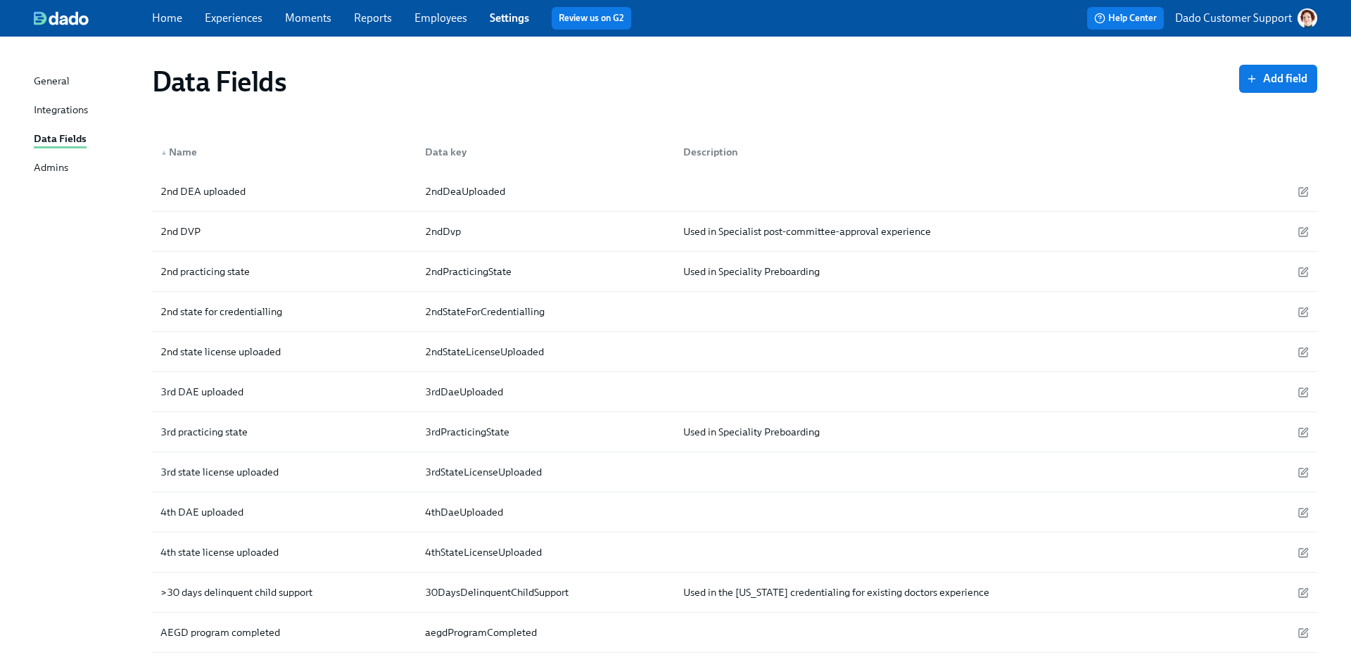
click at [234, 18] on link "Experiences" at bounding box center [234, 17] width 58 height 13
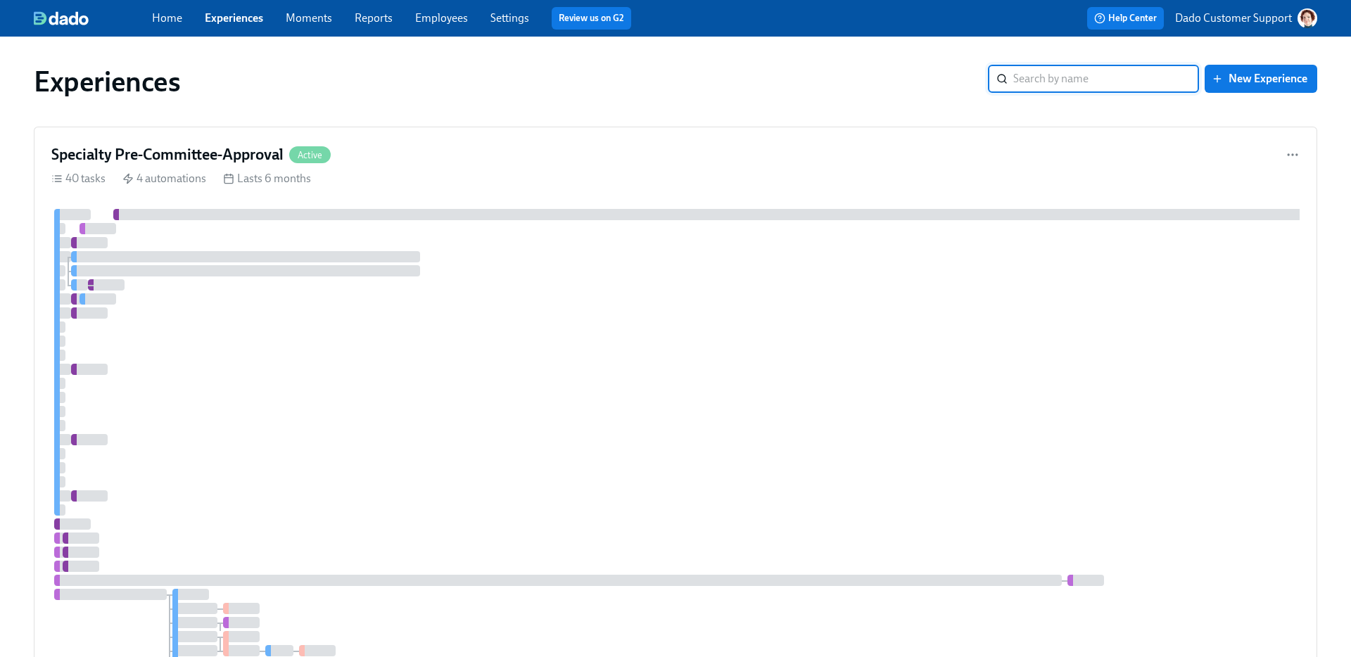
click at [1047, 80] on input "search" at bounding box center [1106, 79] width 186 height 28
type input "hygien"
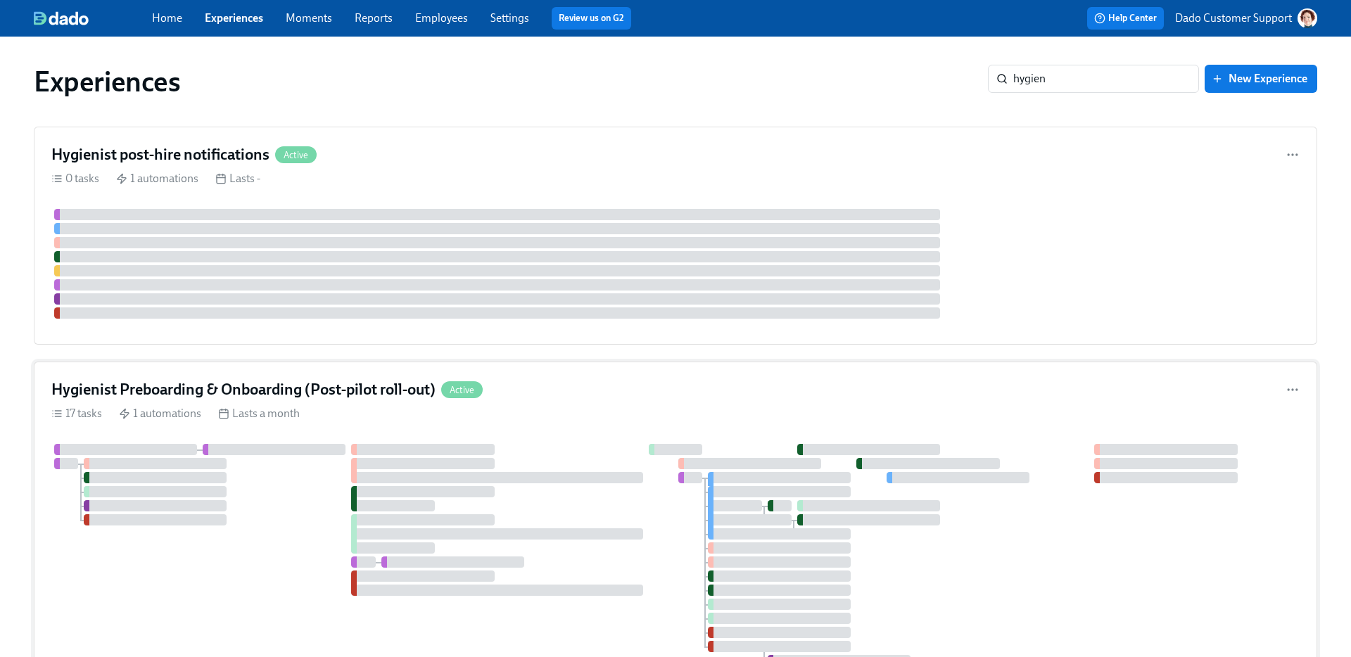
click at [145, 398] on h4 "Hygienist Preboarding & Onboarding (Post-pilot roll-out)" at bounding box center [243, 389] width 384 height 21
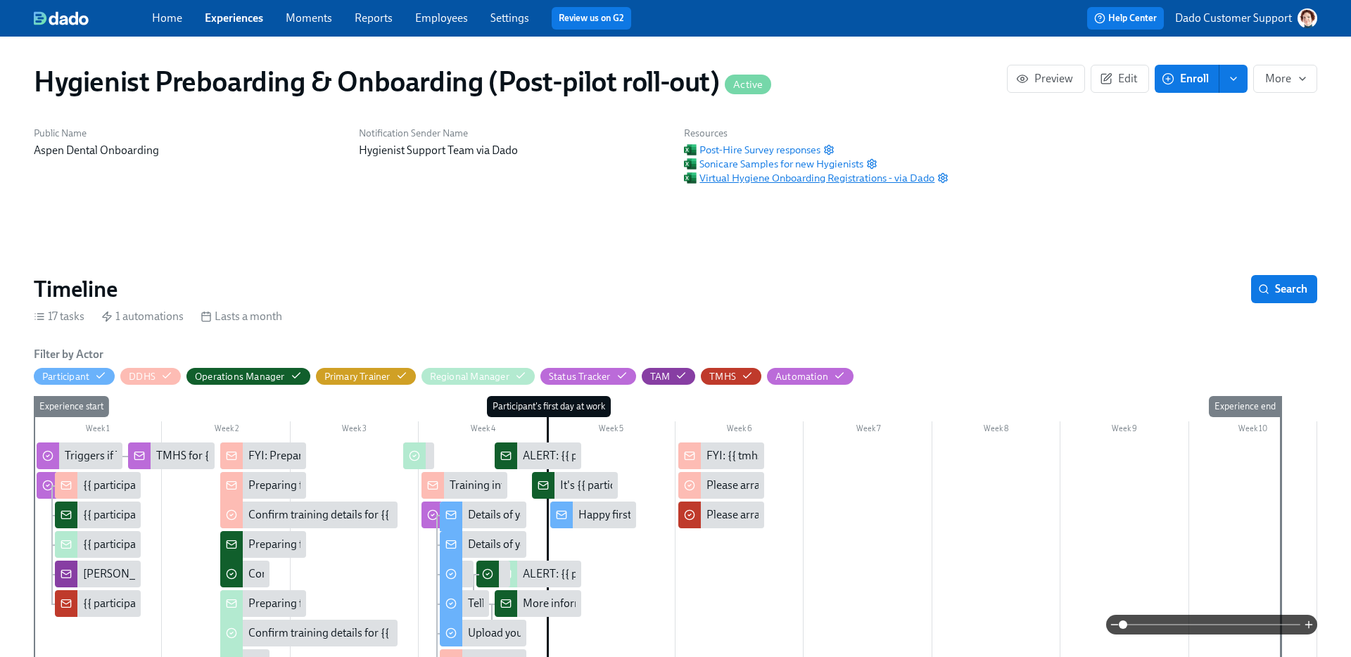
click at [737, 177] on span "Virtual Hygiene Onboarding Registrations - via Dado" at bounding box center [809, 178] width 251 height 14
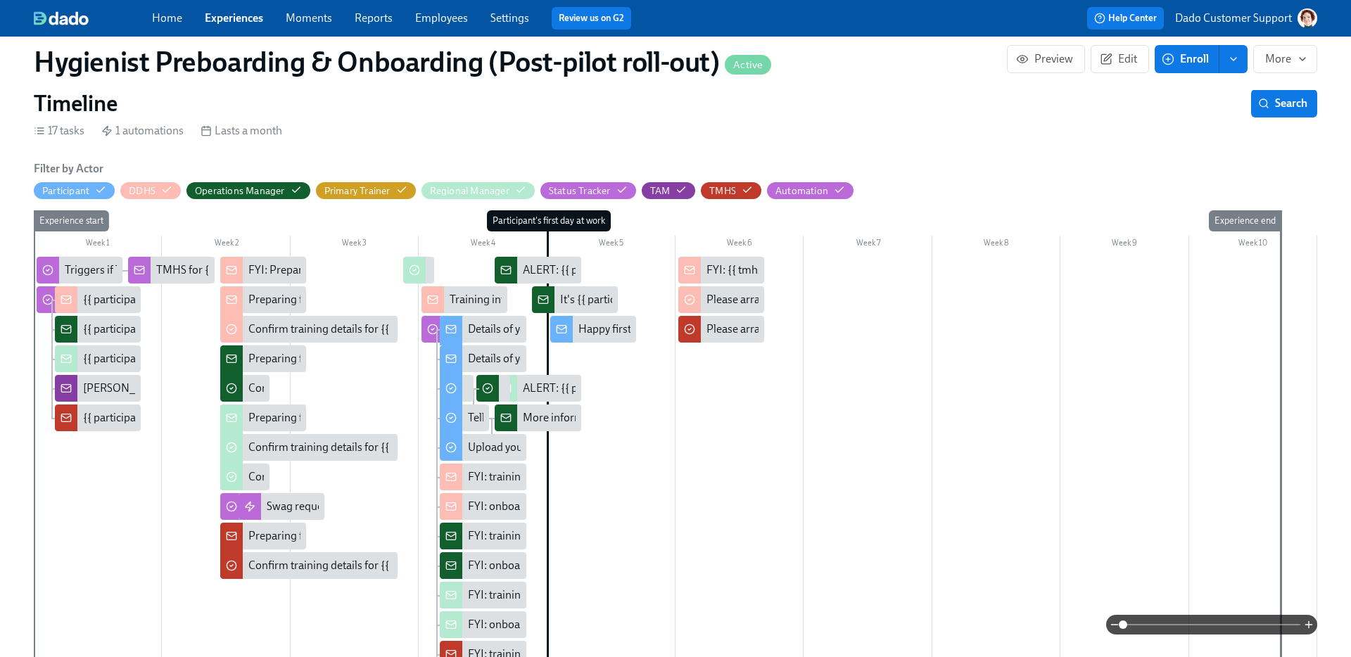
scroll to position [0, 16452]
click at [106, 297] on div "{{ participant.fullName }} ({{ participant.locationCompany }}) has cleared thei…" at bounding box center [314, 299] width 462 height 15
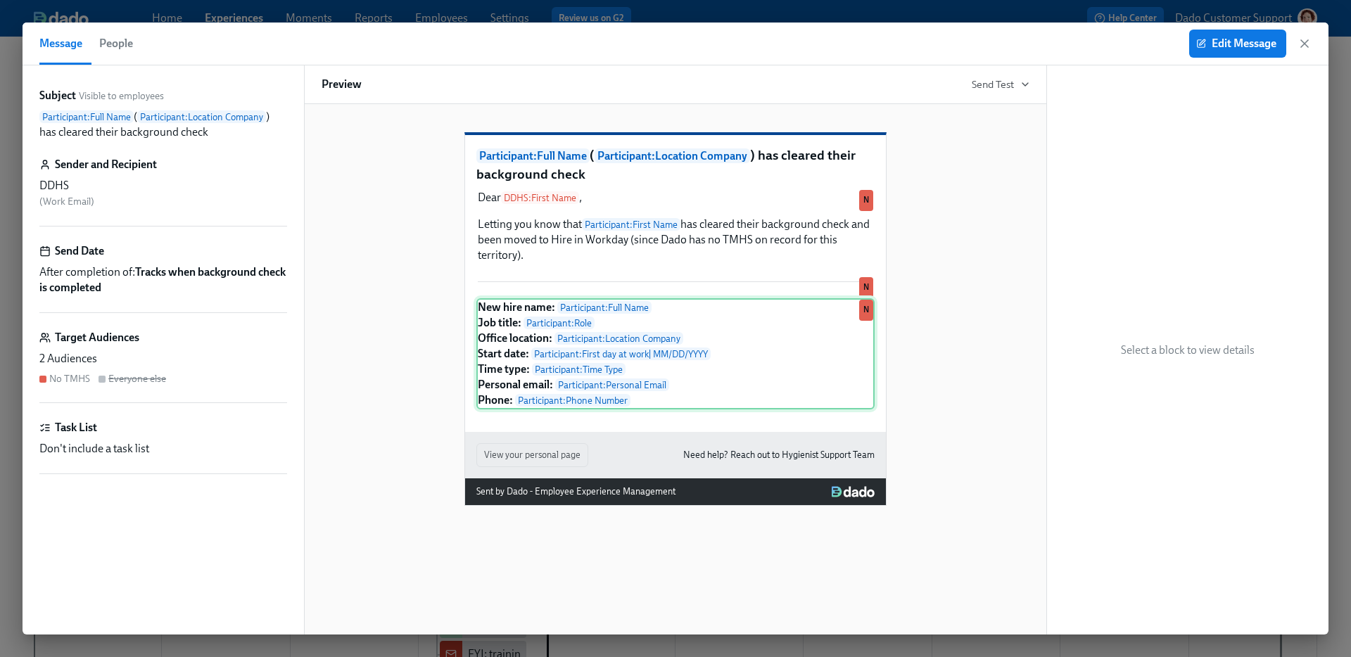
click at [498, 393] on div "New hire name: Participant : Full Name Job title: Participant : Role Office loc…" at bounding box center [675, 353] width 398 height 111
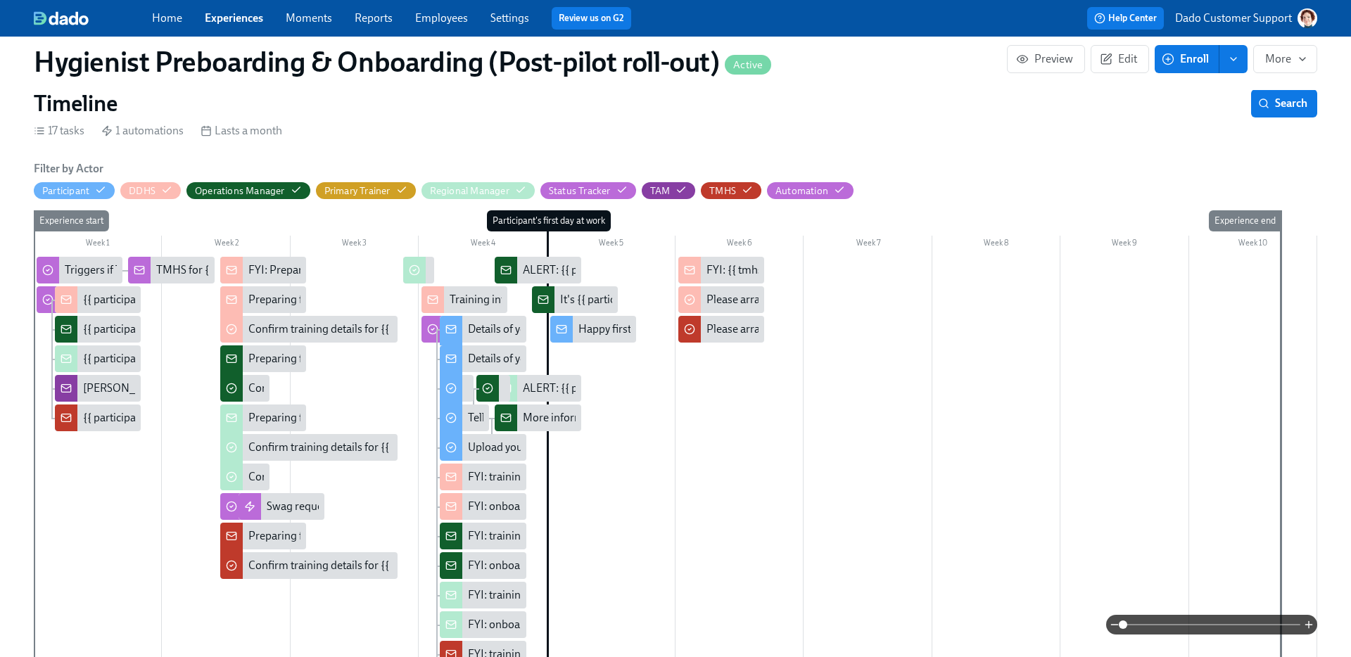
click at [211, 13] on link "Experiences" at bounding box center [234, 17] width 58 height 13
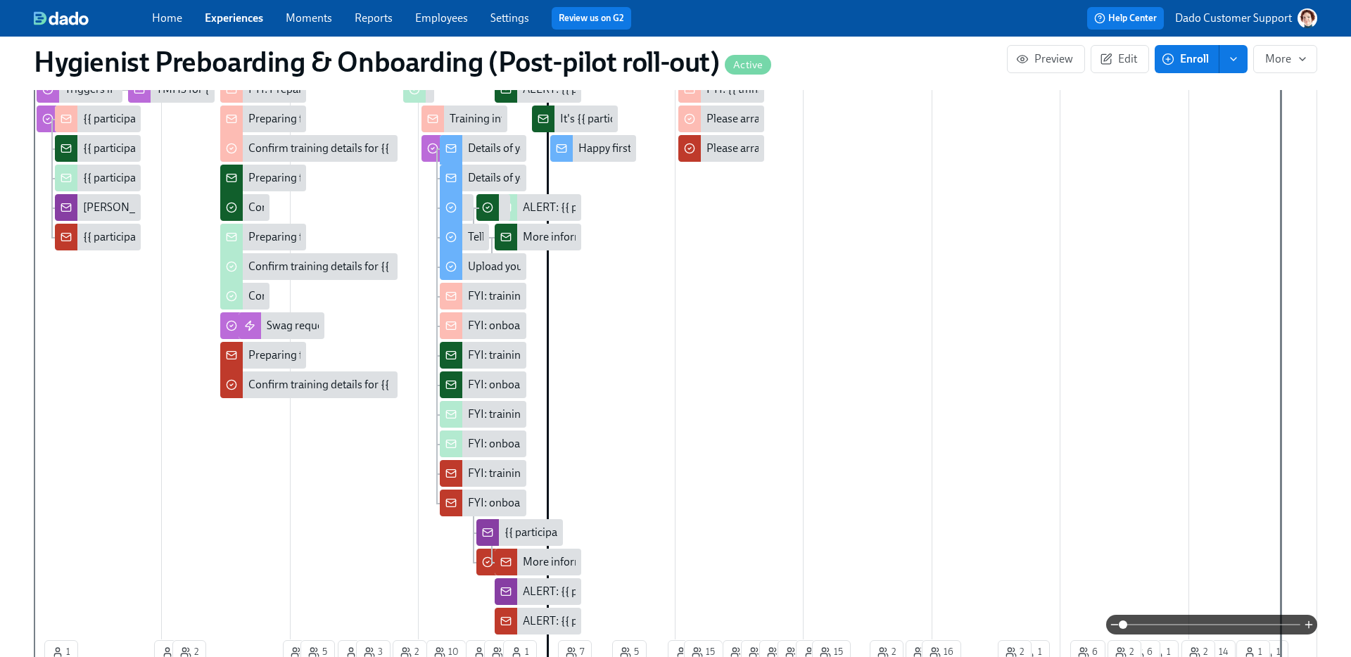
scroll to position [403, 0]
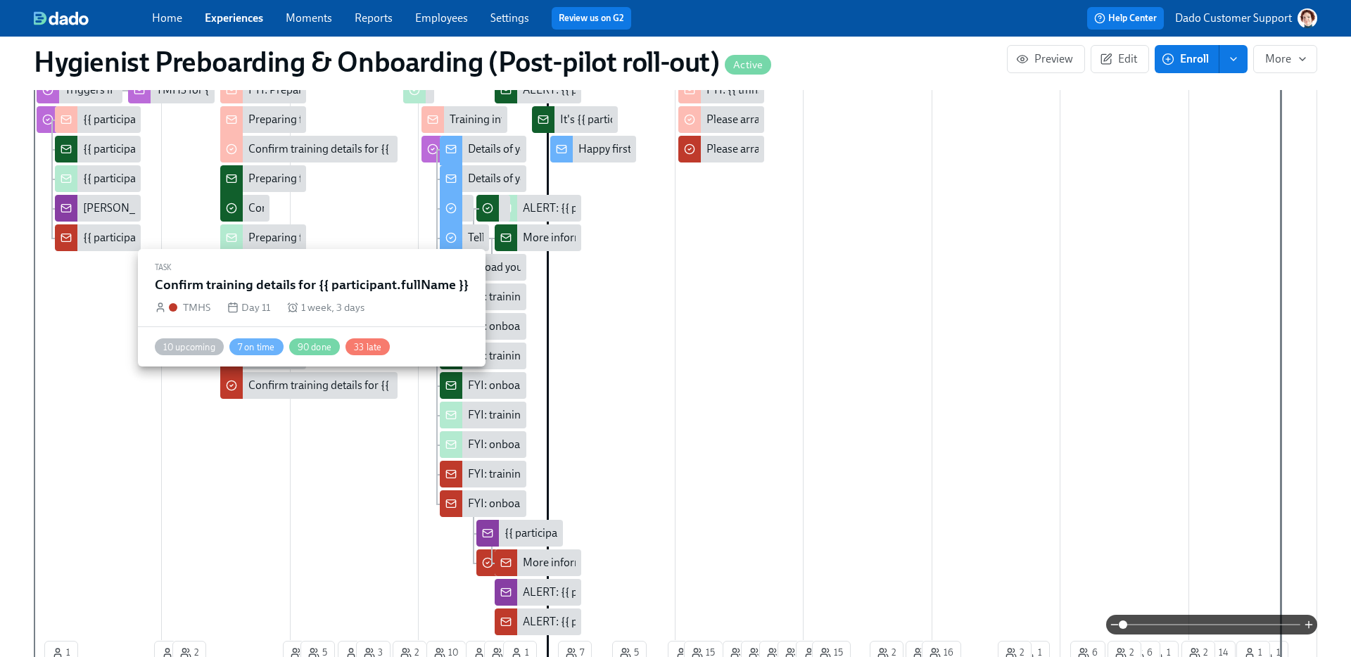
click at [250, 394] on div "Confirm training details for {{ participant.fullName }}" at bounding box center [309, 385] width 178 height 27
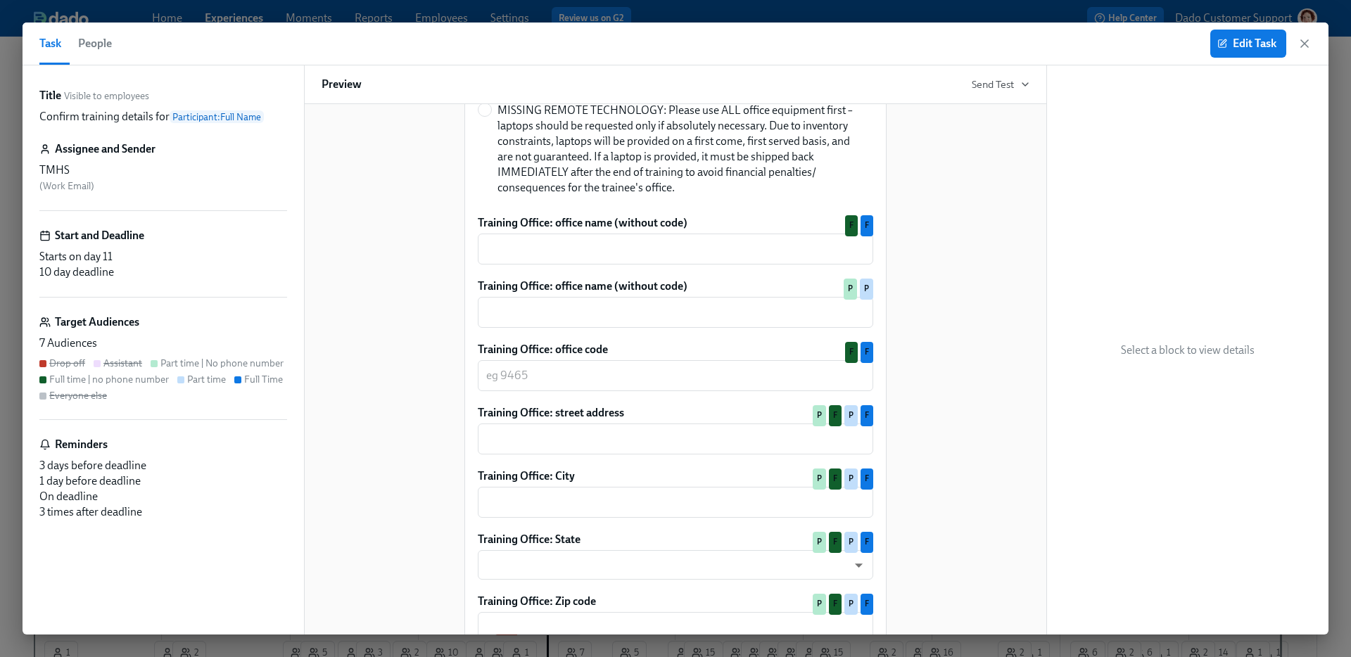
scroll to position [934, 0]
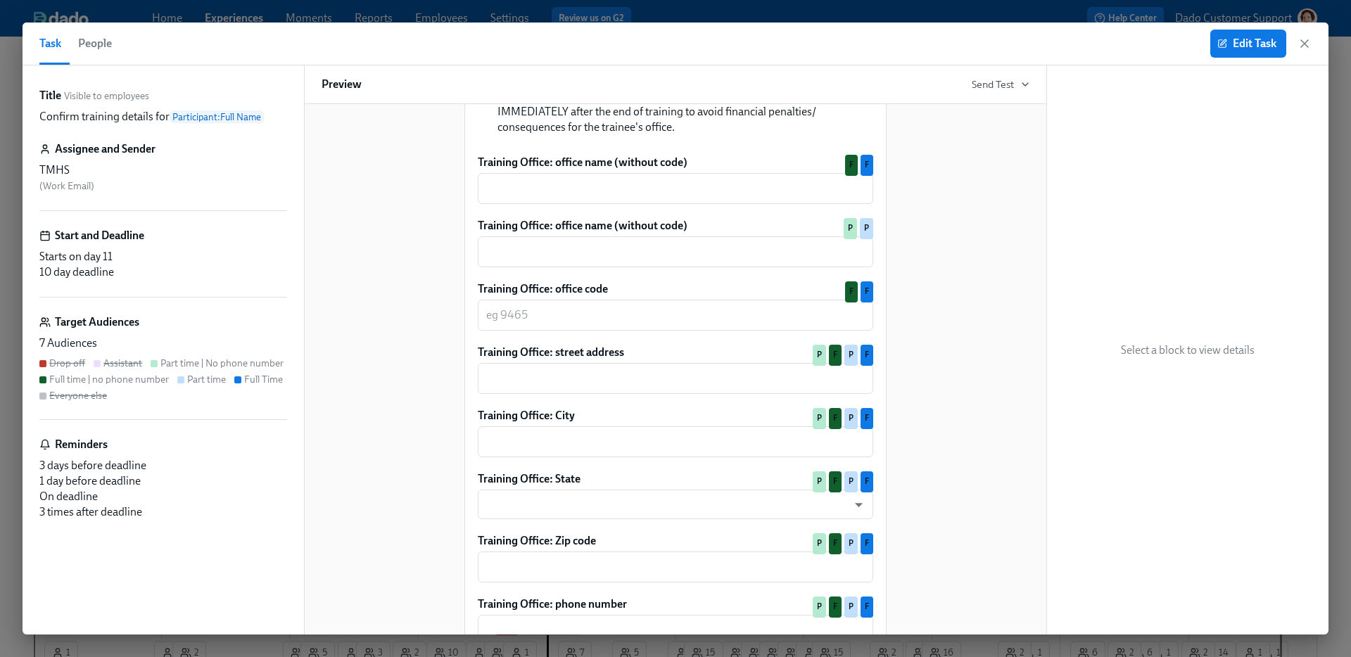
click at [91, 51] on span "People" at bounding box center [95, 44] width 34 height 20
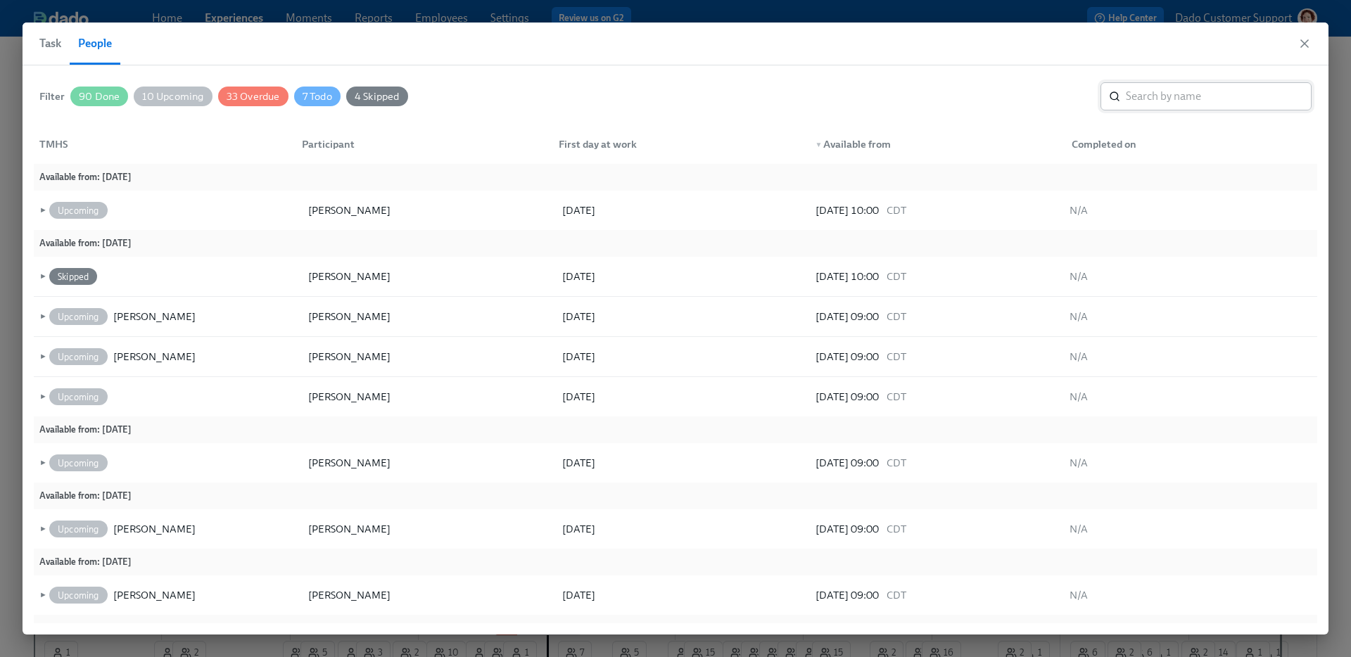
click at [1063, 96] on input "search" at bounding box center [1219, 96] width 186 height 28
type input "cox"
type input "chri"
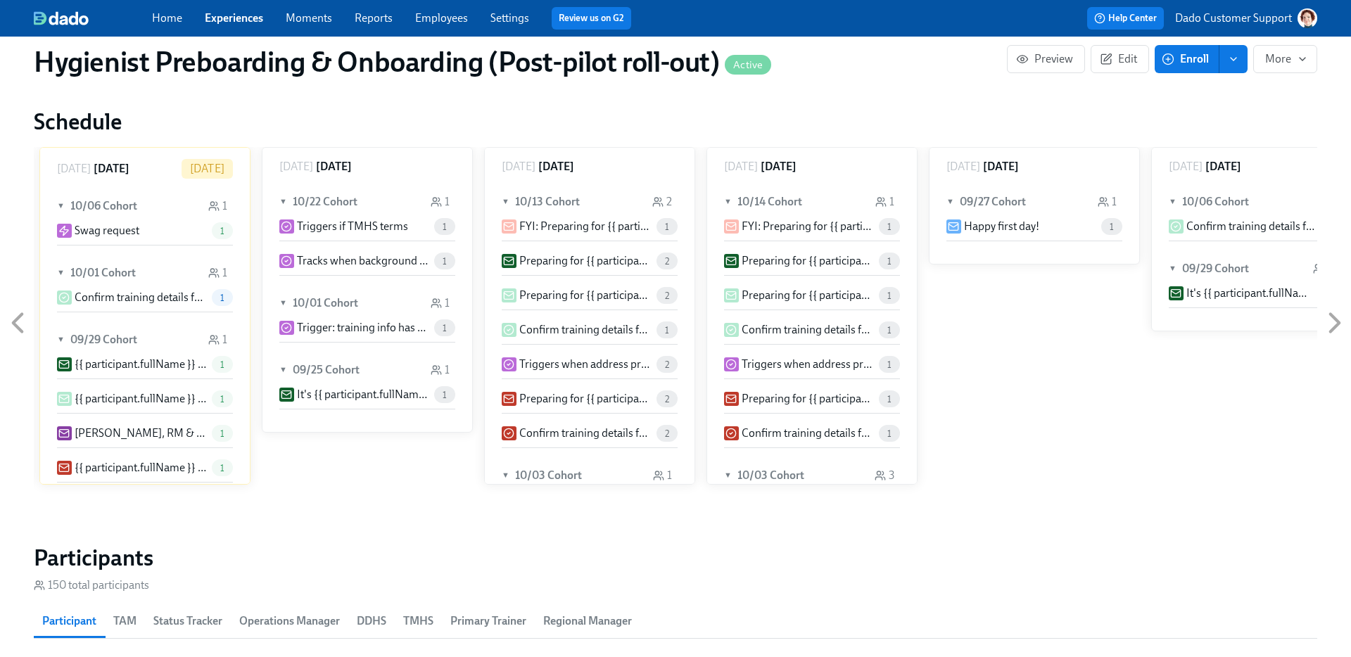
scroll to position [1440, 0]
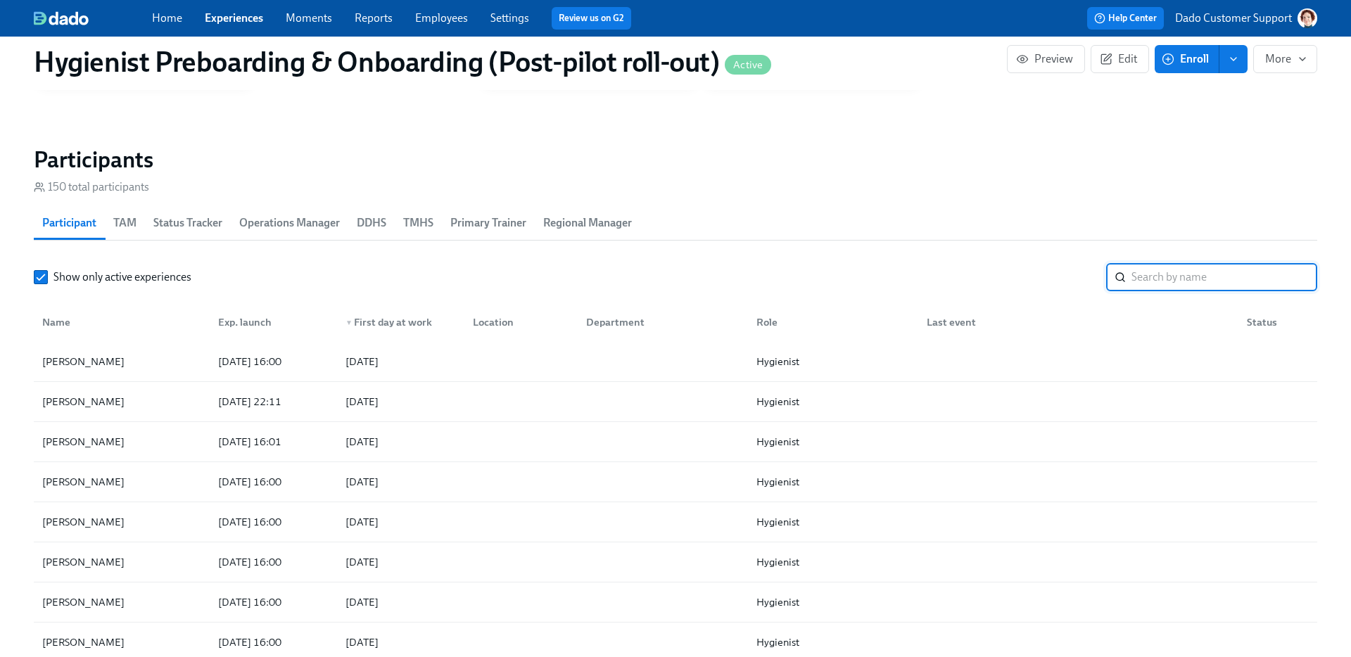
click at [1063, 272] on input "search" at bounding box center [1225, 277] width 186 height 28
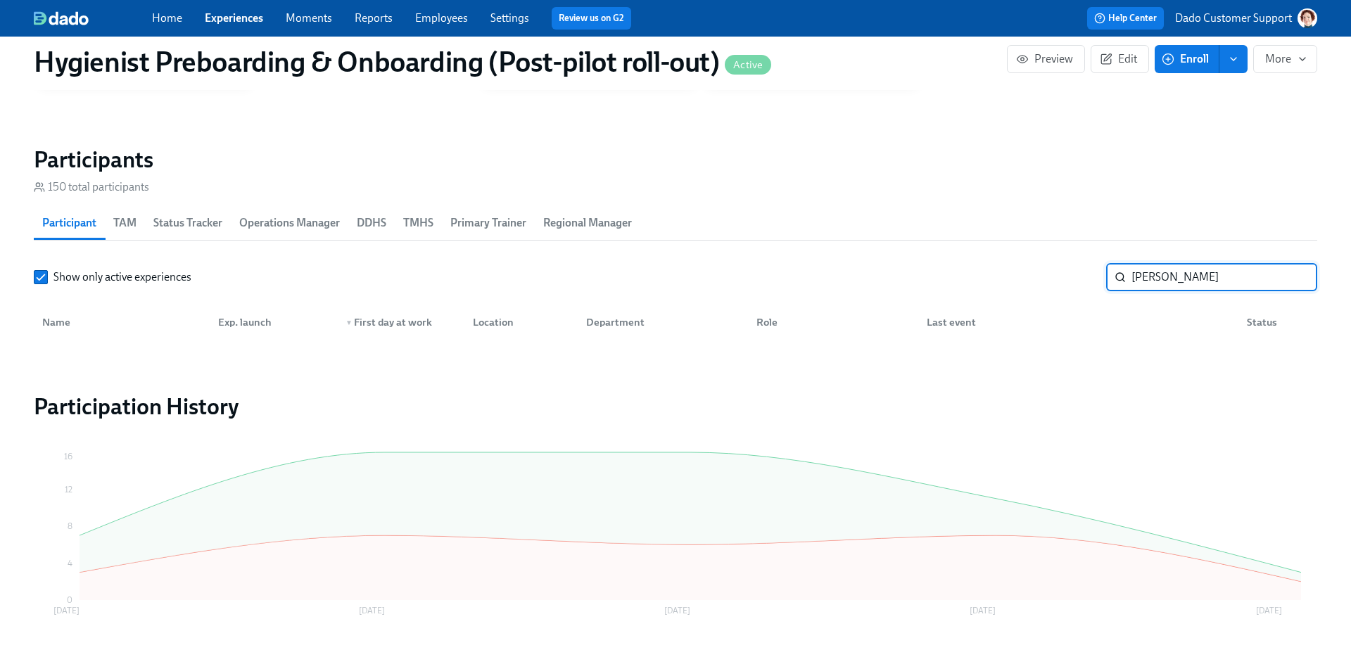
drag, startPoint x: 1174, startPoint y: 274, endPoint x: 1042, endPoint y: 274, distance: 131.6
click at [1042, 274] on div "Show only active experiences christine cox ​" at bounding box center [676, 277] width 1284 height 28
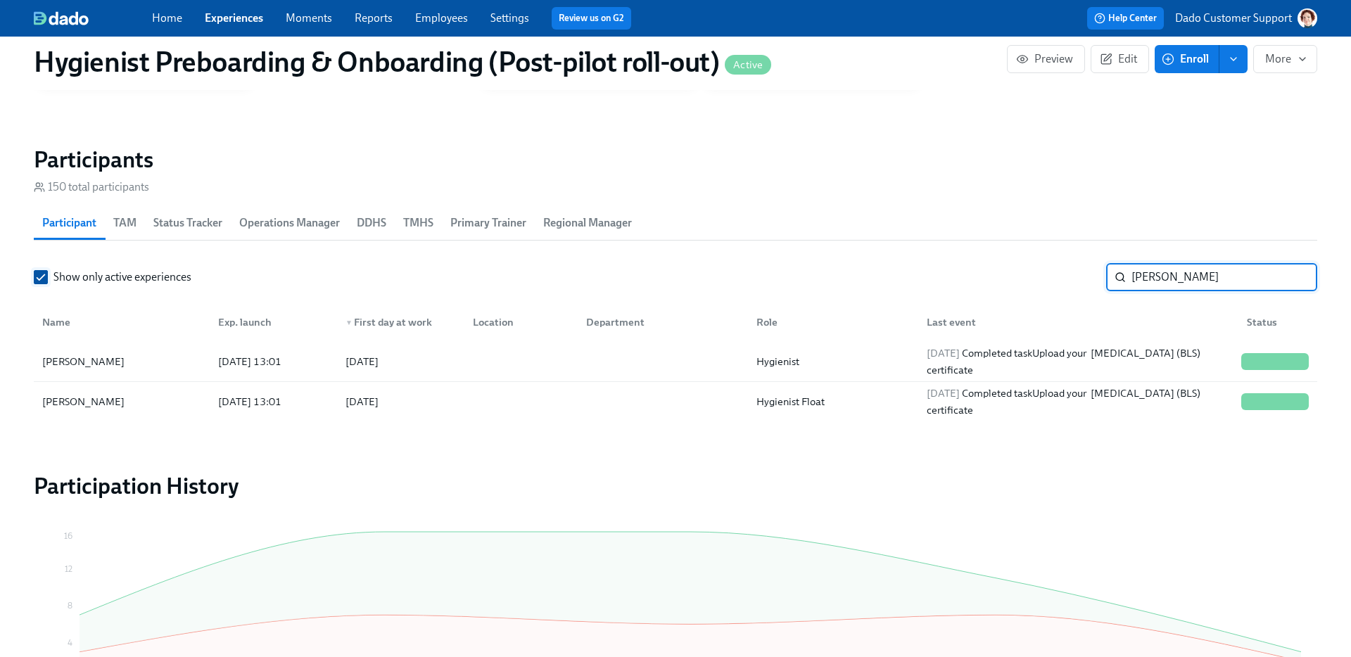
type input "cox"
click at [43, 273] on input "Show only active experiences" at bounding box center [40, 277] width 13 height 13
click at [85, 353] on div "Alison Cox" at bounding box center [84, 361] width 94 height 17
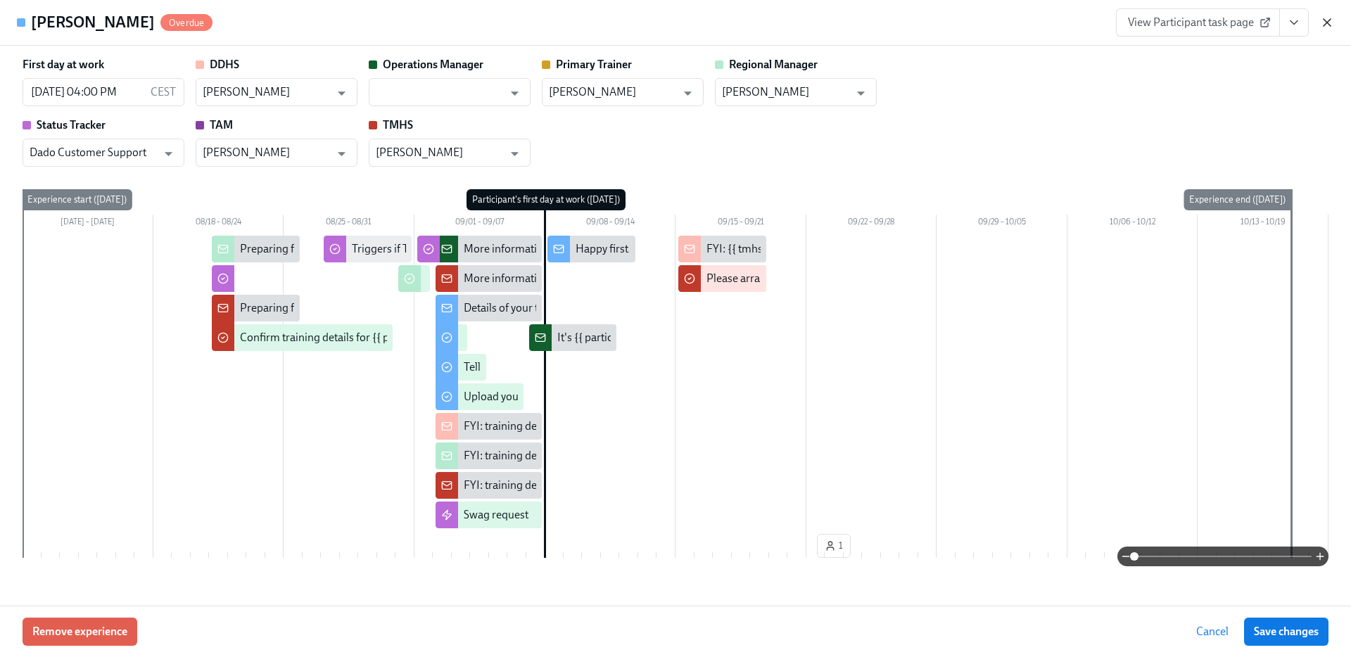
click at [1063, 20] on icon "button" at bounding box center [1327, 22] width 14 height 14
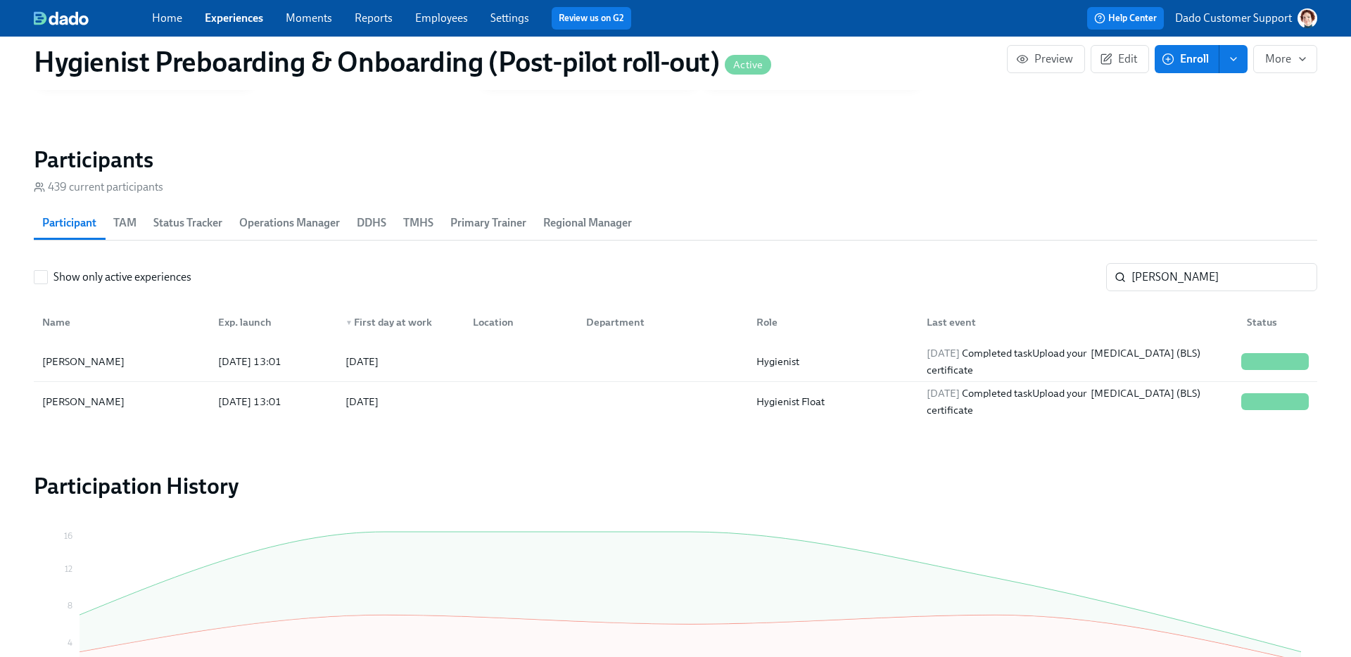
click at [443, 20] on link "Employees" at bounding box center [441, 17] width 53 height 13
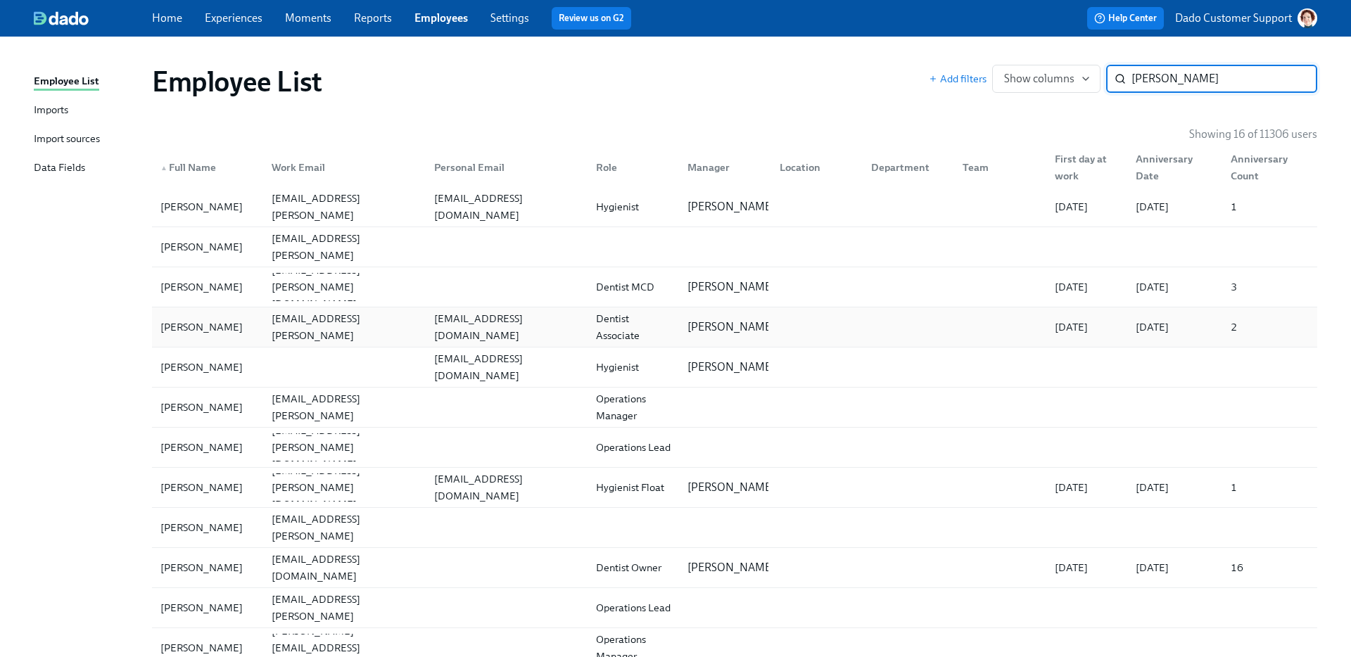
type input "cox"
click at [196, 323] on div "Christina Cox" at bounding box center [202, 327] width 94 height 17
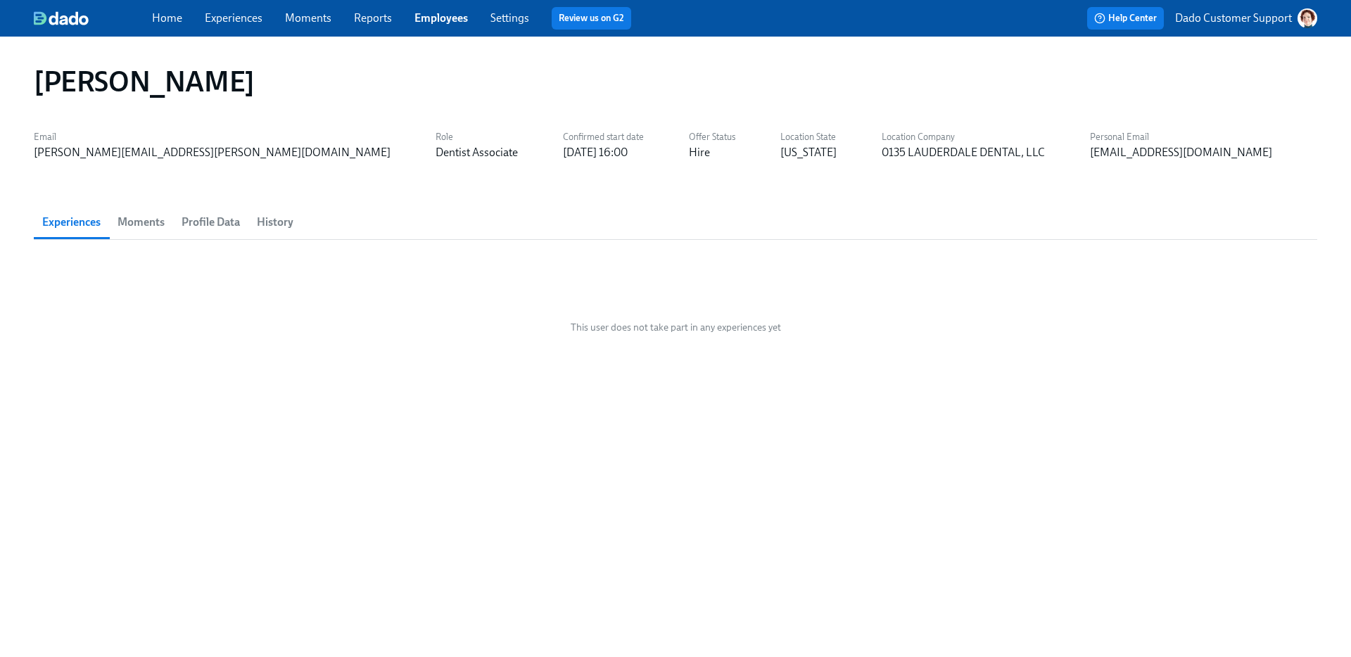
click at [277, 225] on span "History" at bounding box center [275, 223] width 37 height 20
click at [441, 12] on link "Employees" at bounding box center [441, 17] width 53 height 13
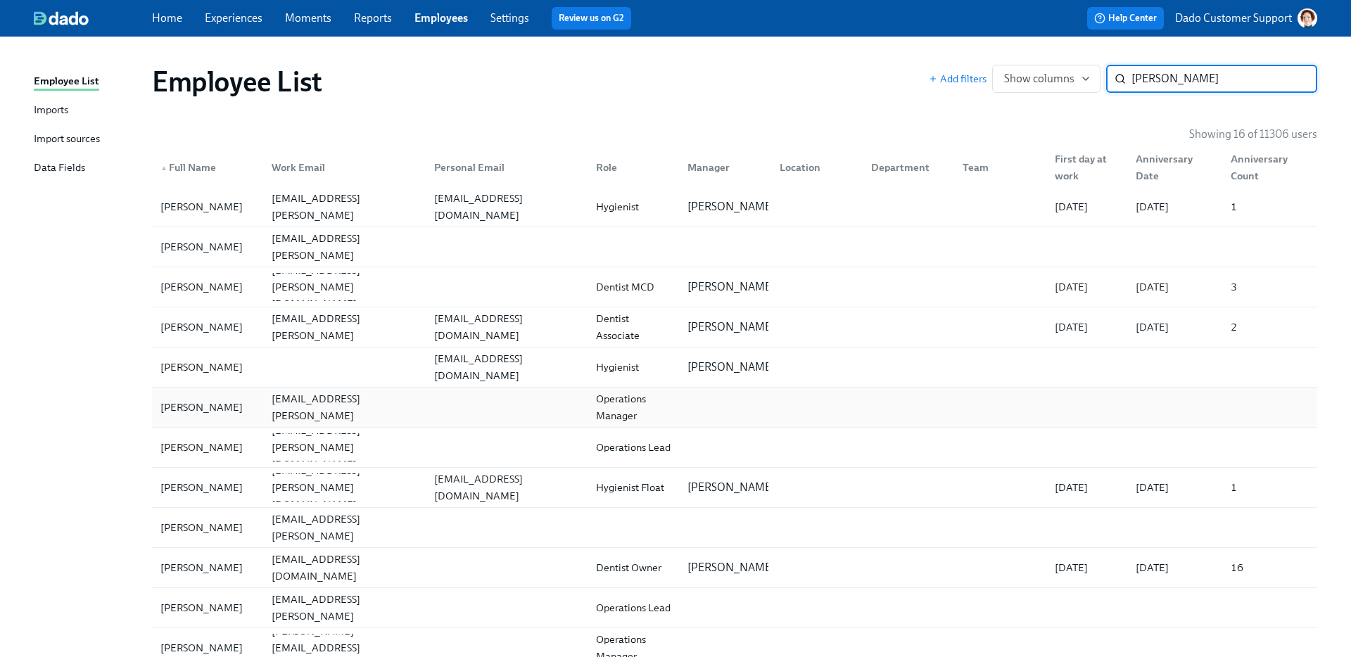
scroll to position [205, 0]
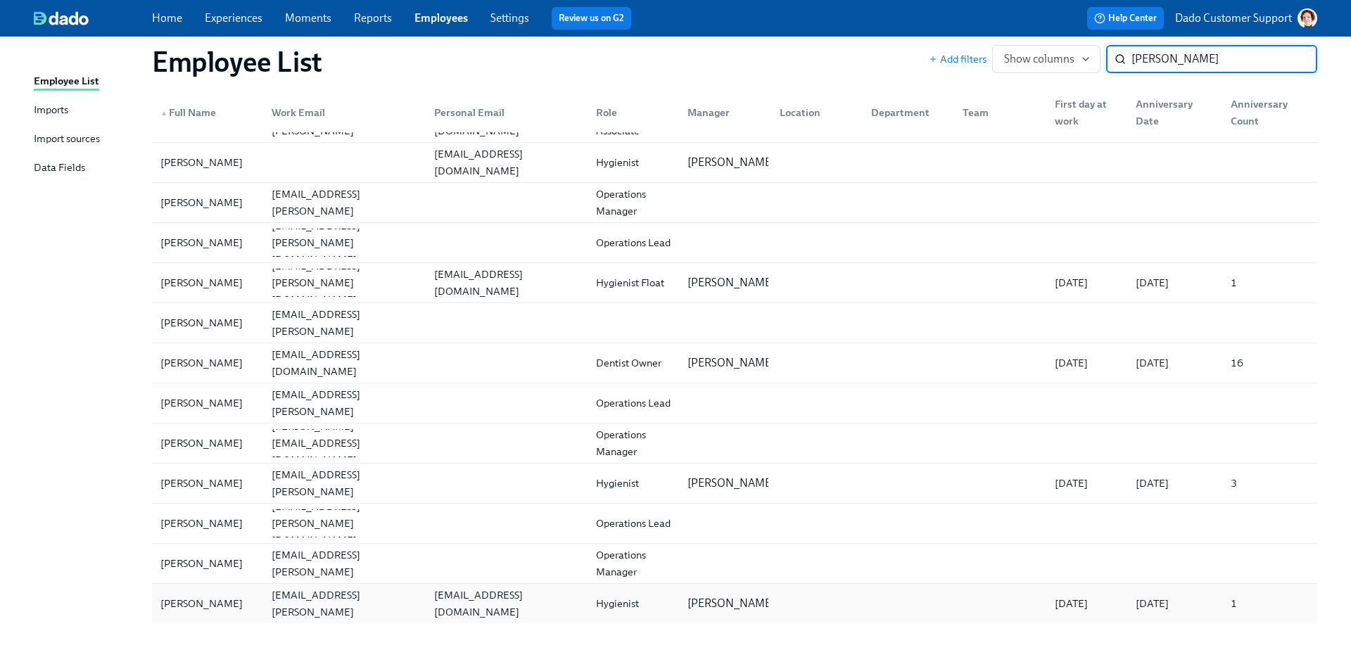
type input "cox"
click at [178, 579] on div "Christine cox" at bounding box center [202, 603] width 94 height 17
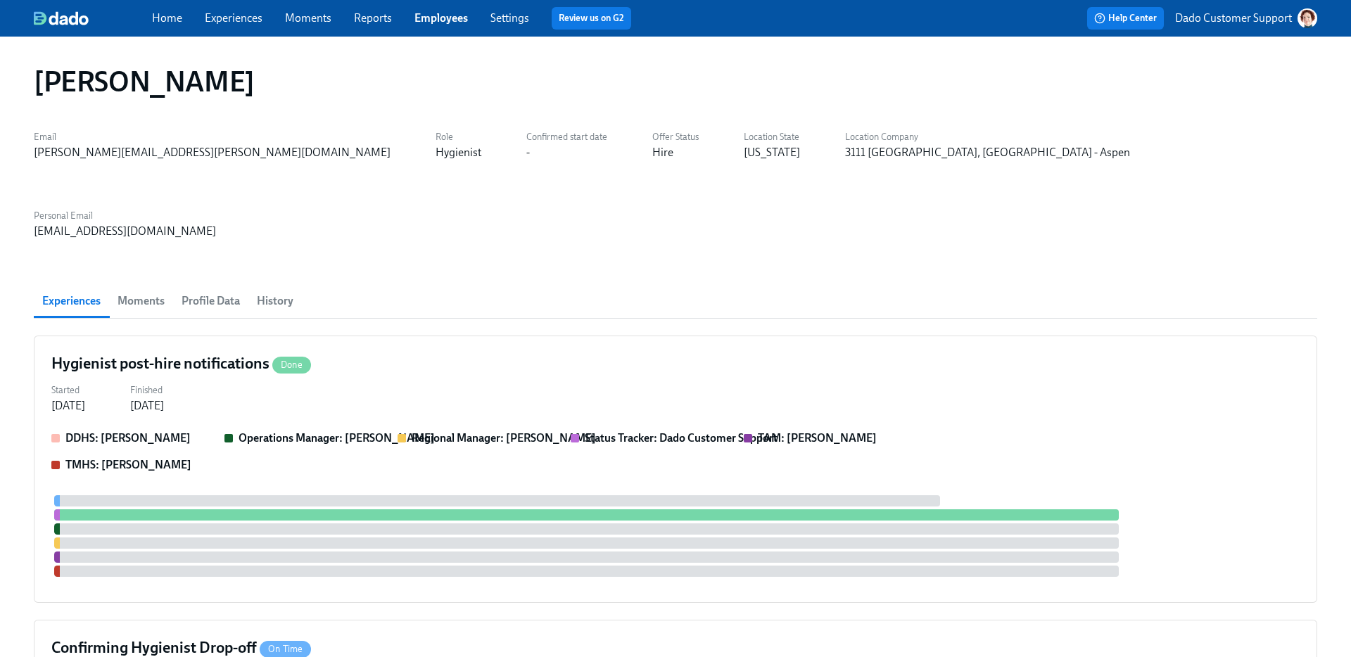
click at [196, 291] on span "Profile Data" at bounding box center [211, 301] width 58 height 20
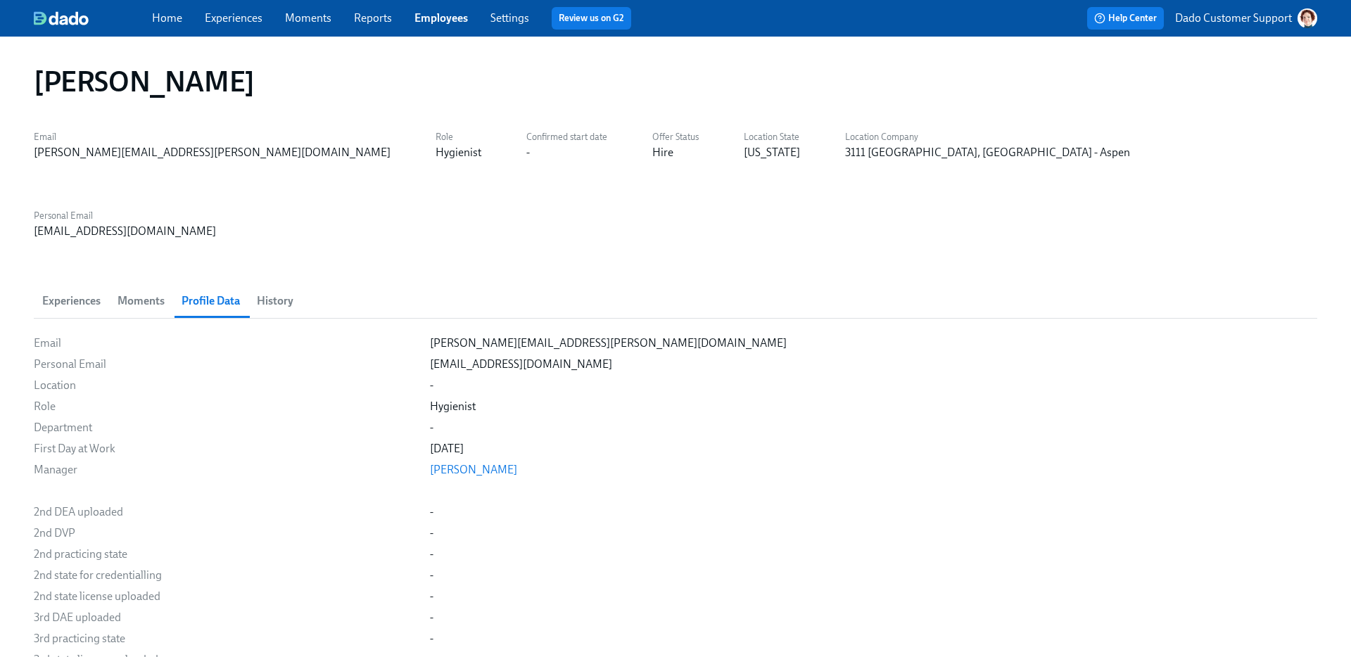
click at [70, 291] on span "Experiences" at bounding box center [71, 301] width 58 height 20
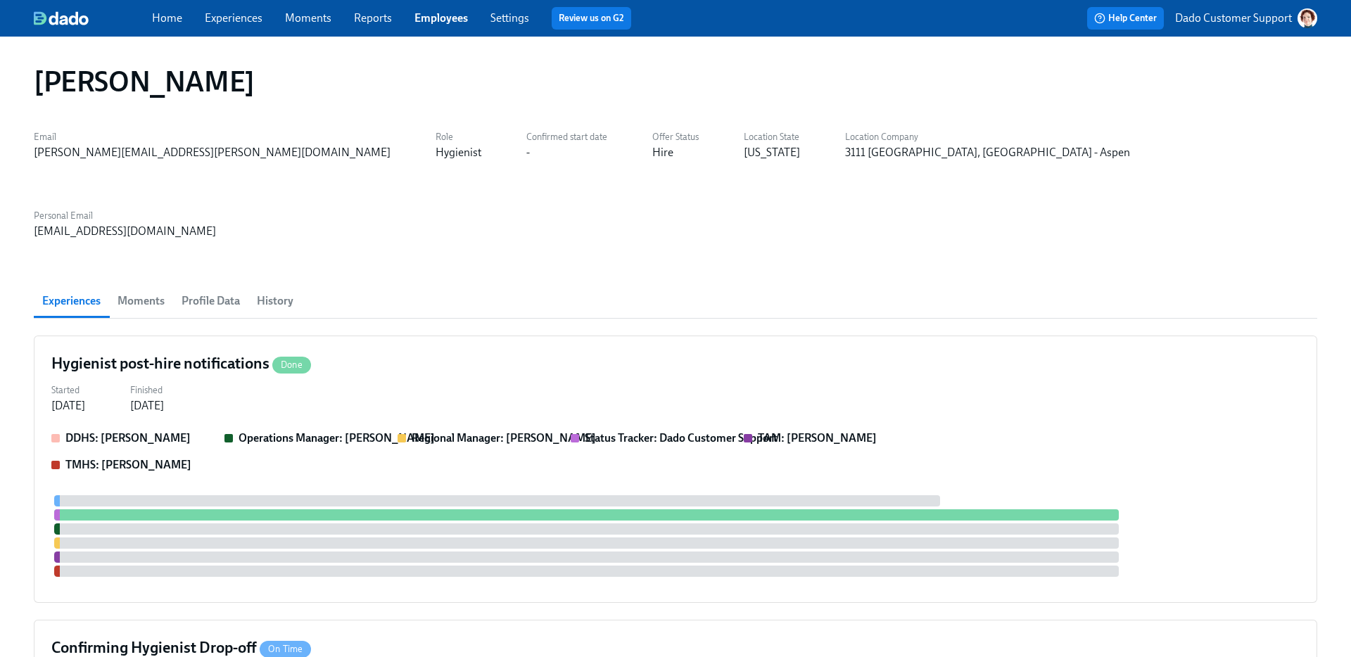
click at [277, 291] on span "History" at bounding box center [275, 301] width 37 height 20
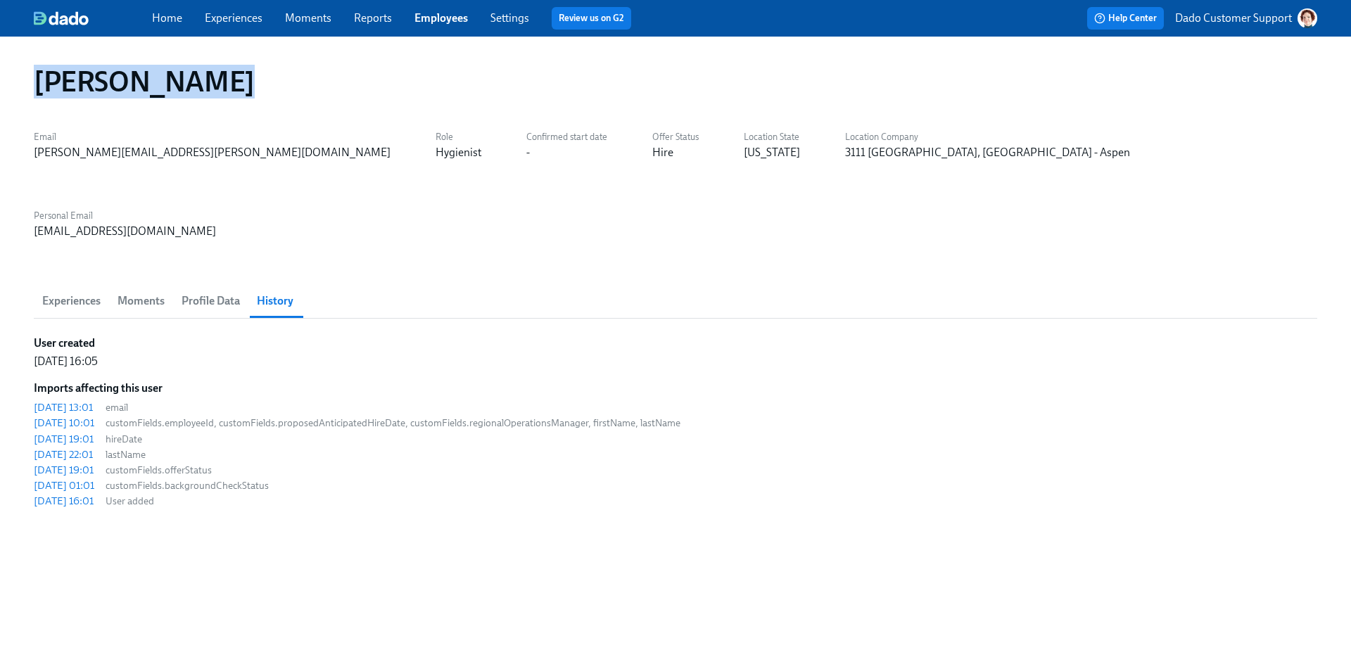
drag, startPoint x: 34, startPoint y: 76, endPoint x: 265, endPoint y: 87, distance: 231.1
click at [265, 87] on div "Christine cox" at bounding box center [676, 82] width 1284 height 34
copy h1 "Christine cox"
click at [391, 472] on div "Christine cox Email christy.cox@aspendental.com Role Hygienist Confirmed start …" at bounding box center [676, 338] width 1284 height 570
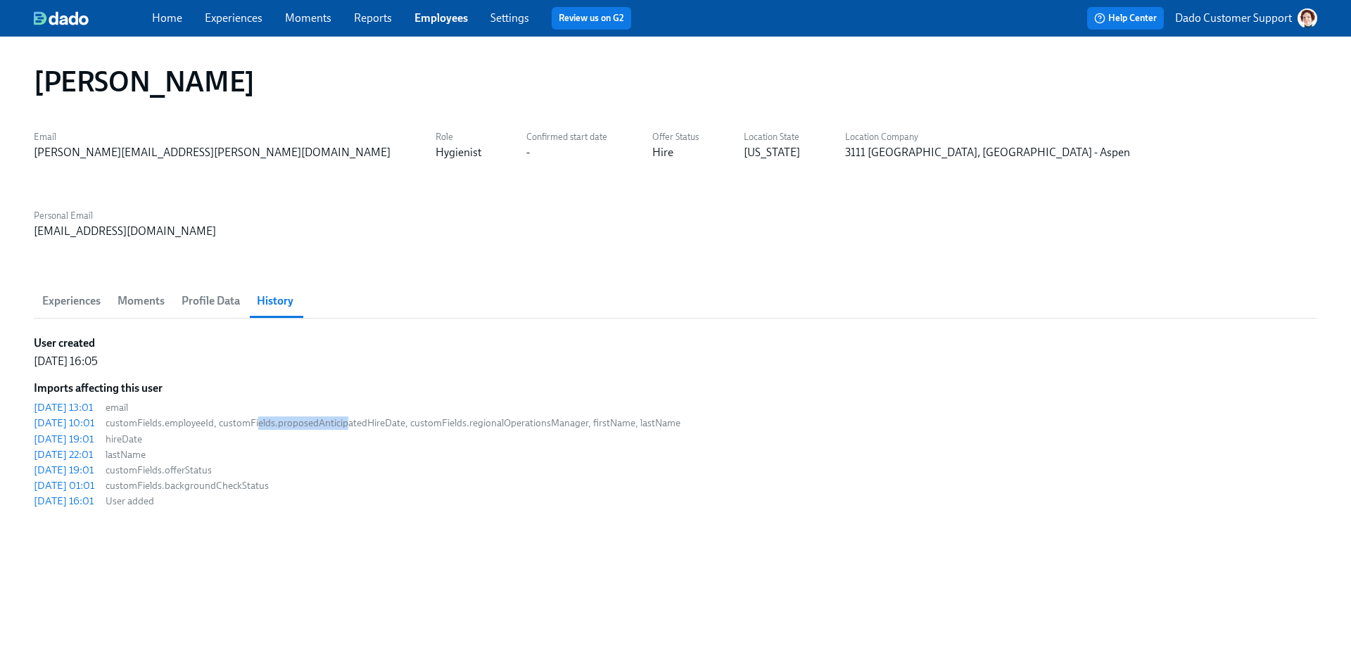
drag, startPoint x: 278, startPoint y: 341, endPoint x: 366, endPoint y: 339, distance: 88.0
click at [366, 417] on span "customFields.employeeId, customFields.proposedAnticipatedHireDate, customFields…" at bounding box center [393, 423] width 575 height 13
click at [208, 291] on span "Profile Data" at bounding box center [211, 301] width 58 height 20
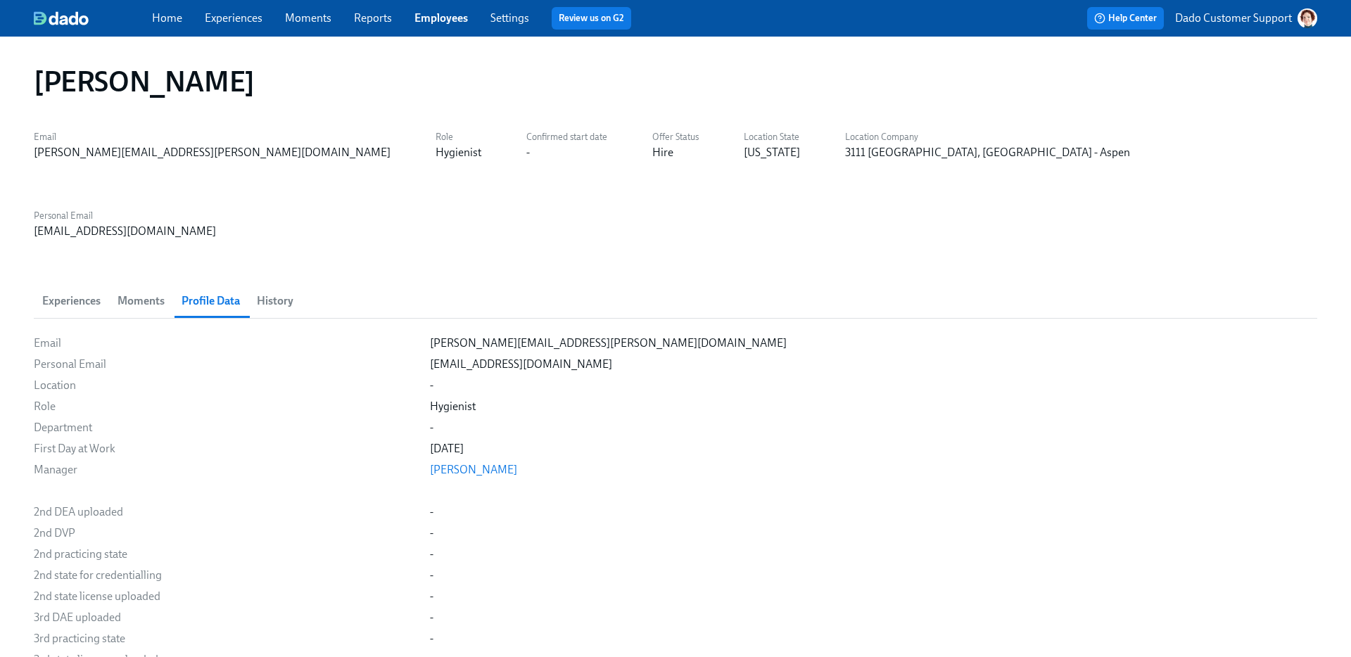
click at [269, 291] on span "History" at bounding box center [275, 301] width 37 height 20
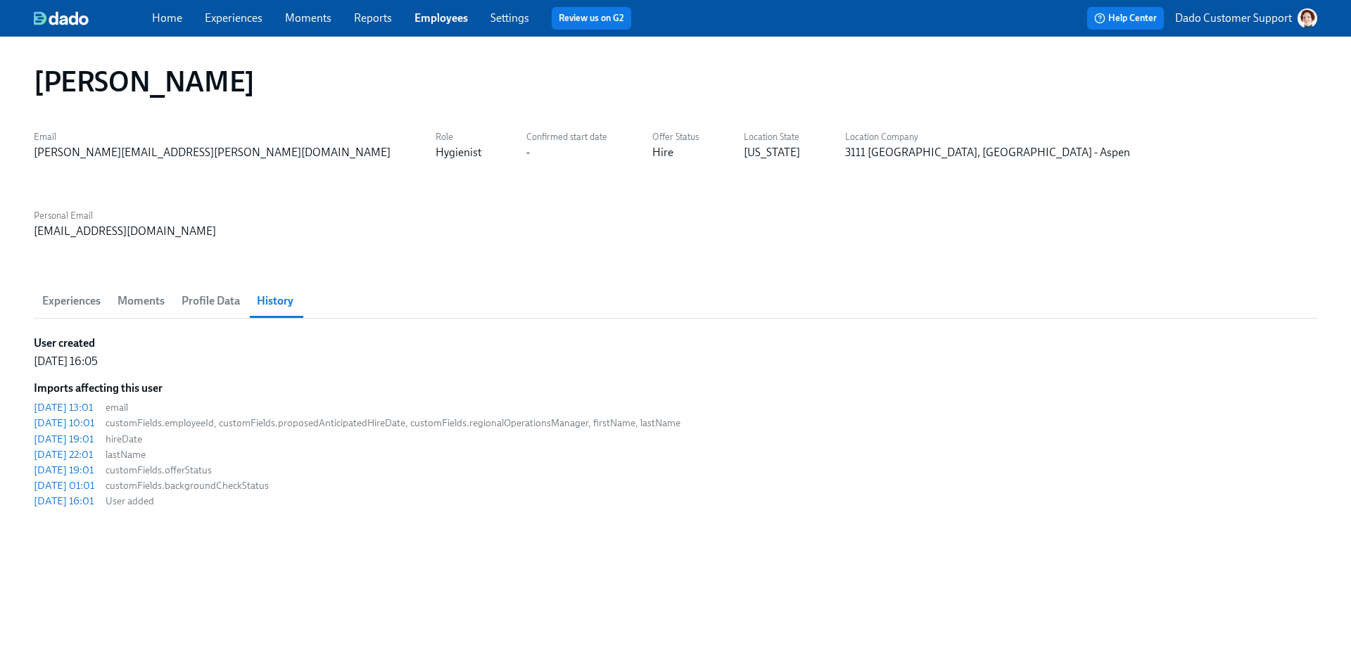
click at [244, 15] on link "Experiences" at bounding box center [234, 17] width 58 height 13
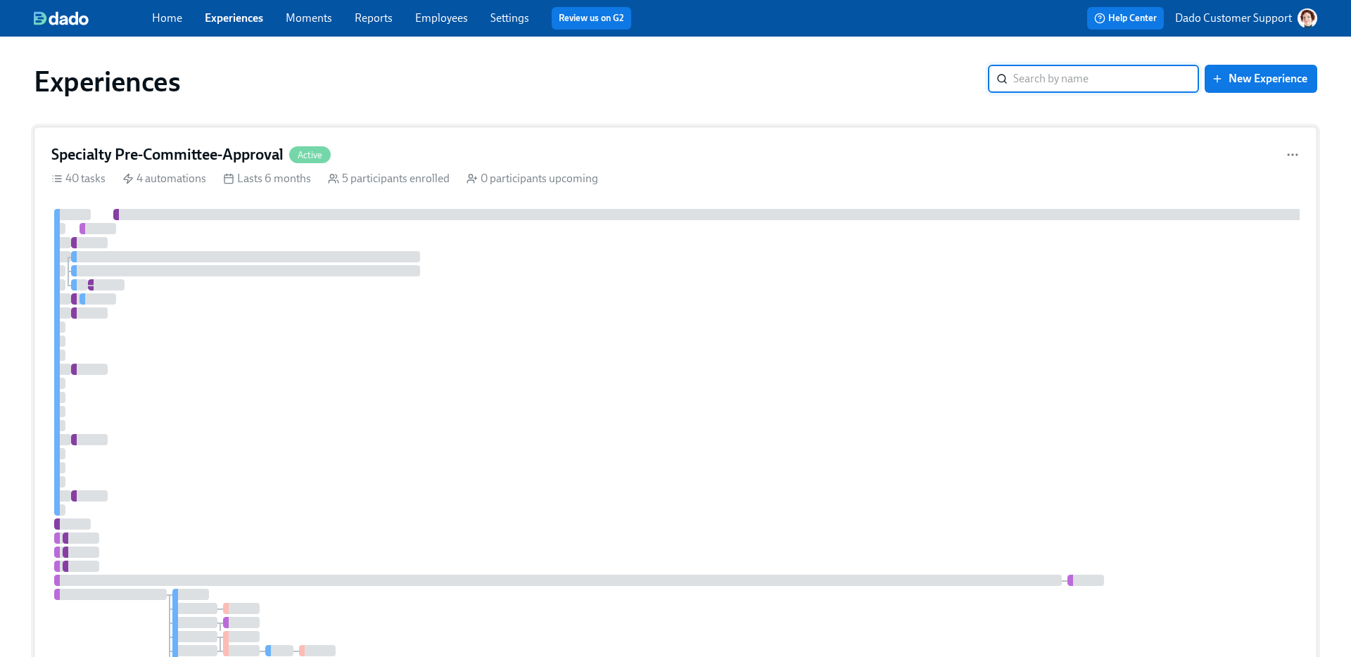
click at [259, 269] on div at bounding box center [245, 270] width 349 height 11
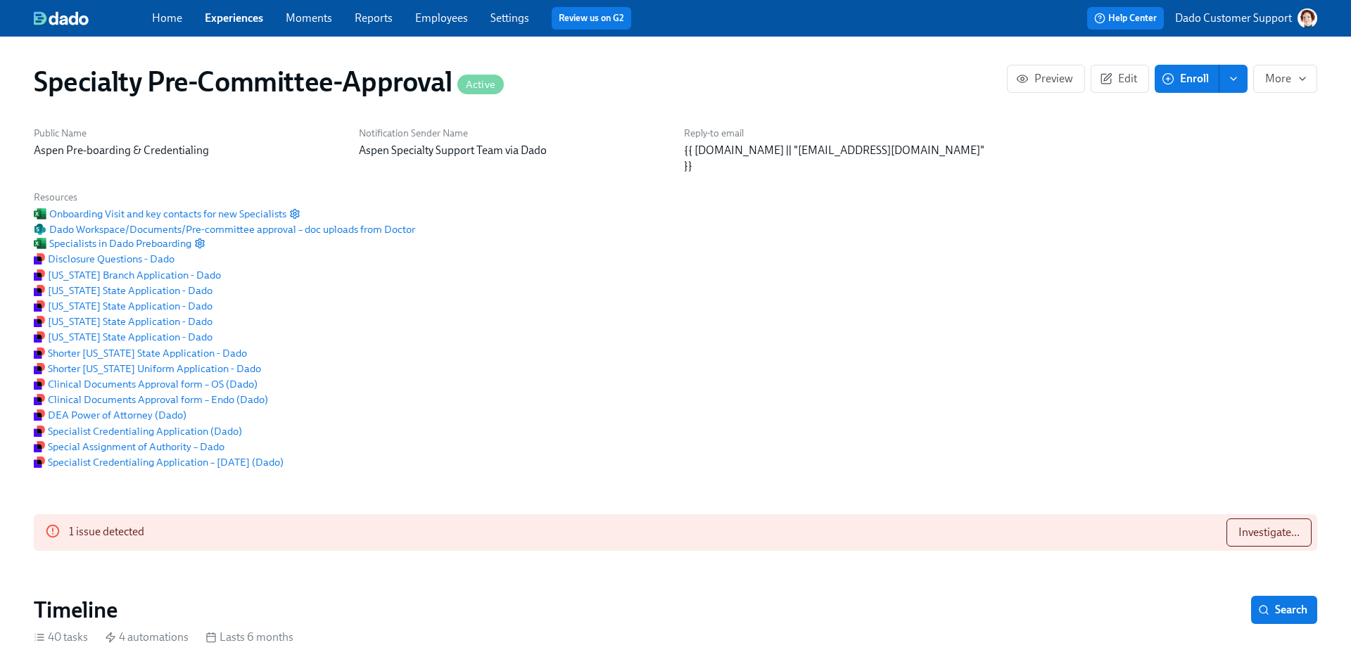
scroll to position [0, 4251]
click at [241, 18] on link "Experiences" at bounding box center [234, 17] width 58 height 13
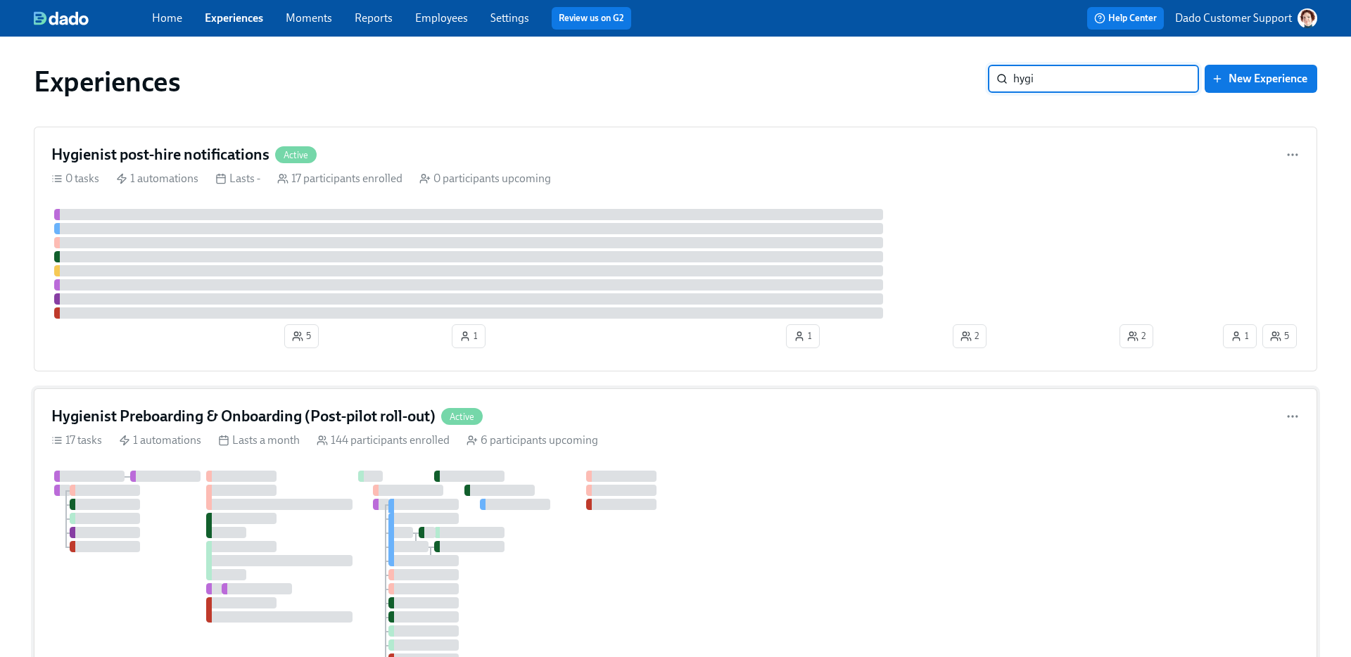
type input "hygi"
click at [258, 446] on div "Lasts a month" at bounding box center [259, 440] width 82 height 15
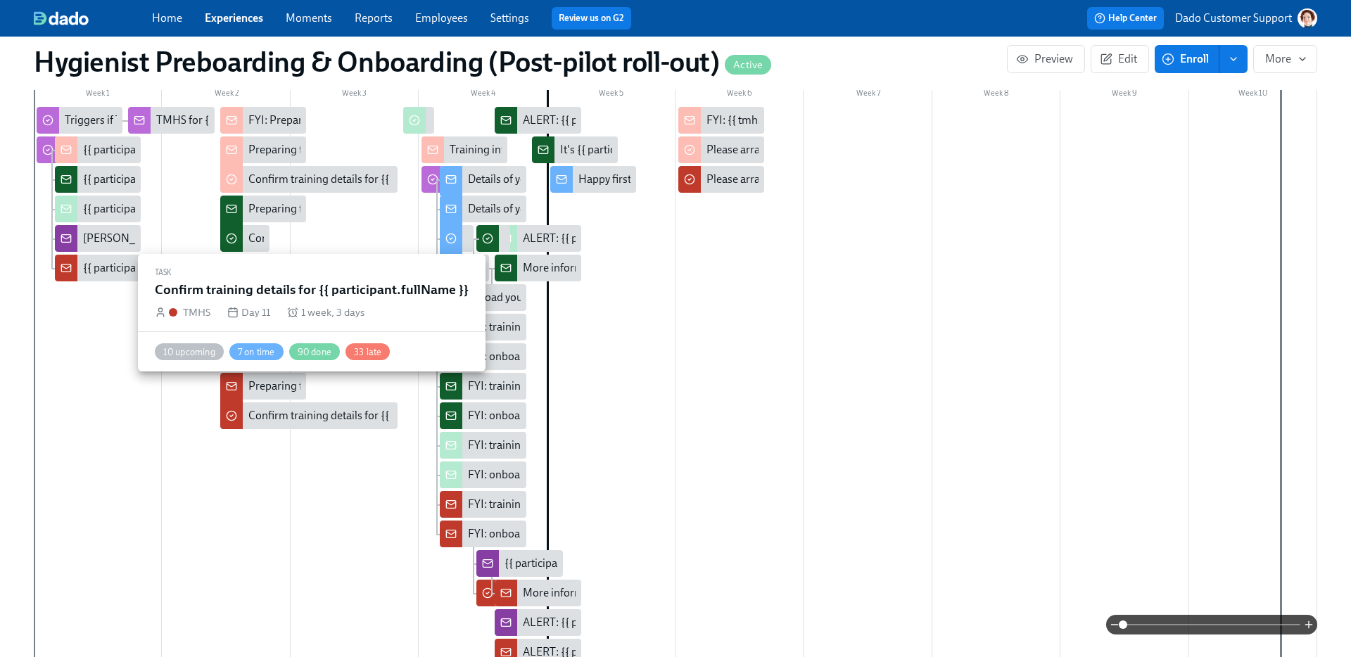
scroll to position [402, 0]
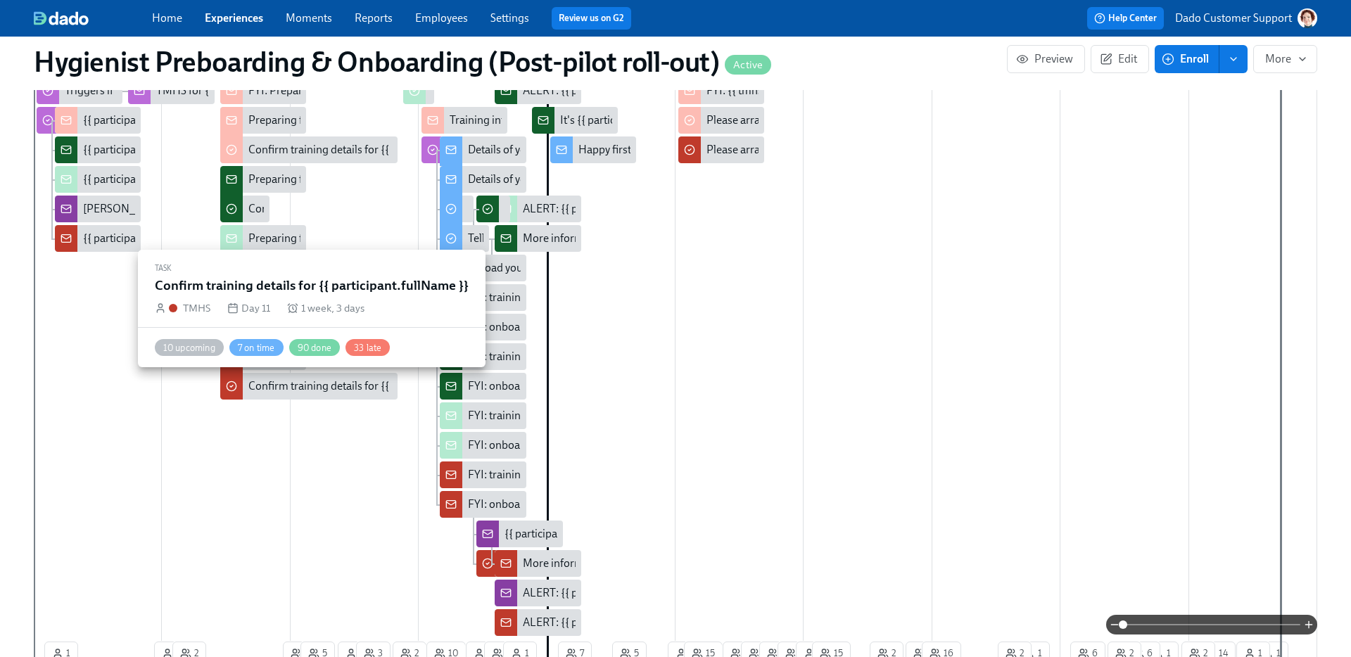
click at [279, 384] on div "Confirm training details for {{ participant.fullName }}" at bounding box center [374, 386] width 253 height 15
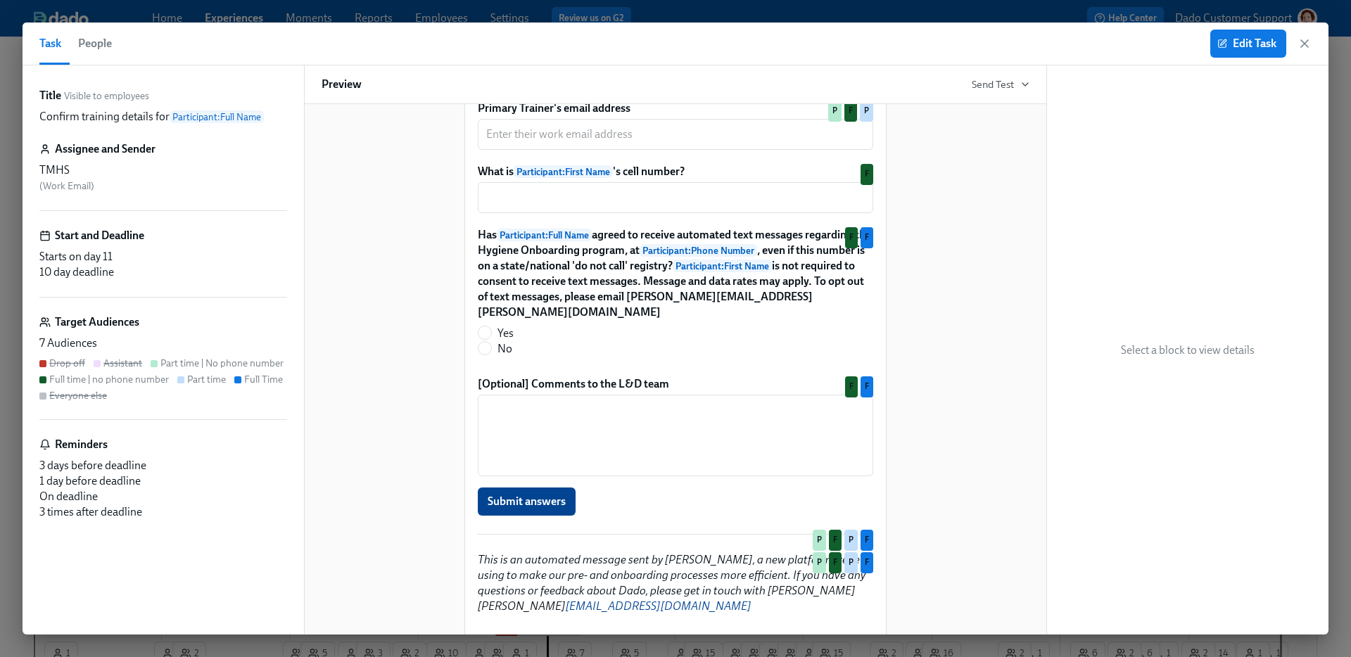
scroll to position [1860, 0]
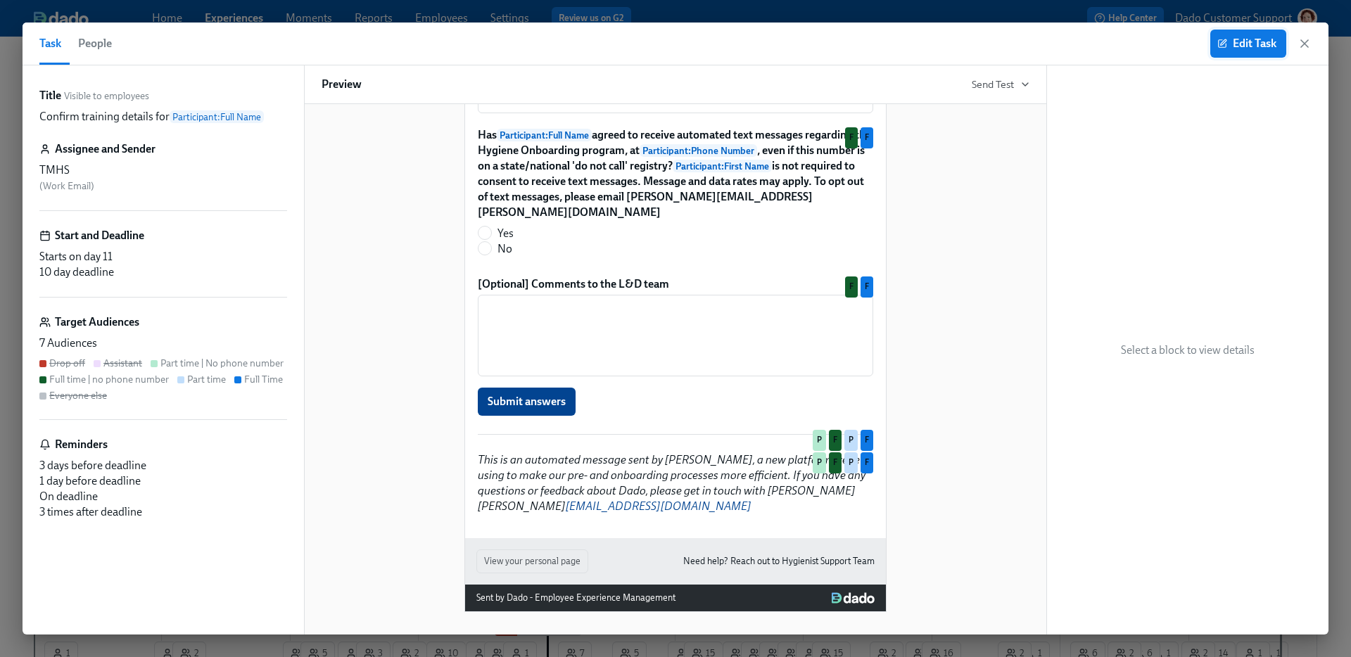
click at [1063, 38] on span "Edit Task" at bounding box center [1248, 44] width 56 height 14
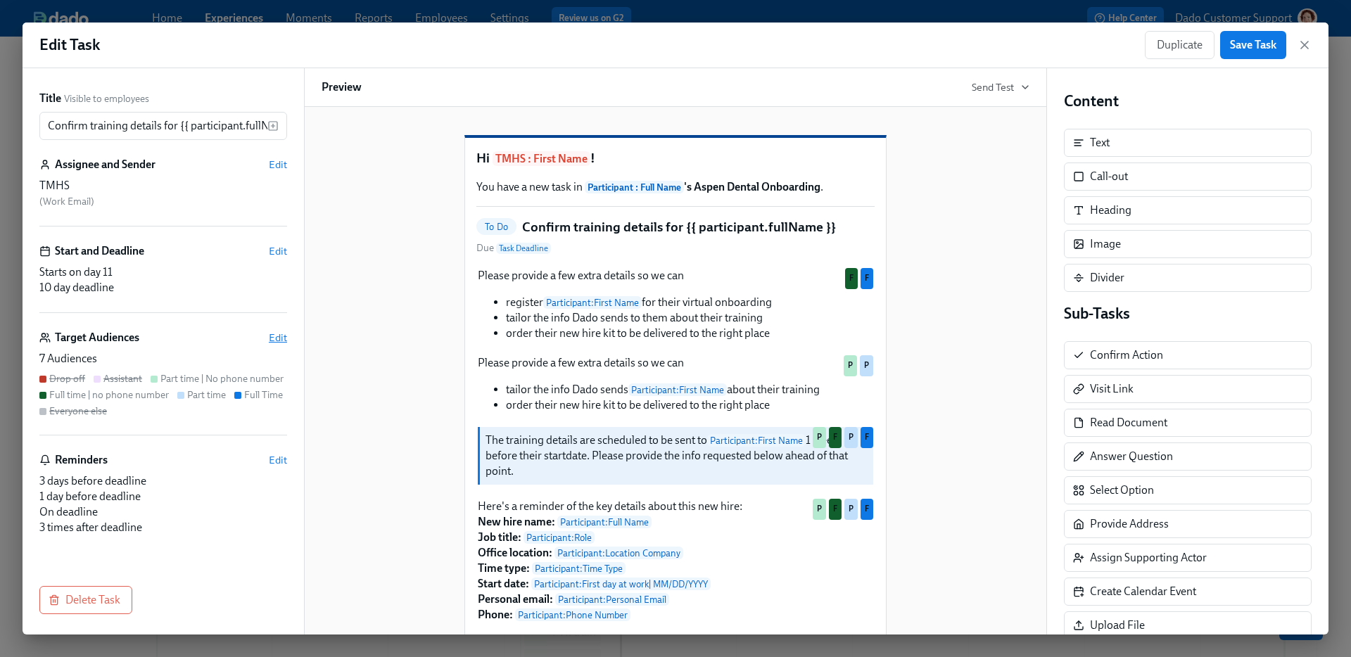
click at [277, 343] on span "Edit" at bounding box center [278, 338] width 18 height 14
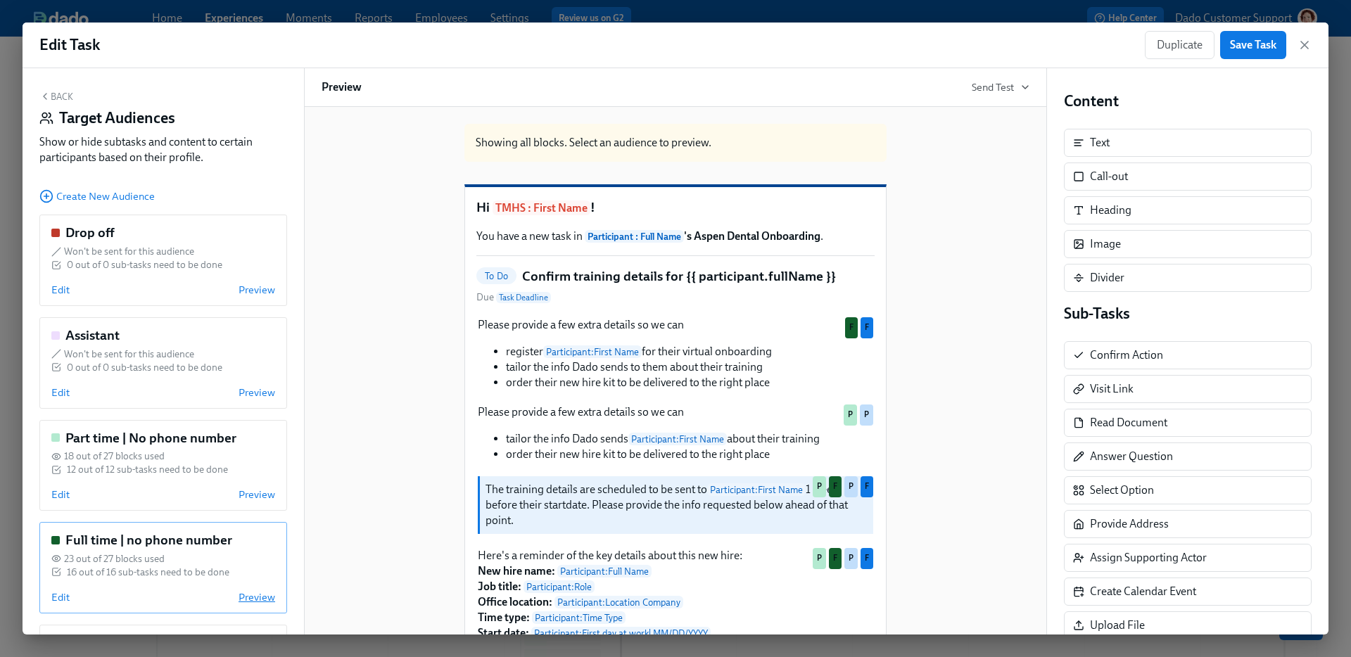
click at [265, 579] on span "Preview" at bounding box center [257, 597] width 37 height 14
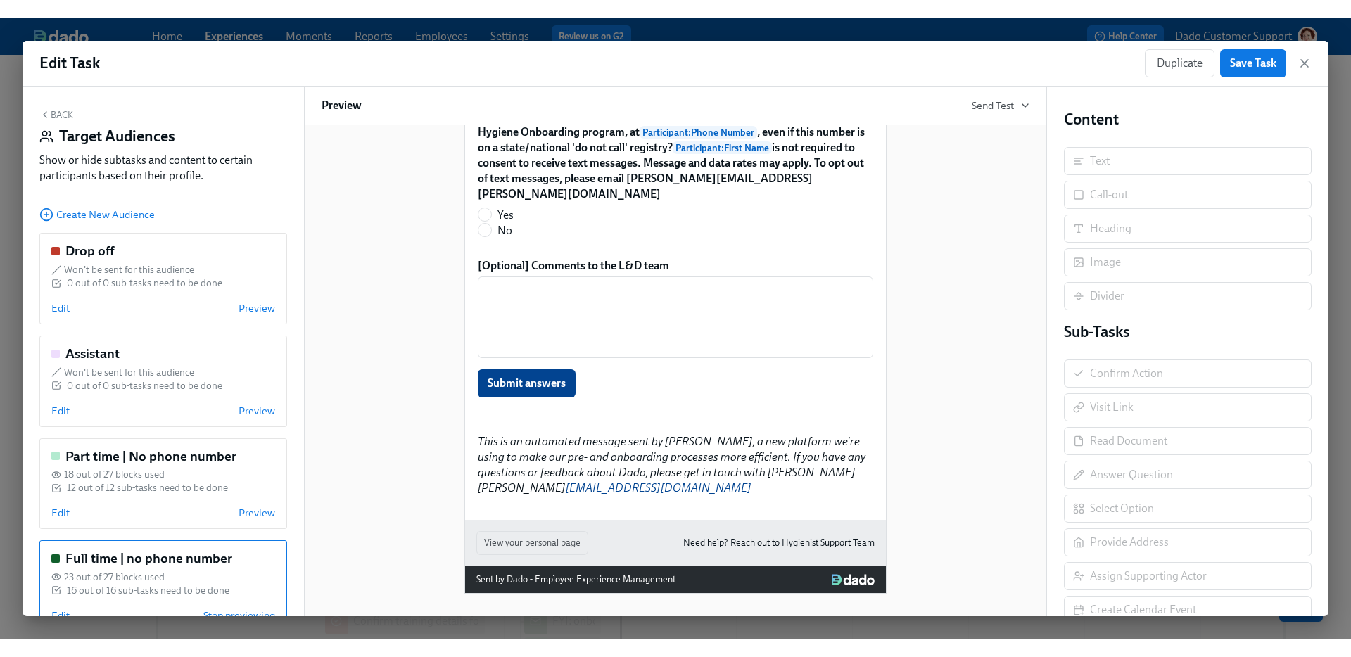
scroll to position [1650, 0]
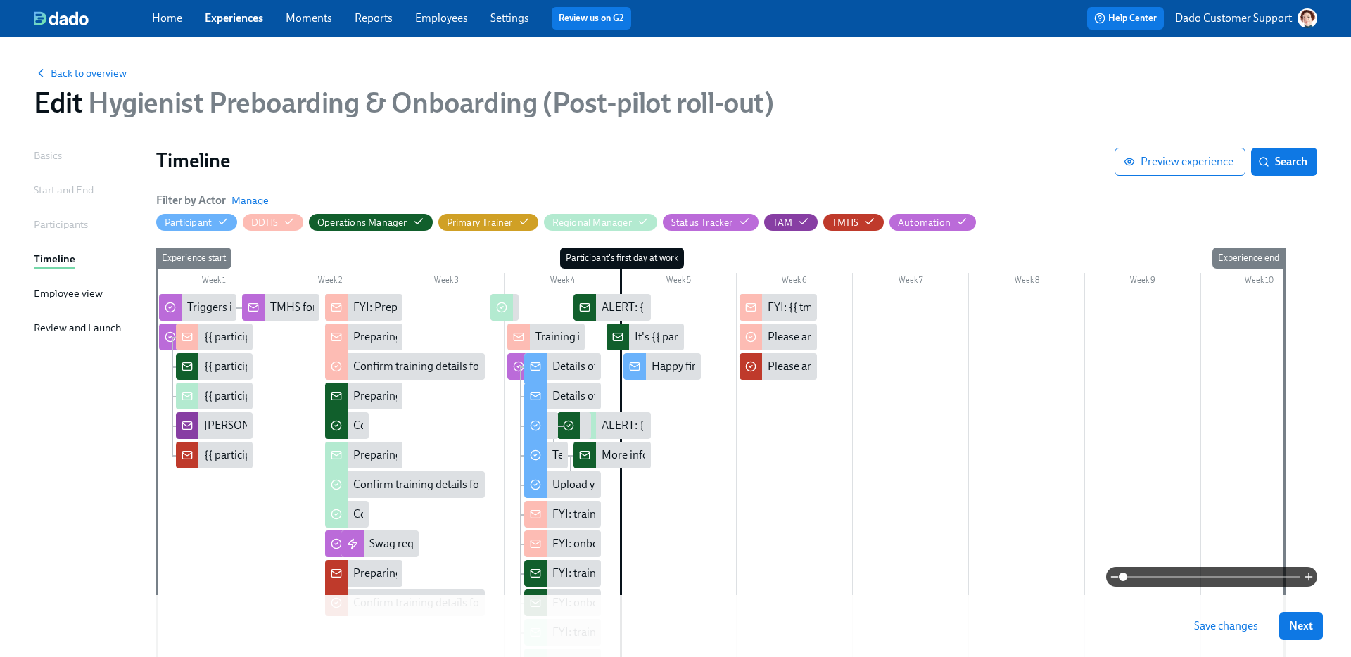
click at [438, 20] on link "Employees" at bounding box center [441, 17] width 53 height 13
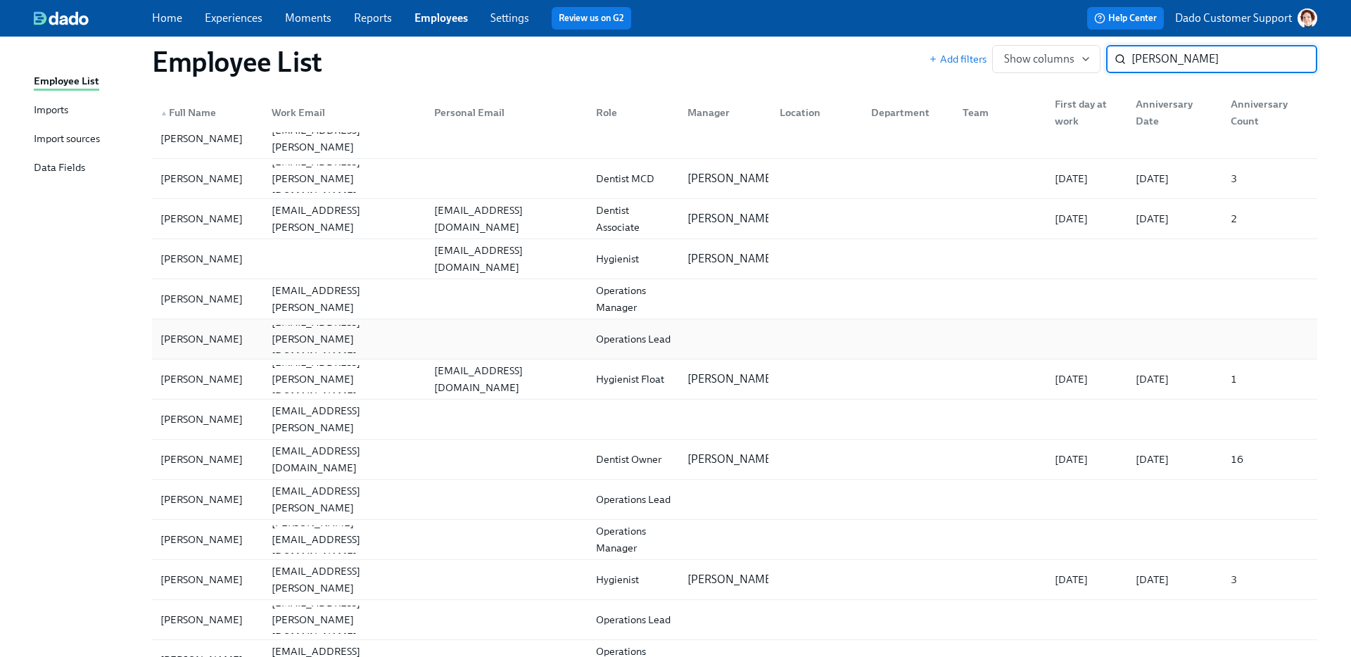
scroll to position [205, 0]
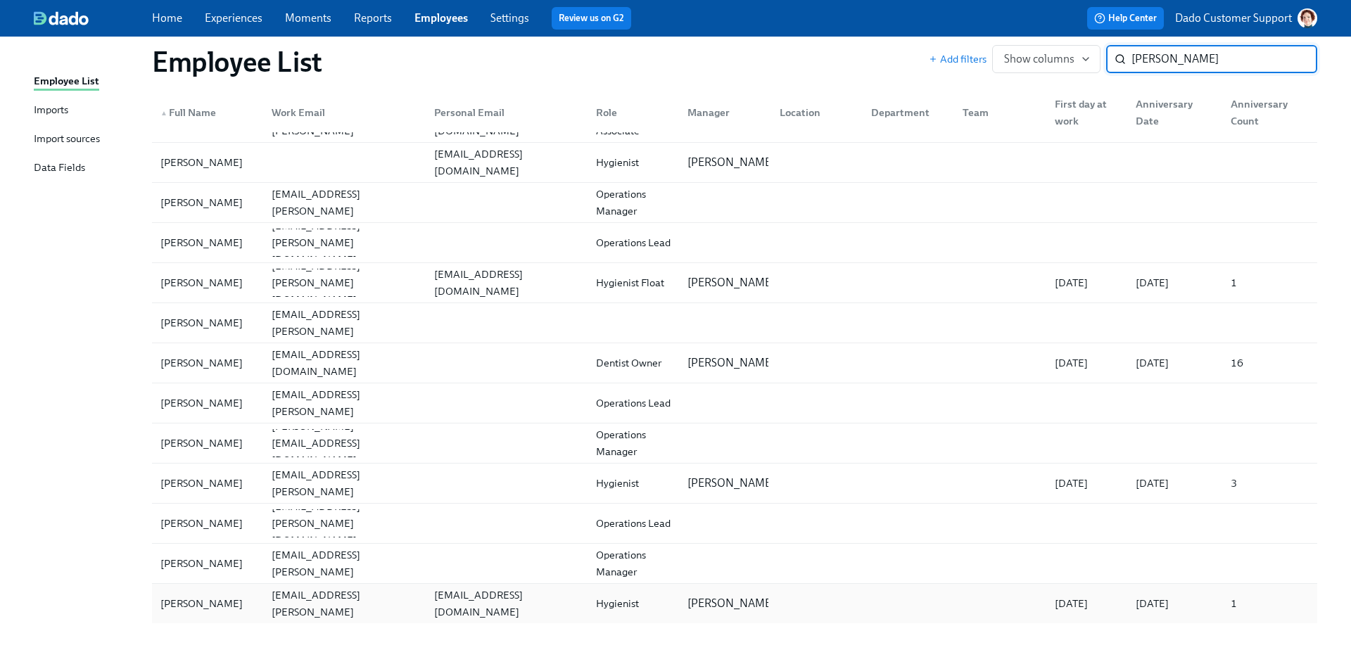
type input "cox"
click at [189, 579] on div "Christine cox" at bounding box center [202, 603] width 94 height 17
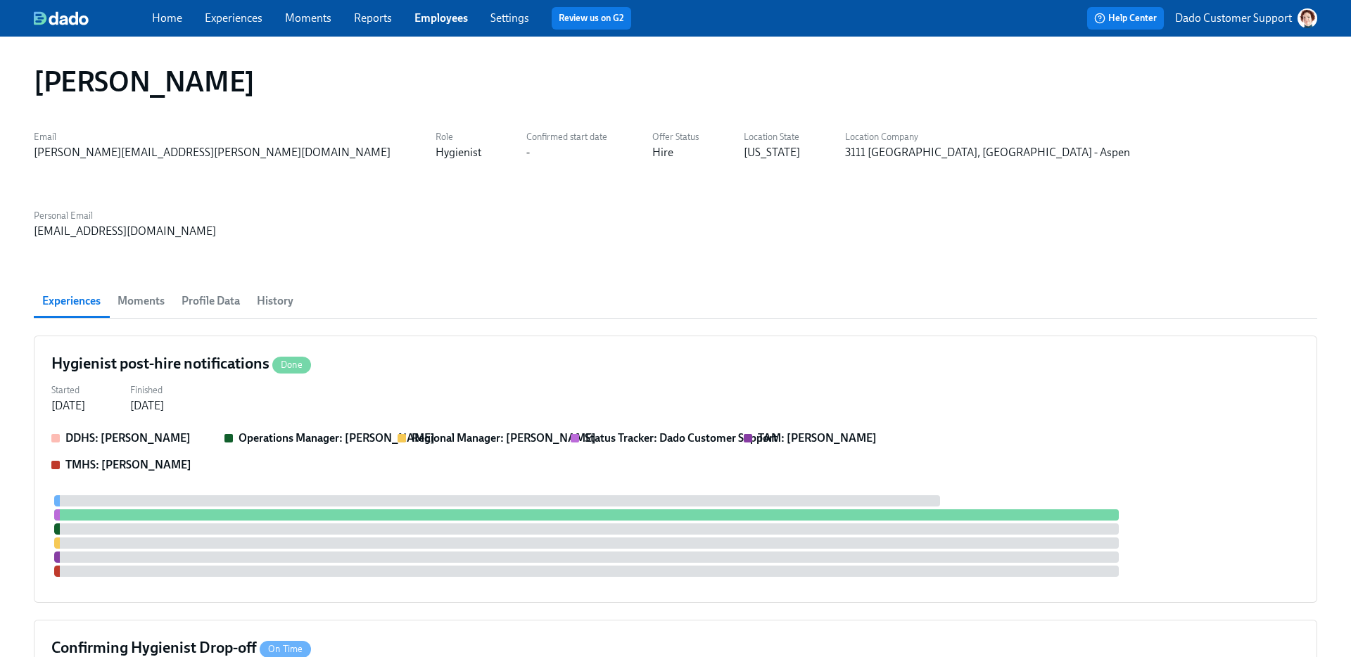
click at [417, 172] on div "Christine cox Email christy.cox@aspendental.com Role Hygienist Confirmed start …" at bounding box center [676, 586] width 1284 height 1066
drag, startPoint x: 331, startPoint y: 152, endPoint x: 416, endPoint y: 152, distance: 84.5
click at [416, 152] on div "Email christy.cox@aspendental.com Role Hygienist Confirmed start date - Offer S…" at bounding box center [676, 183] width 1284 height 113
click at [526, 160] on div "-" at bounding box center [566, 152] width 81 height 15
click at [193, 291] on span "Profile Data" at bounding box center [211, 301] width 58 height 20
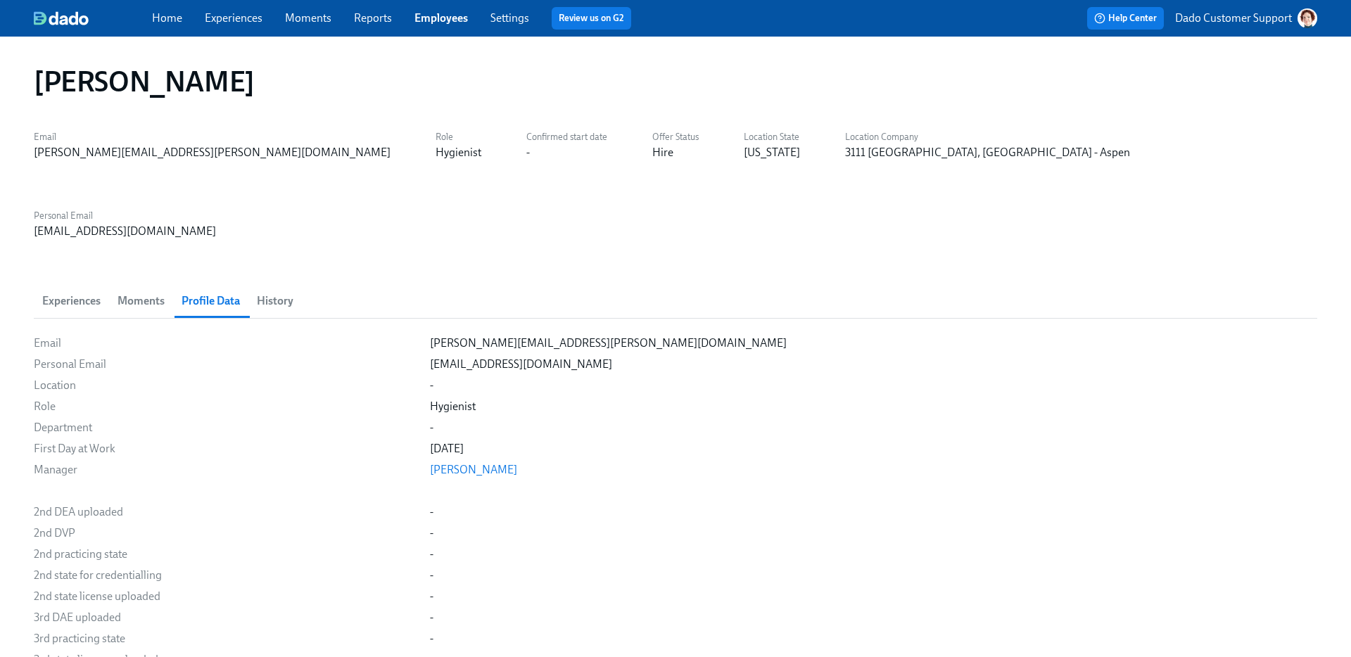
click at [264, 291] on span "History" at bounding box center [275, 301] width 37 height 20
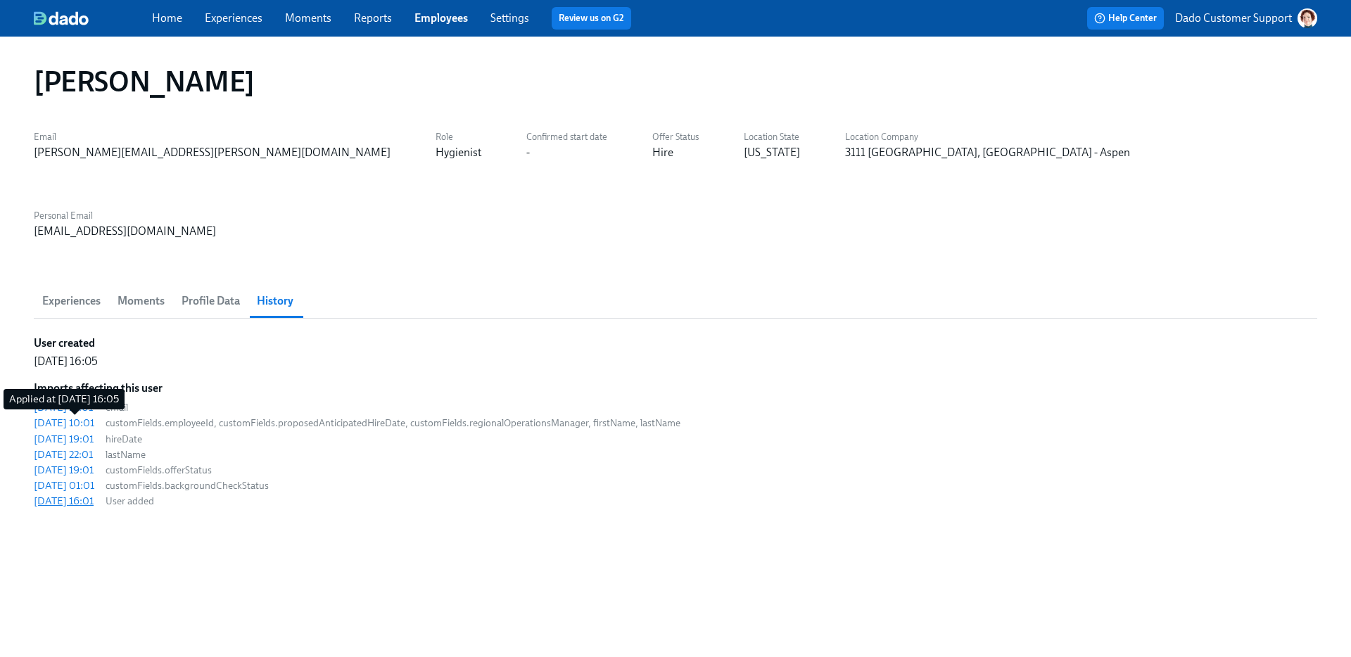
click at [77, 494] on div "2025/09/10 16:01" at bounding box center [64, 501] width 60 height 14
click at [68, 463] on div "[DATE] 19:01" at bounding box center [64, 470] width 60 height 14
click at [223, 18] on link "Experiences" at bounding box center [234, 17] width 58 height 13
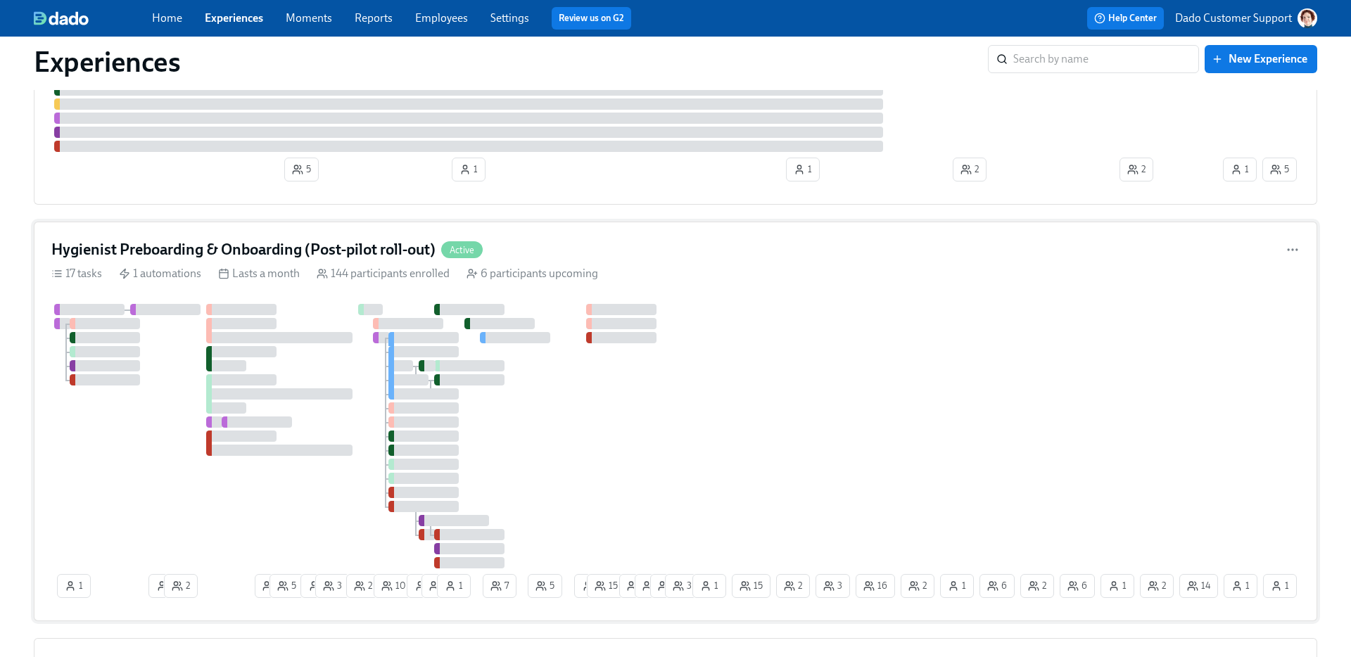
scroll to position [996, 0]
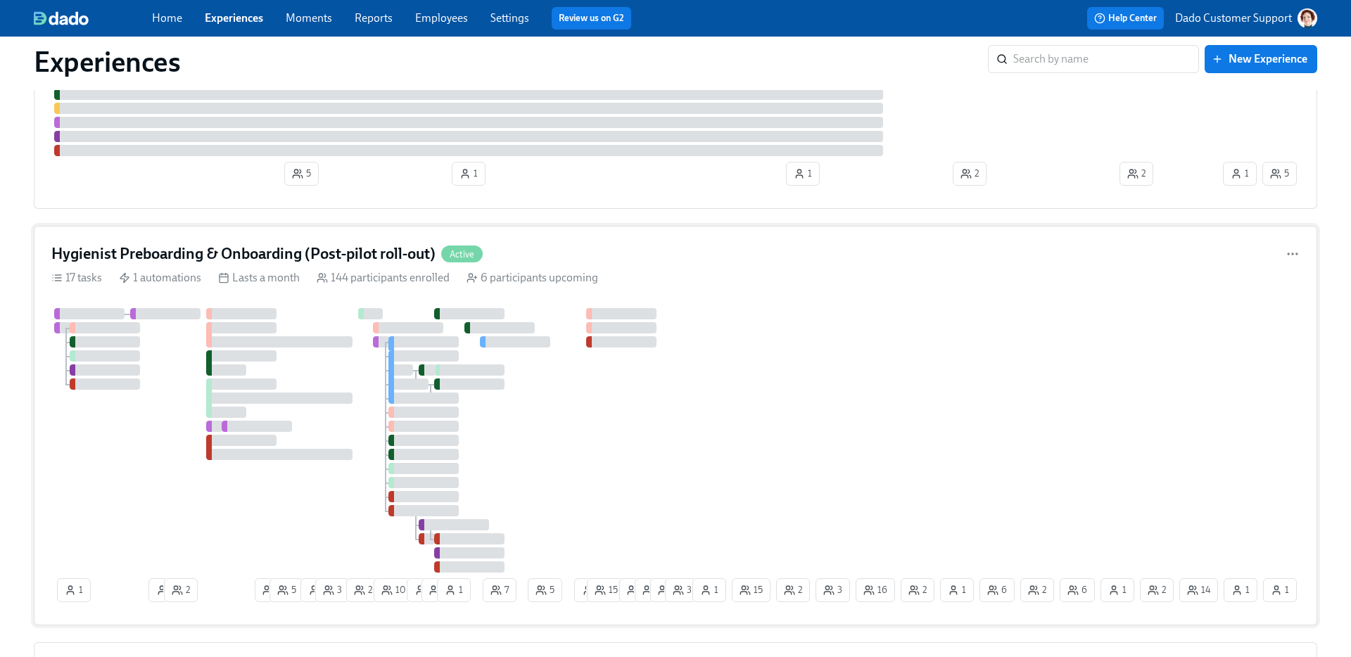
click at [206, 405] on div "1 1 2 2 5 1 3 2 10 1 3 1 7 5 1 15 2 2 2 3 1 15 2 3 16 1 1 14 2 1 6 2 6 1 2" at bounding box center [675, 458] width 1249 height 300
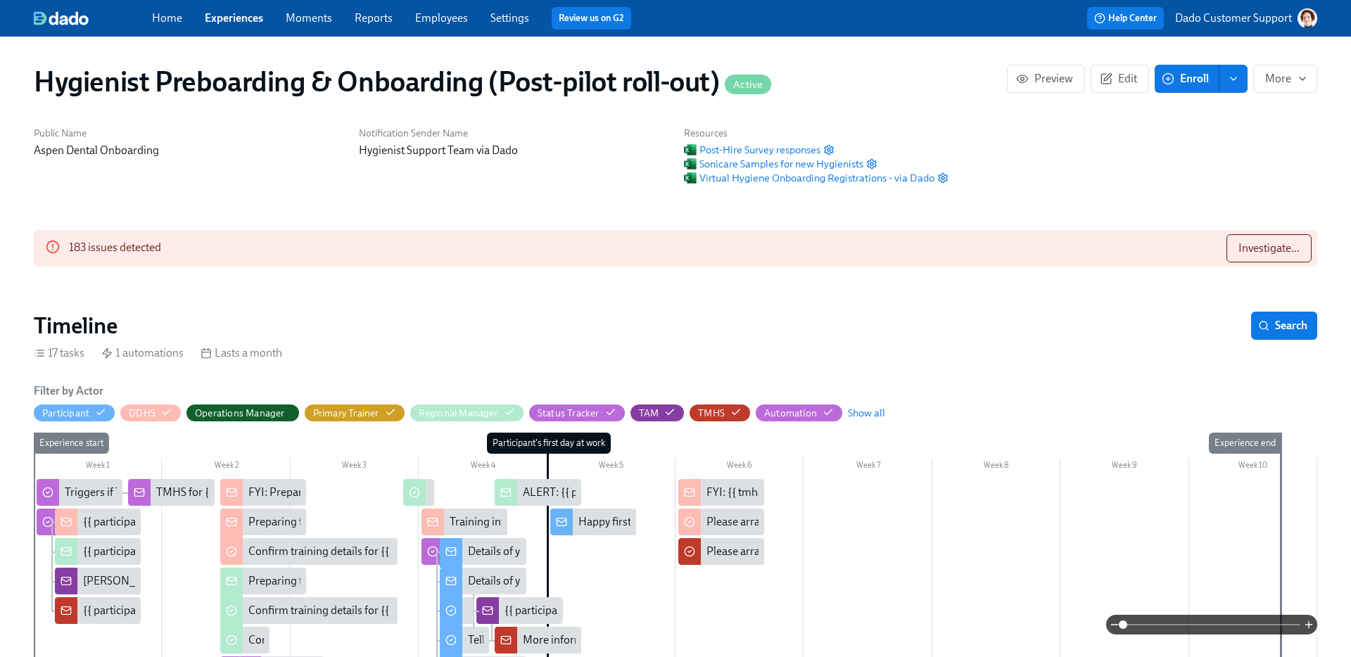
scroll to position [0, 16452]
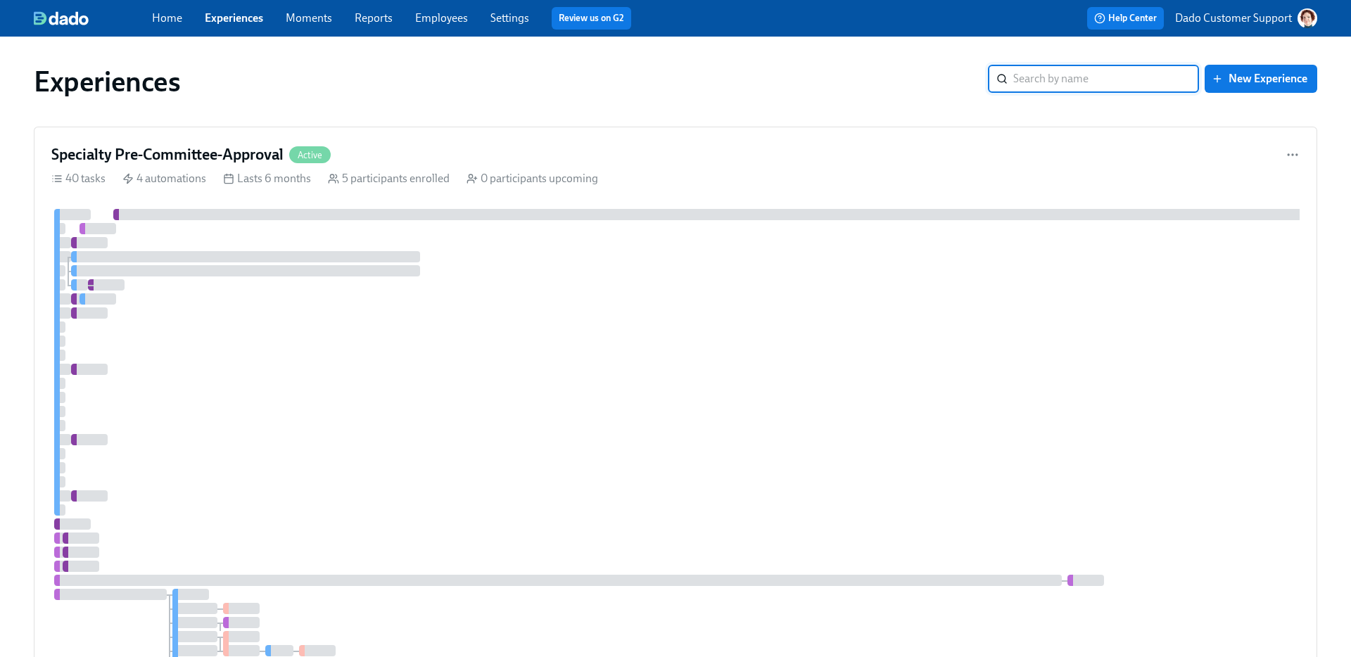
click at [445, 15] on link "Employees" at bounding box center [441, 17] width 53 height 13
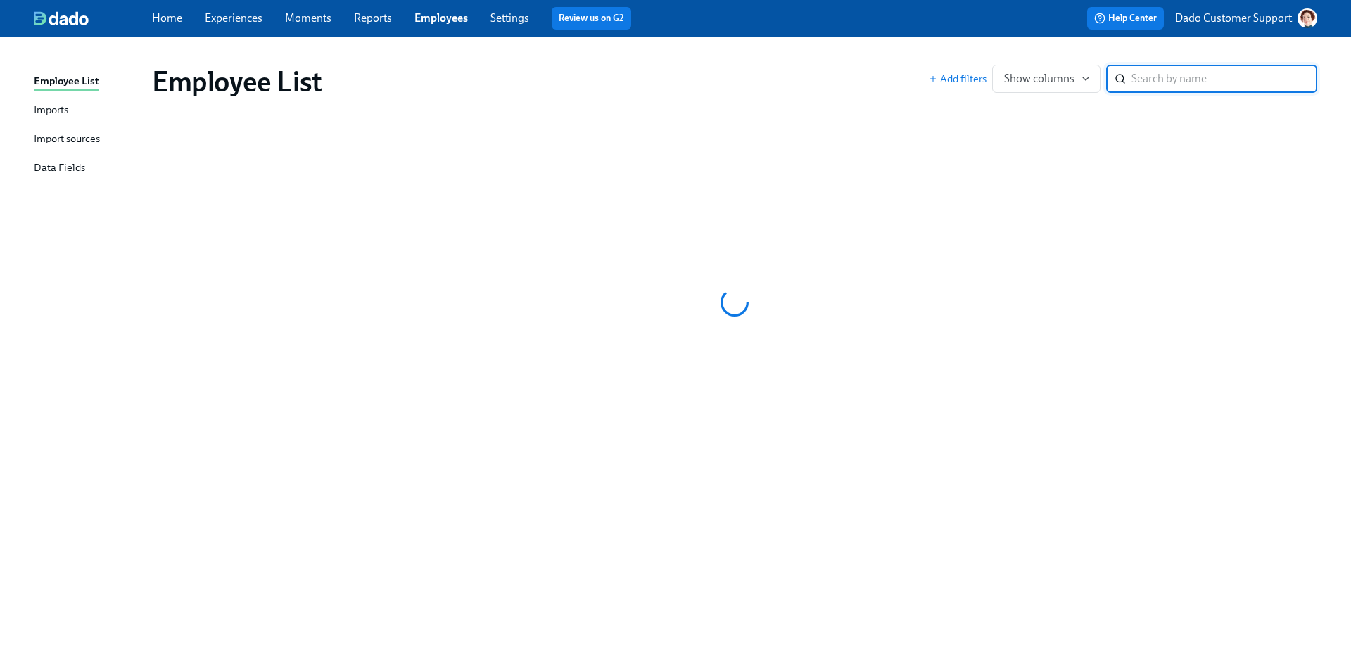
type input "[URL][DOMAIN_NAME]"
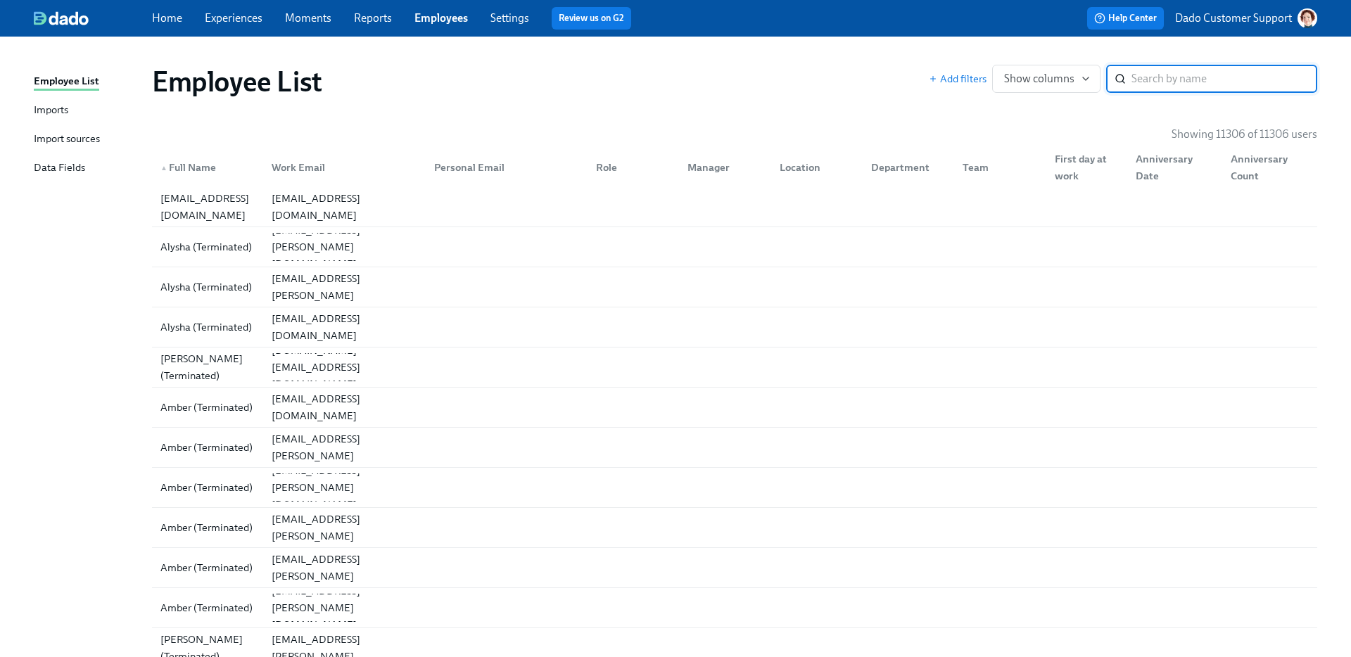
paste input "[PERSON_NAME]"
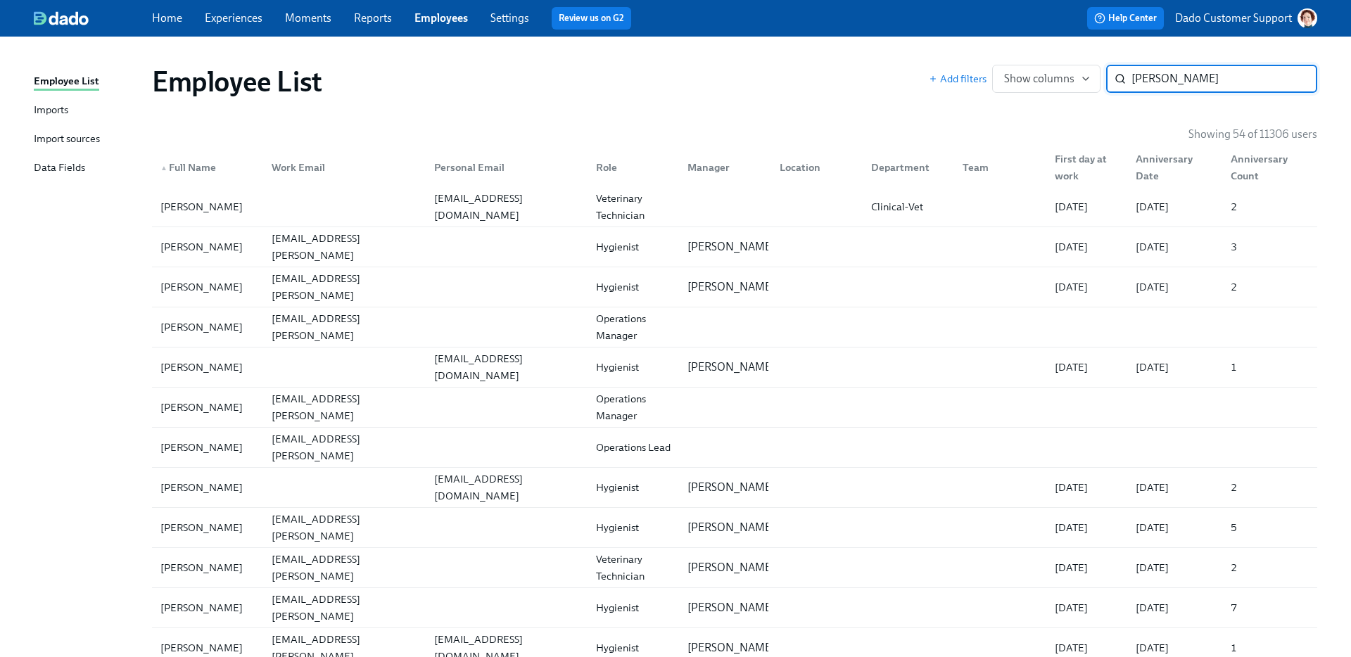
paste input "Walkonis"
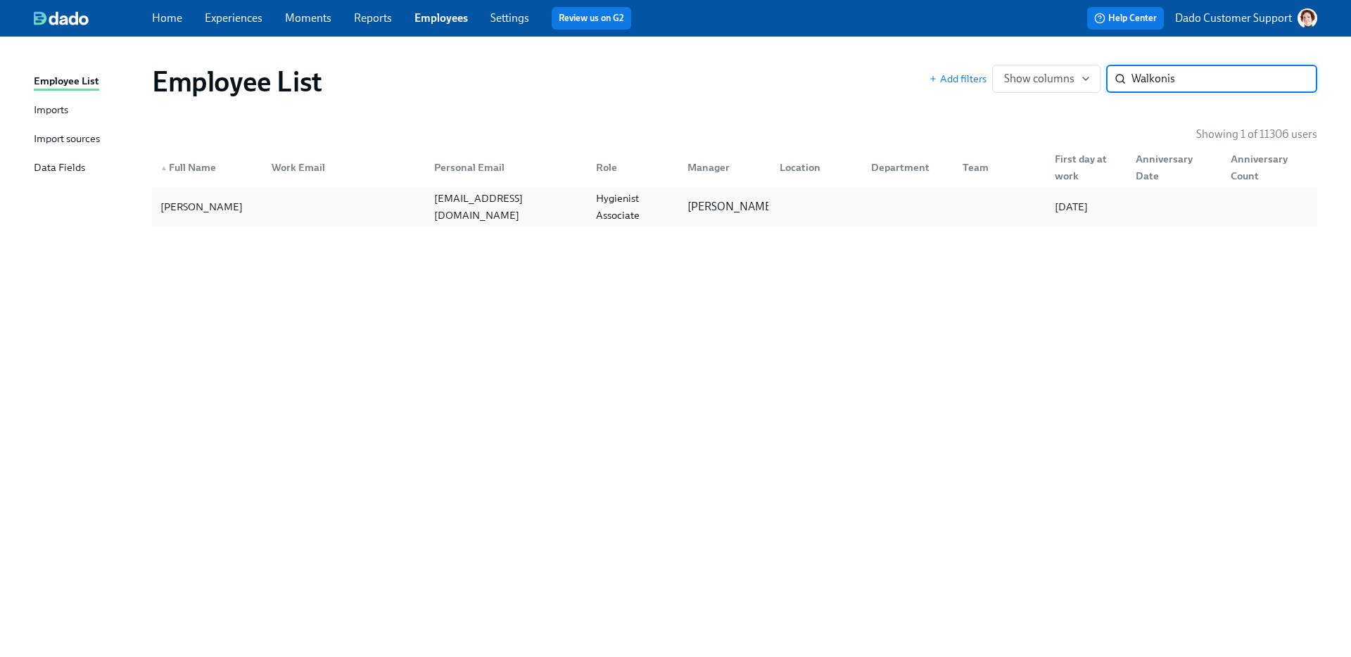
type input "Walkonis"
click at [242, 206] on div "[PERSON_NAME]" at bounding box center [202, 206] width 94 height 17
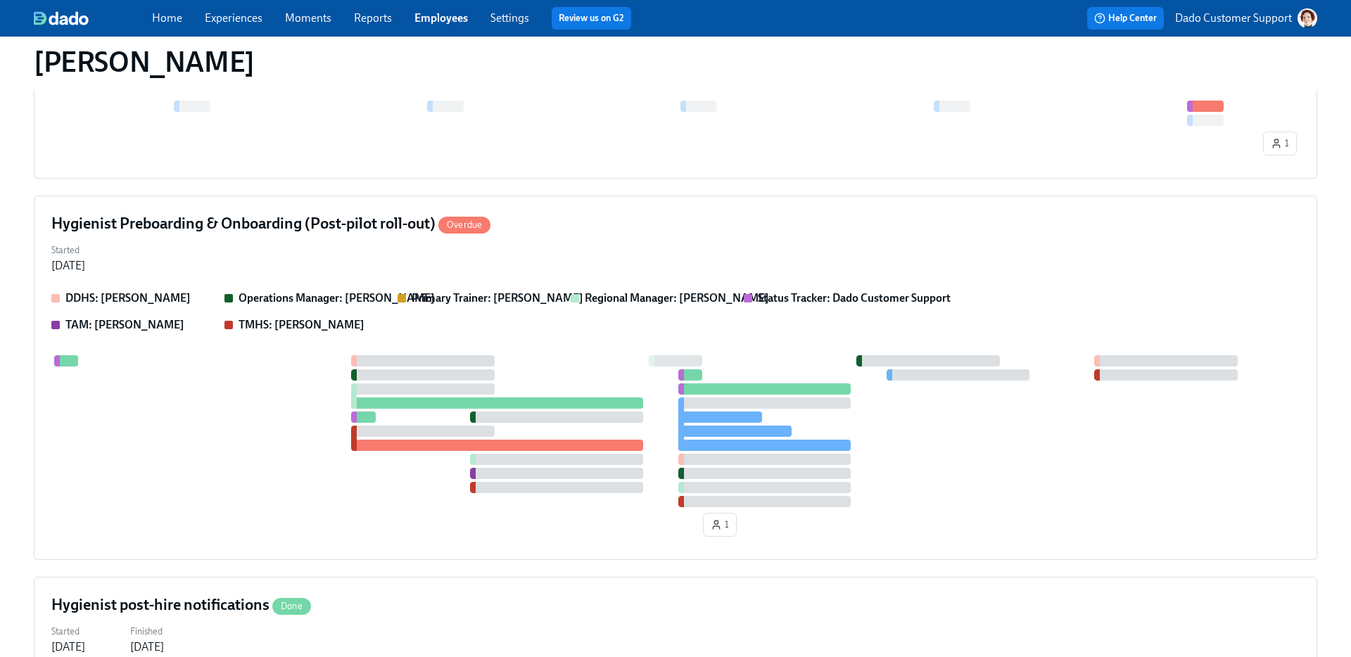
scroll to position [769, 0]
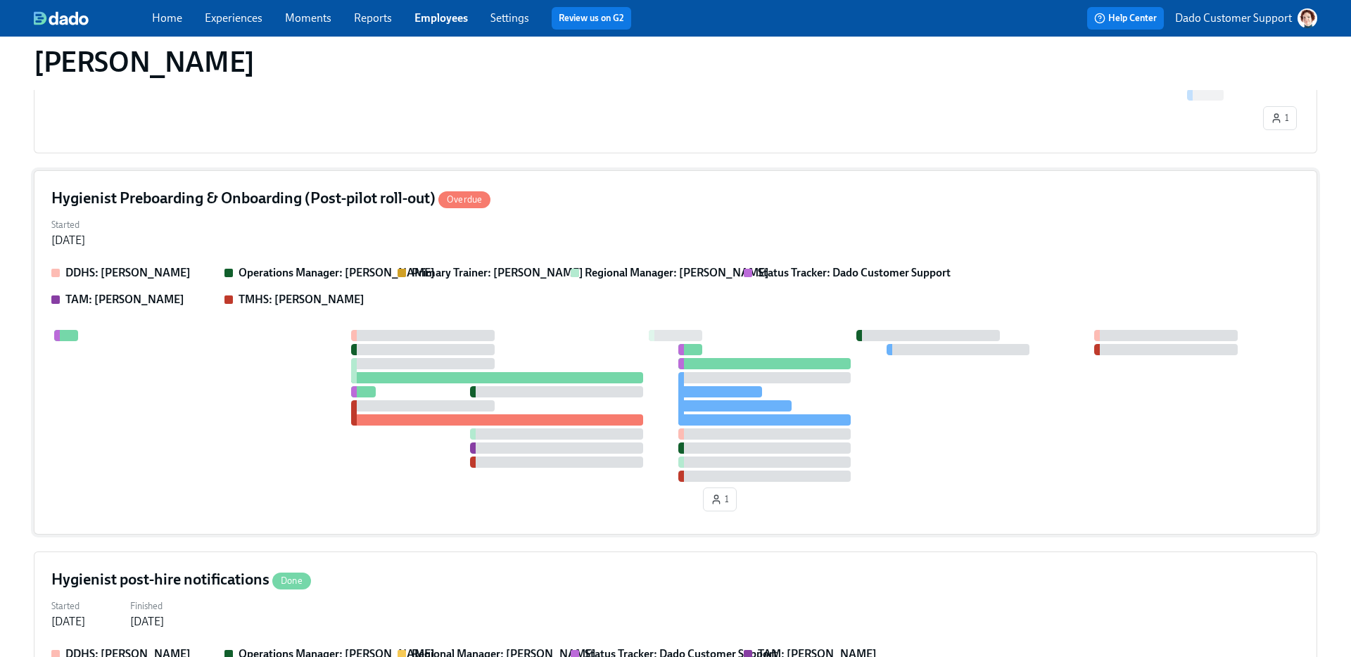
click at [268, 367] on div at bounding box center [675, 406] width 1249 height 152
